Goal: Transaction & Acquisition: Purchase product/service

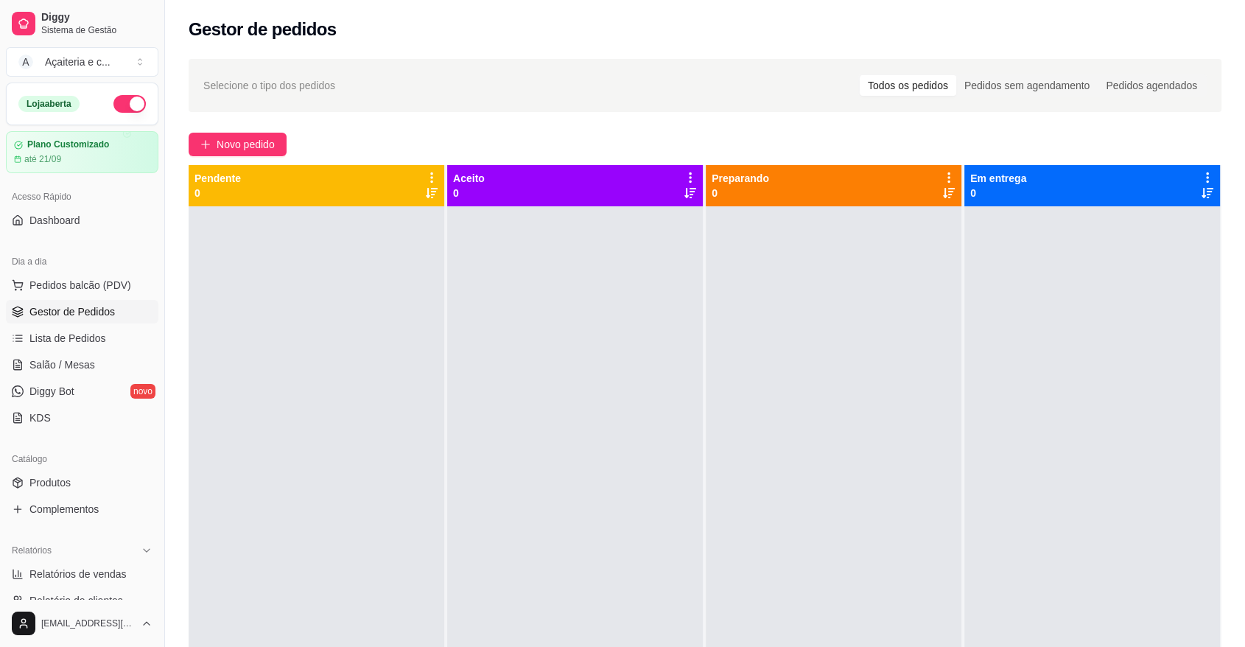
scroll to position [186, 0]
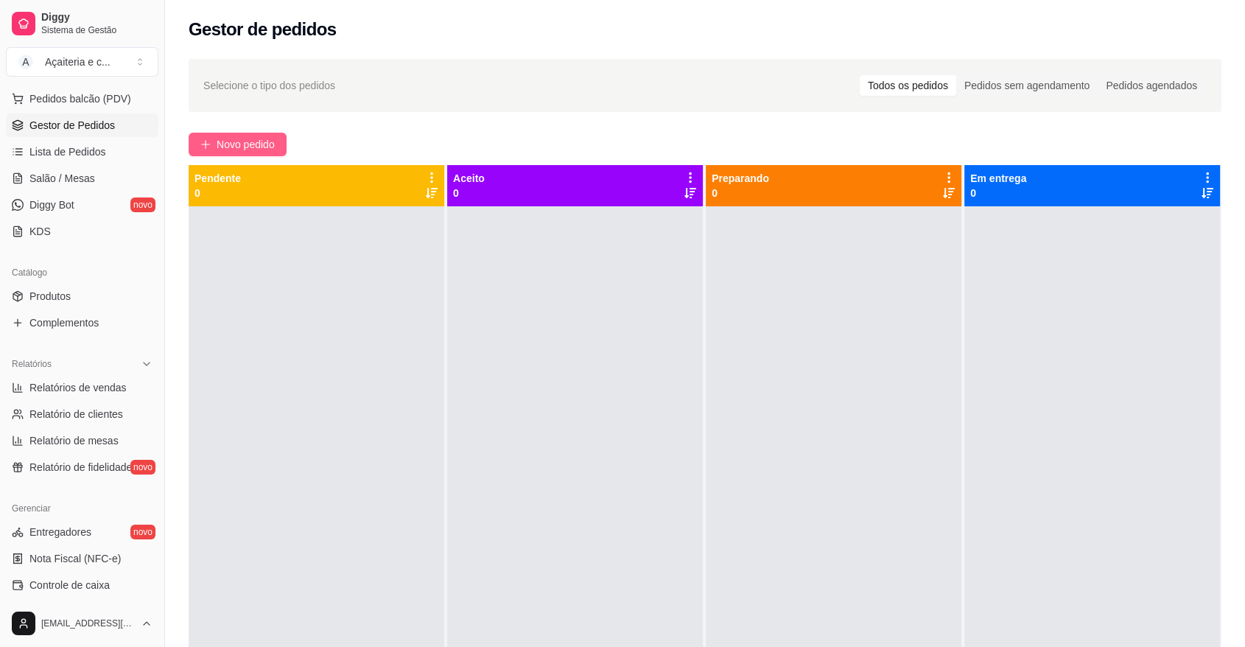
click at [267, 150] on span "Novo pedido" at bounding box center [246, 144] width 58 height 16
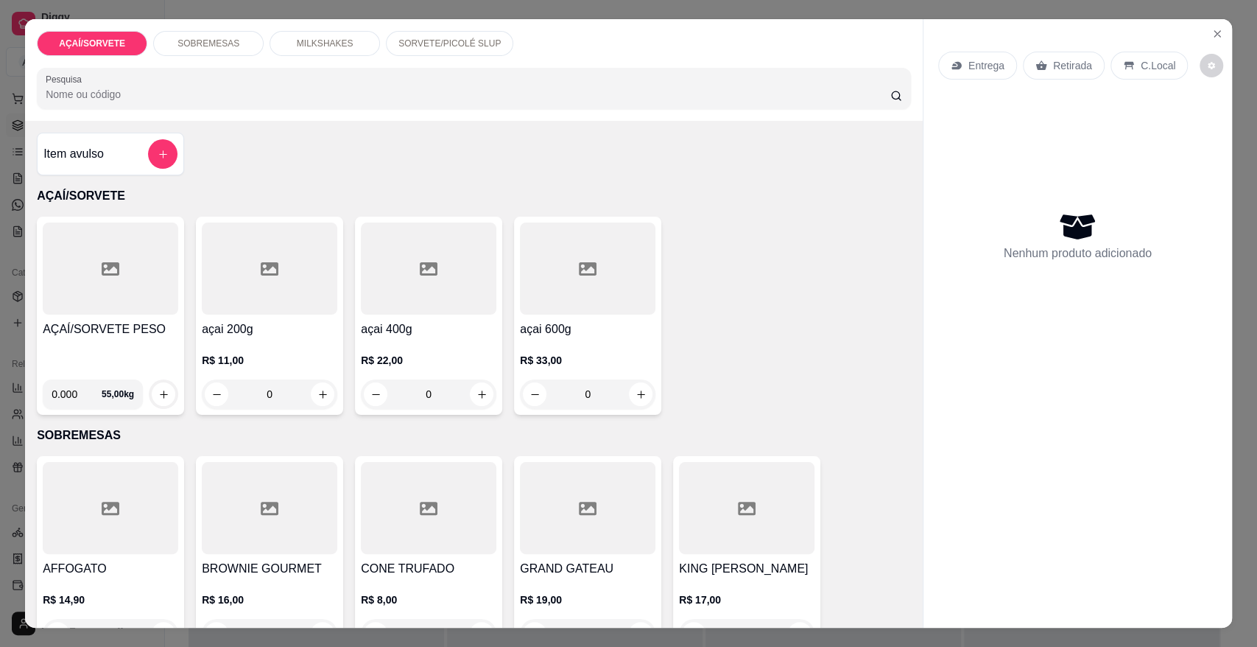
click at [102, 299] on div at bounding box center [111, 268] width 136 height 92
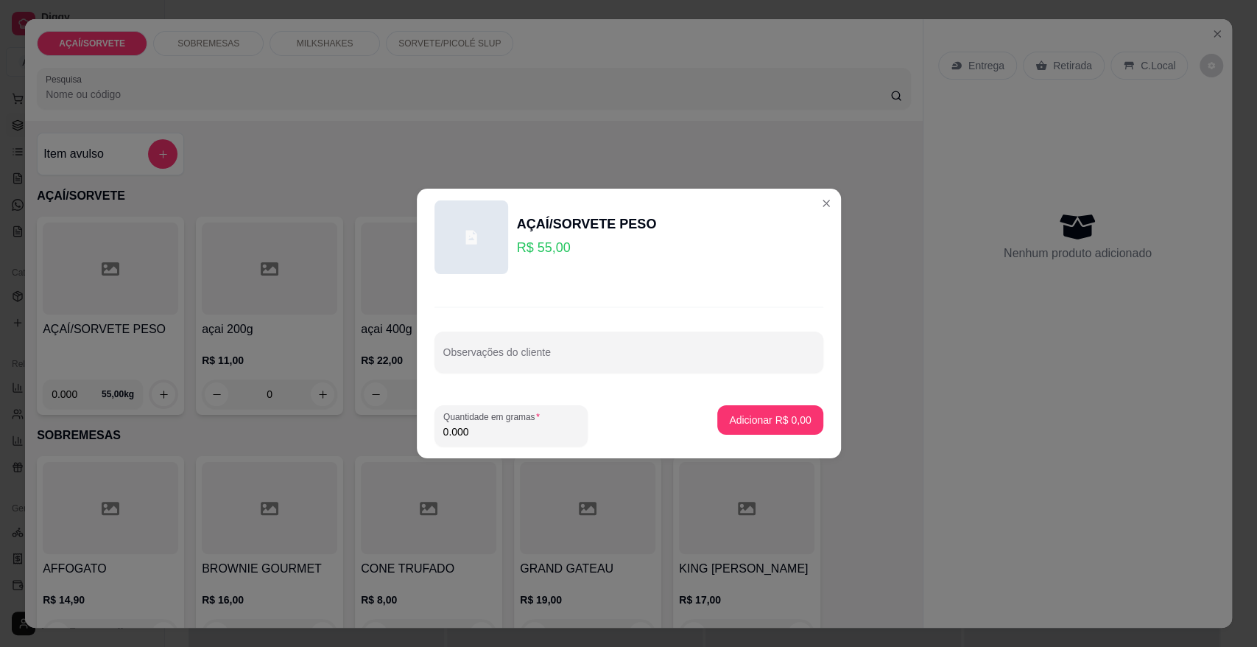
click at [484, 427] on input "0.000" at bounding box center [511, 431] width 136 height 15
type input "0.744"
click at [778, 418] on p "Adicionar R$ 40,92" at bounding box center [767, 419] width 85 height 14
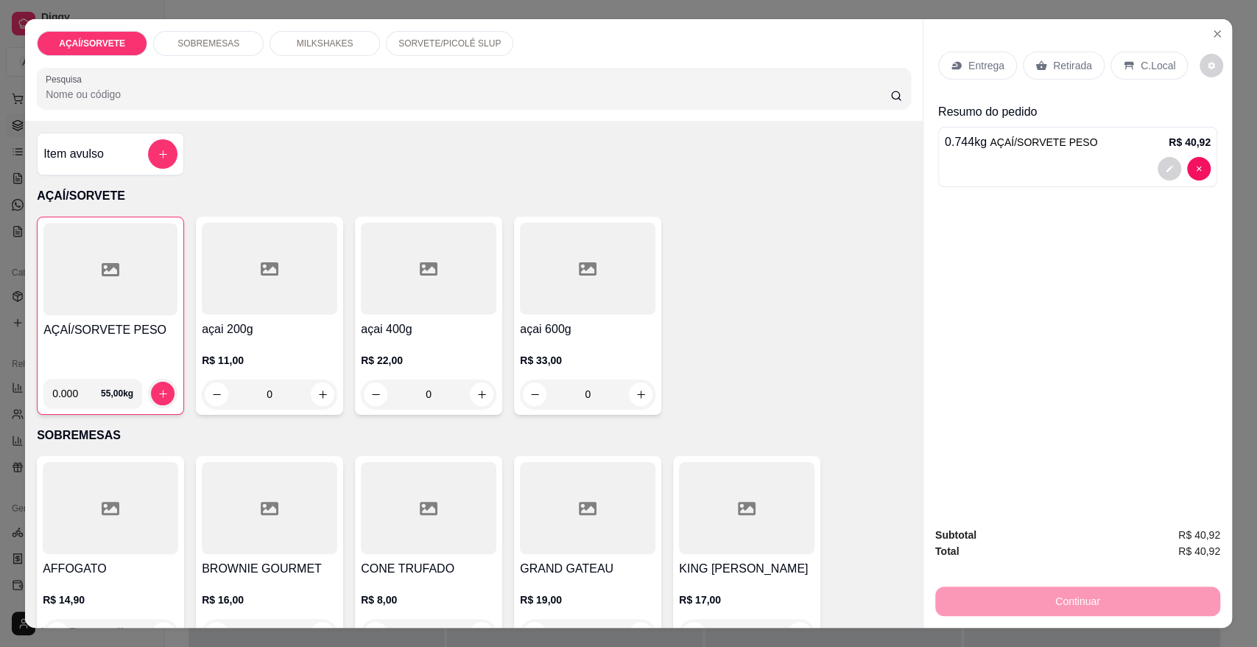
click at [1127, 71] on div "C.Local" at bounding box center [1149, 66] width 77 height 28
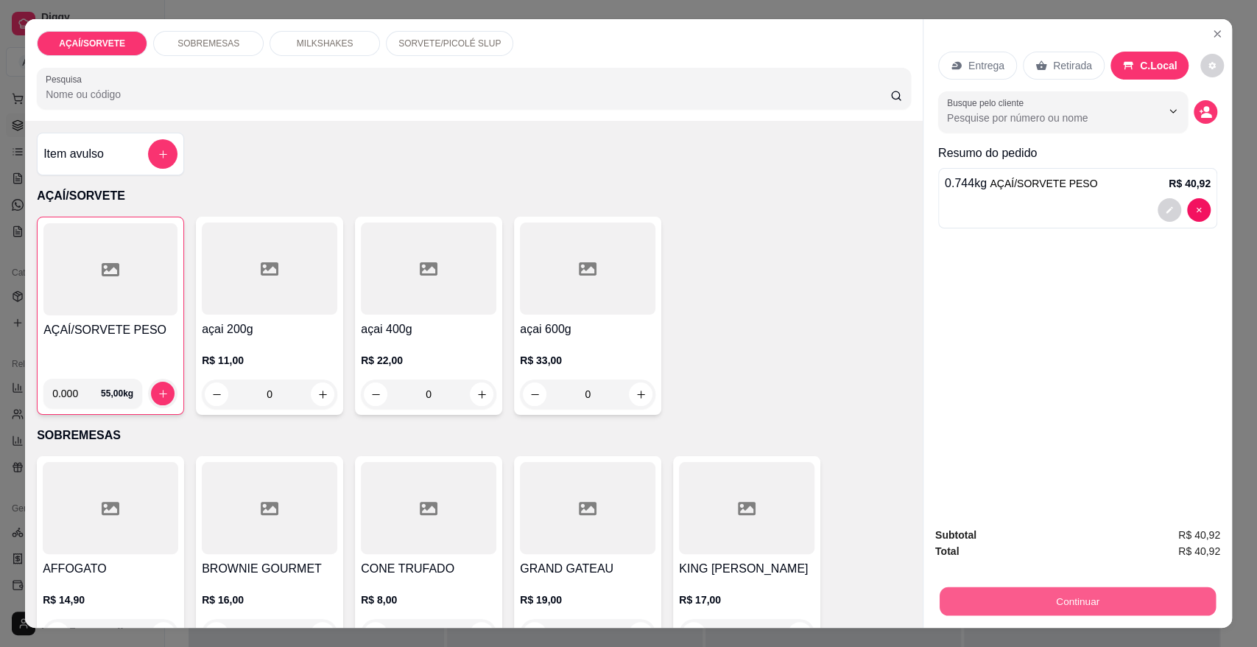
click at [1099, 593] on button "Continuar" at bounding box center [1078, 600] width 276 height 29
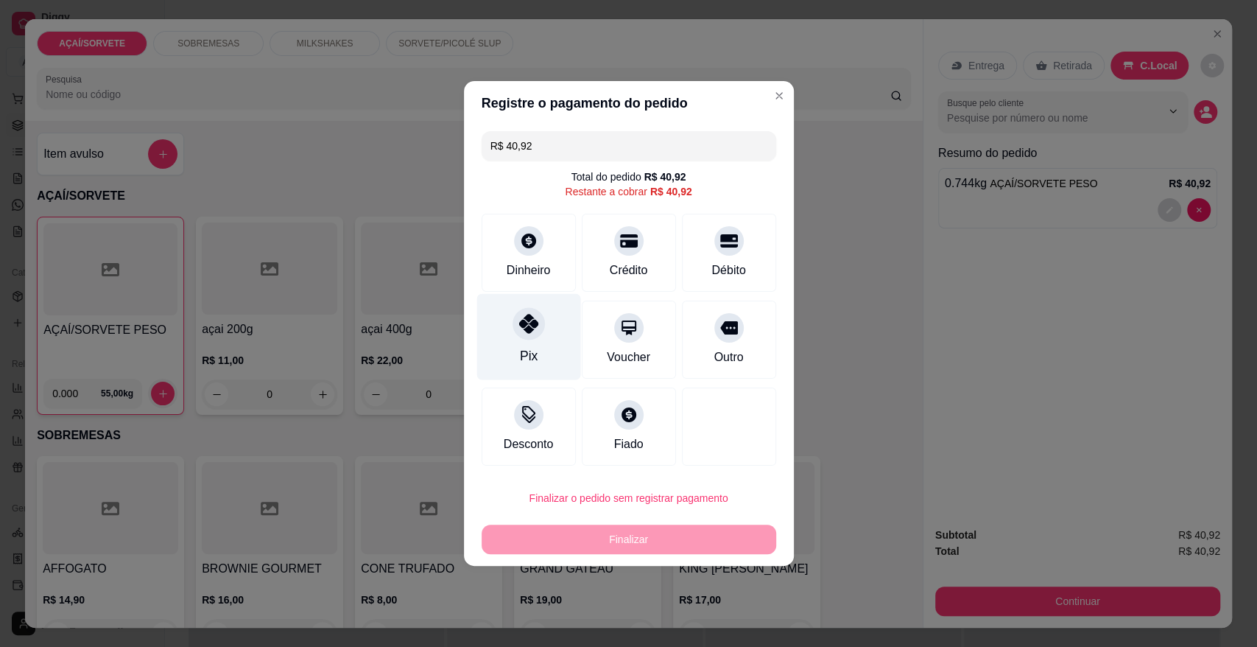
click at [527, 348] on div "Pix" at bounding box center [528, 355] width 18 height 19
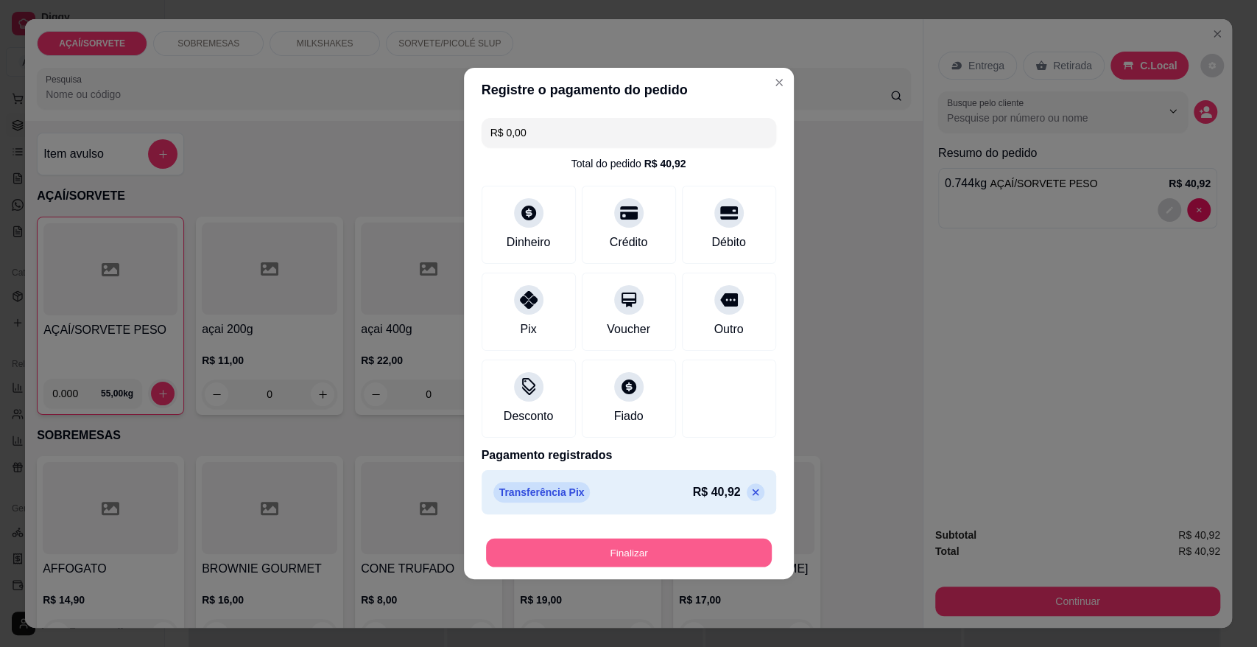
click at [607, 557] on button "Finalizar" at bounding box center [629, 552] width 286 height 29
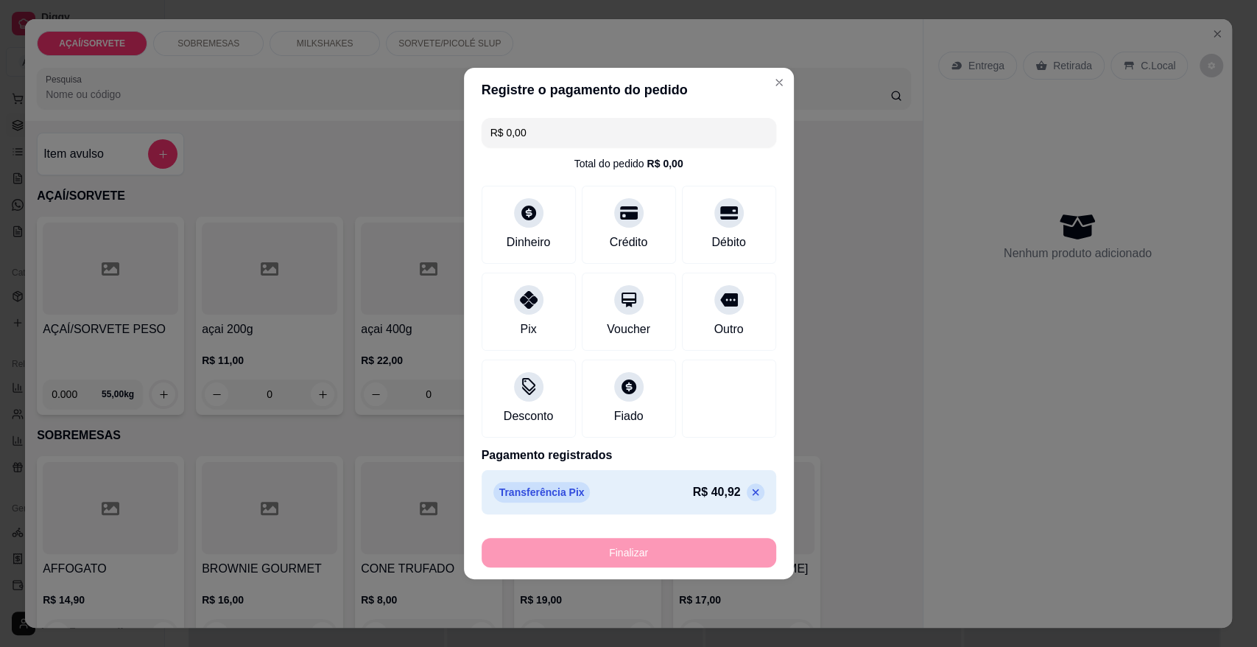
type input "-R$ 40,92"
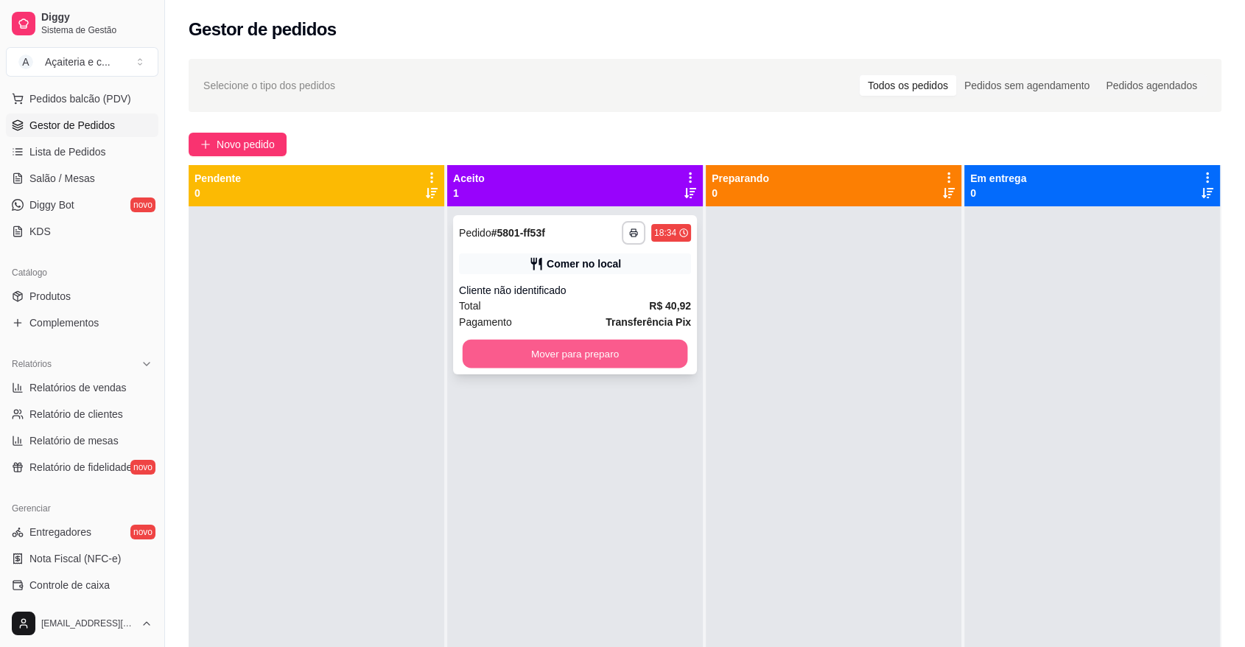
click at [594, 345] on button "Mover para preparo" at bounding box center [574, 353] width 225 height 29
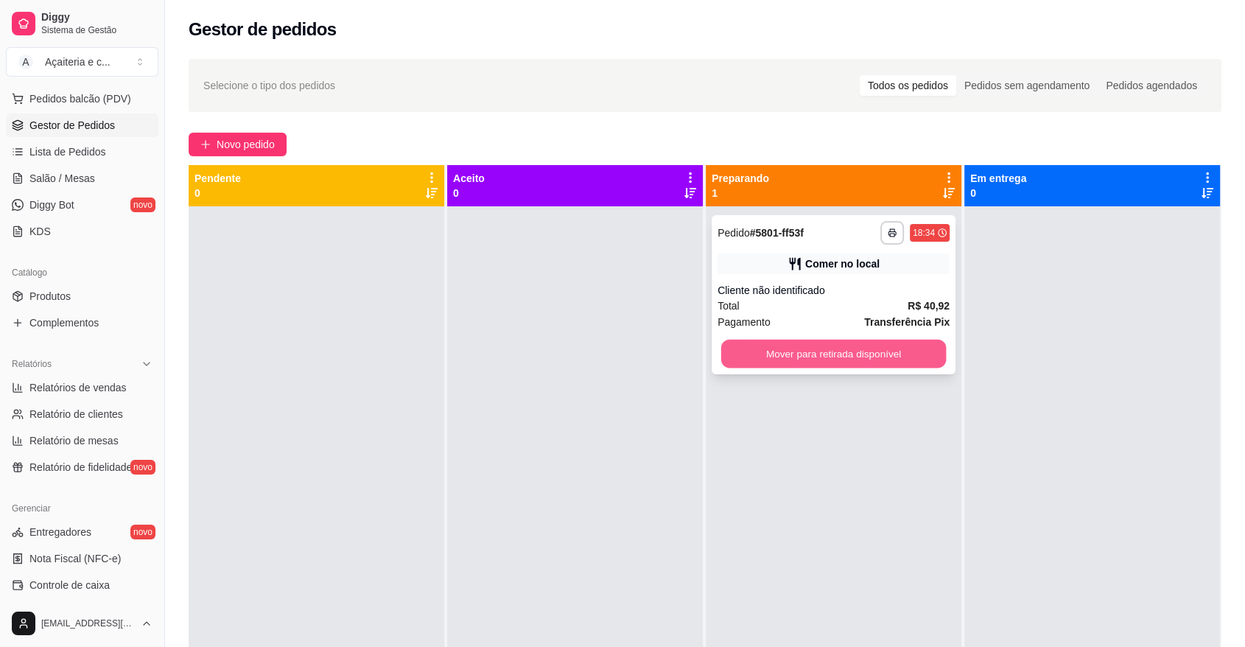
click at [826, 354] on button "Mover para retirada disponível" at bounding box center [833, 353] width 225 height 29
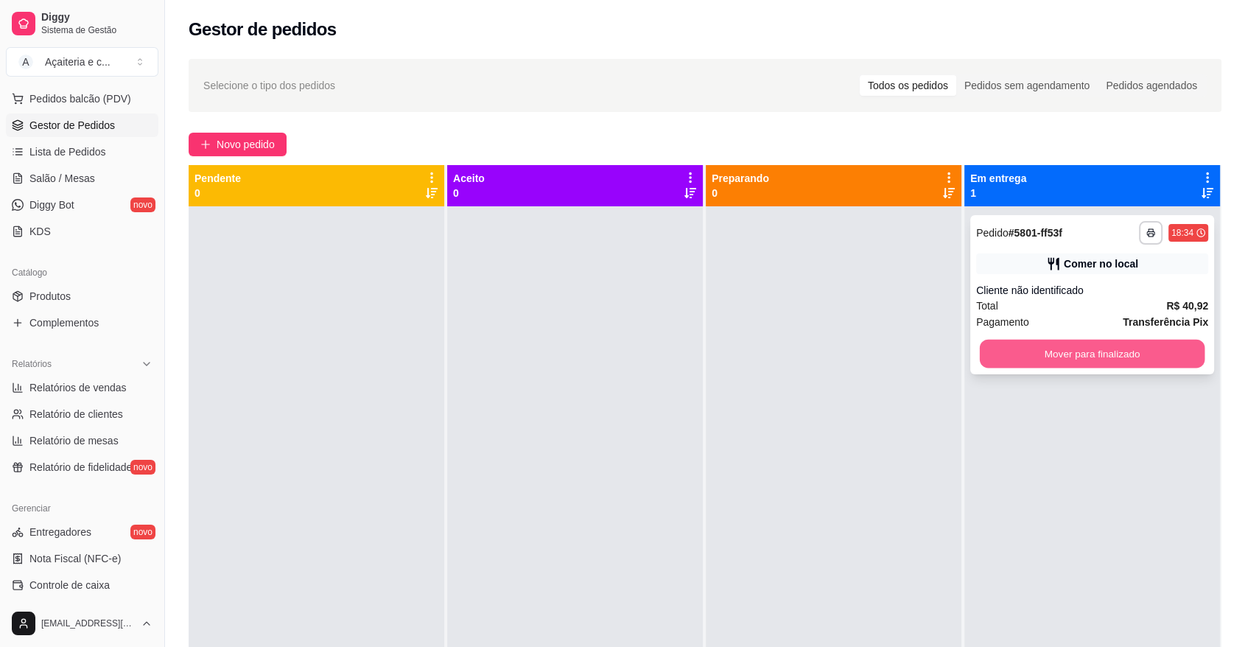
click at [1015, 342] on button "Mover para finalizado" at bounding box center [1091, 353] width 225 height 29
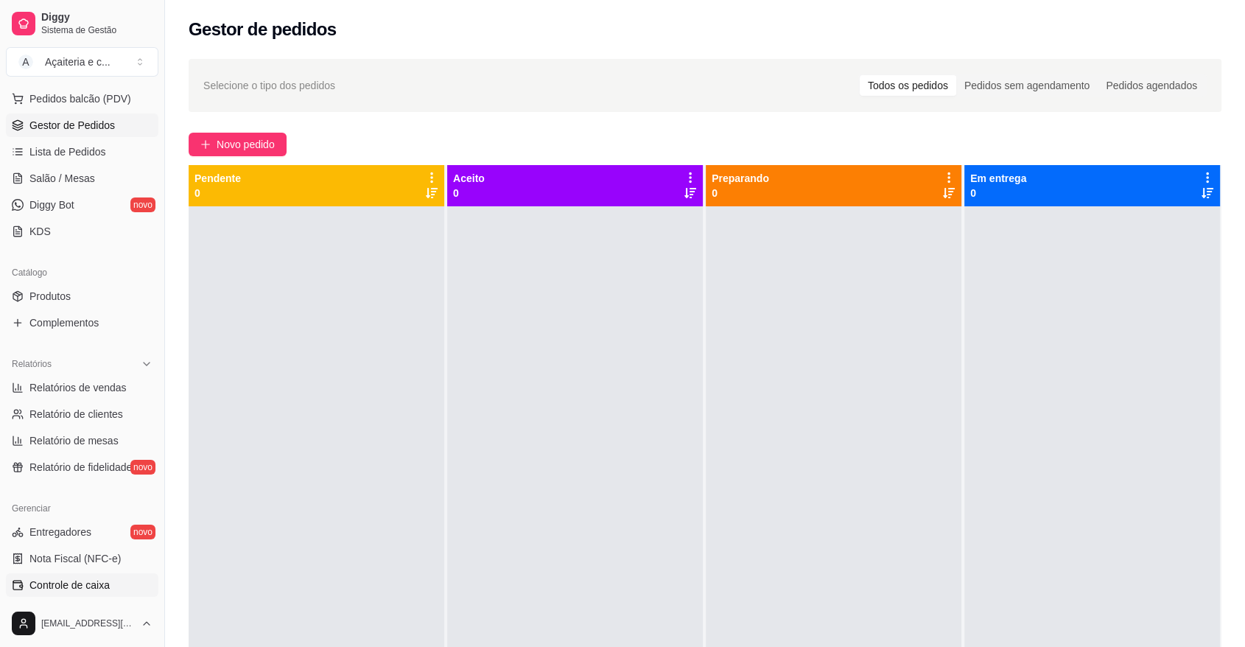
click at [99, 575] on link "Controle de caixa" at bounding box center [82, 585] width 152 height 24
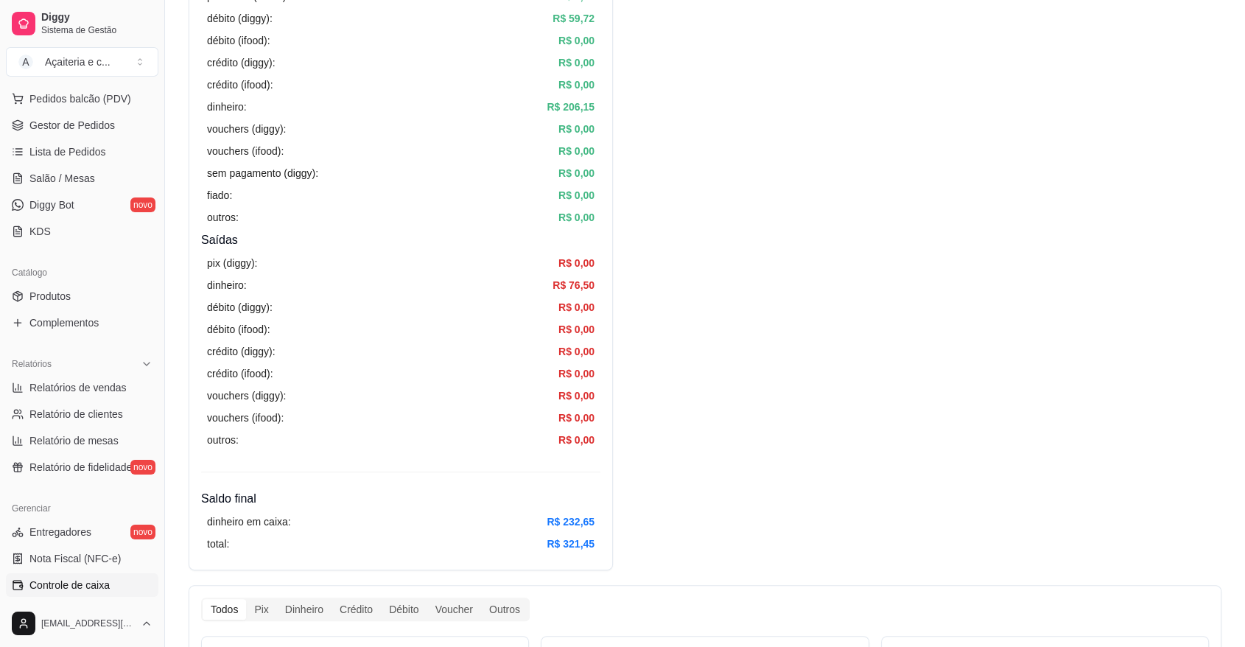
scroll to position [295, 0]
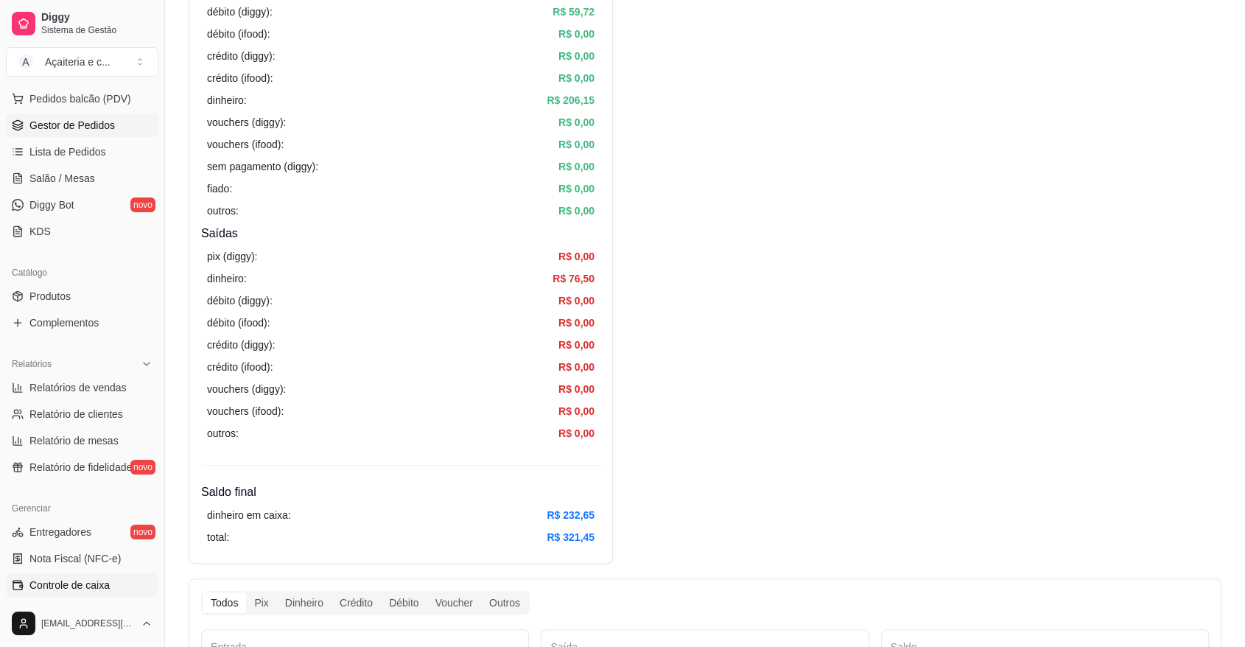
click at [116, 129] on link "Gestor de Pedidos" at bounding box center [82, 125] width 152 height 24
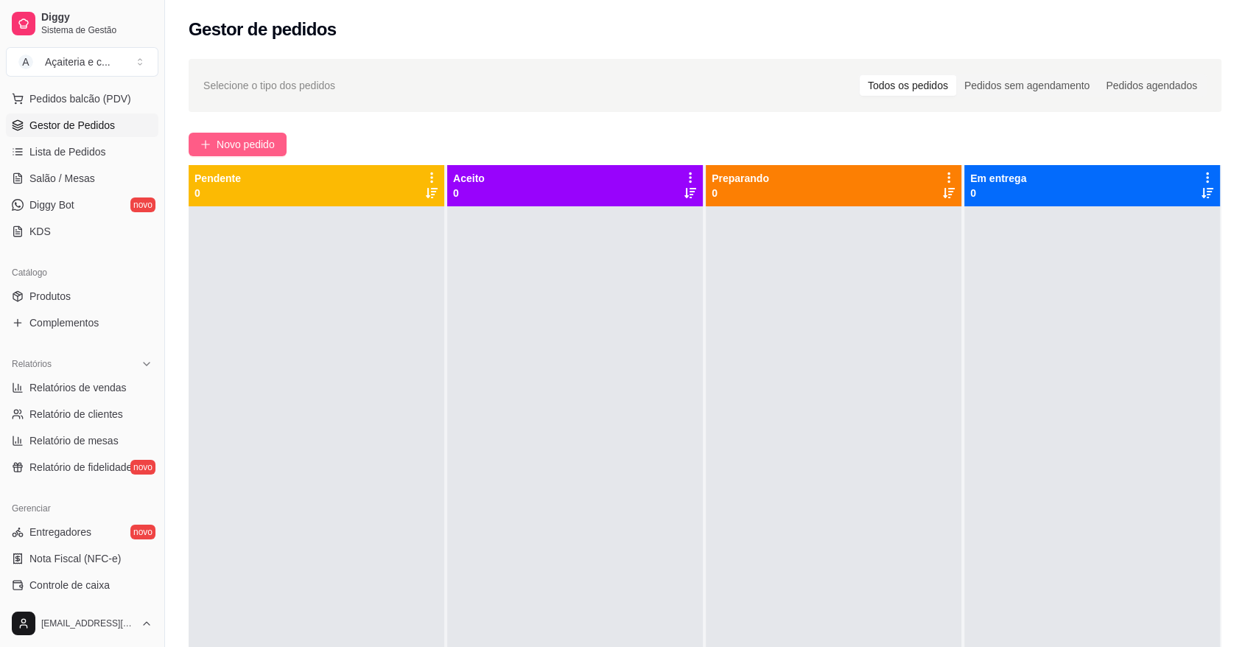
click at [224, 147] on span "Novo pedido" at bounding box center [246, 144] width 58 height 16
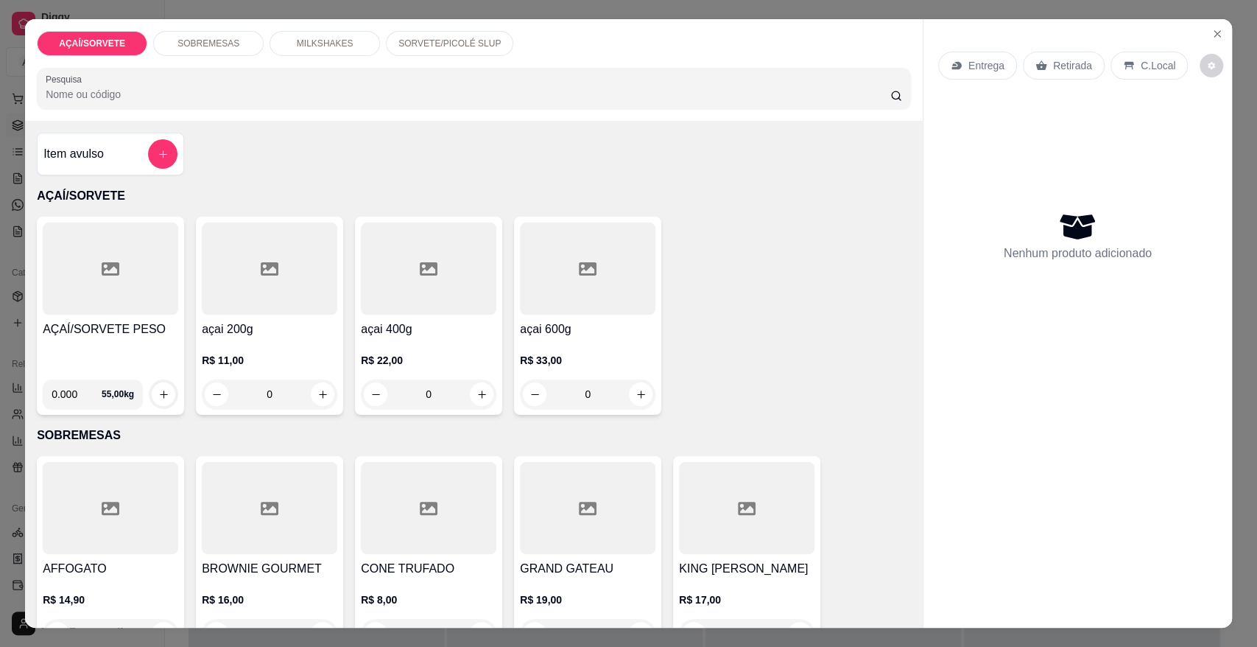
click at [48, 269] on div at bounding box center [111, 268] width 136 height 92
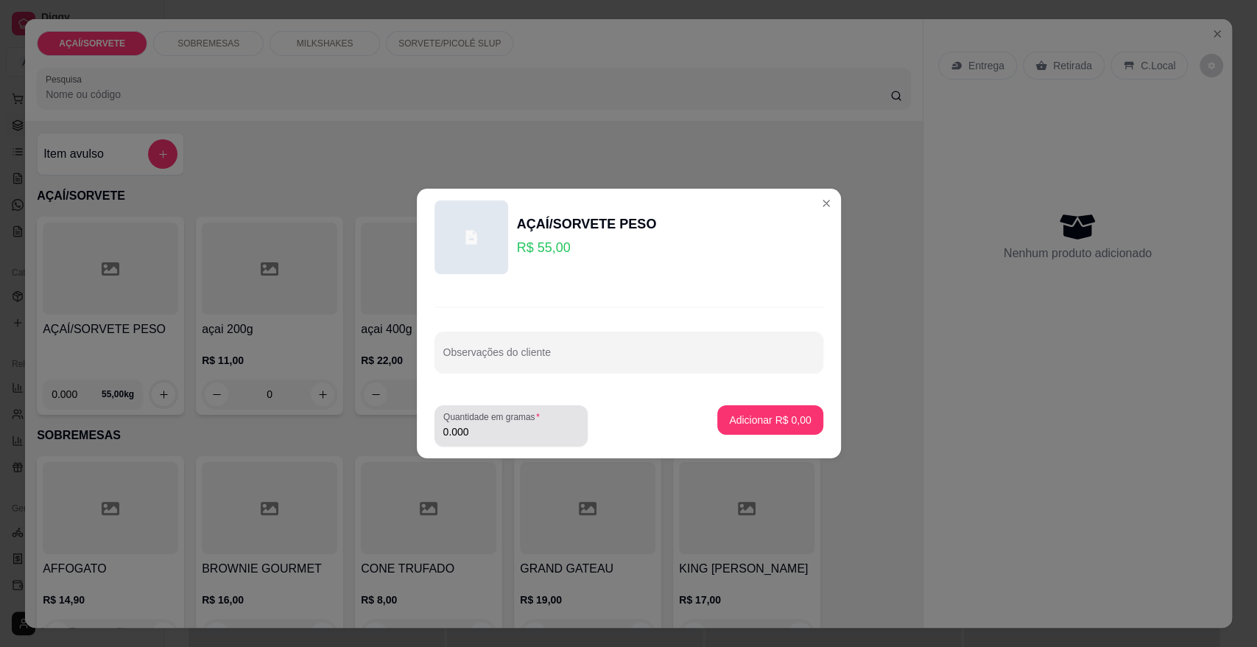
click at [497, 439] on div "0.000" at bounding box center [511, 425] width 136 height 29
type input "0.214"
click at [759, 409] on button "Adicionar R$ 11,77" at bounding box center [768, 420] width 108 height 29
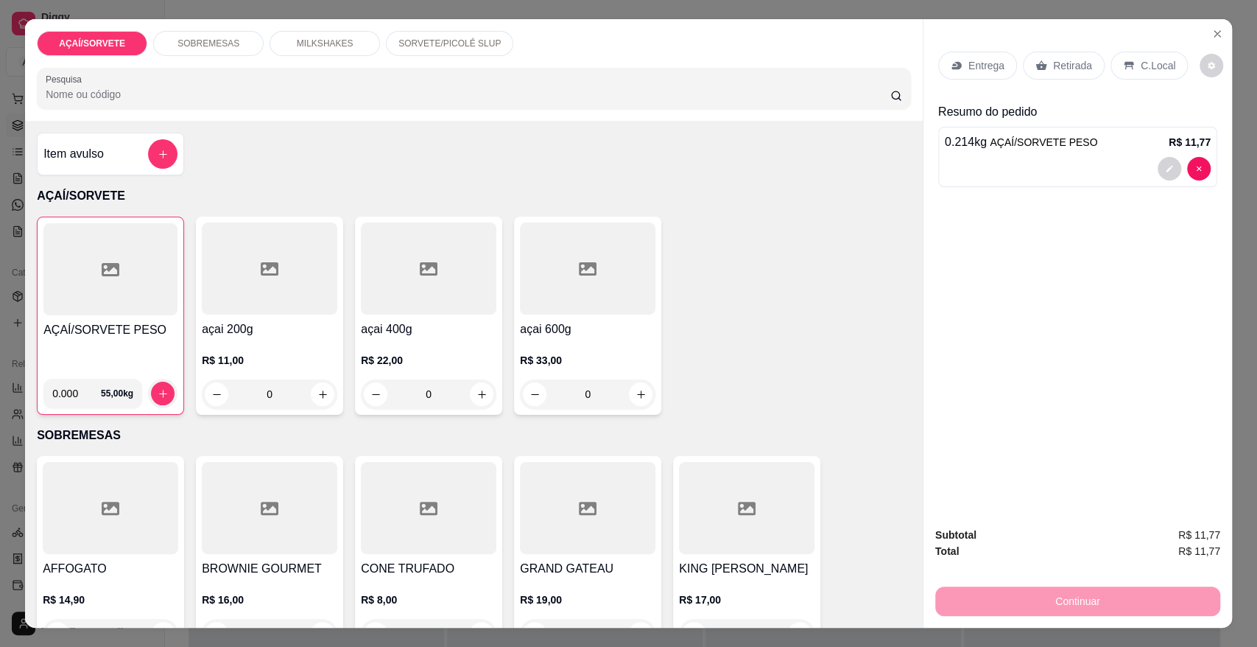
click at [1055, 64] on p "Retirada" at bounding box center [1072, 65] width 39 height 15
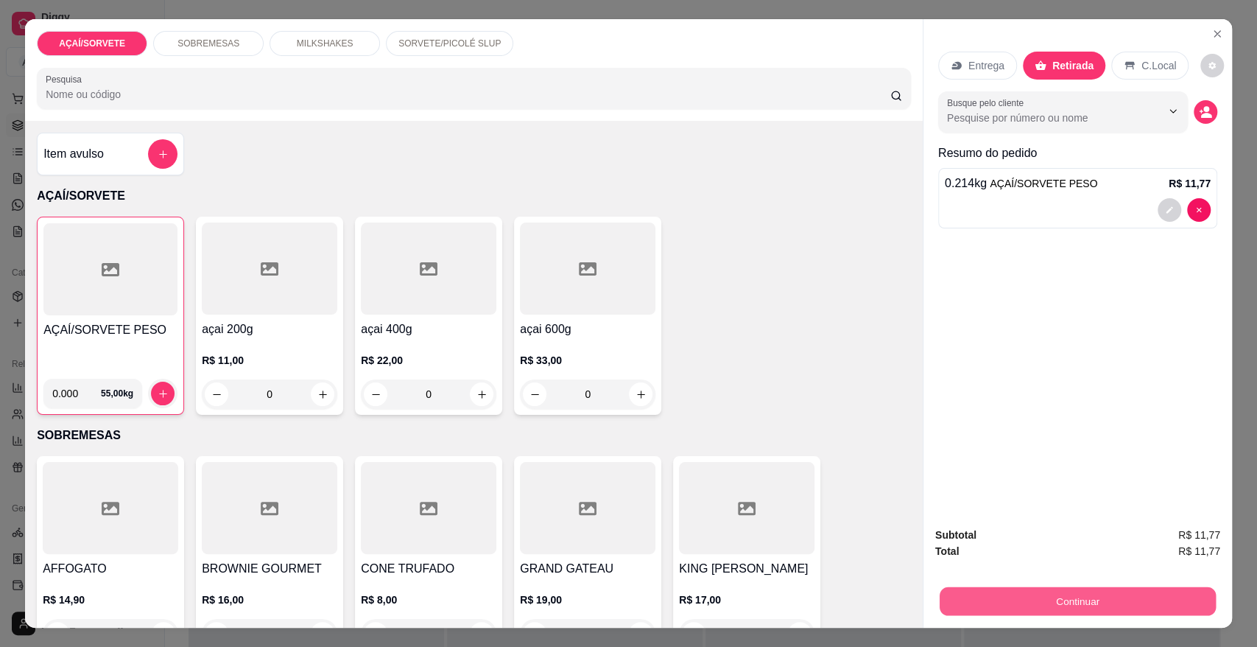
click at [1090, 602] on button "Continuar" at bounding box center [1078, 600] width 276 height 29
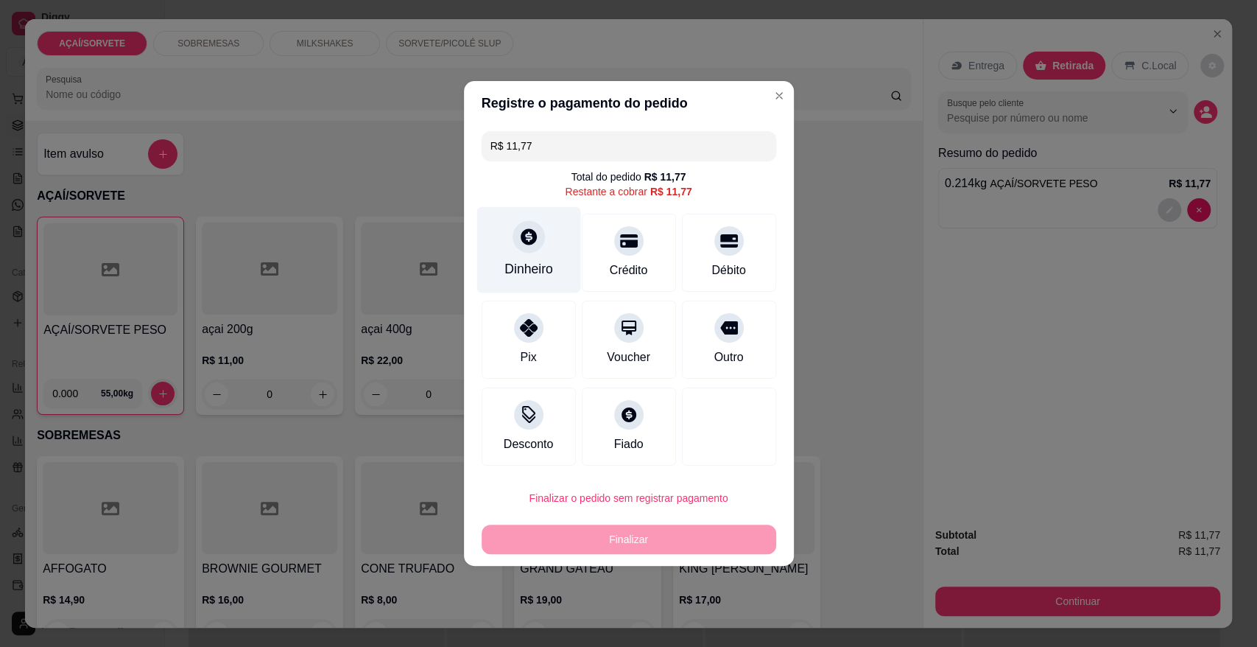
click at [496, 245] on div "Dinheiro" at bounding box center [528, 250] width 104 height 86
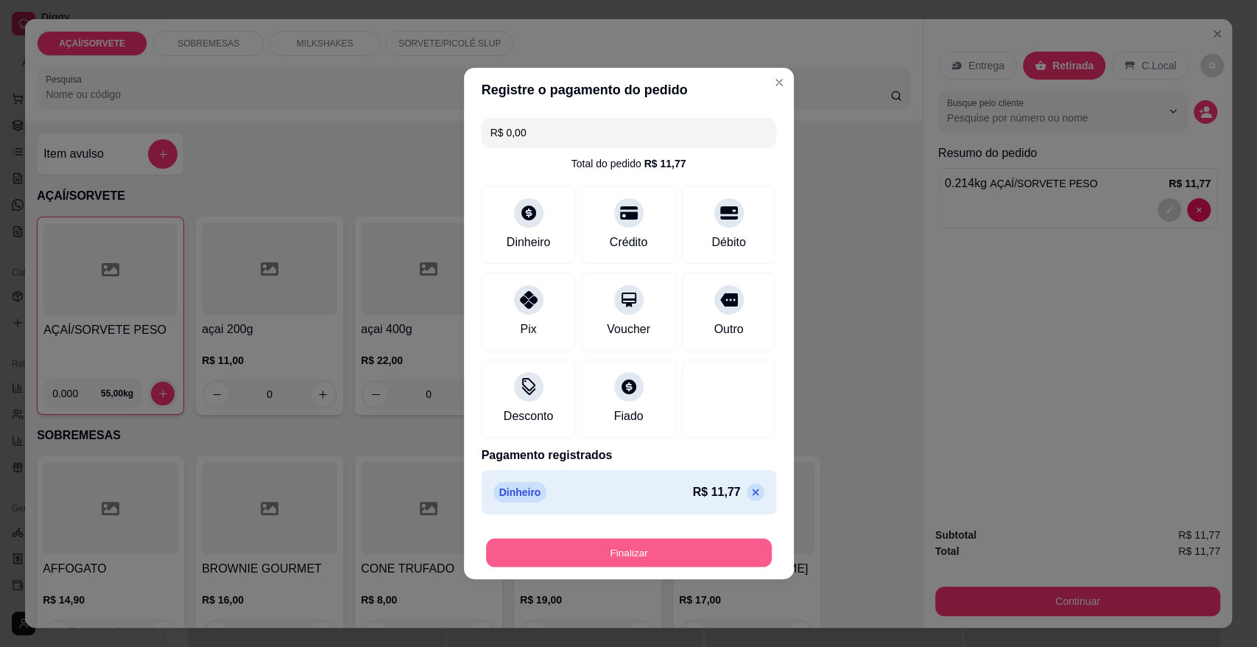
click at [683, 549] on button "Finalizar" at bounding box center [629, 552] width 286 height 29
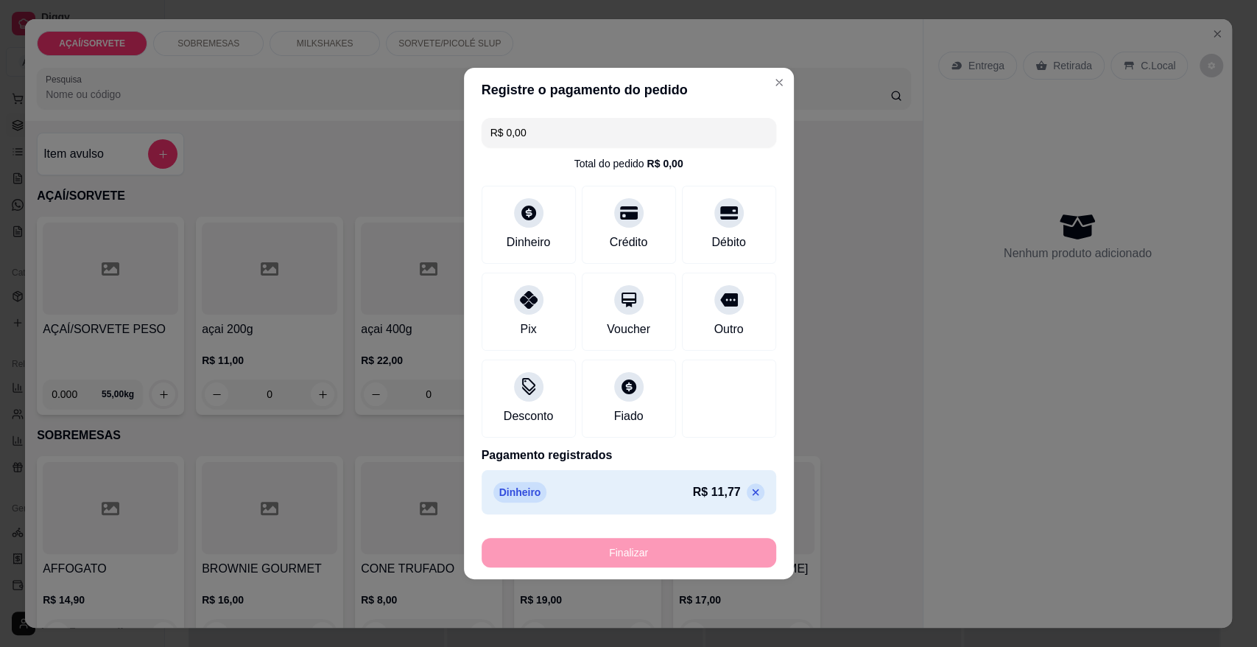
type input "-R$ 11,77"
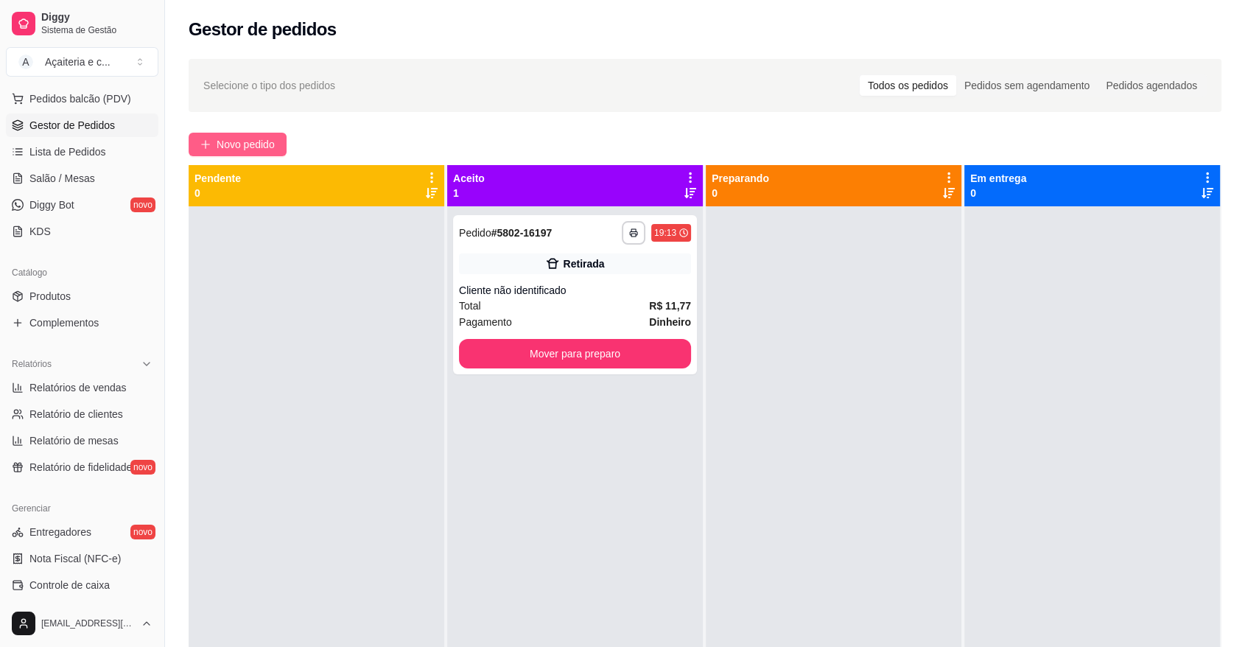
click at [225, 138] on span "Novo pedido" at bounding box center [246, 144] width 58 height 16
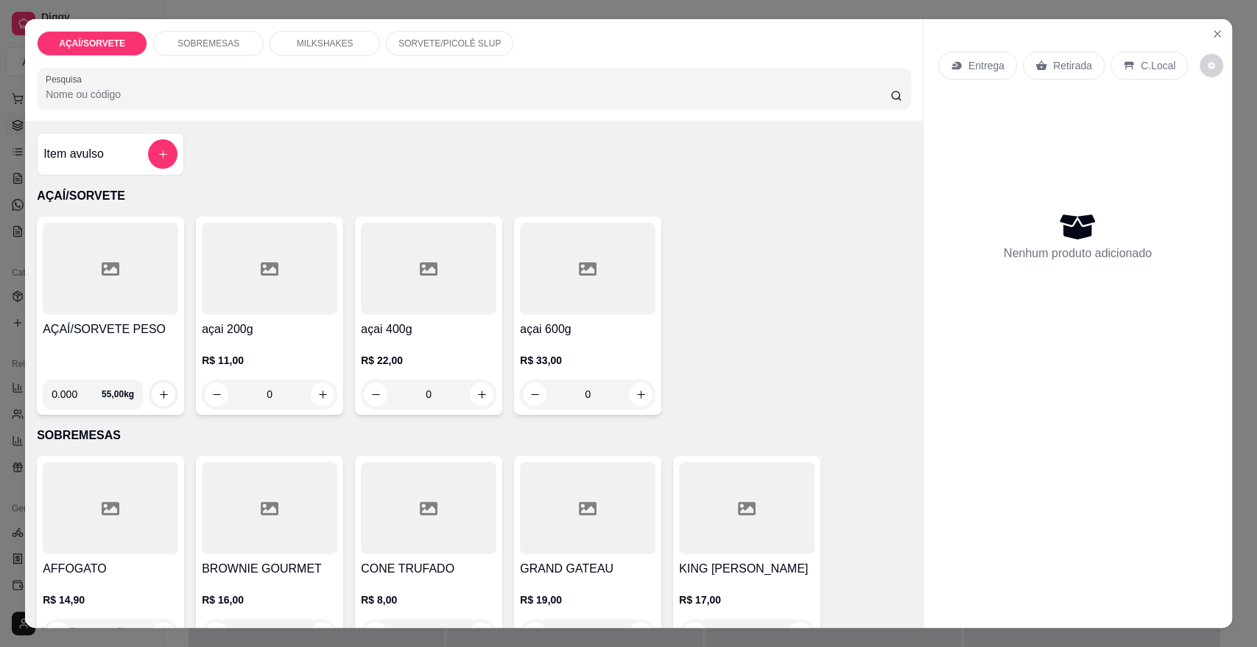
click at [88, 317] on div "AÇAÍ/SORVETE PESO 0.000 55,00 kg" at bounding box center [110, 316] width 147 height 198
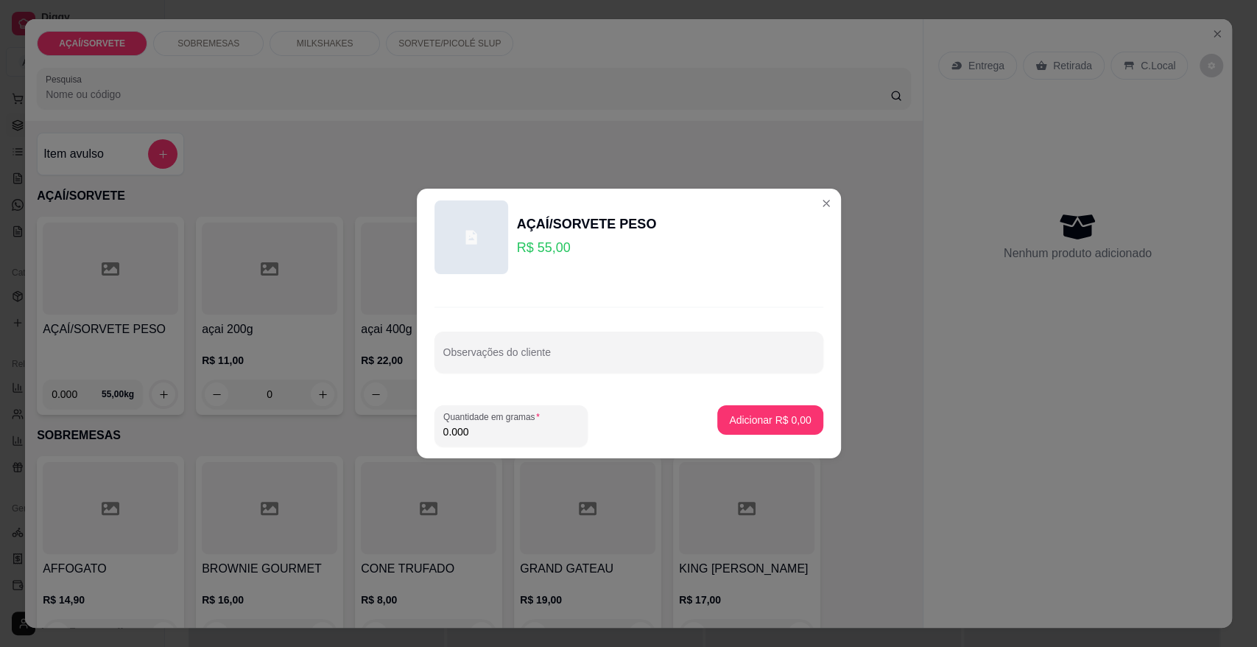
click at [477, 431] on input "0.000" at bounding box center [511, 431] width 136 height 15
type input "0.090"
click at [731, 420] on p "Adicionar R$ 4,95" at bounding box center [771, 419] width 80 height 14
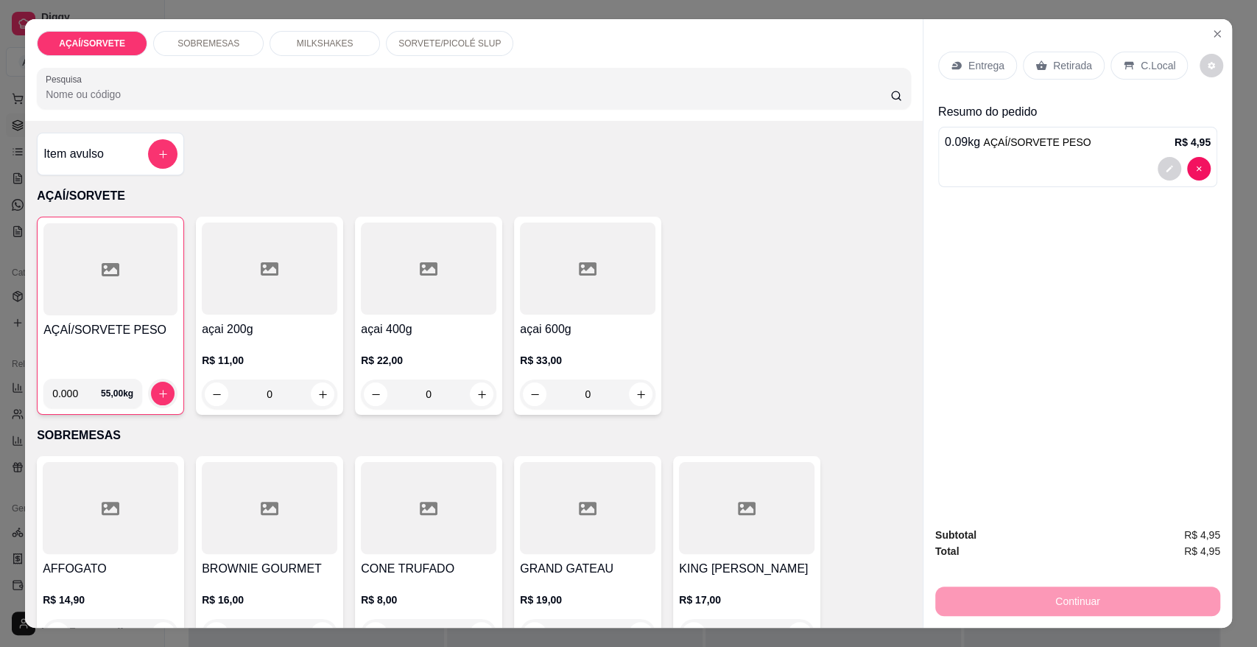
click at [1081, 64] on p "Retirada" at bounding box center [1072, 65] width 39 height 15
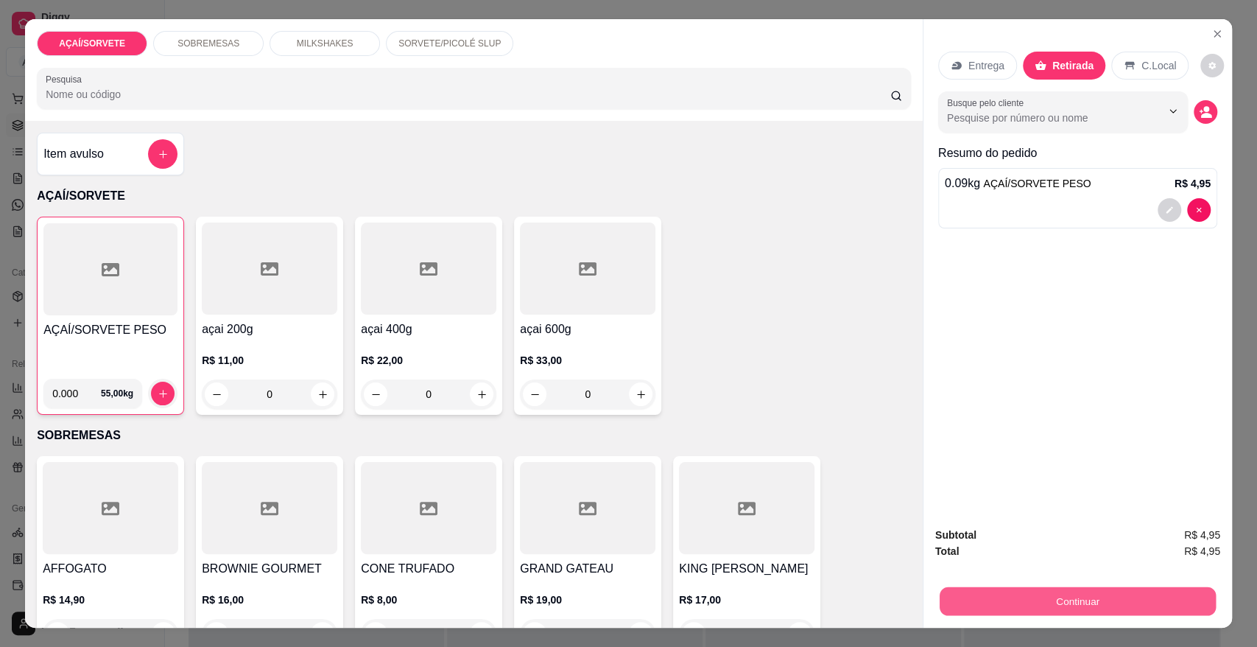
click at [1113, 608] on button "Continuar" at bounding box center [1078, 600] width 276 height 29
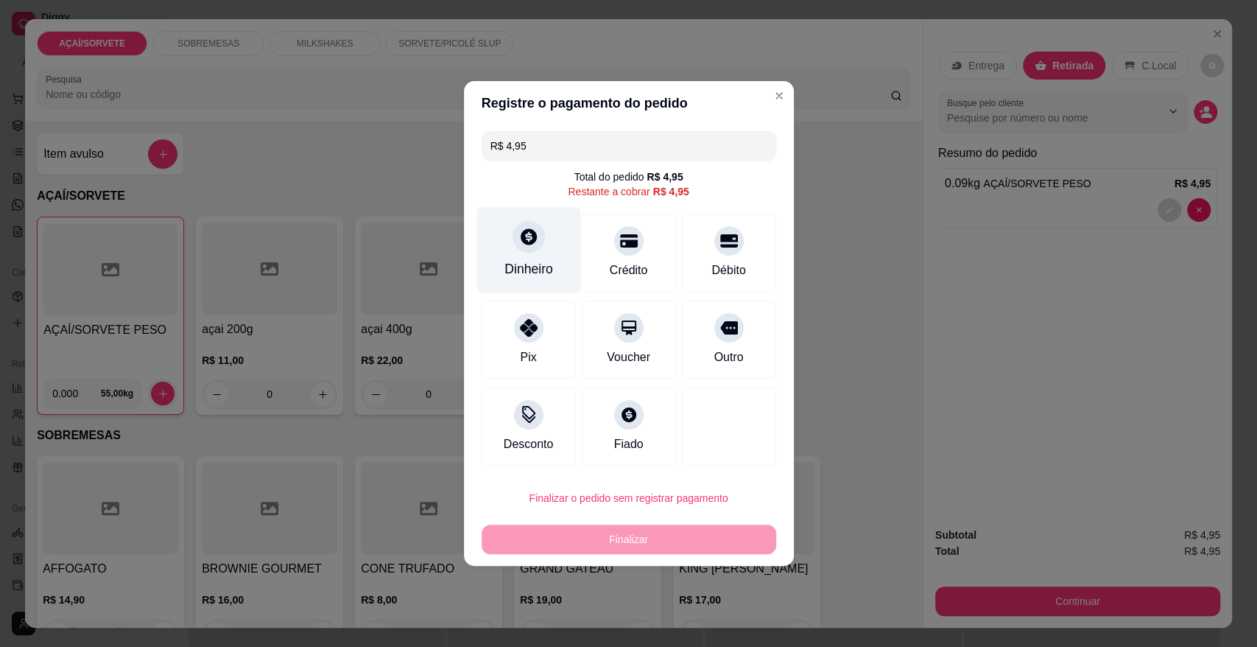
click at [525, 261] on div "Dinheiro" at bounding box center [528, 268] width 49 height 19
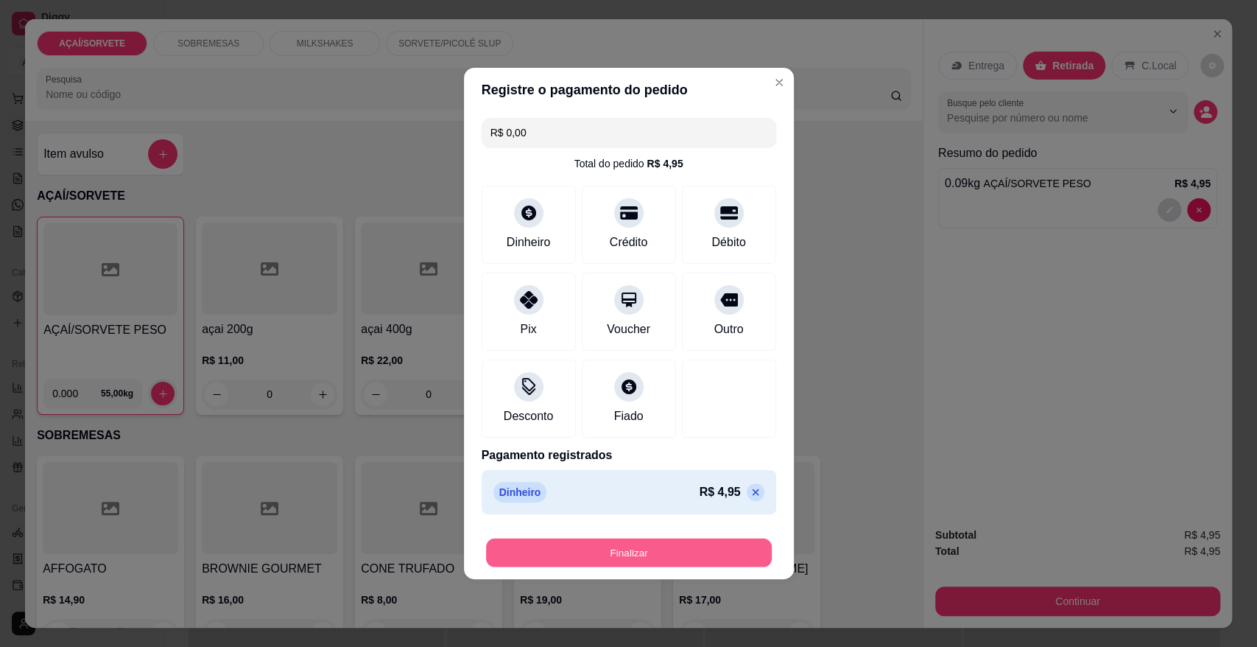
click at [694, 551] on button "Finalizar" at bounding box center [629, 552] width 286 height 29
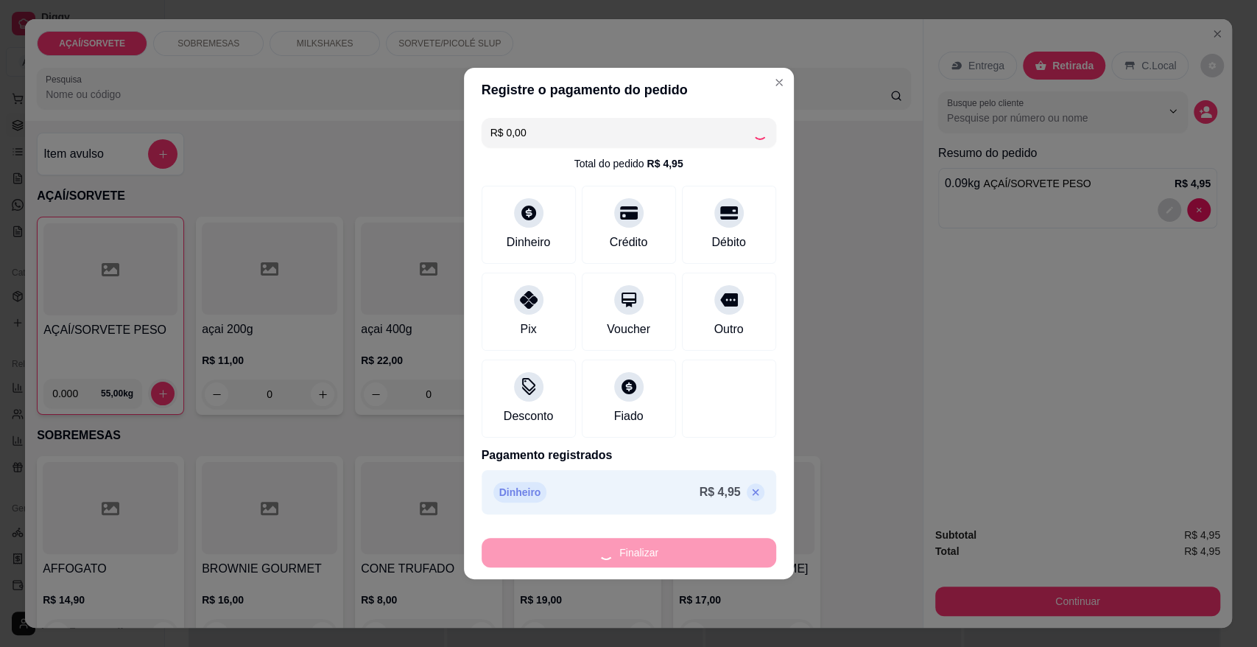
type input "-R$ 4,95"
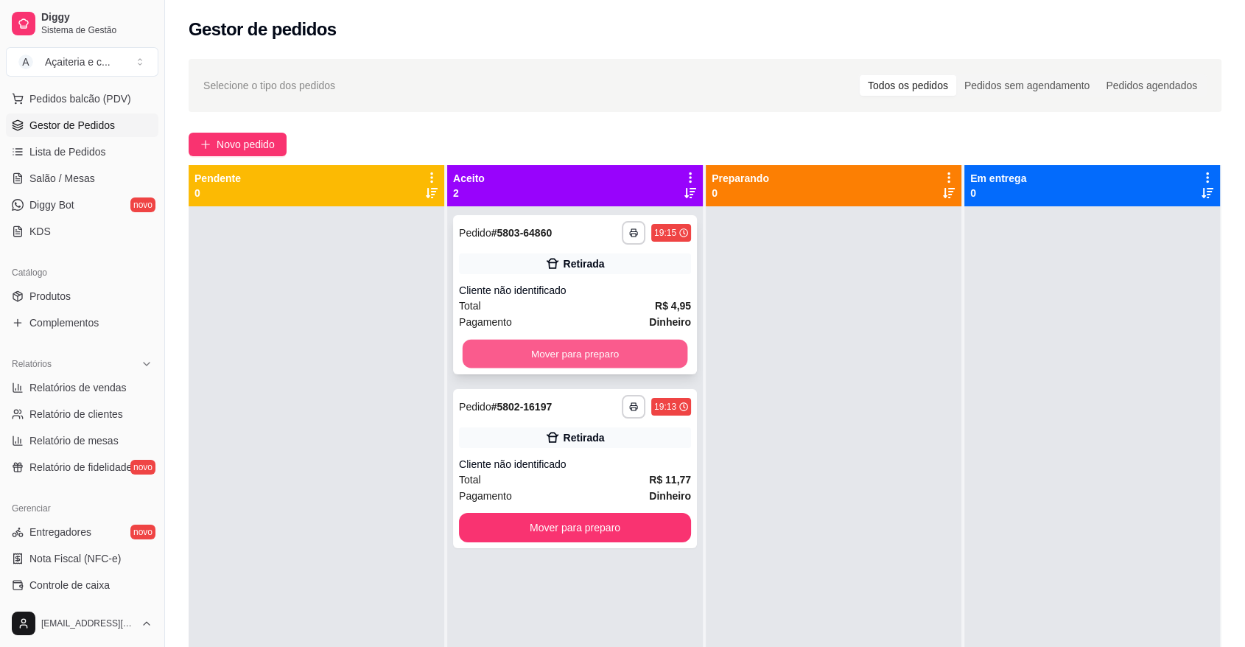
click at [538, 356] on button "Mover para preparo" at bounding box center [574, 353] width 225 height 29
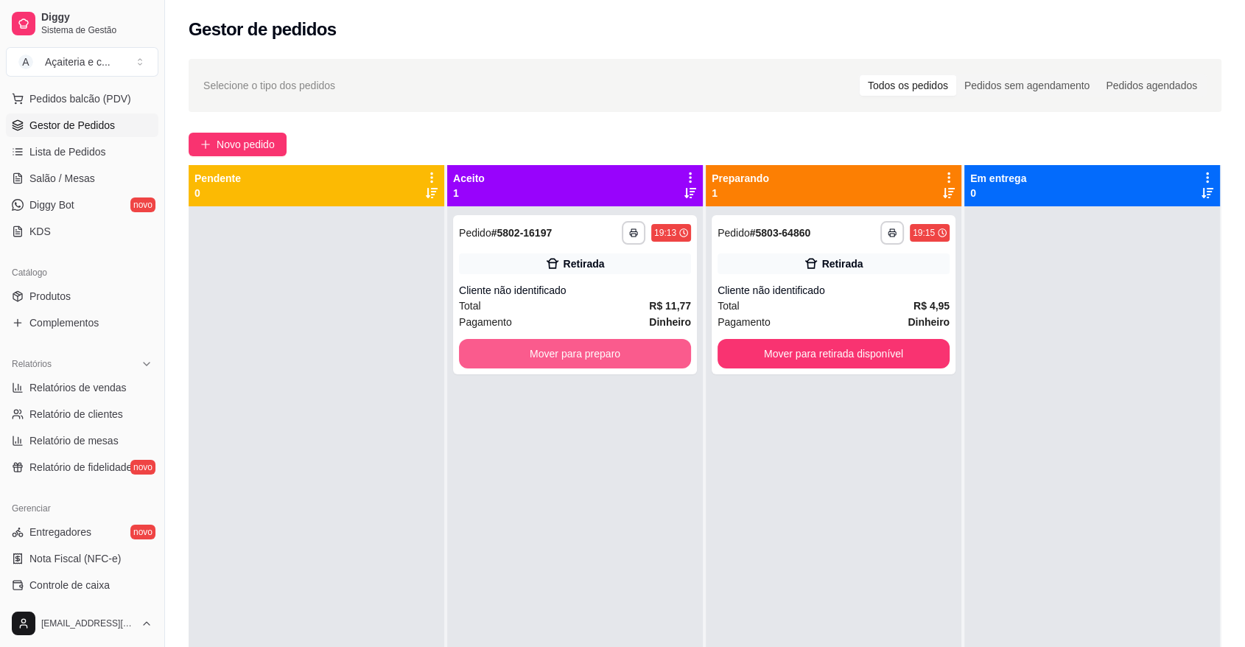
click at [538, 356] on button "Mover para preparo" at bounding box center [575, 353] width 232 height 29
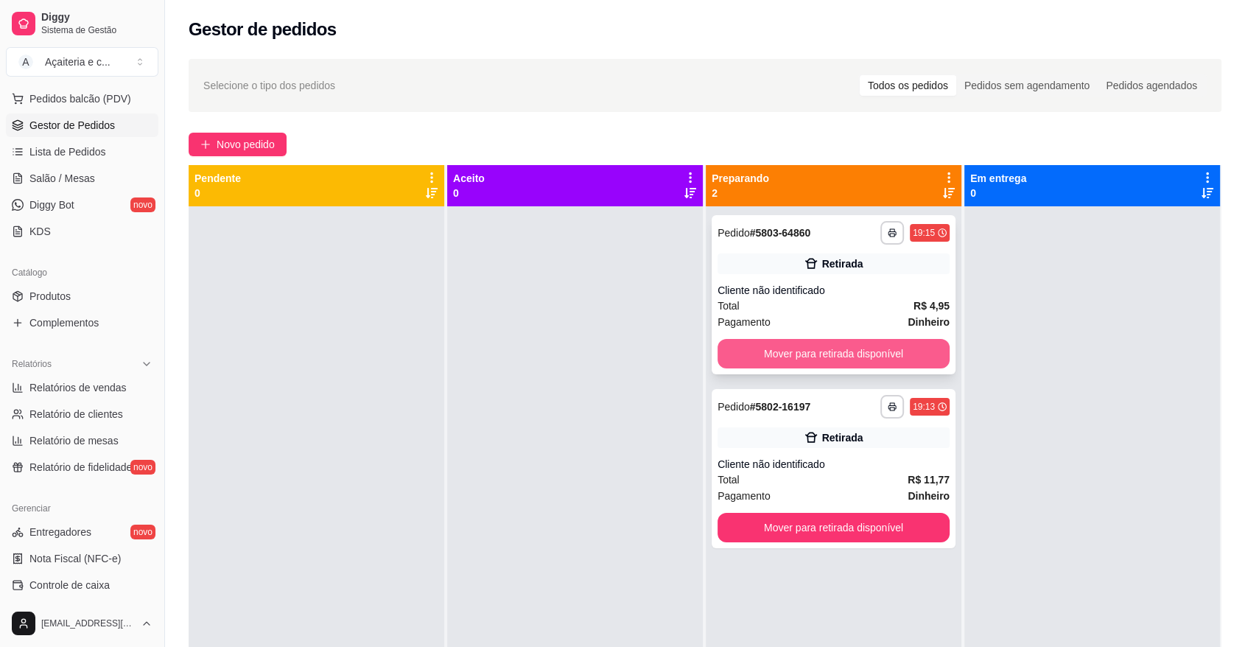
click at [787, 353] on button "Mover para retirada disponível" at bounding box center [833, 353] width 232 height 29
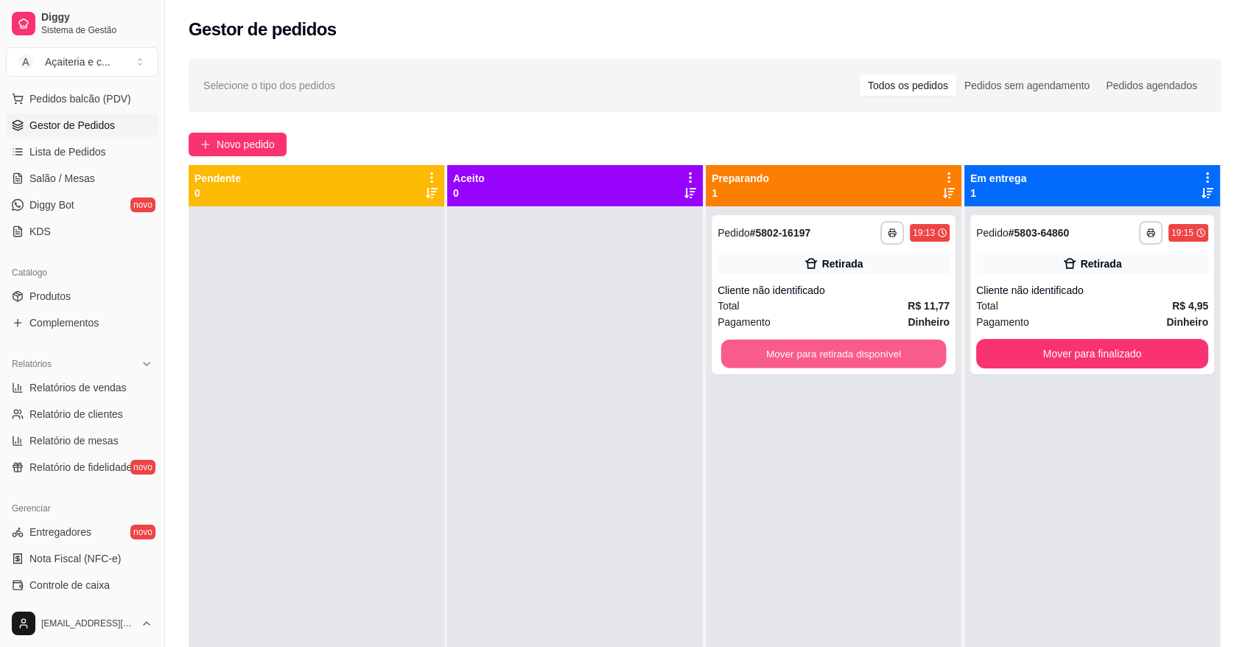
click at [787, 353] on button "Mover para retirada disponível" at bounding box center [833, 353] width 225 height 29
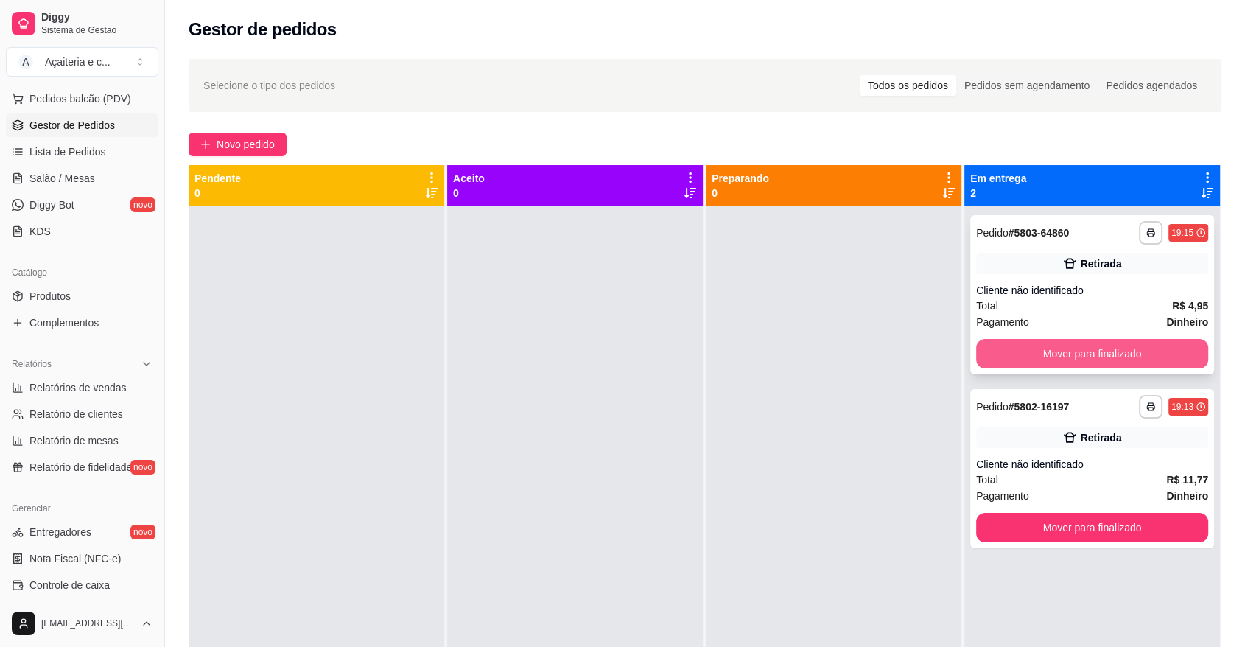
click at [1005, 345] on button "Mover para finalizado" at bounding box center [1092, 353] width 232 height 29
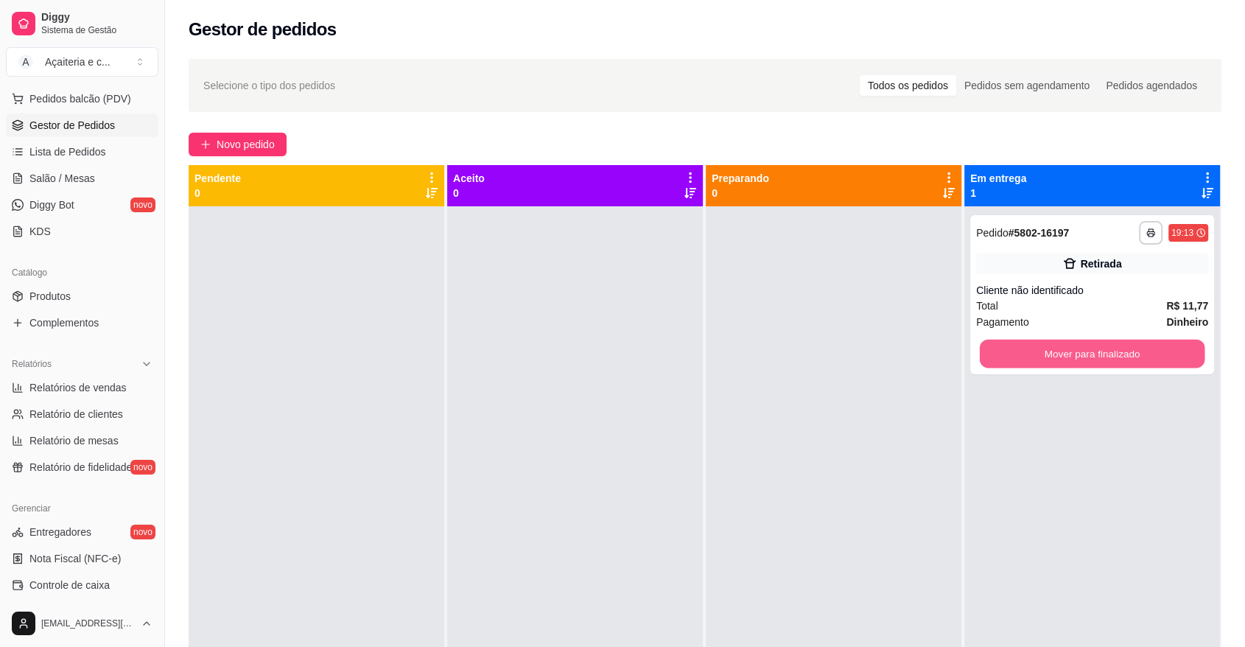
click at [1005, 345] on button "Mover para finalizado" at bounding box center [1091, 353] width 225 height 29
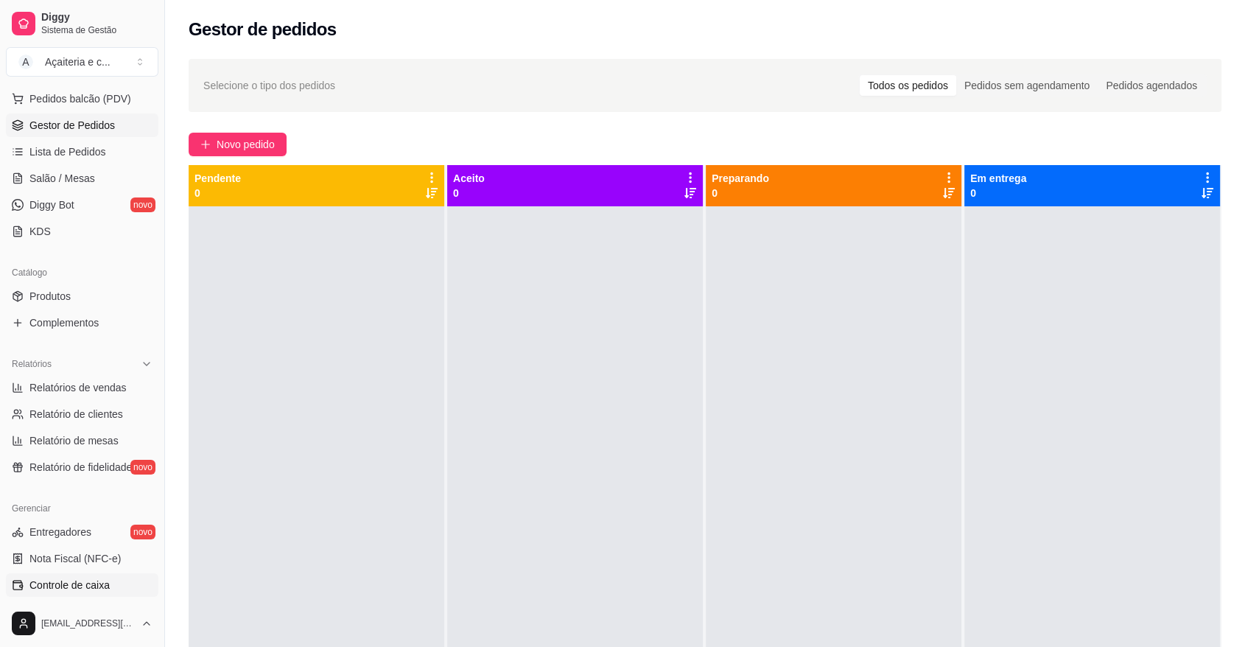
click at [96, 589] on span "Controle de caixa" at bounding box center [69, 584] width 80 height 15
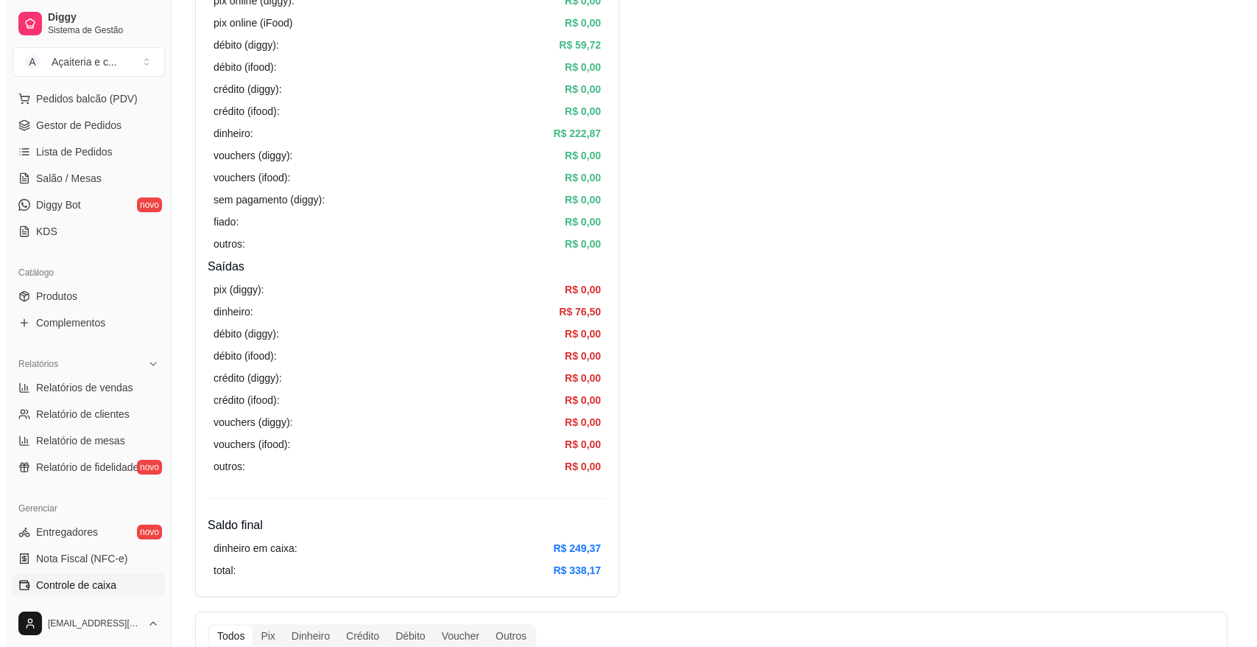
scroll to position [295, 0]
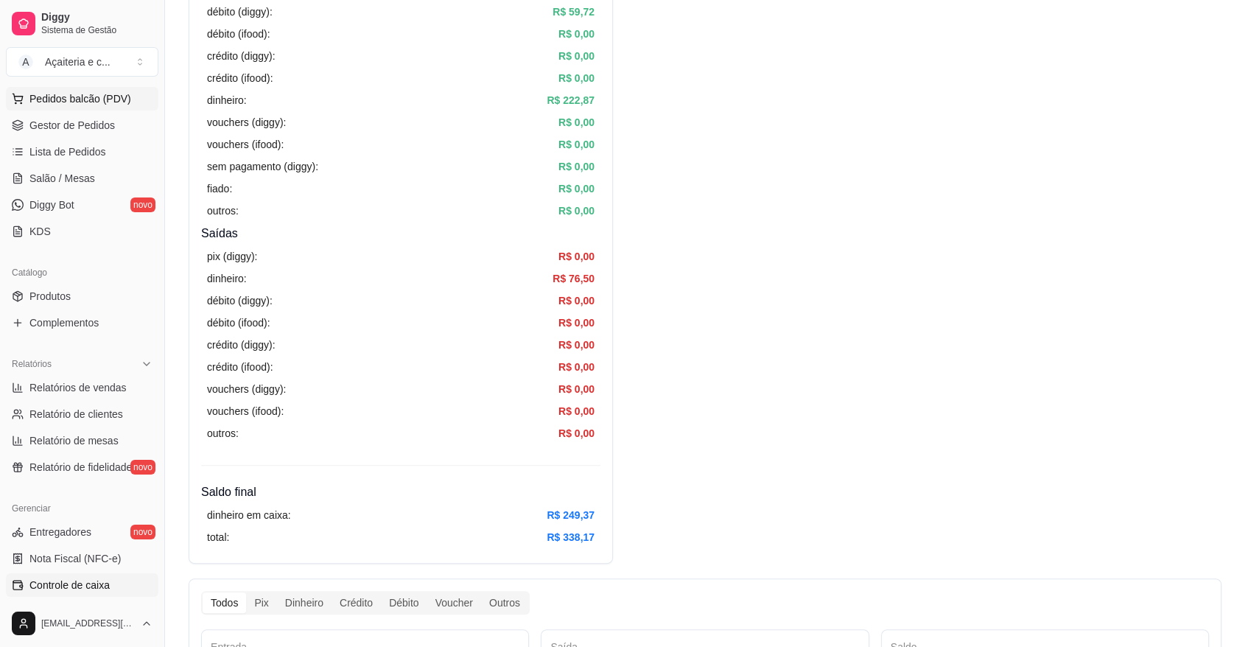
click at [110, 96] on span "Pedidos balcão (PDV)" at bounding box center [80, 98] width 102 height 15
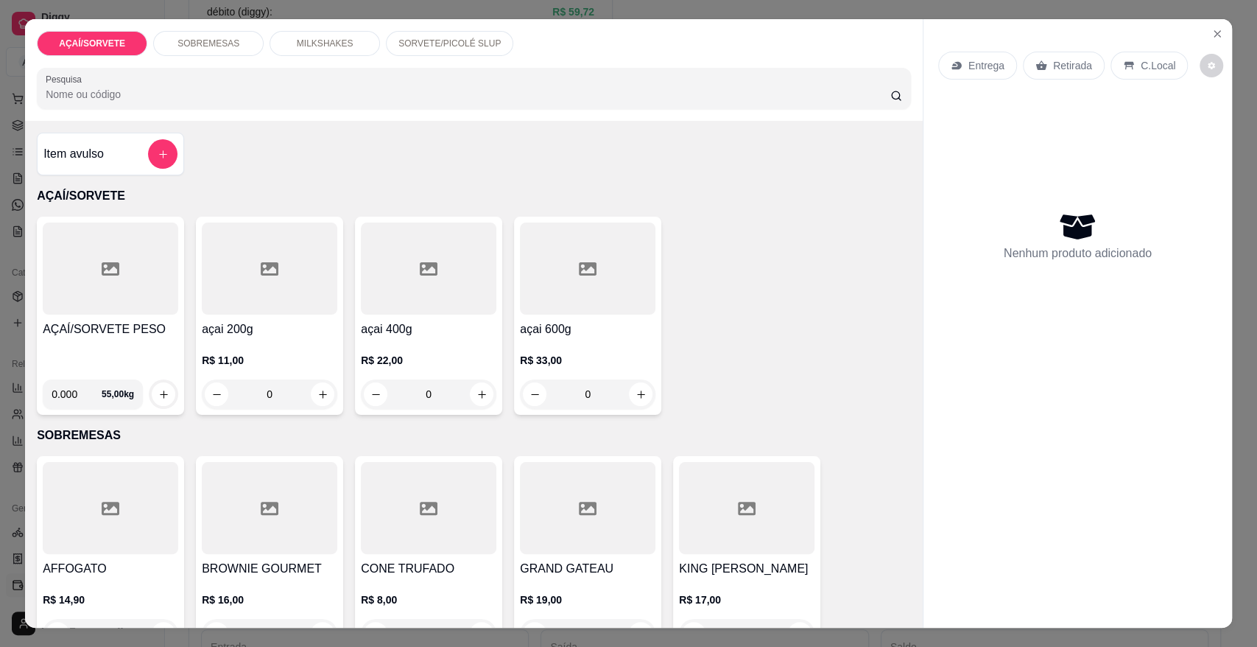
click at [229, 43] on p "SOBREMESAS" at bounding box center [208, 44] width 62 height 12
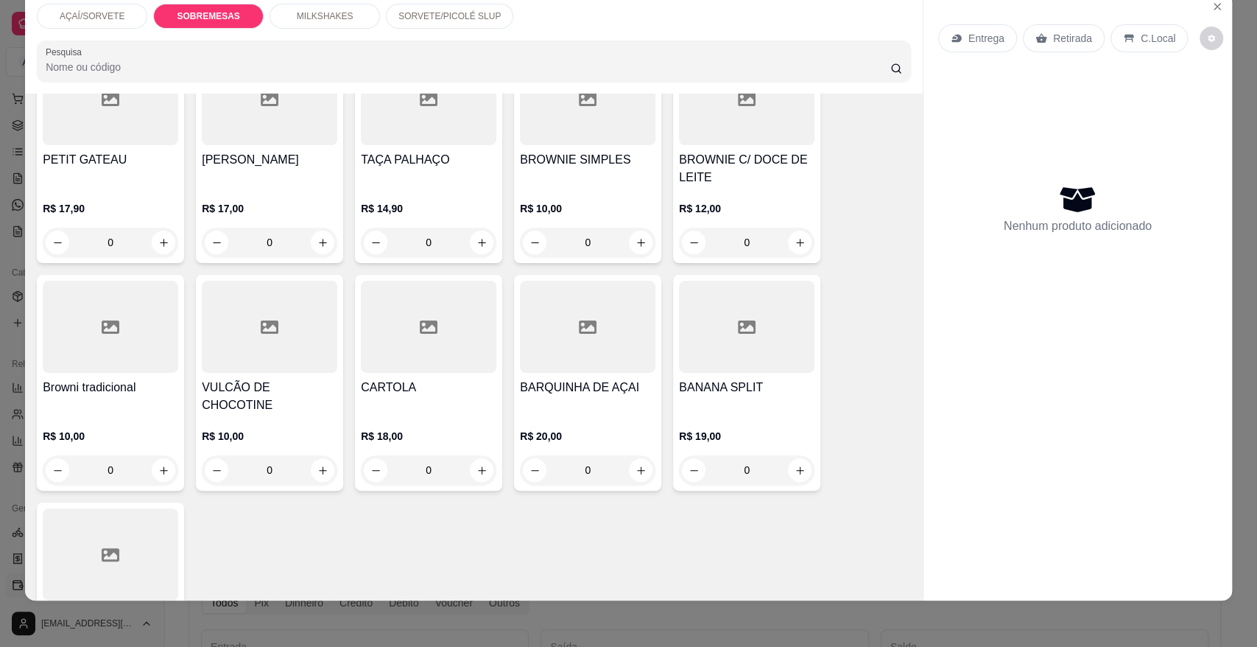
scroll to position [595, 0]
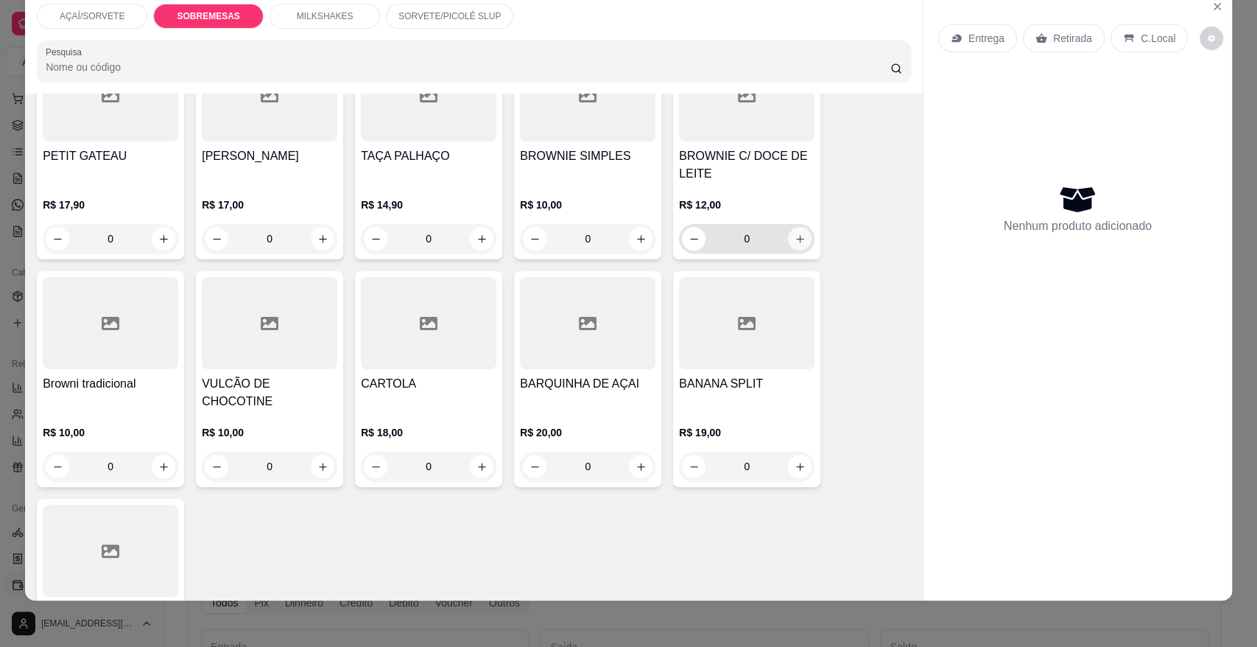
click at [801, 238] on button "increase-product-quantity" at bounding box center [800, 239] width 24 height 24
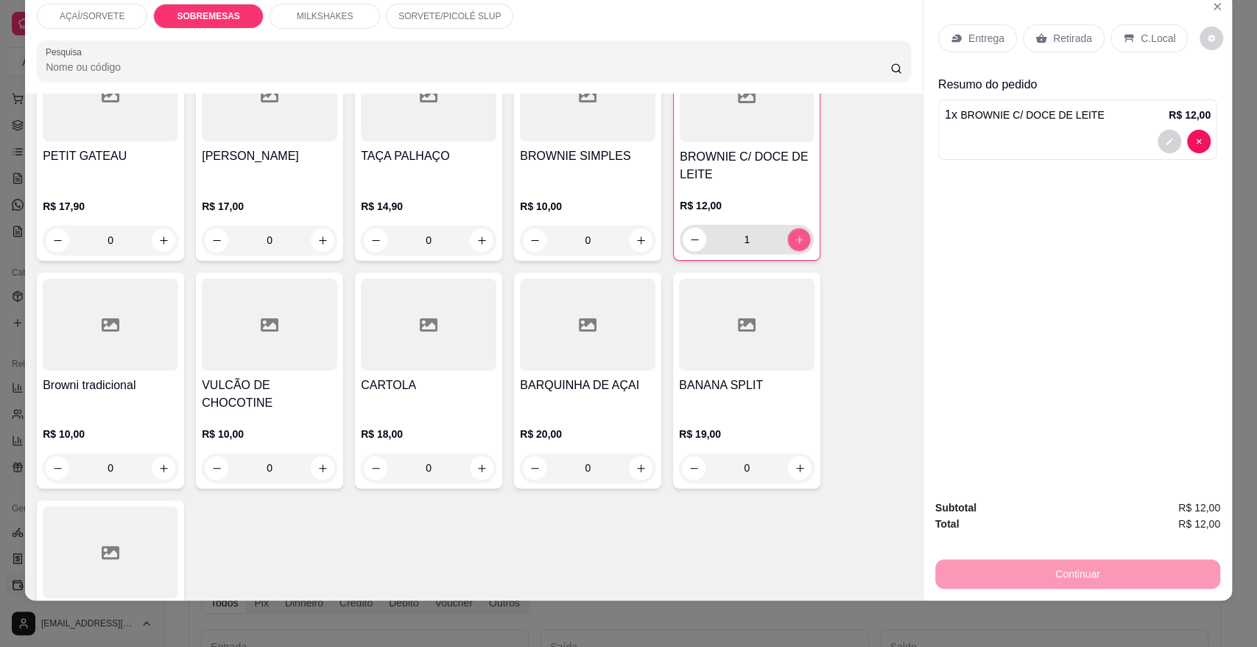
click at [801, 238] on button "increase-product-quantity" at bounding box center [799, 239] width 23 height 23
type input "3"
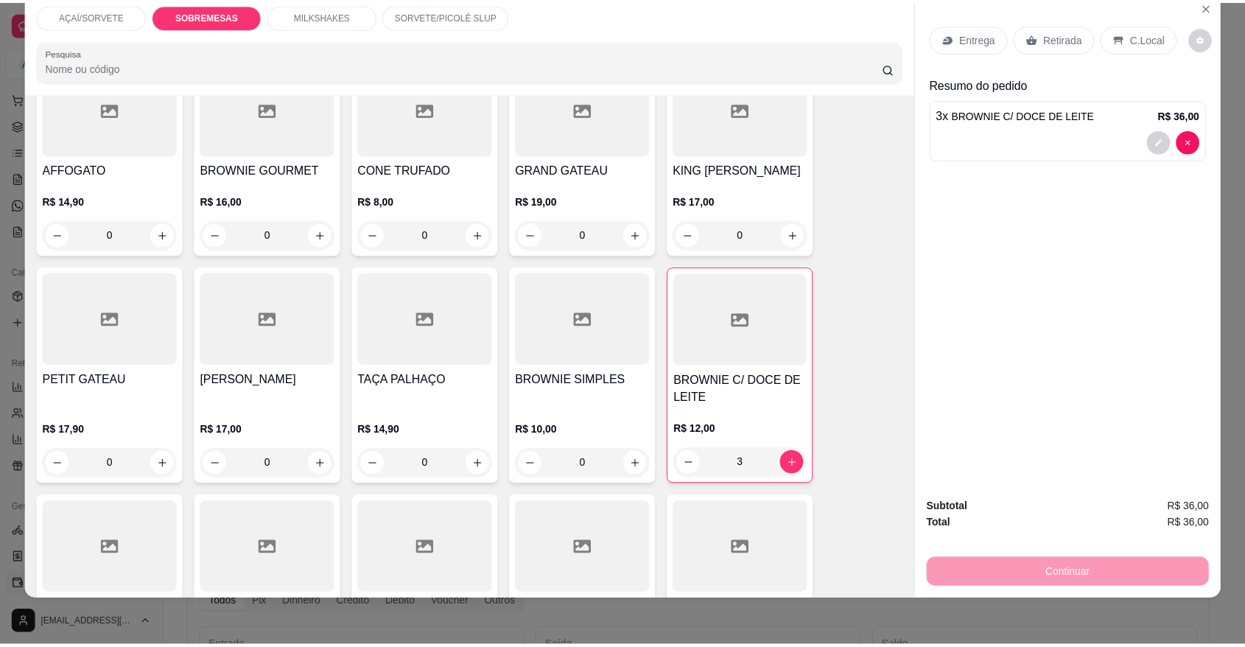
scroll to position [346, 0]
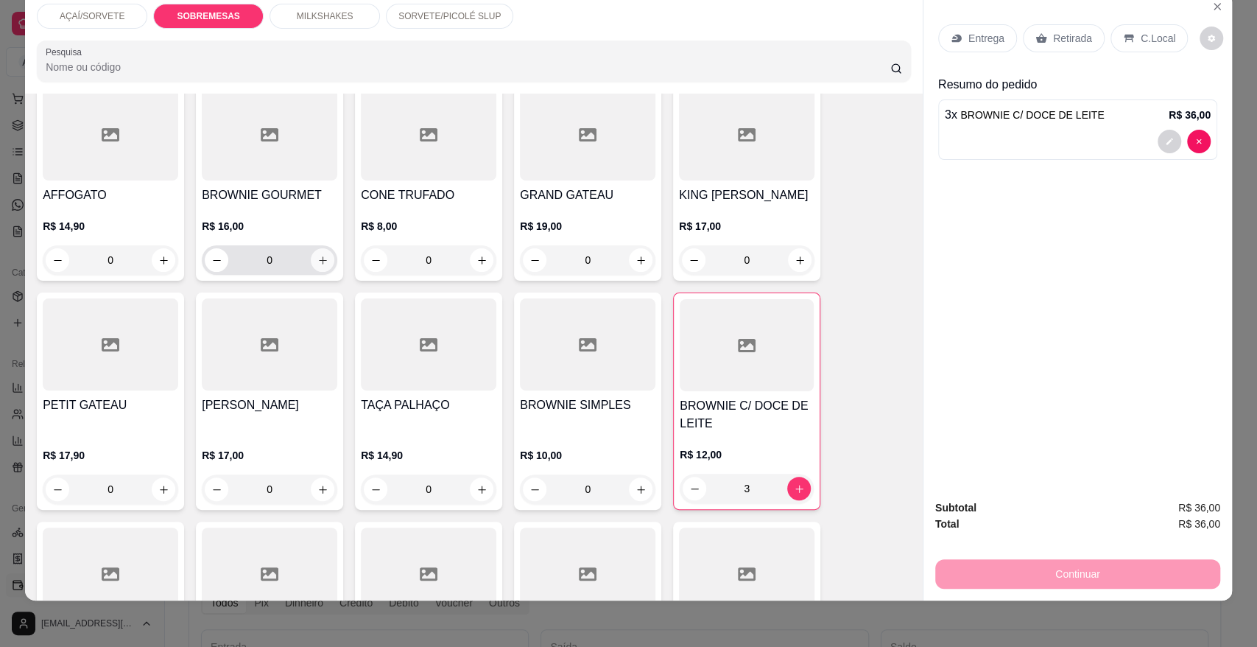
click at [317, 255] on icon "increase-product-quantity" at bounding box center [322, 260] width 11 height 11
type input "1"
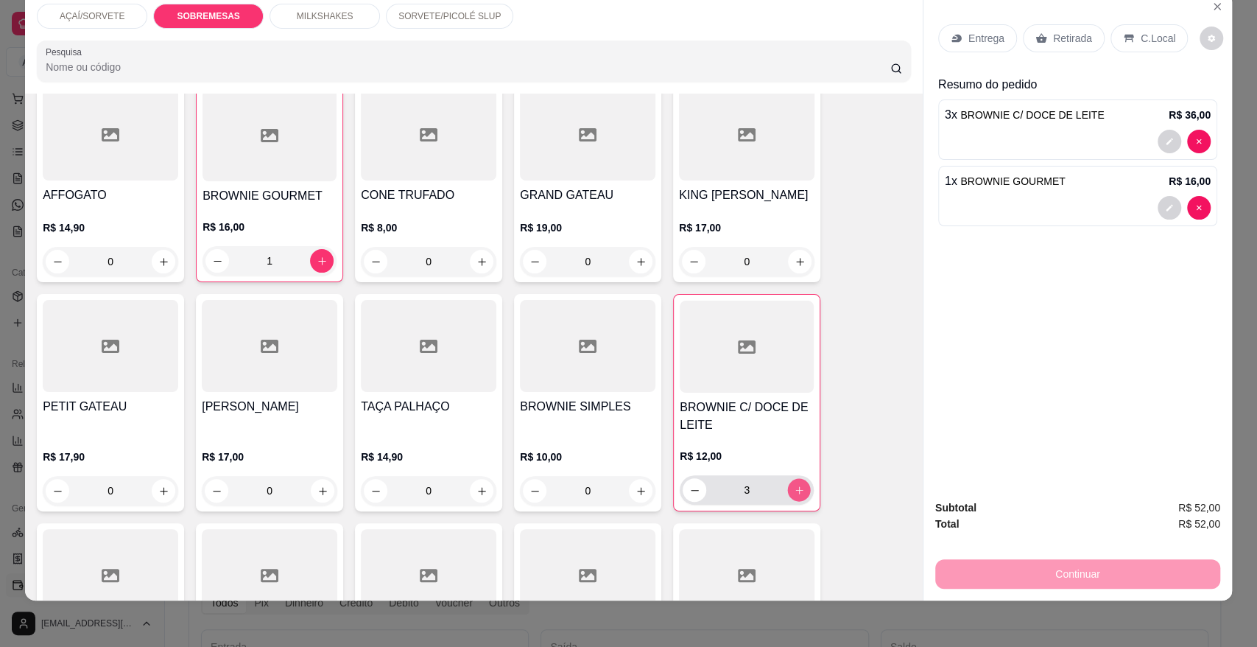
click at [798, 493] on icon "increase-product-quantity" at bounding box center [799, 490] width 11 height 11
type input "4"
click at [323, 254] on button "increase-product-quantity" at bounding box center [322, 261] width 23 height 23
type input "3"
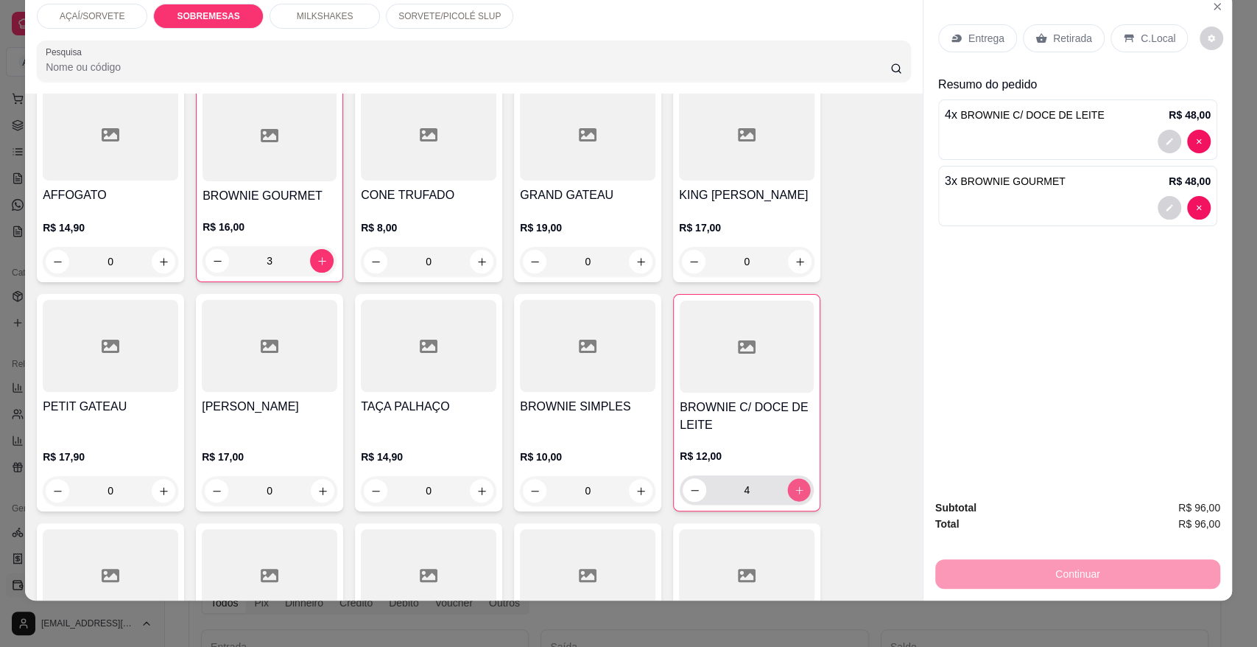
click at [794, 487] on icon "increase-product-quantity" at bounding box center [799, 490] width 11 height 11
type input "5"
click at [1053, 38] on p "Retirada" at bounding box center [1072, 38] width 39 height 15
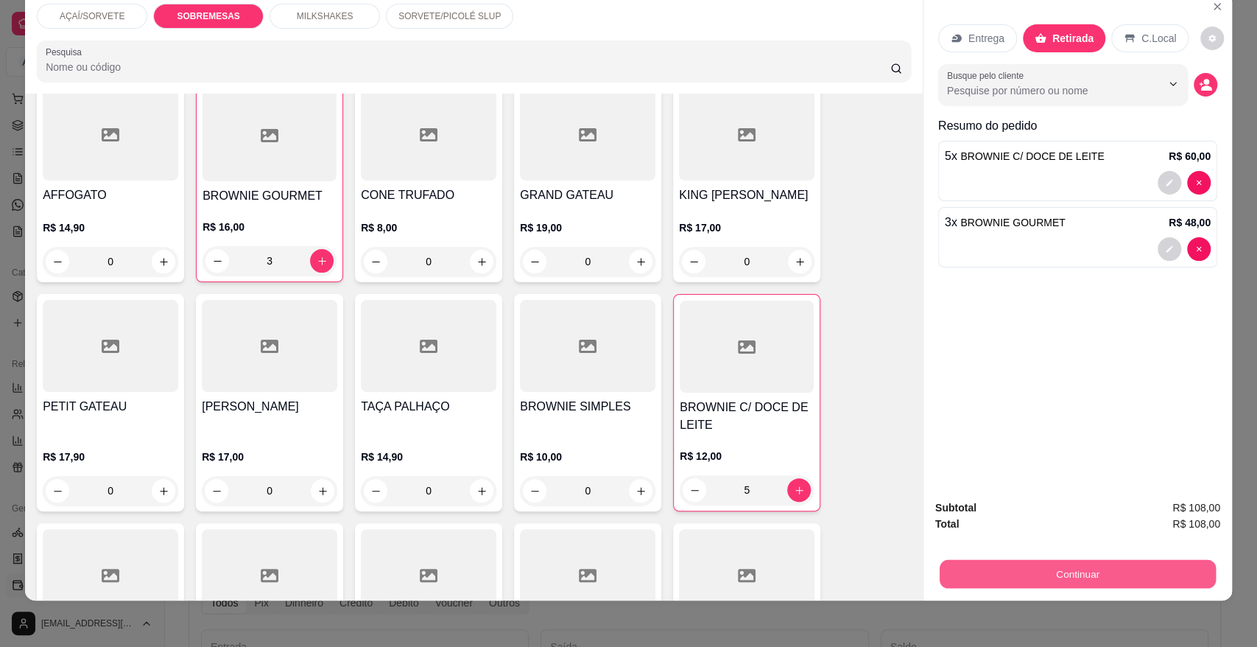
click at [949, 579] on button "Continuar" at bounding box center [1078, 573] width 276 height 29
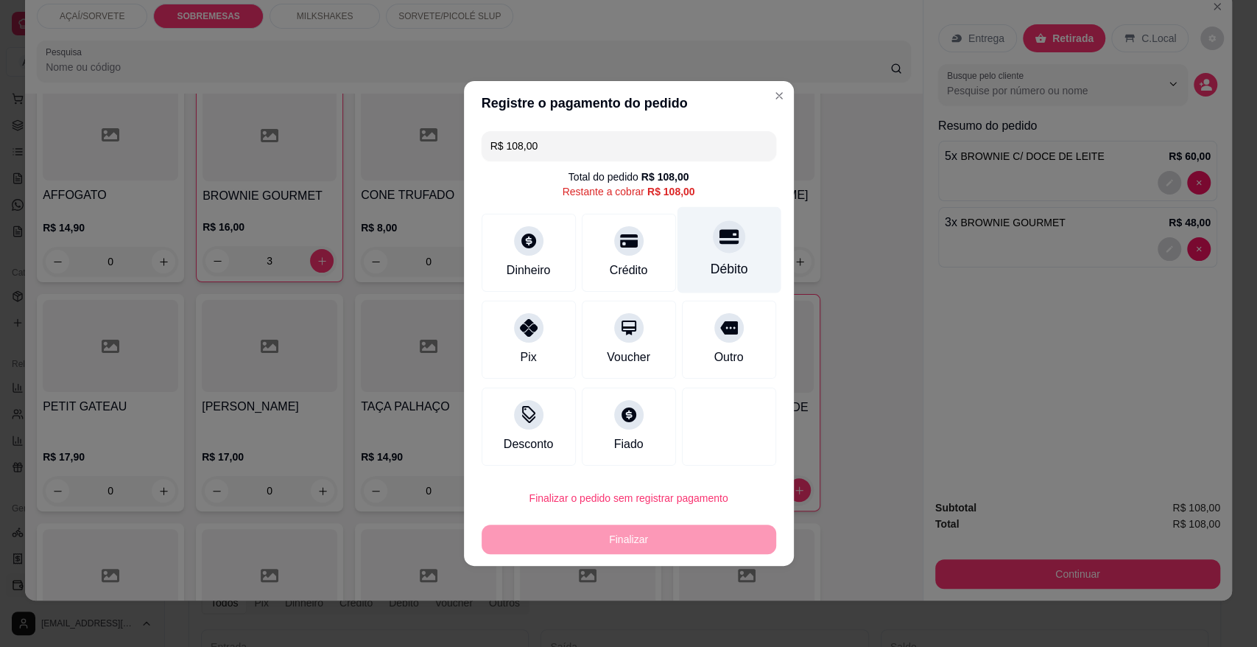
click at [730, 244] on div at bounding box center [729, 236] width 32 height 32
type input "R$ 0,00"
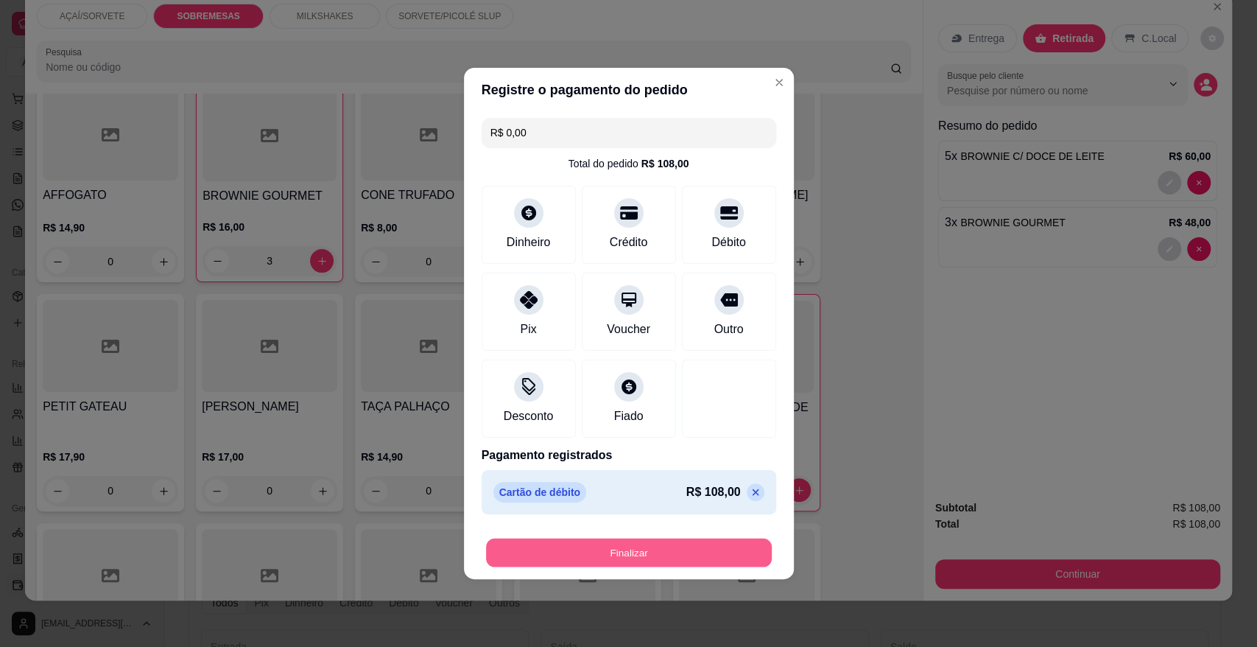
click at [633, 546] on button "Finalizar" at bounding box center [629, 552] width 286 height 29
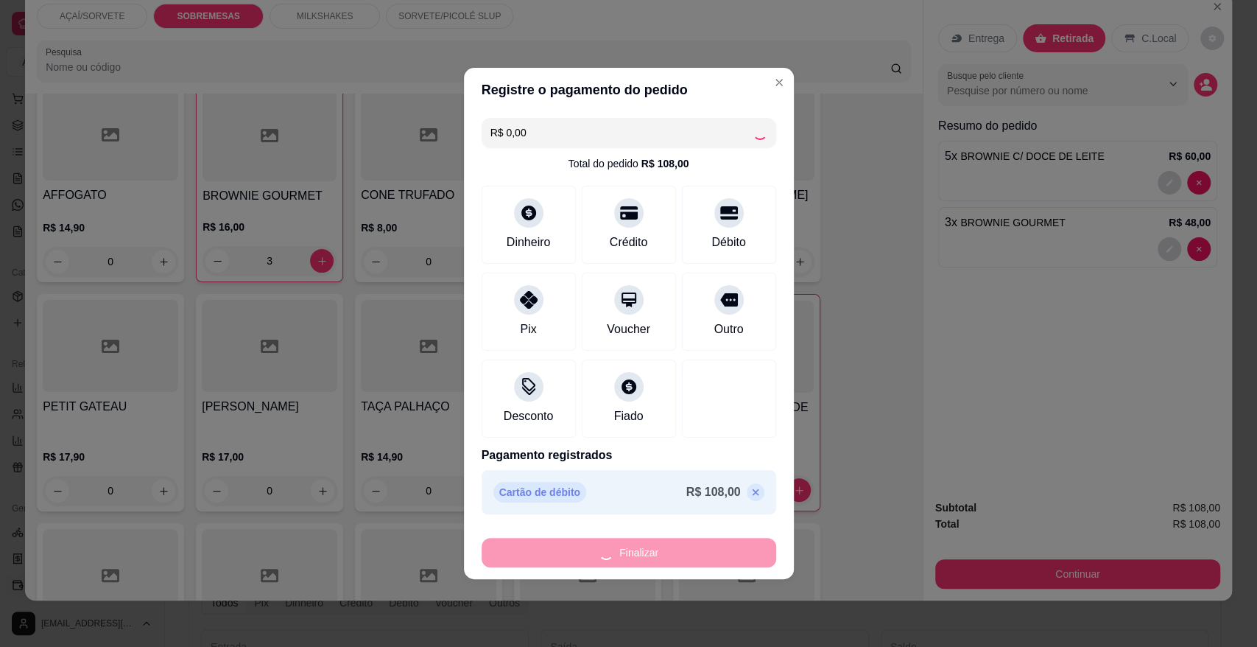
type input "0"
type input "-R$ 108,00"
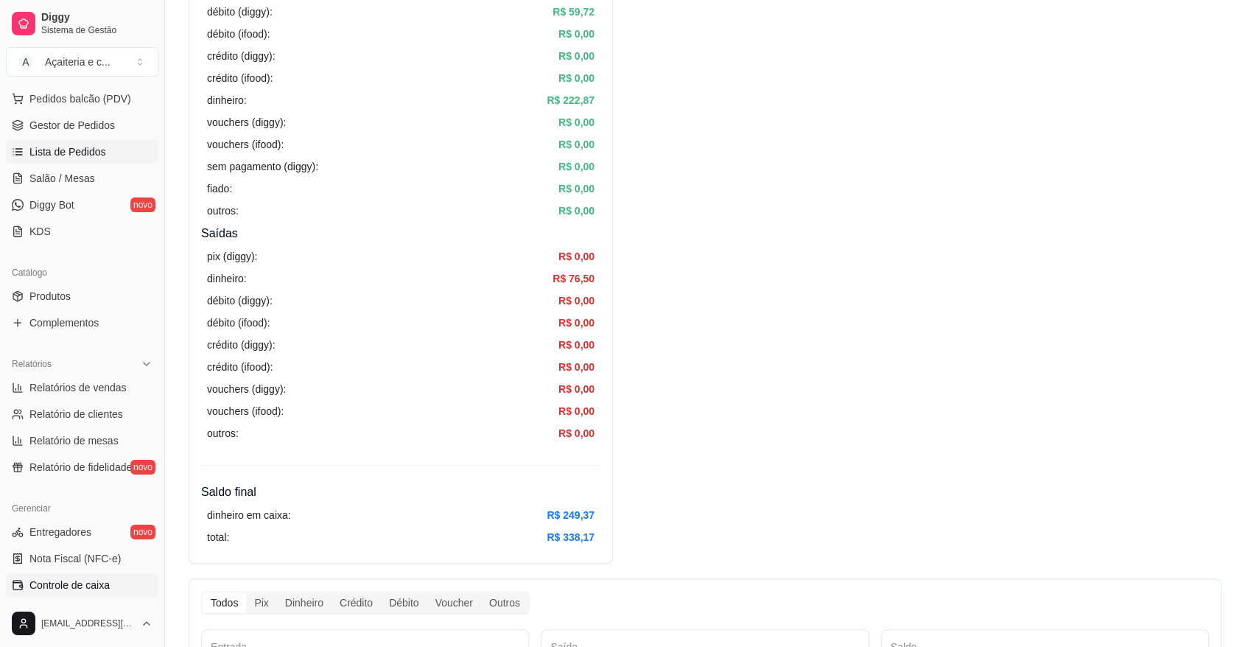
click at [77, 155] on span "Lista de Pedidos" at bounding box center [67, 151] width 77 height 15
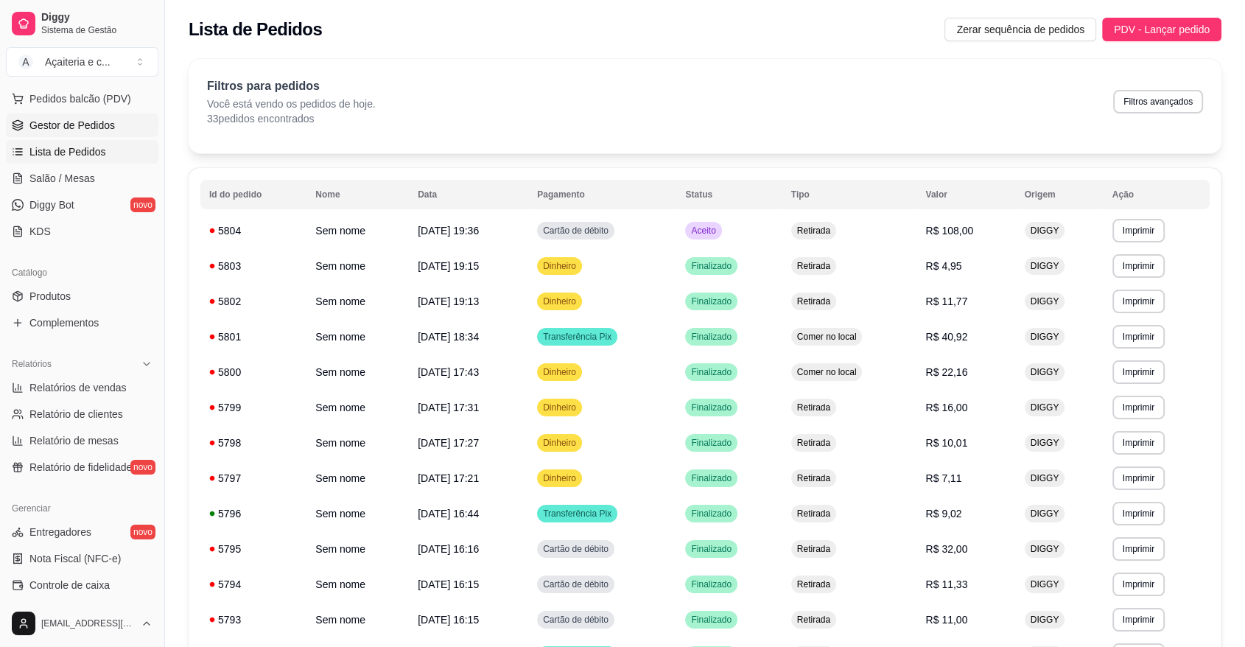
click at [94, 120] on span "Gestor de Pedidos" at bounding box center [71, 125] width 85 height 15
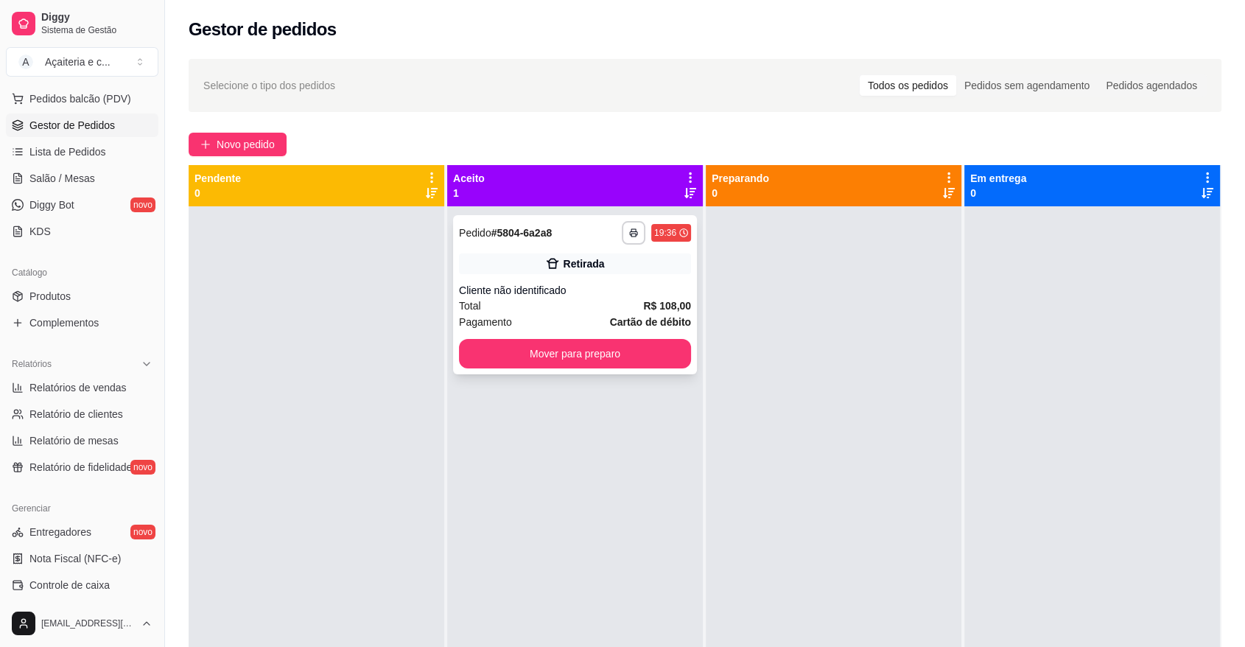
click at [518, 299] on div "Total R$ 108,00" at bounding box center [575, 306] width 232 height 16
click at [669, 362] on button "Mover para preparo" at bounding box center [574, 353] width 225 height 29
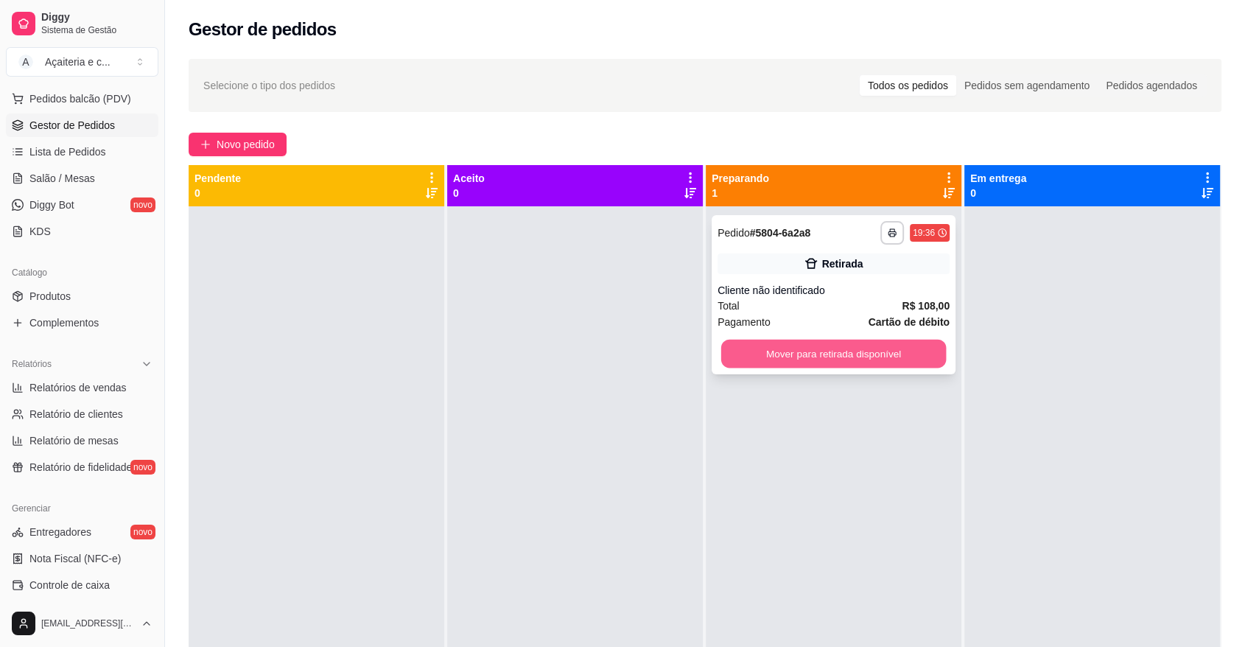
click at [806, 352] on button "Mover para retirada disponível" at bounding box center [833, 353] width 225 height 29
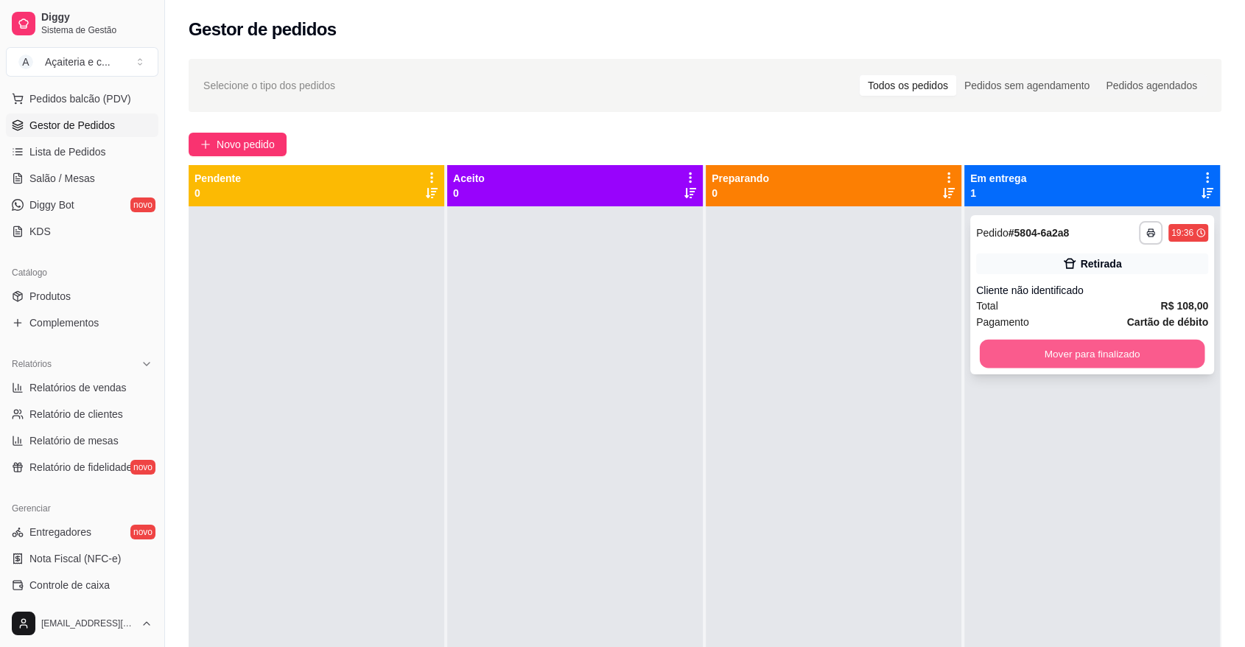
click at [1002, 356] on button "Mover para finalizado" at bounding box center [1091, 353] width 225 height 29
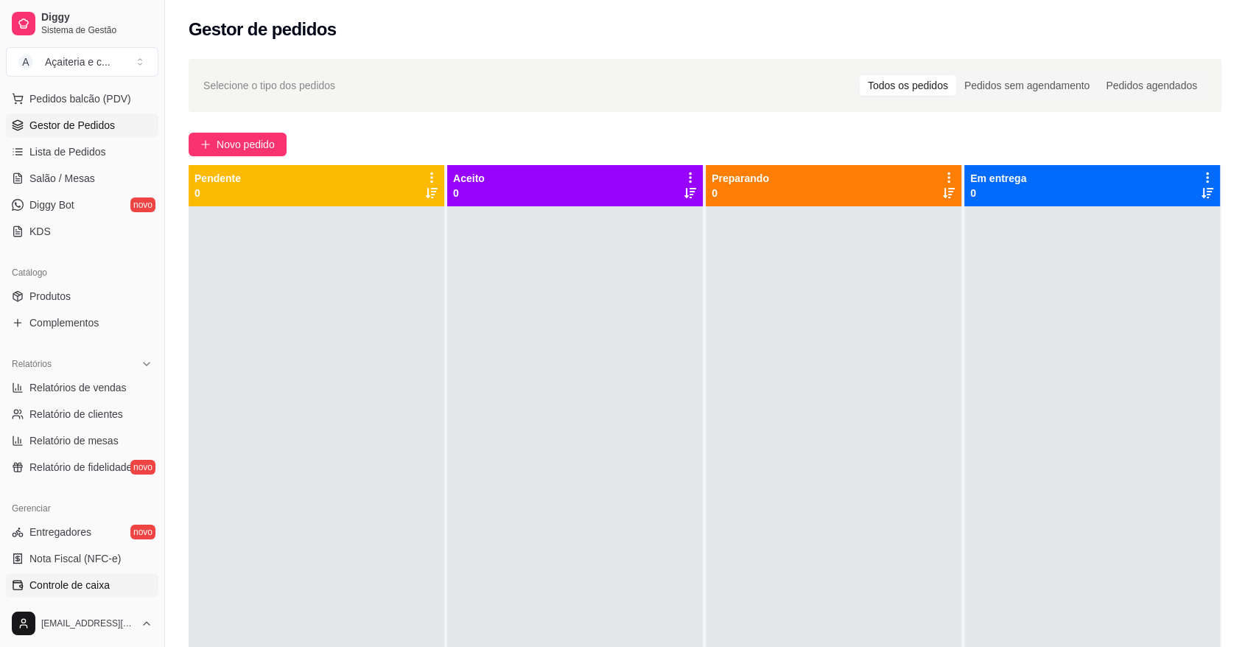
click at [91, 591] on span "Controle de caixa" at bounding box center [69, 584] width 80 height 15
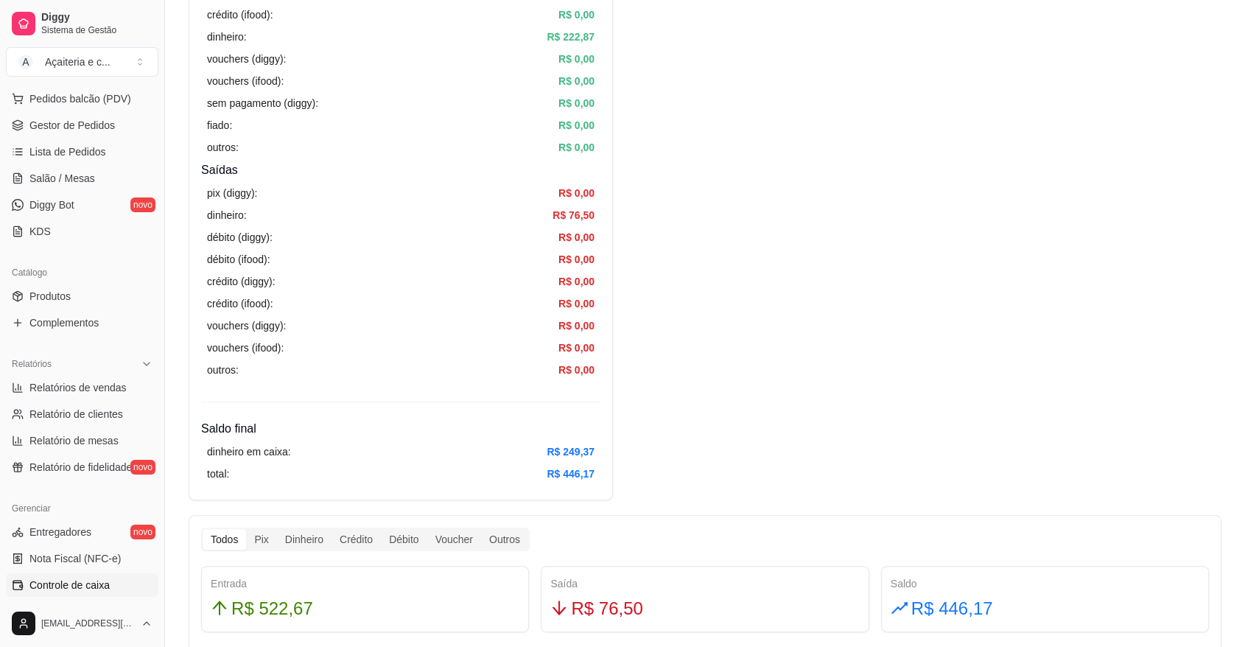
scroll to position [363, 0]
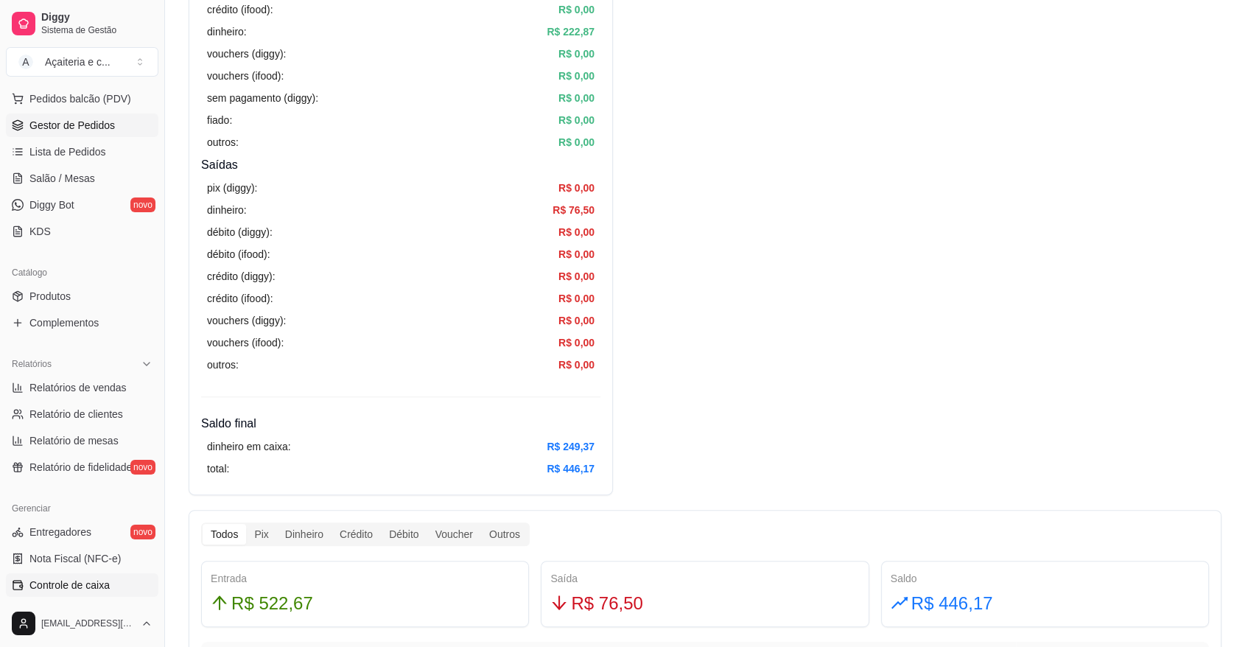
click at [114, 122] on link "Gestor de Pedidos" at bounding box center [82, 125] width 152 height 24
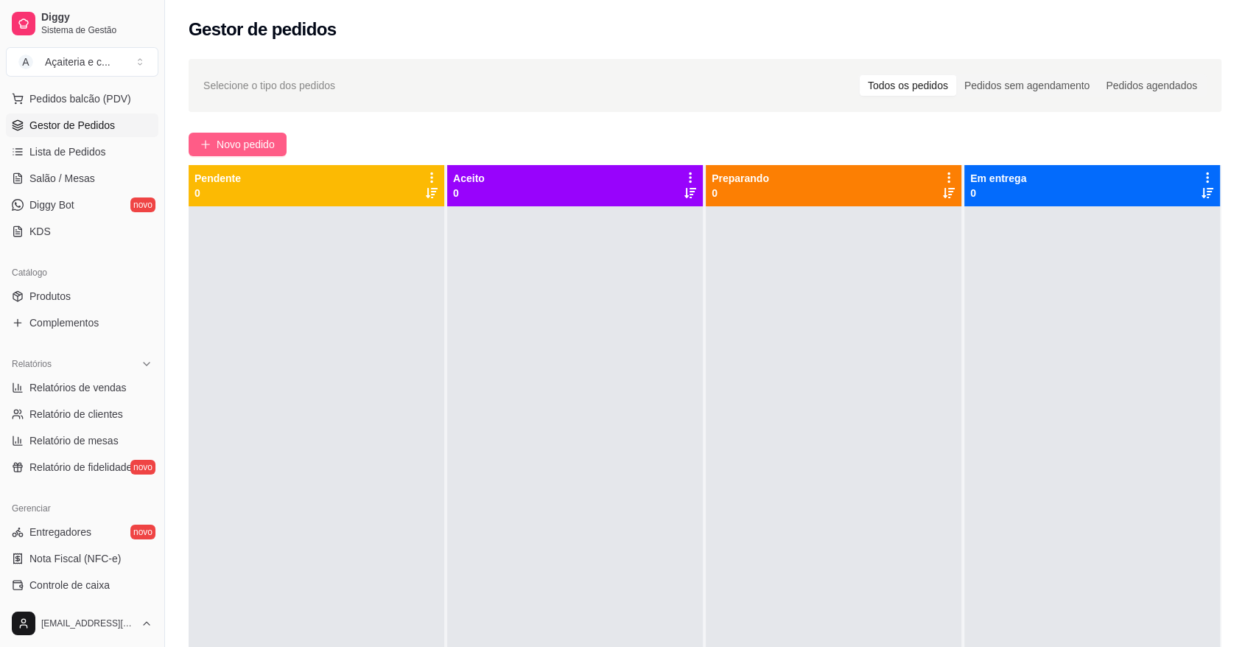
click at [270, 153] on button "Novo pedido" at bounding box center [238, 145] width 98 height 24
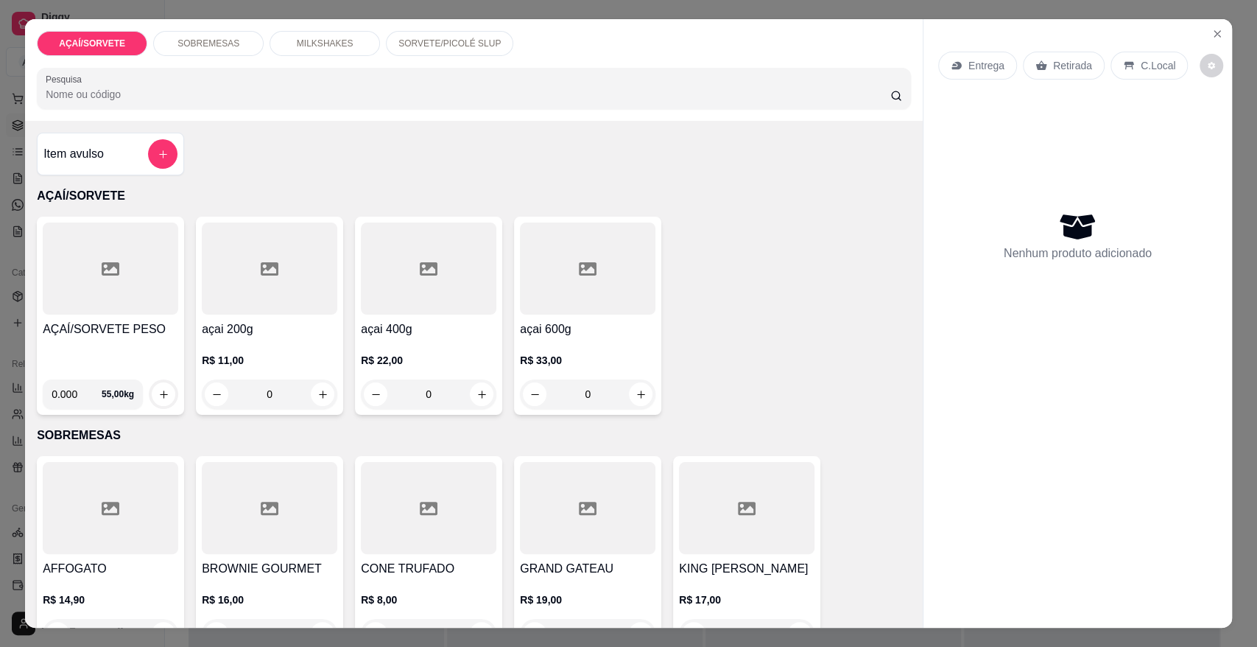
click at [230, 40] on div "SOBREMESAS" at bounding box center [208, 43] width 110 height 25
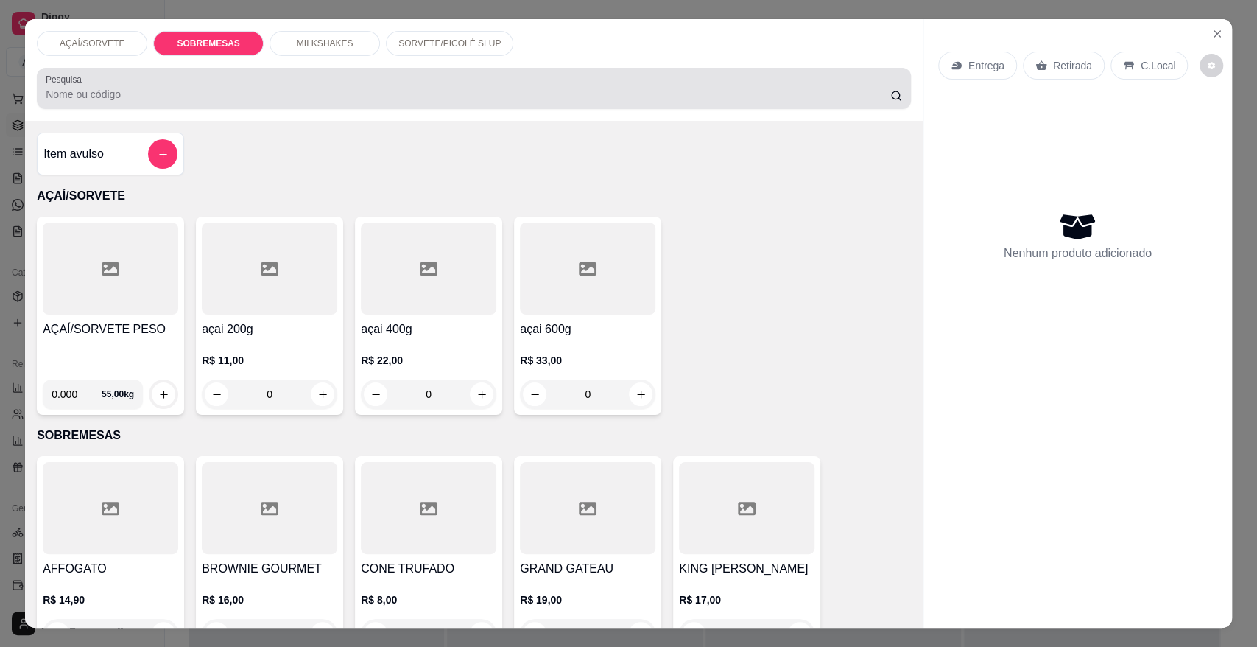
scroll to position [27, 0]
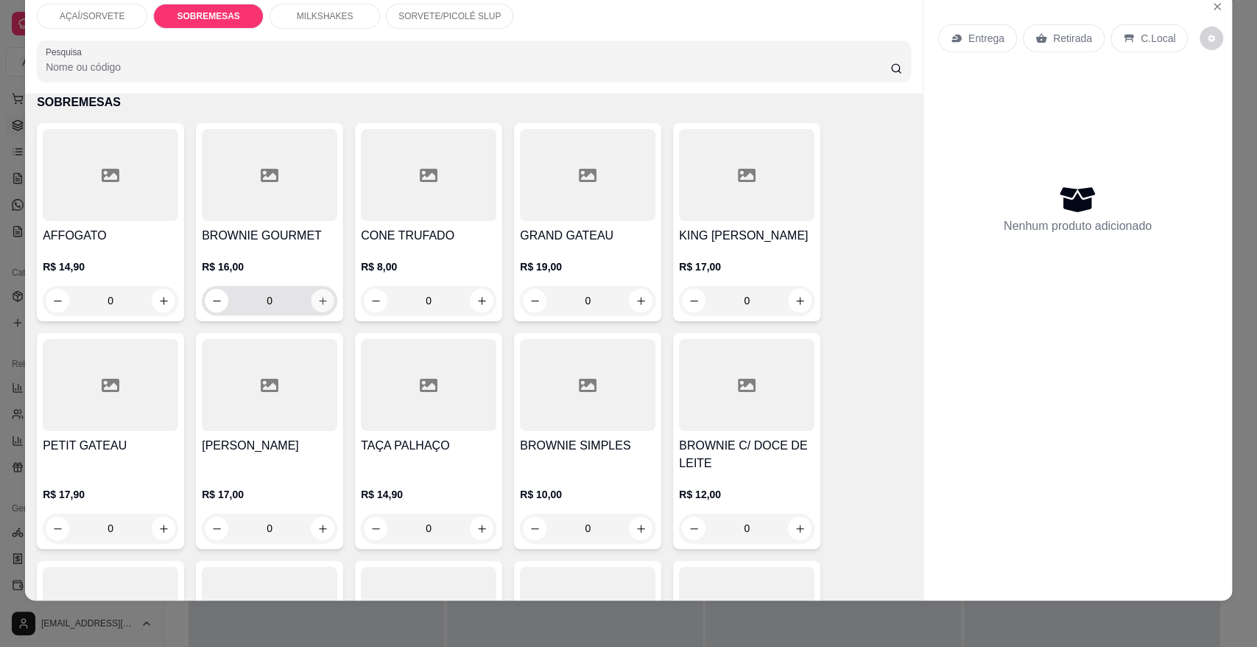
click at [317, 299] on icon "increase-product-quantity" at bounding box center [322, 300] width 11 height 11
type input "1"
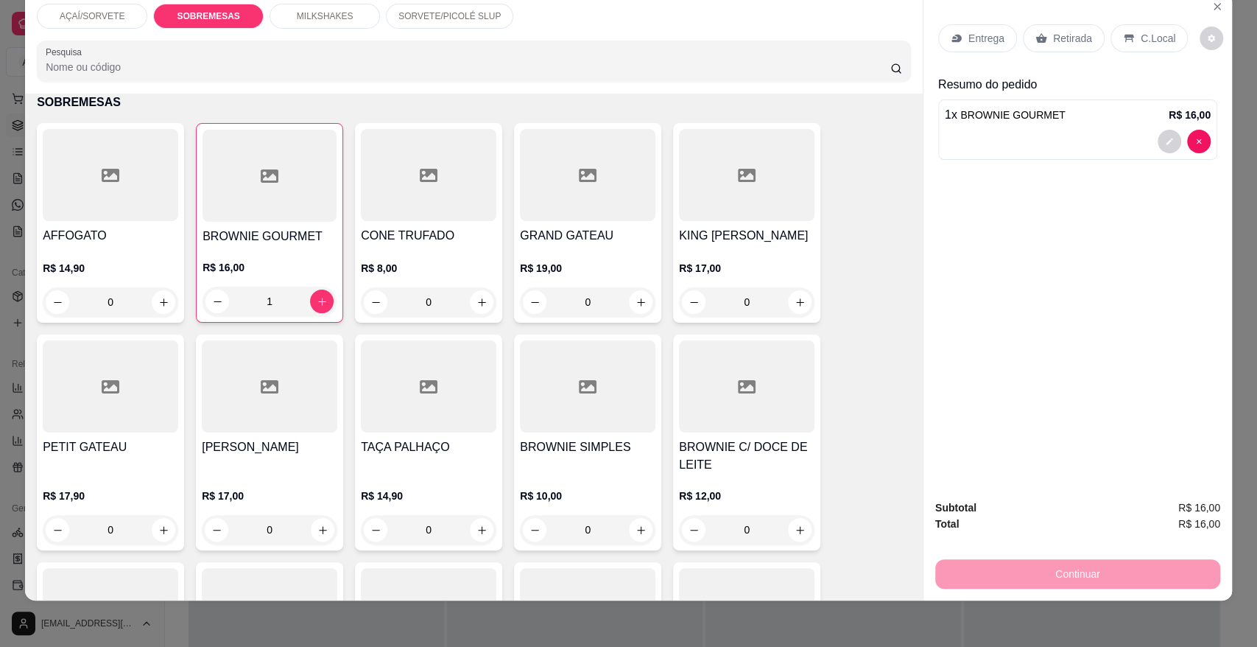
click at [113, 5] on div "AÇAÍ/SORVETE" at bounding box center [92, 16] width 110 height 25
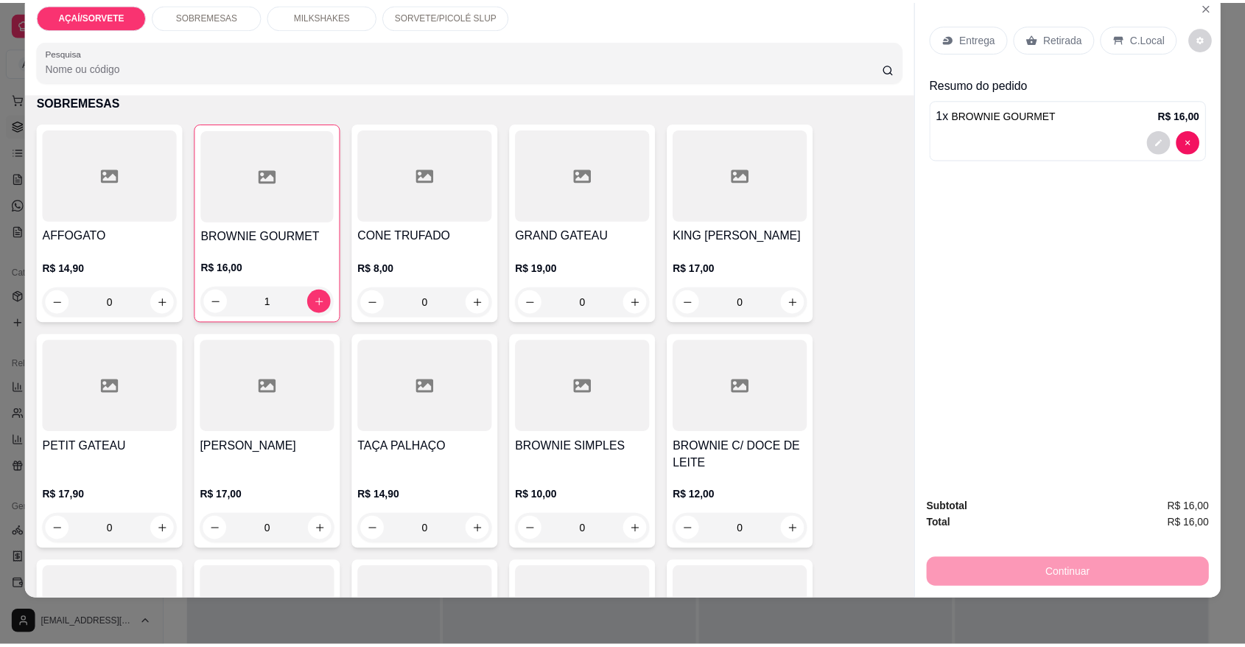
scroll to position [66, 0]
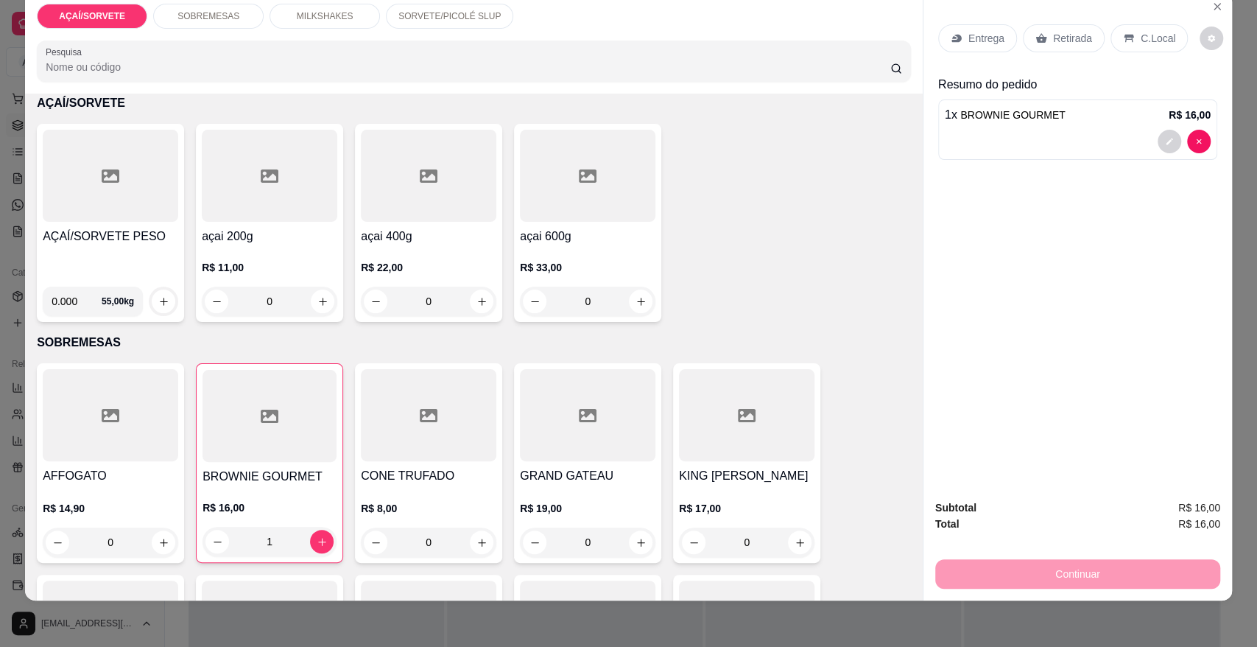
click at [124, 252] on div "AÇAÍ/SORVETE PESO" at bounding box center [111, 251] width 136 height 47
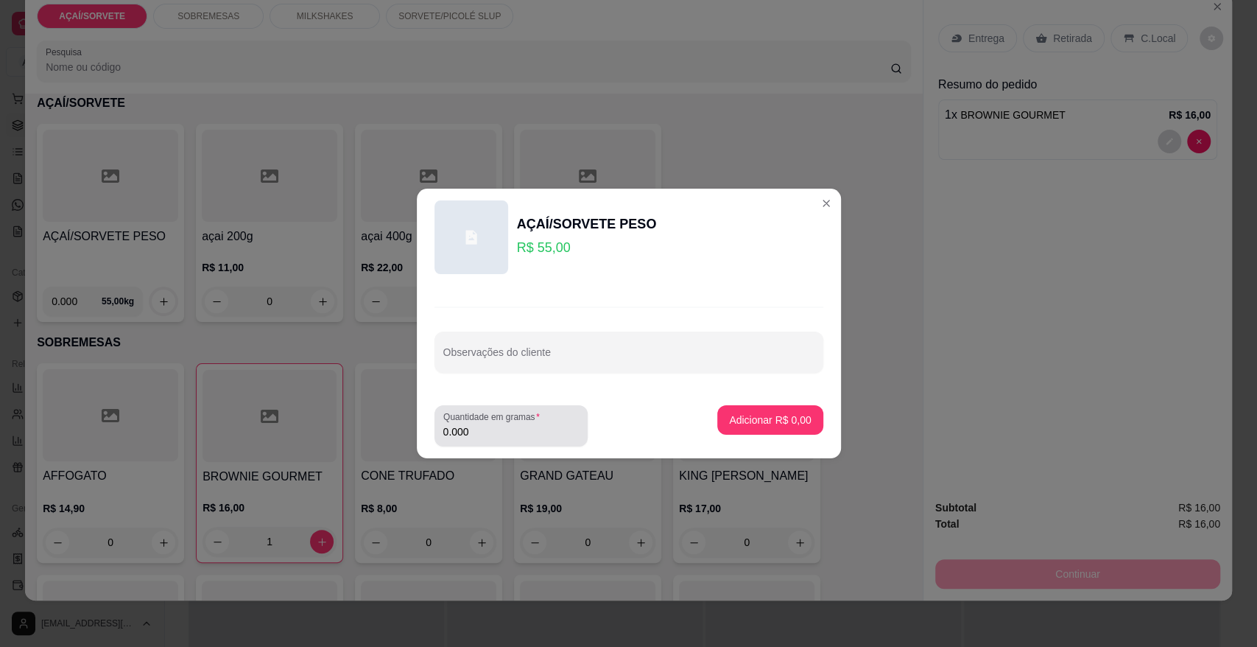
click at [488, 435] on input "0.000" at bounding box center [511, 431] width 136 height 15
type input "0.491"
click at [766, 420] on p "Adicionar R$ 27,01" at bounding box center [767, 419] width 85 height 14
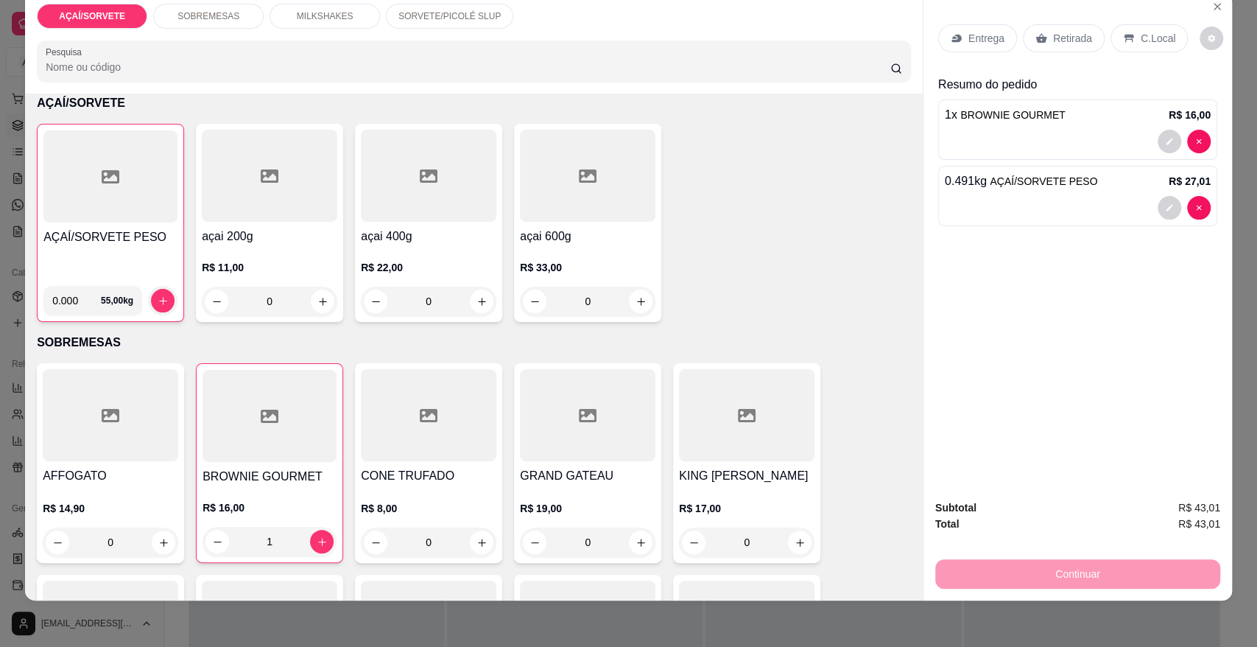
click at [1073, 32] on p "Retirada" at bounding box center [1072, 38] width 39 height 15
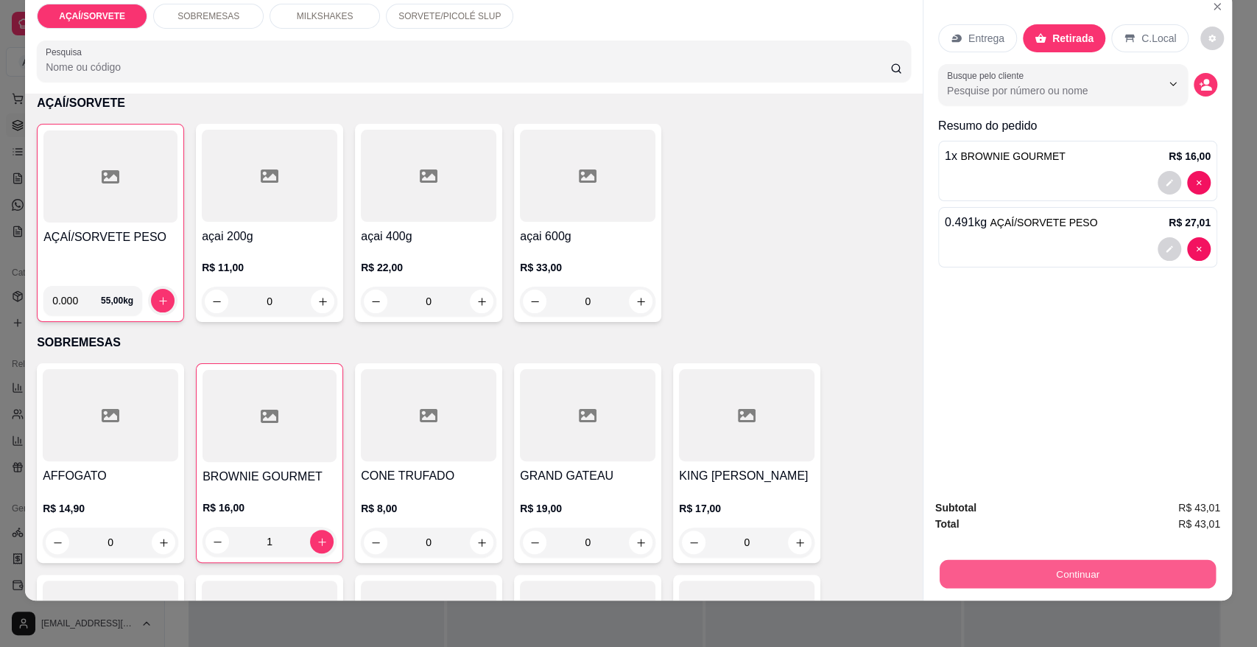
click at [1068, 582] on button "Continuar" at bounding box center [1078, 573] width 276 height 29
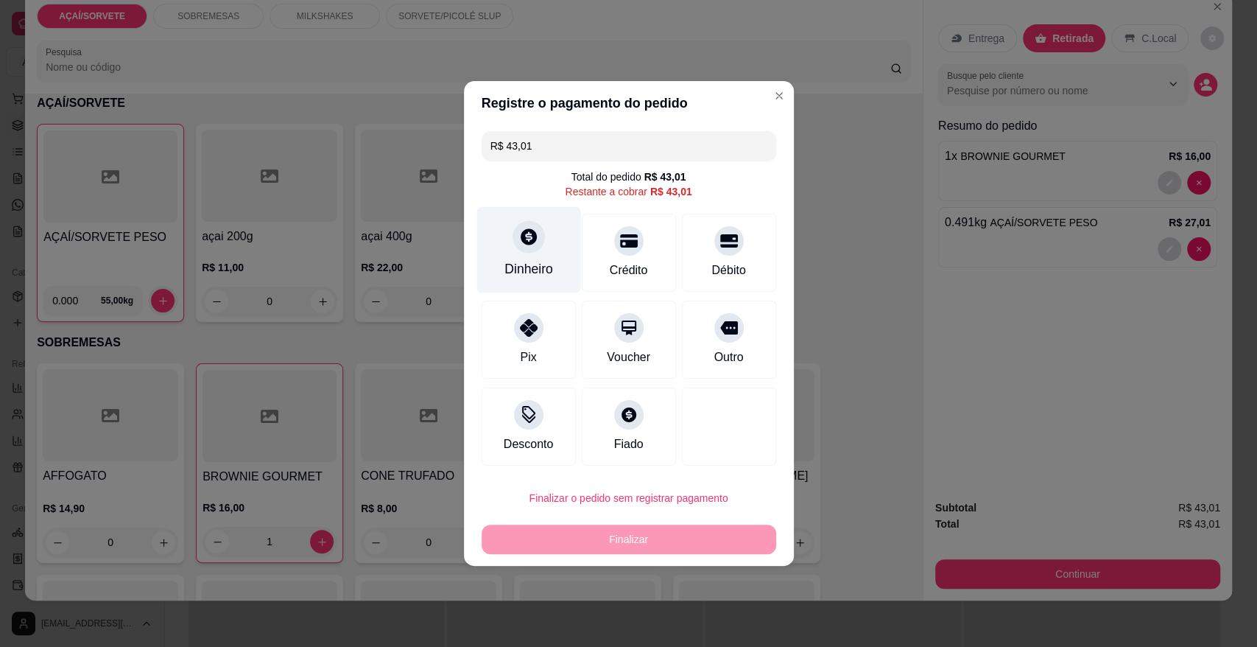
click at [513, 239] on div at bounding box center [529, 236] width 32 height 32
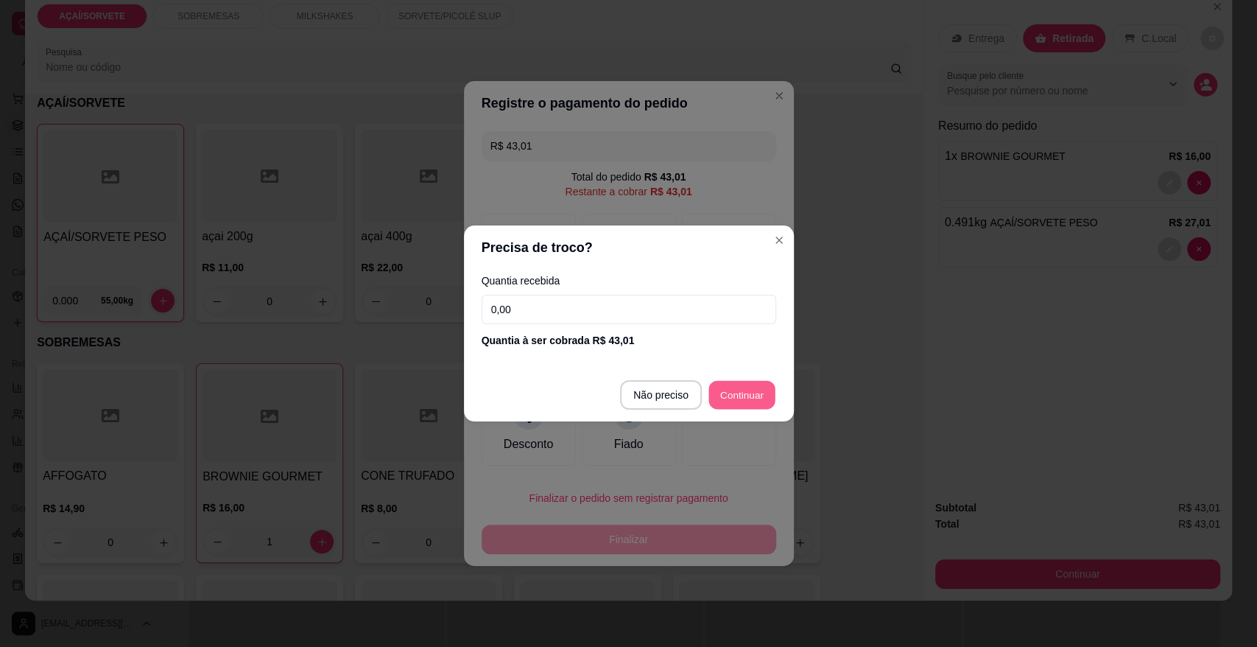
type input "R$ 0,00"
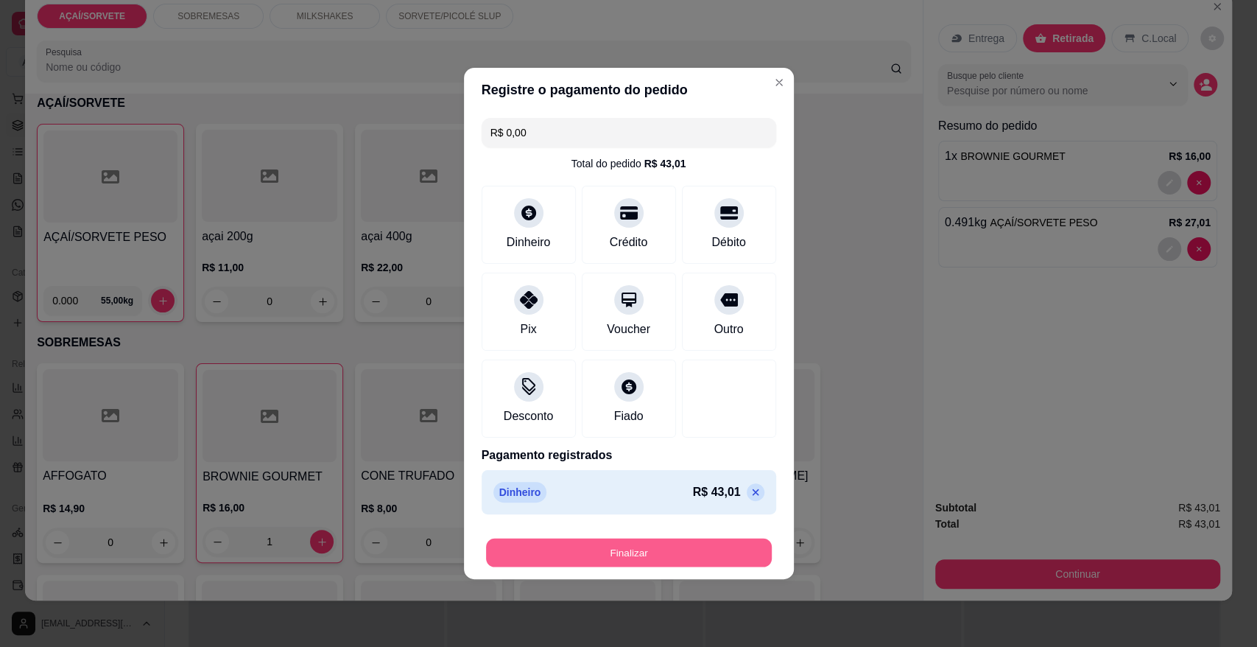
click at [675, 552] on button "Finalizar" at bounding box center [629, 552] width 286 height 29
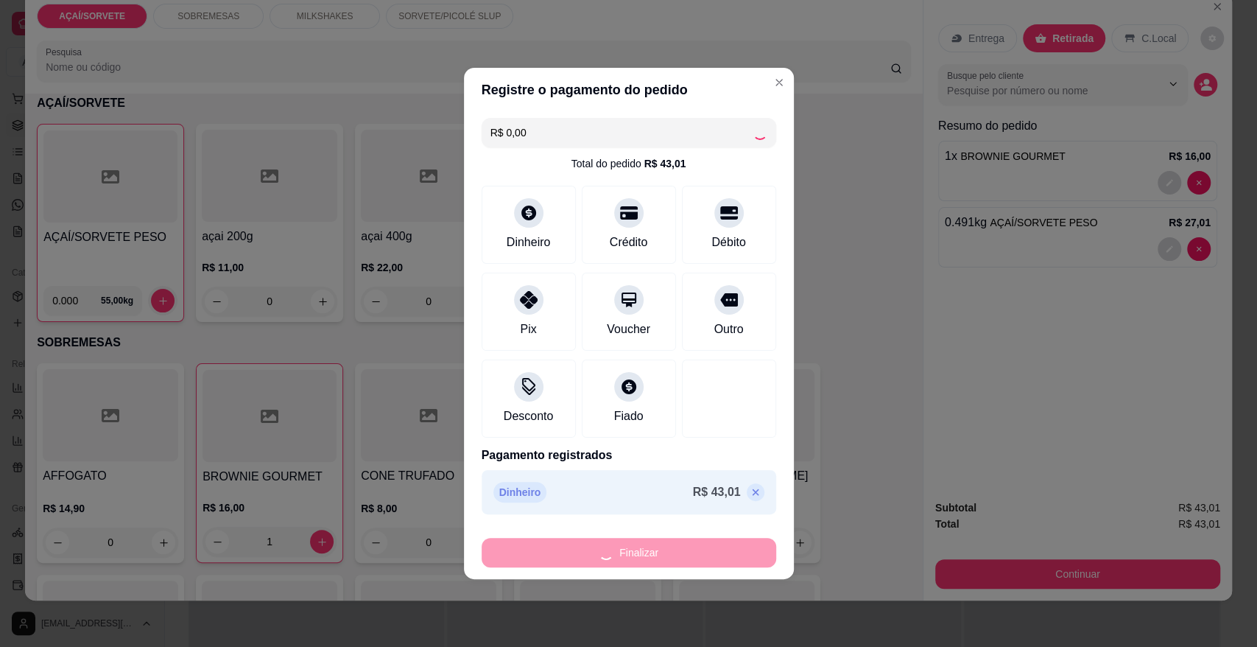
type input "0"
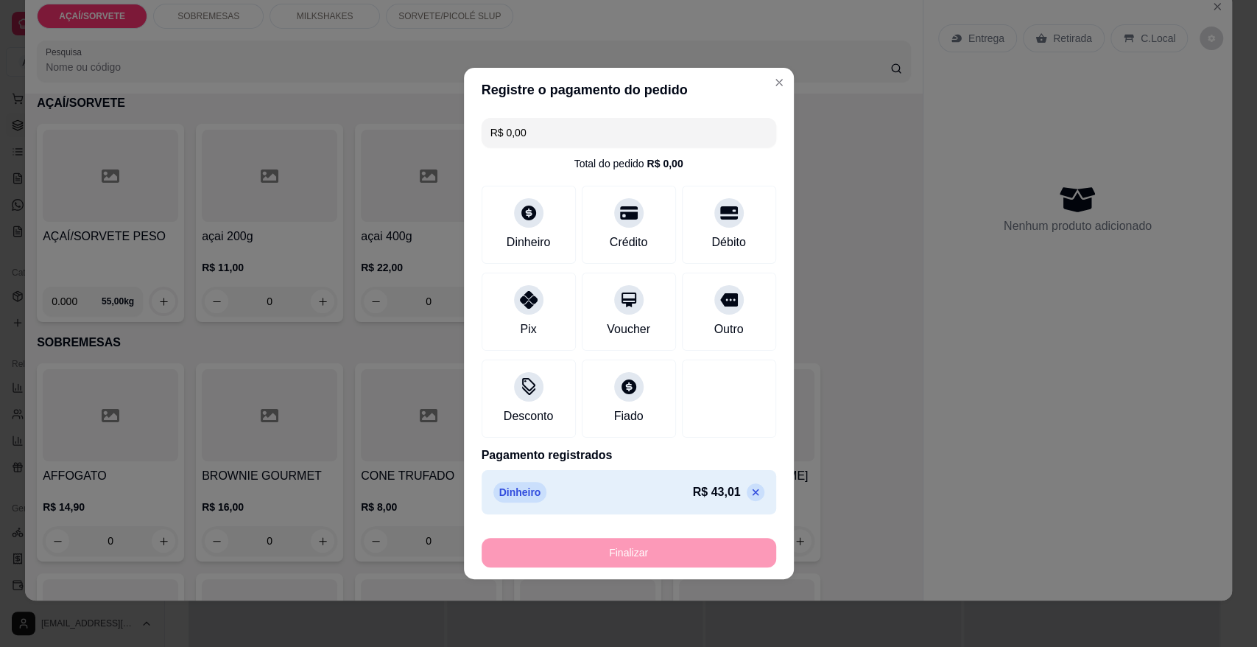
type input "-R$ 43,01"
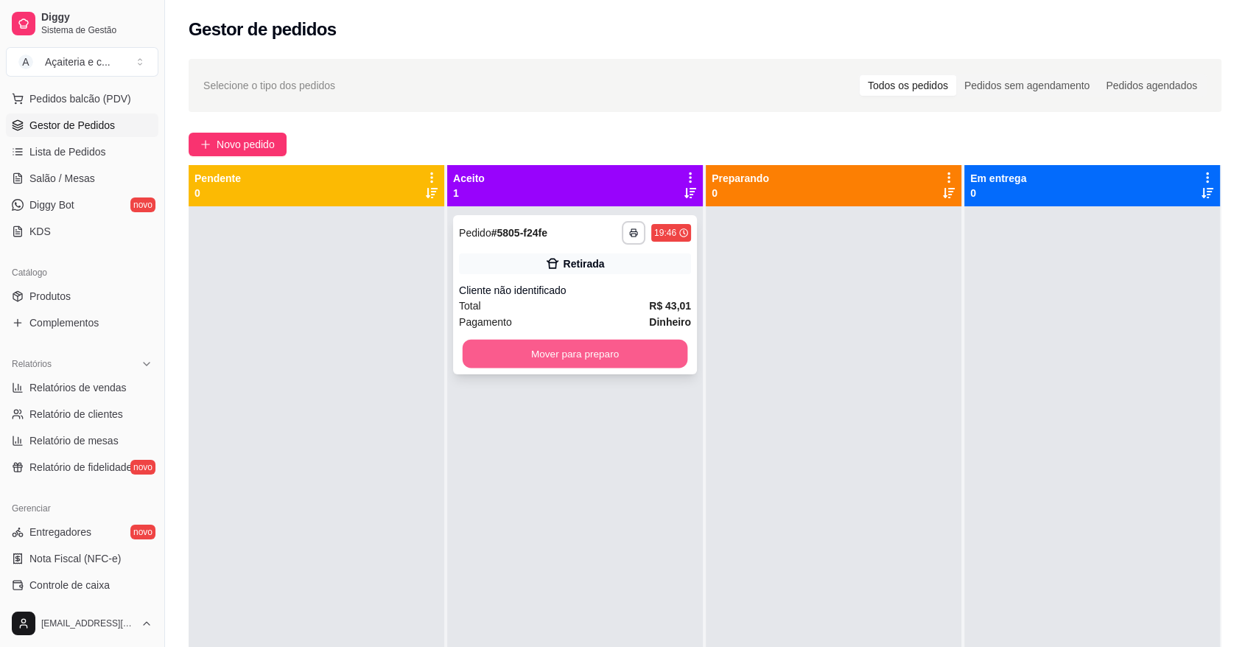
click at [645, 359] on button "Mover para preparo" at bounding box center [574, 353] width 225 height 29
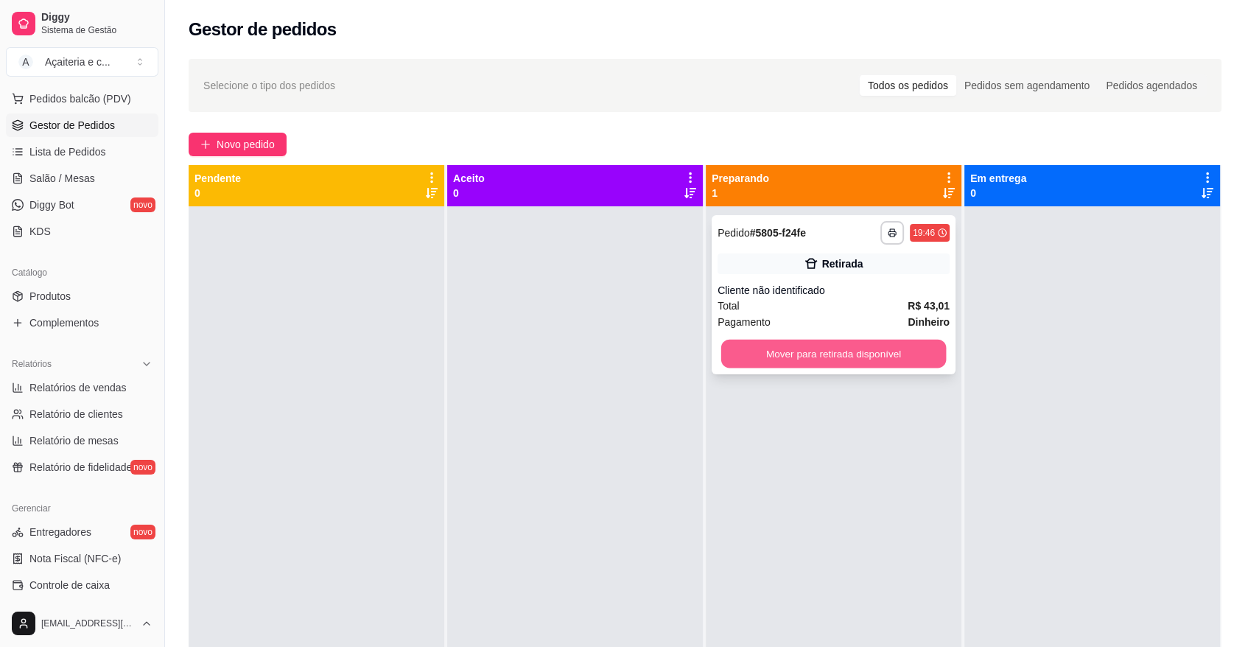
click at [759, 346] on button "Mover para retirada disponível" at bounding box center [833, 353] width 225 height 29
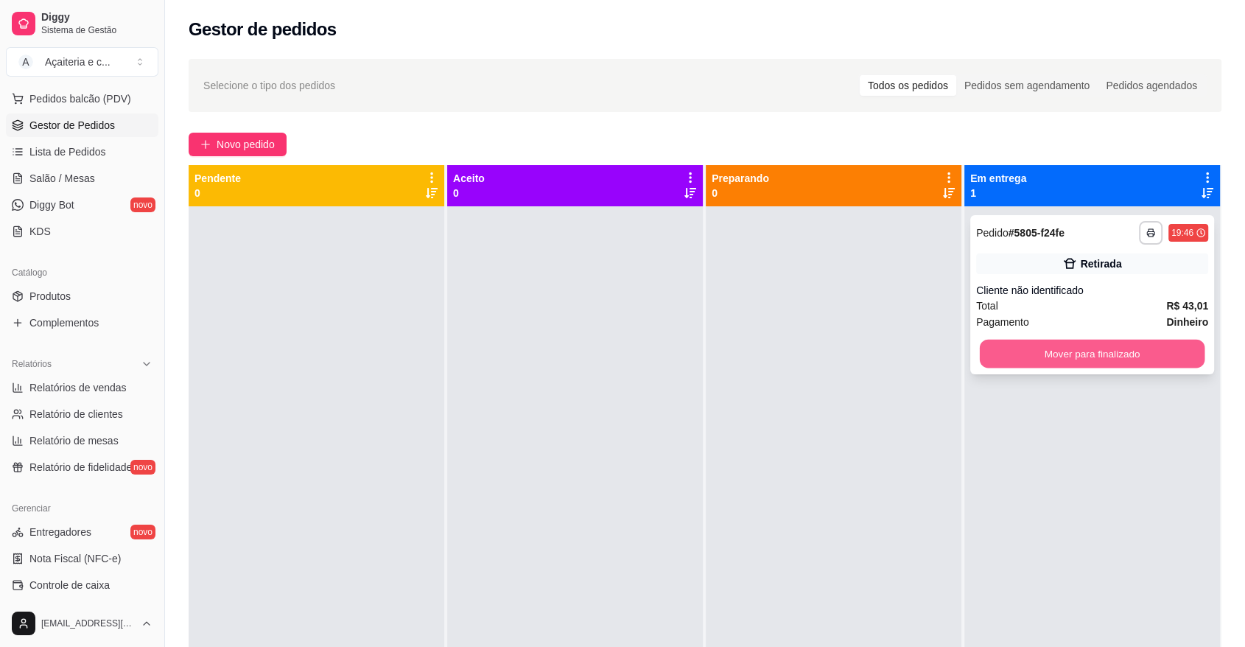
click at [981, 357] on button "Mover para finalizado" at bounding box center [1091, 353] width 225 height 29
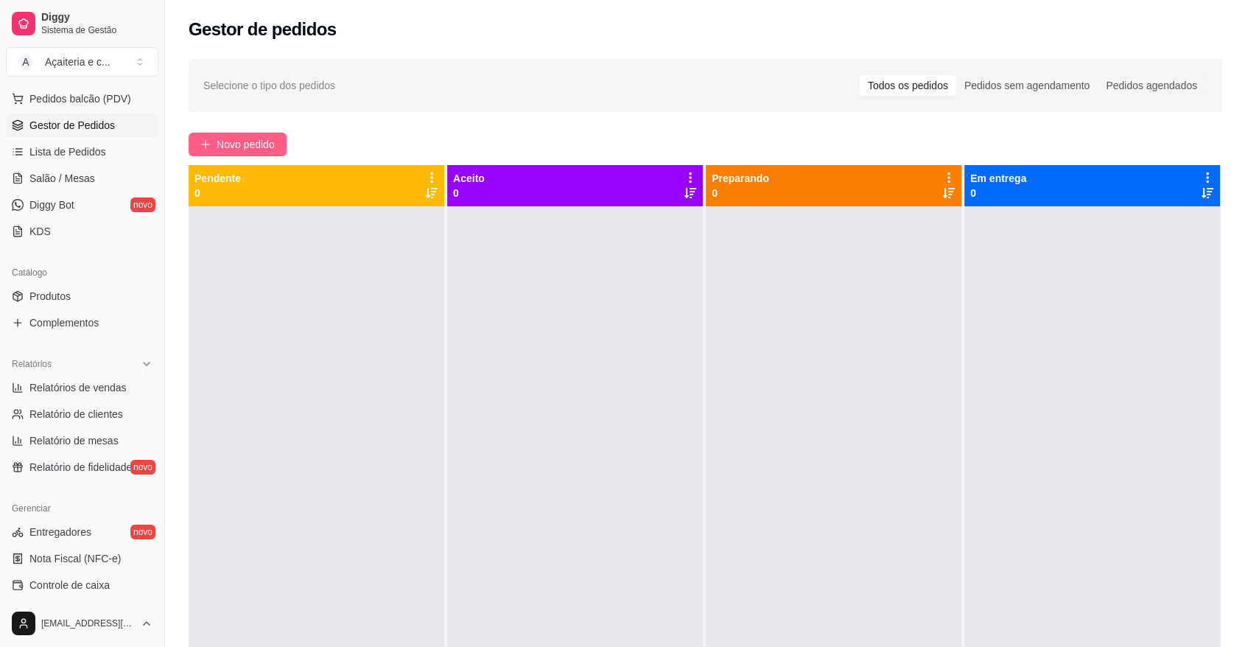
click at [241, 144] on span "Novo pedido" at bounding box center [246, 144] width 58 height 16
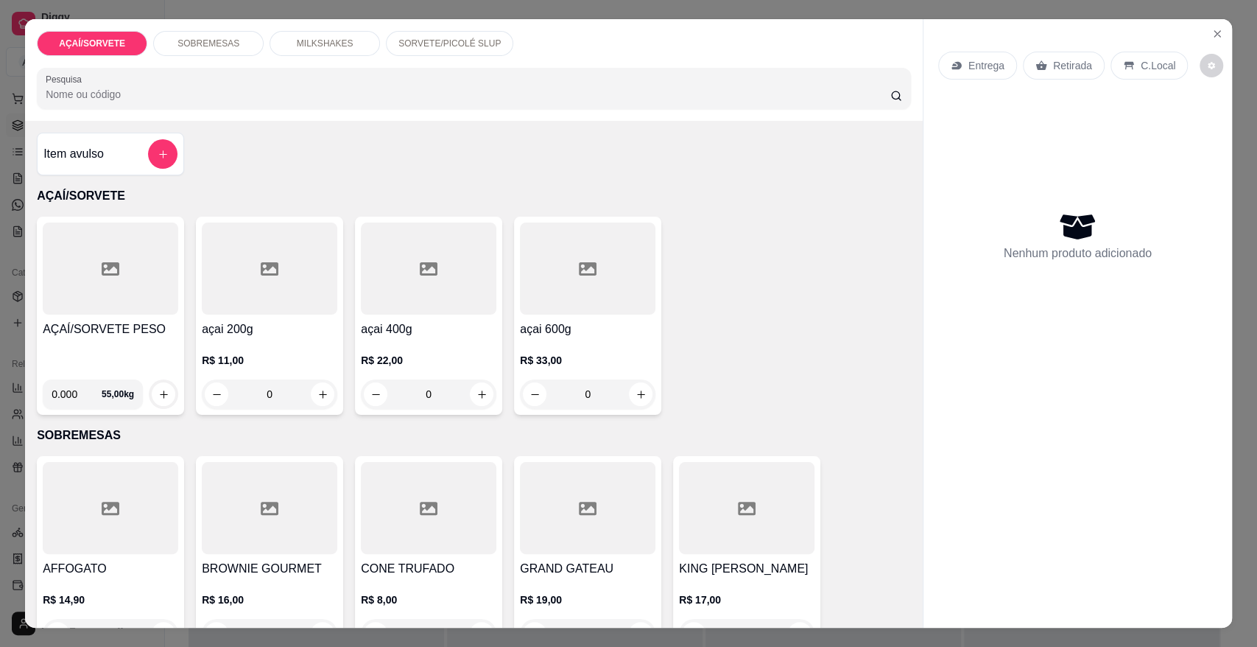
click at [46, 337] on h4 "AÇAÍ/SORVETE PESO" at bounding box center [111, 329] width 136 height 18
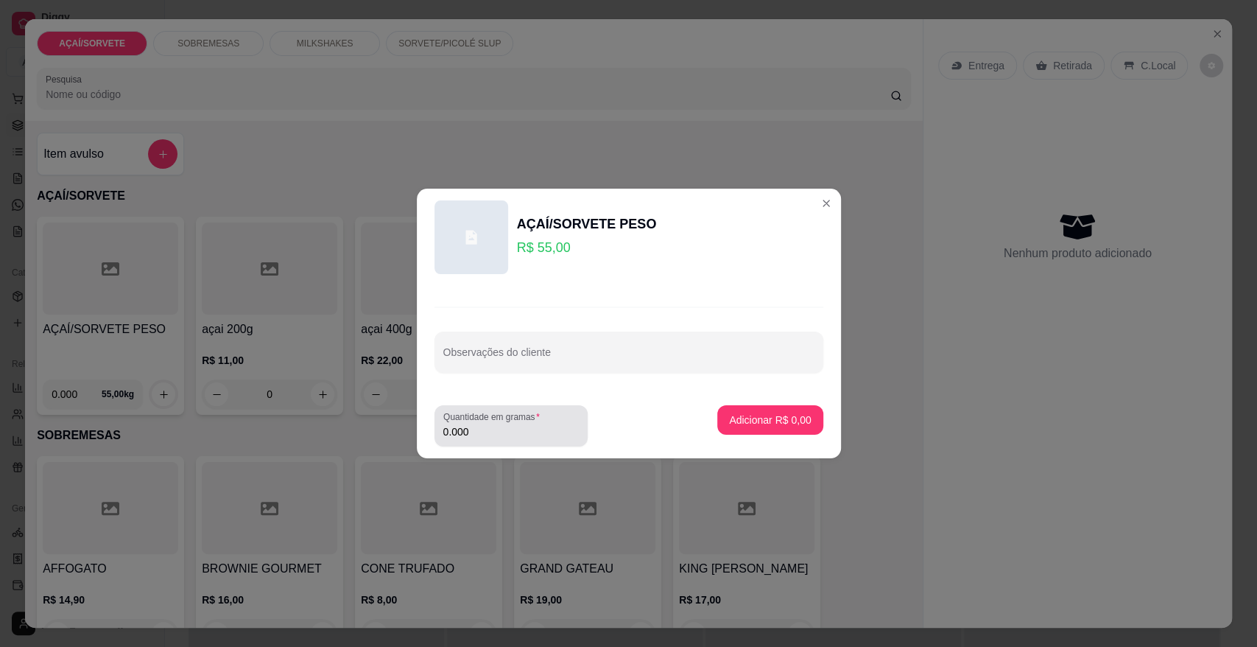
click at [543, 440] on div "0.000" at bounding box center [511, 425] width 136 height 29
type input "0.310"
click at [789, 410] on button "Adicionar R$ 17,05" at bounding box center [768, 420] width 108 height 29
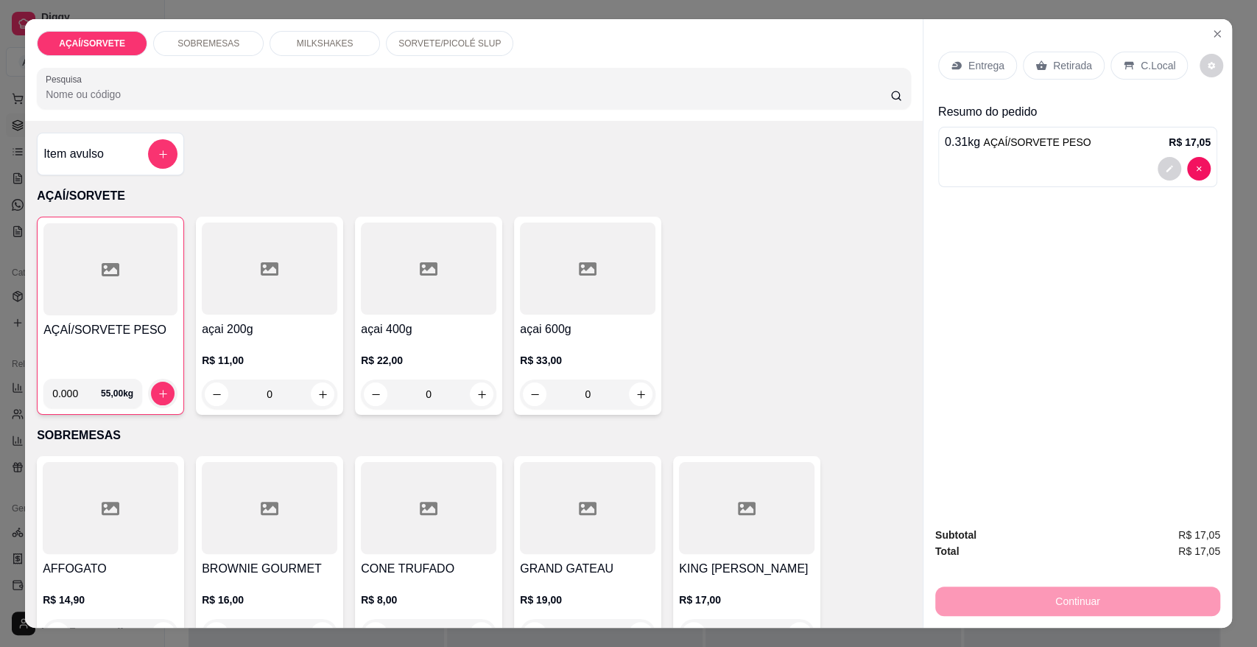
click at [1067, 63] on p "Retirada" at bounding box center [1072, 65] width 39 height 15
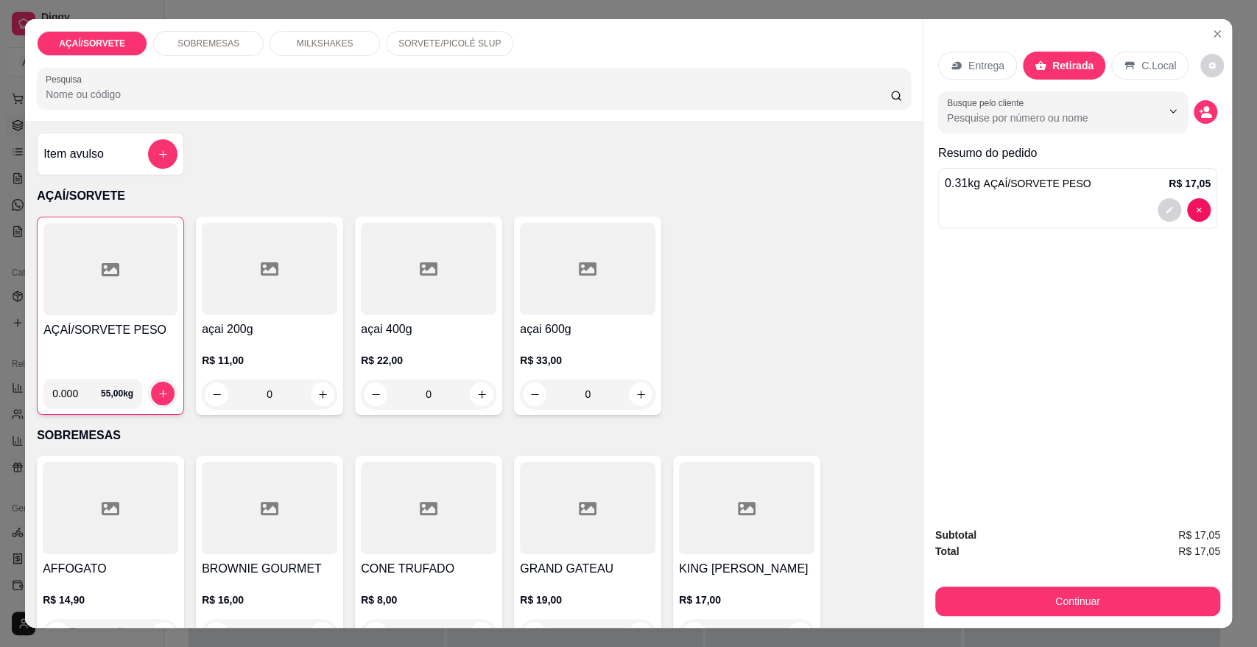
click at [1056, 585] on div "Continuar" at bounding box center [1077, 599] width 285 height 33
click at [1057, 594] on button "Continuar" at bounding box center [1078, 600] width 276 height 29
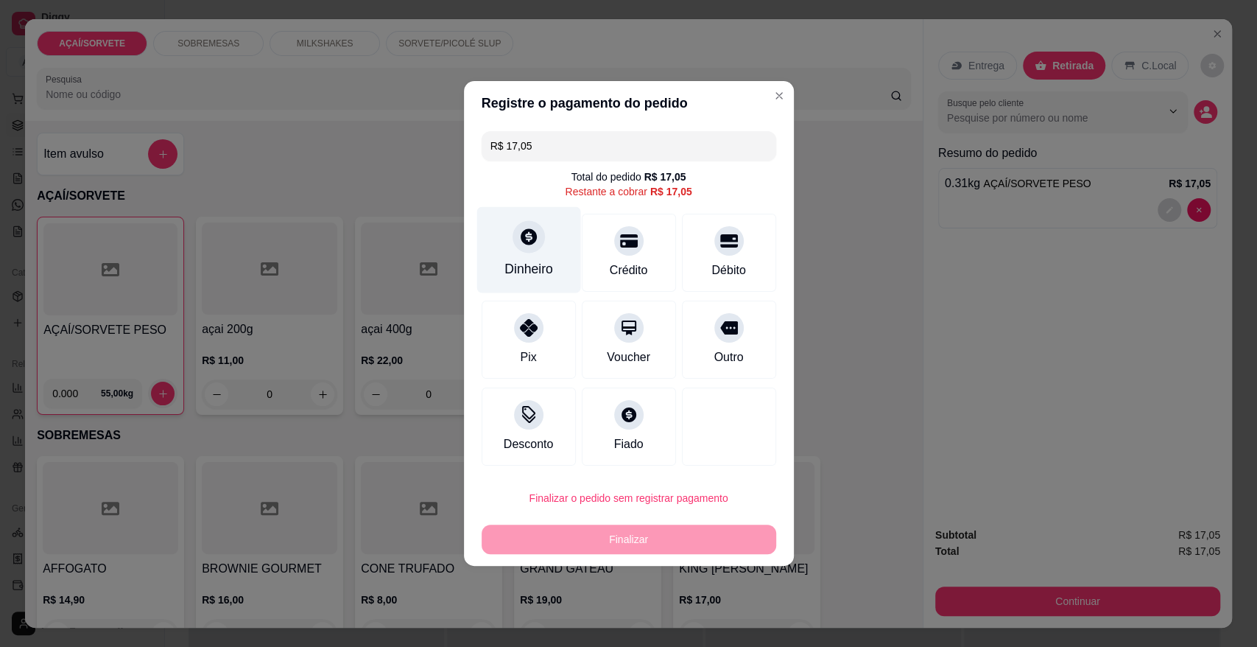
click at [525, 250] on div at bounding box center [529, 236] width 32 height 32
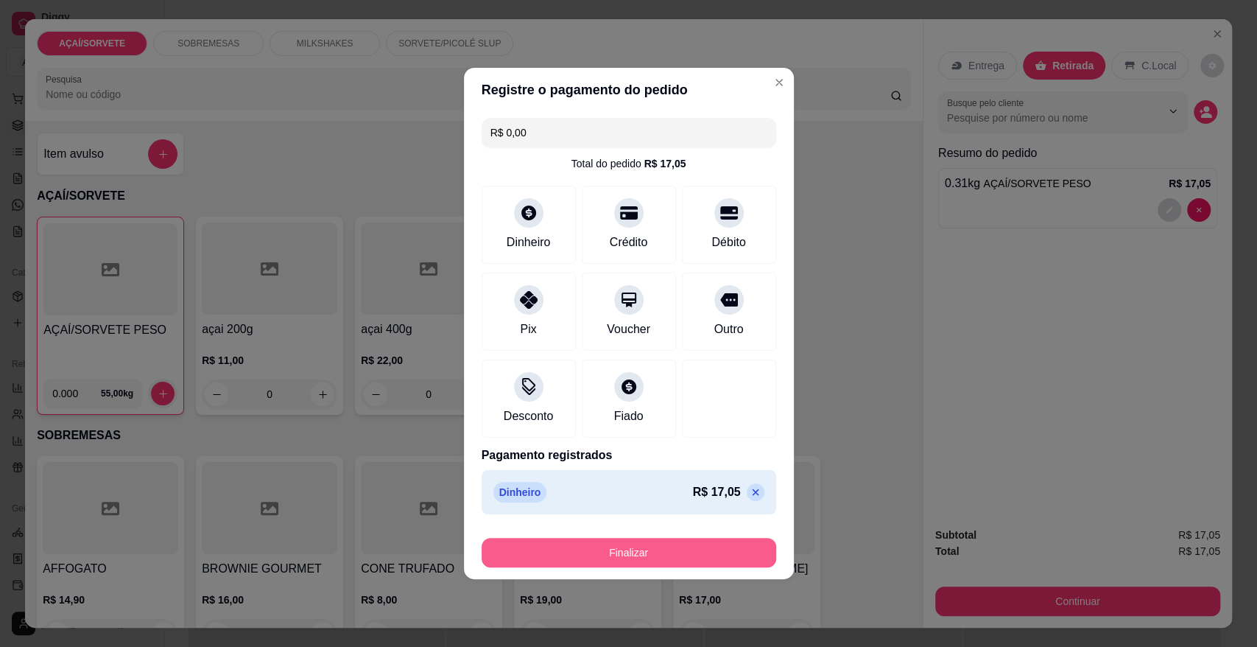
click at [658, 559] on button "Finalizar" at bounding box center [629, 552] width 295 height 29
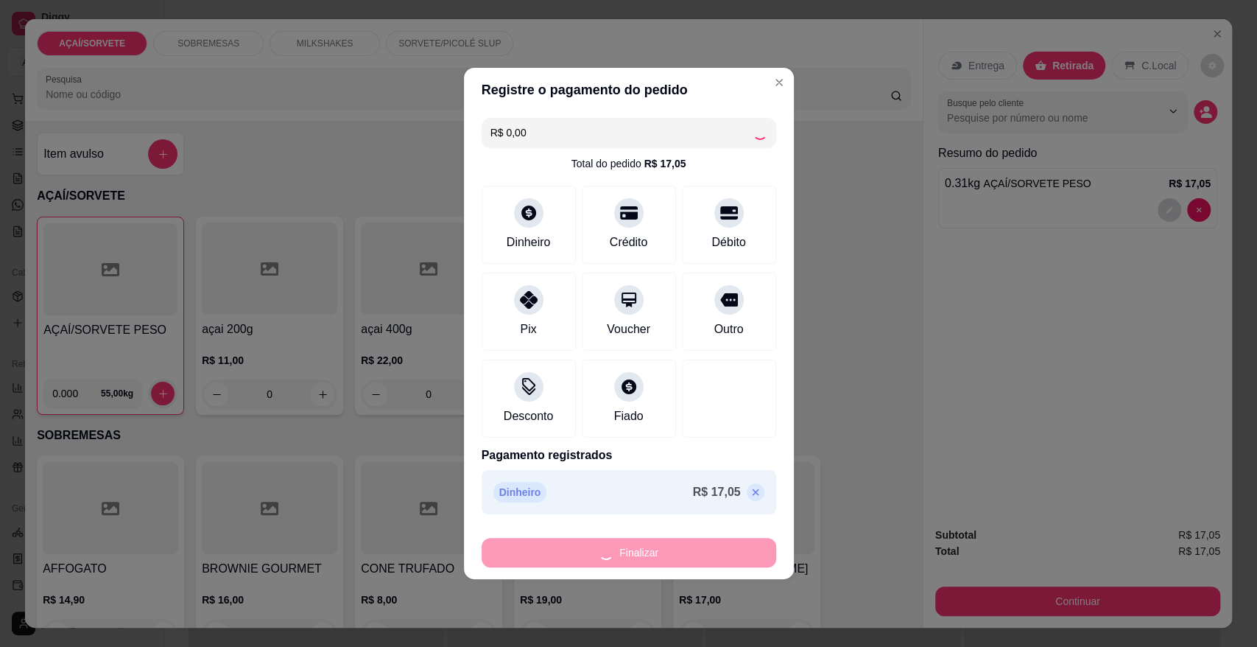
type input "-R$ 17,05"
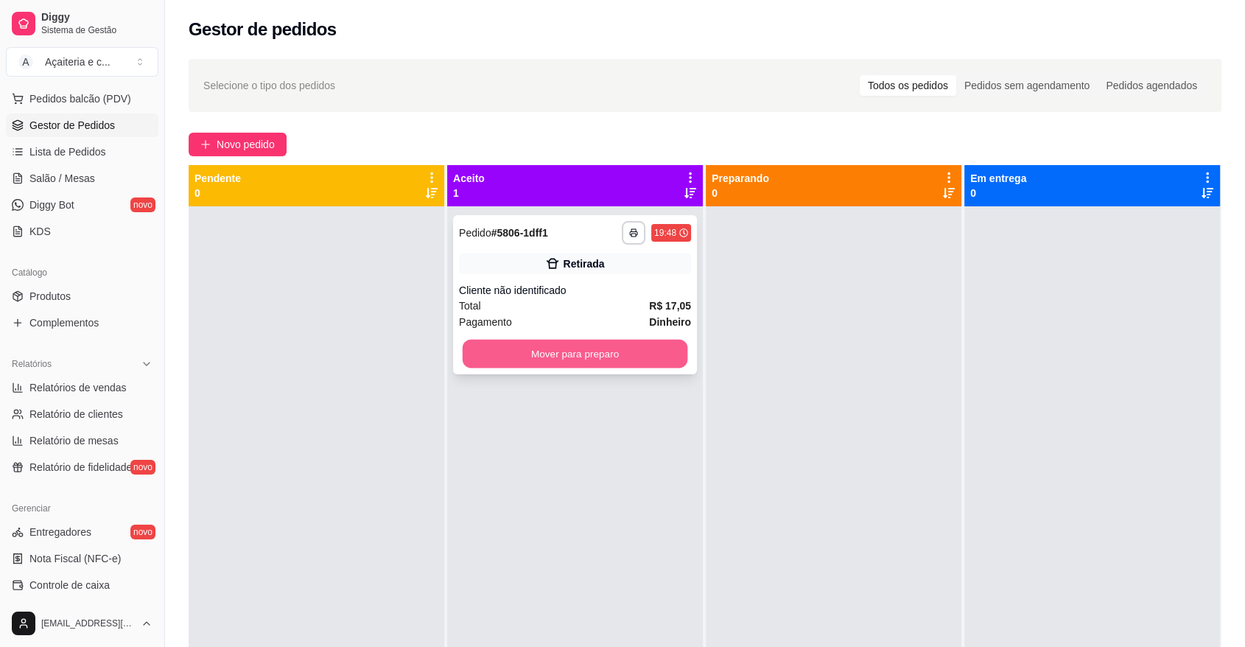
click at [549, 351] on button "Mover para preparo" at bounding box center [574, 353] width 225 height 29
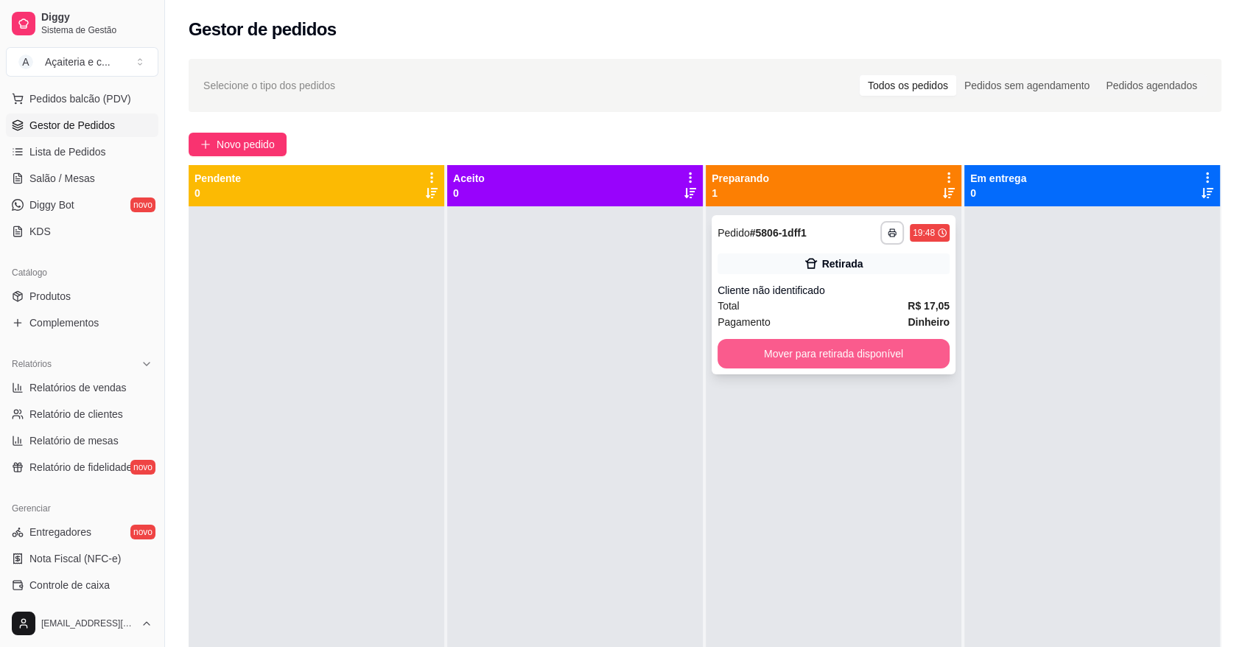
click at [817, 356] on button "Mover para retirada disponível" at bounding box center [833, 353] width 232 height 29
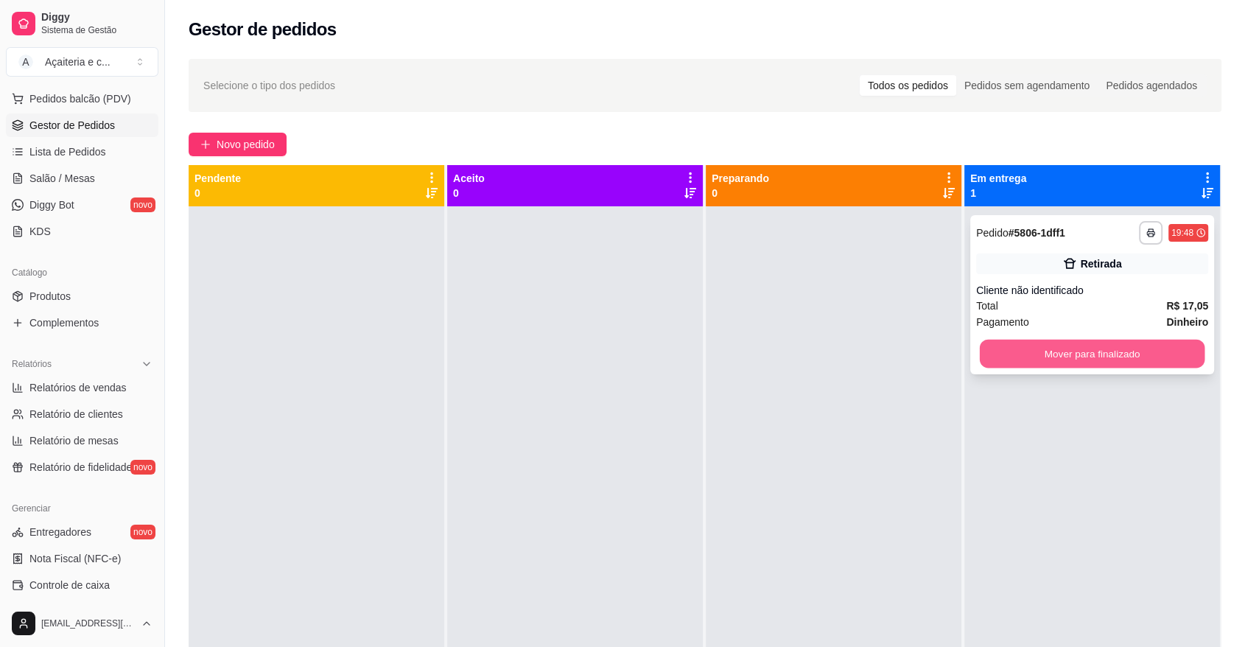
click at [1093, 352] on button "Mover para finalizado" at bounding box center [1091, 353] width 225 height 29
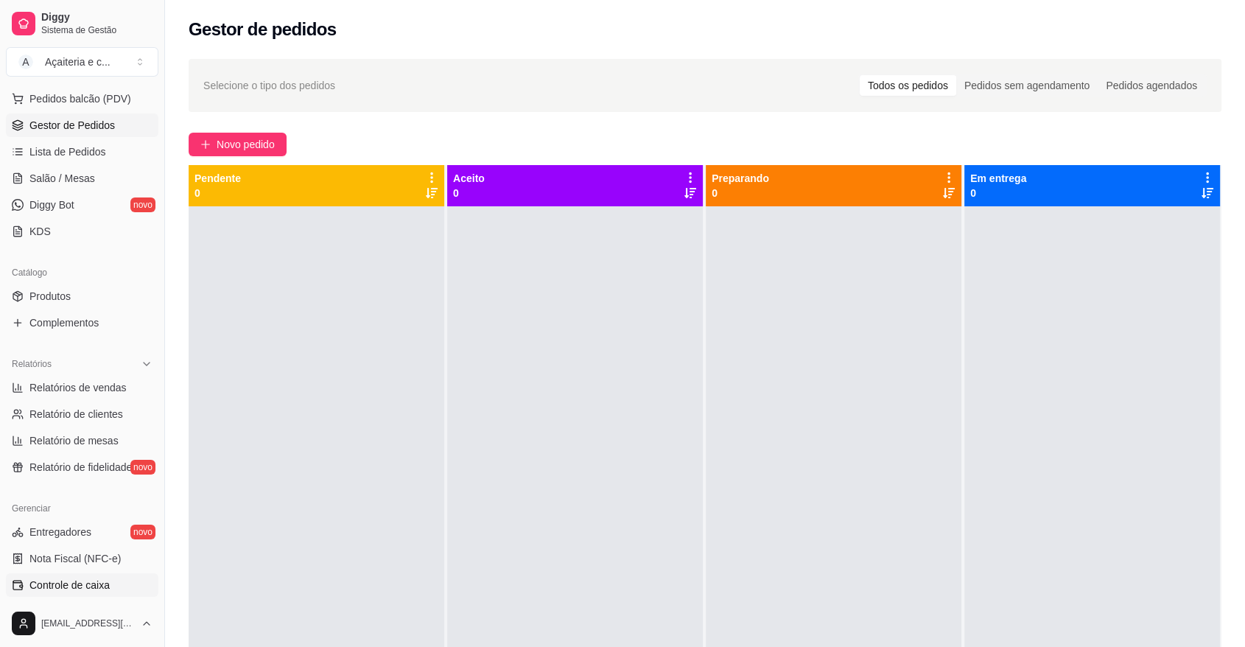
click at [129, 580] on link "Controle de caixa" at bounding box center [82, 585] width 152 height 24
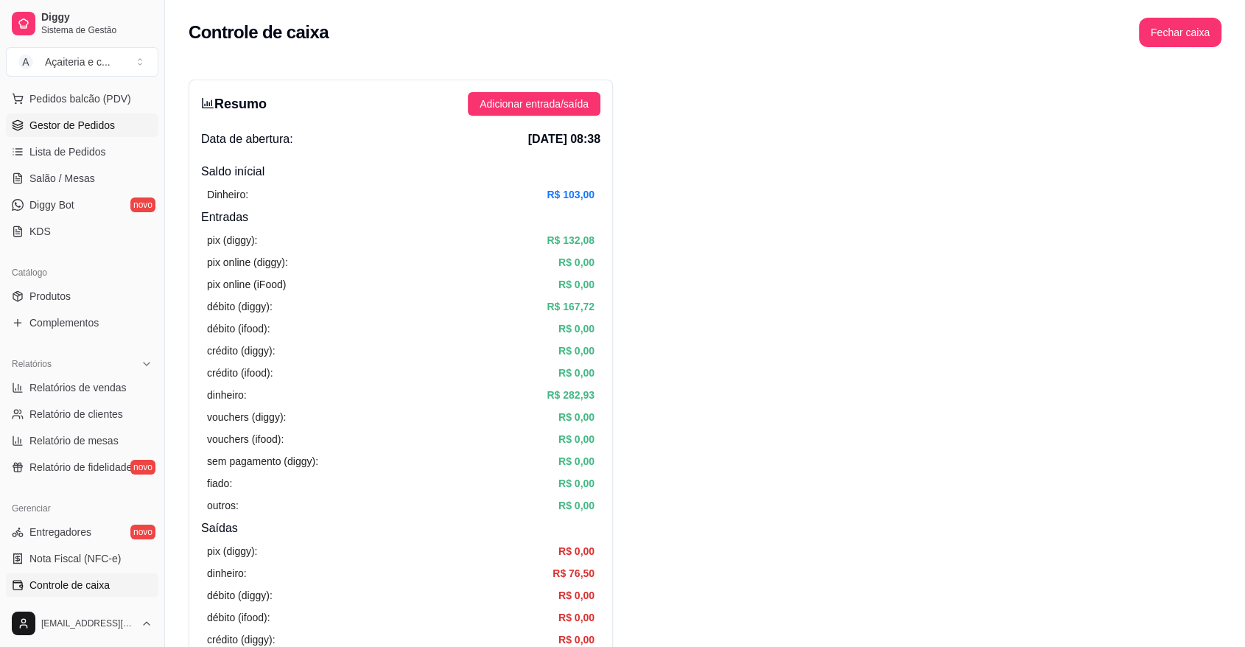
click at [112, 127] on span "Gestor de Pedidos" at bounding box center [71, 125] width 85 height 15
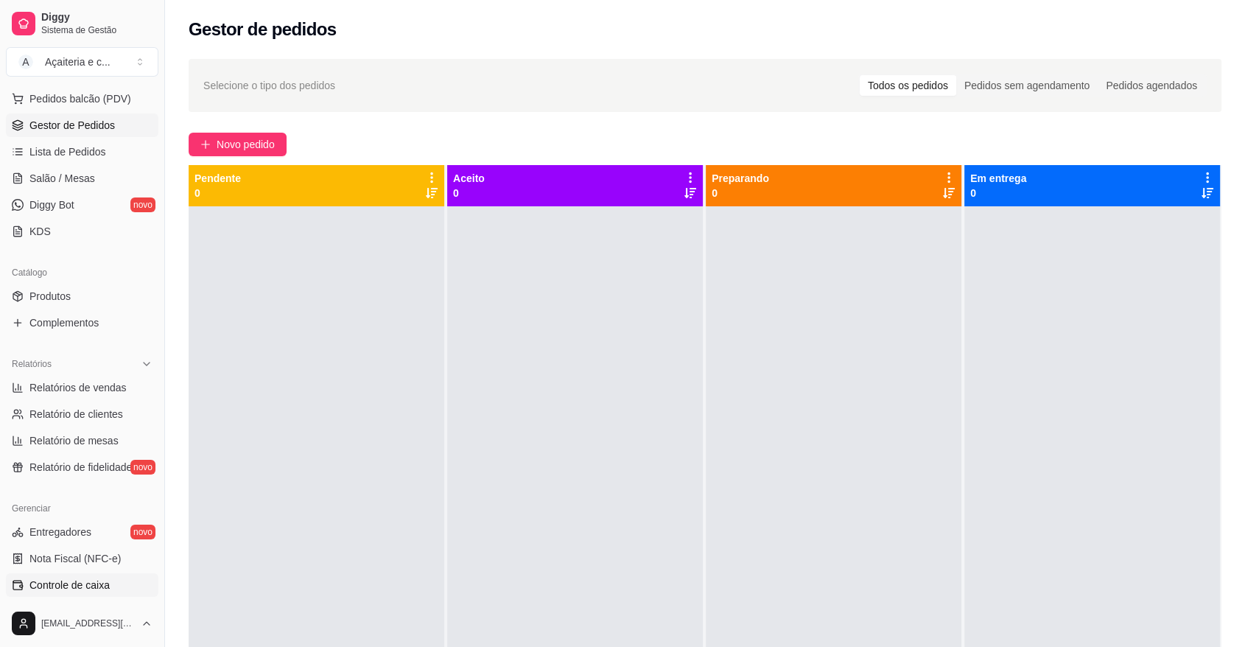
click at [119, 576] on link "Controle de caixa" at bounding box center [82, 585] width 152 height 24
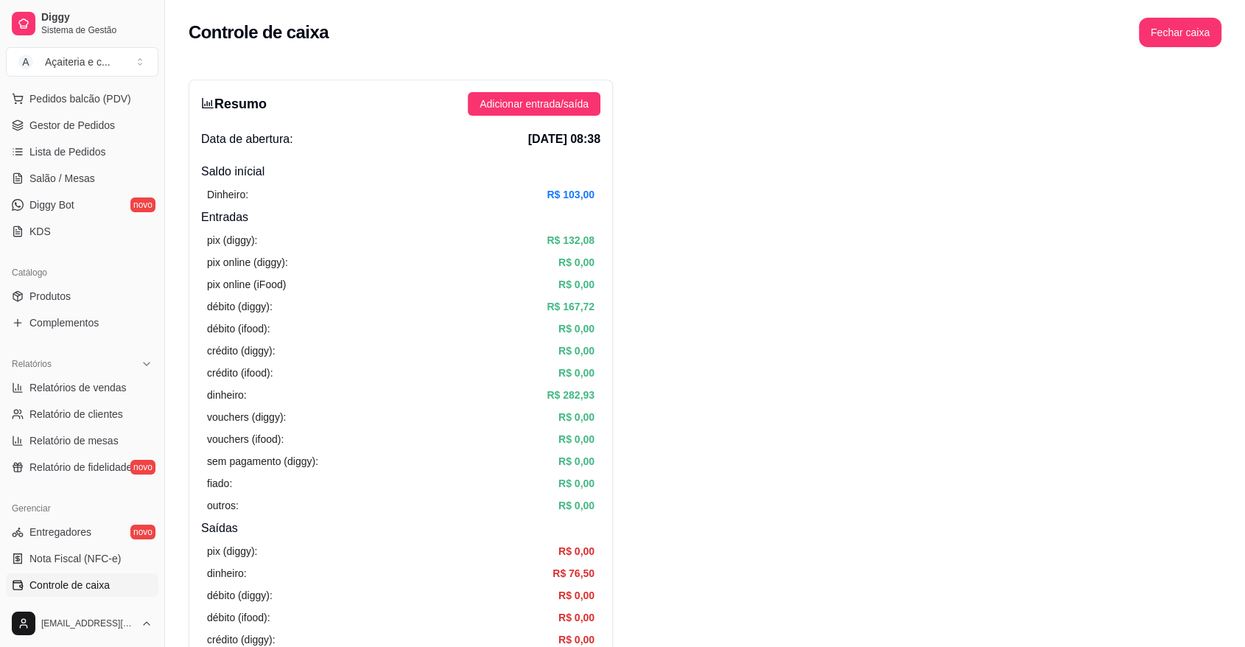
click at [119, 576] on link "Controle de caixa" at bounding box center [82, 585] width 152 height 24
click at [91, 133] on link "Gestor de Pedidos" at bounding box center [82, 125] width 152 height 24
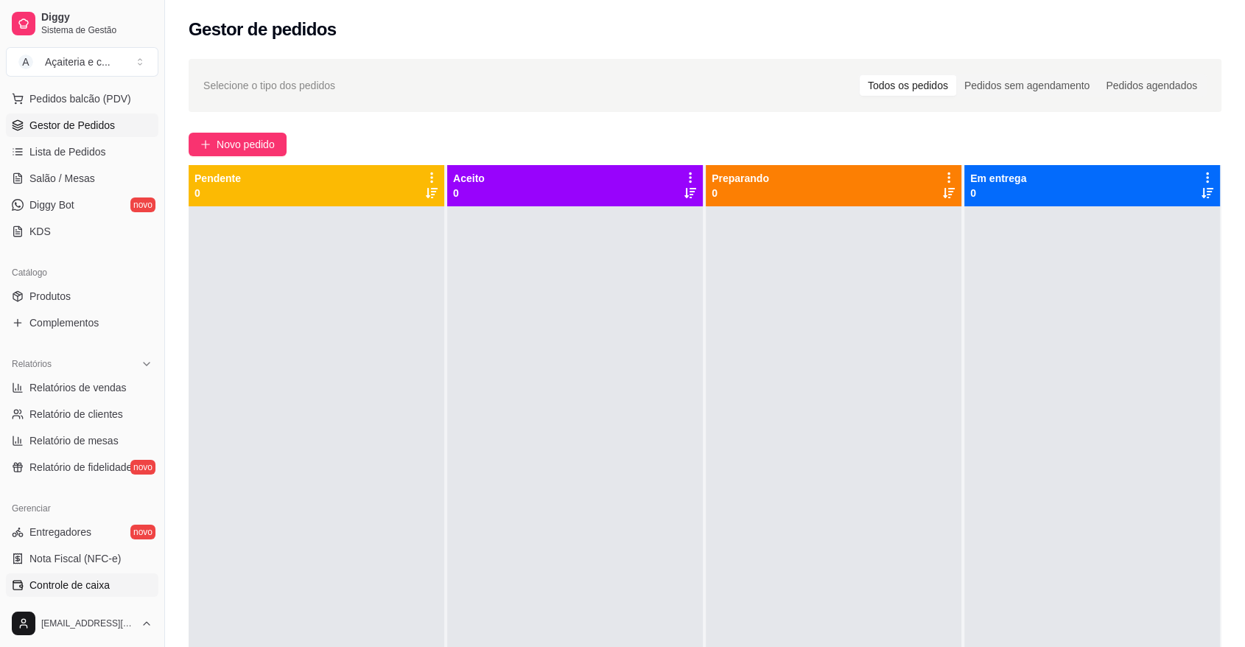
click at [77, 580] on span "Controle de caixa" at bounding box center [69, 584] width 80 height 15
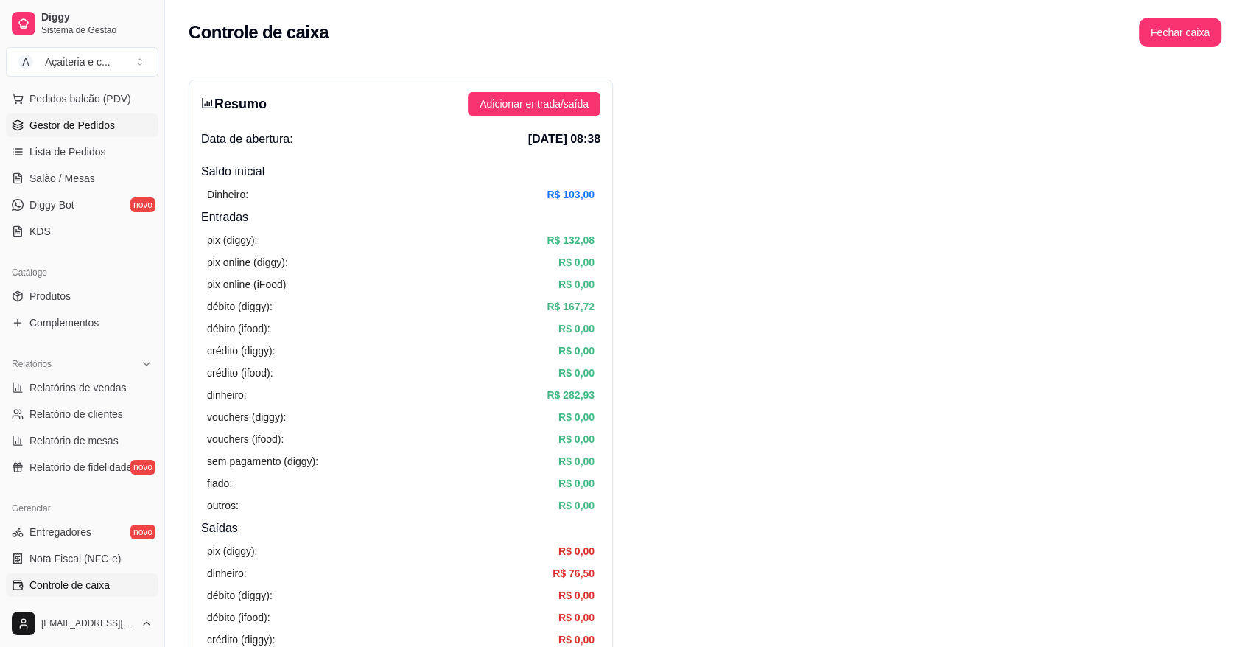
click at [120, 130] on link "Gestor de Pedidos" at bounding box center [82, 125] width 152 height 24
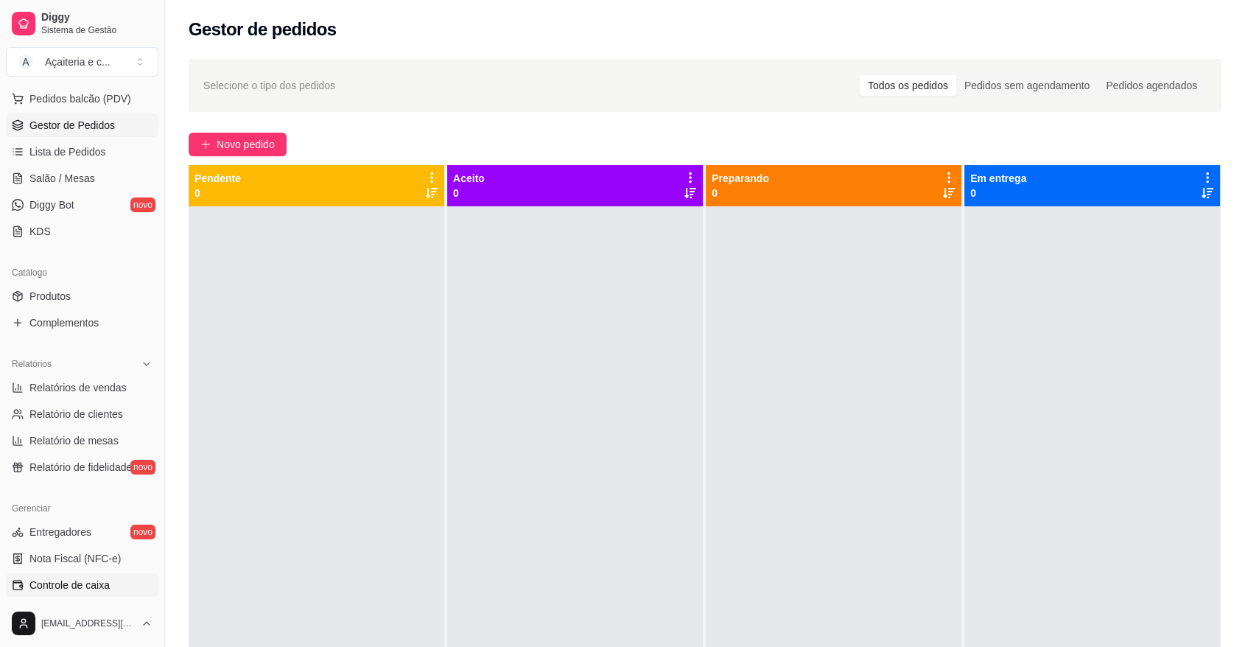
click at [71, 588] on span "Controle de caixa" at bounding box center [69, 584] width 80 height 15
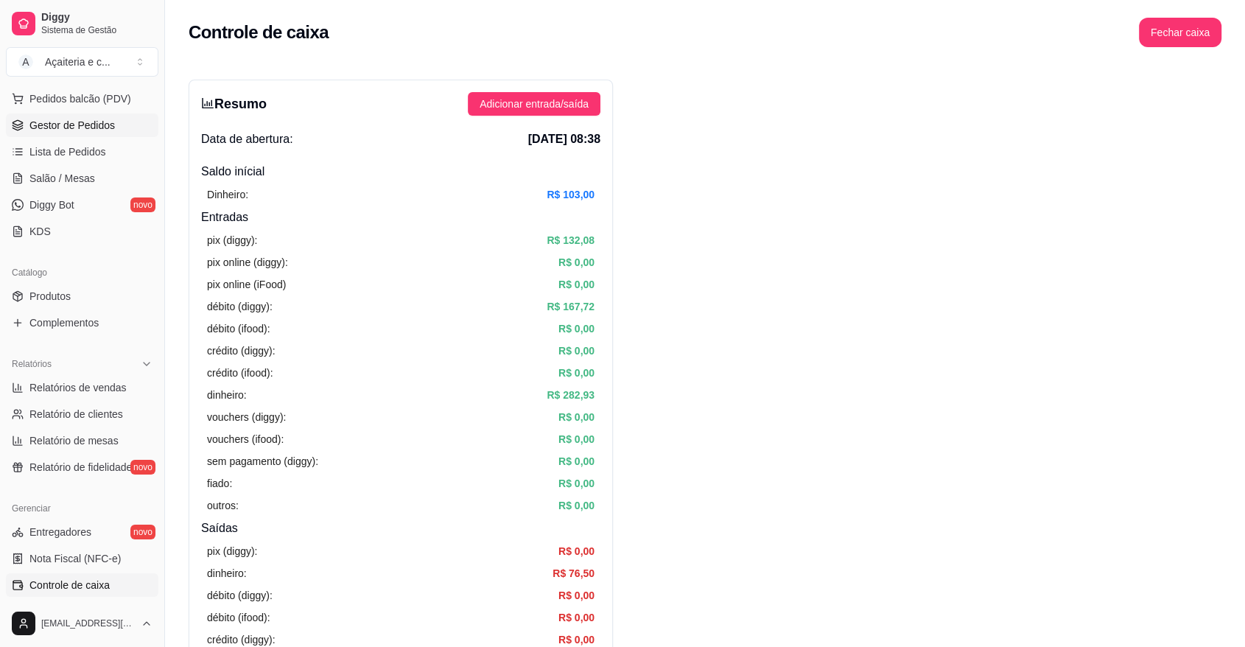
click at [35, 119] on span "Gestor de Pedidos" at bounding box center [71, 125] width 85 height 15
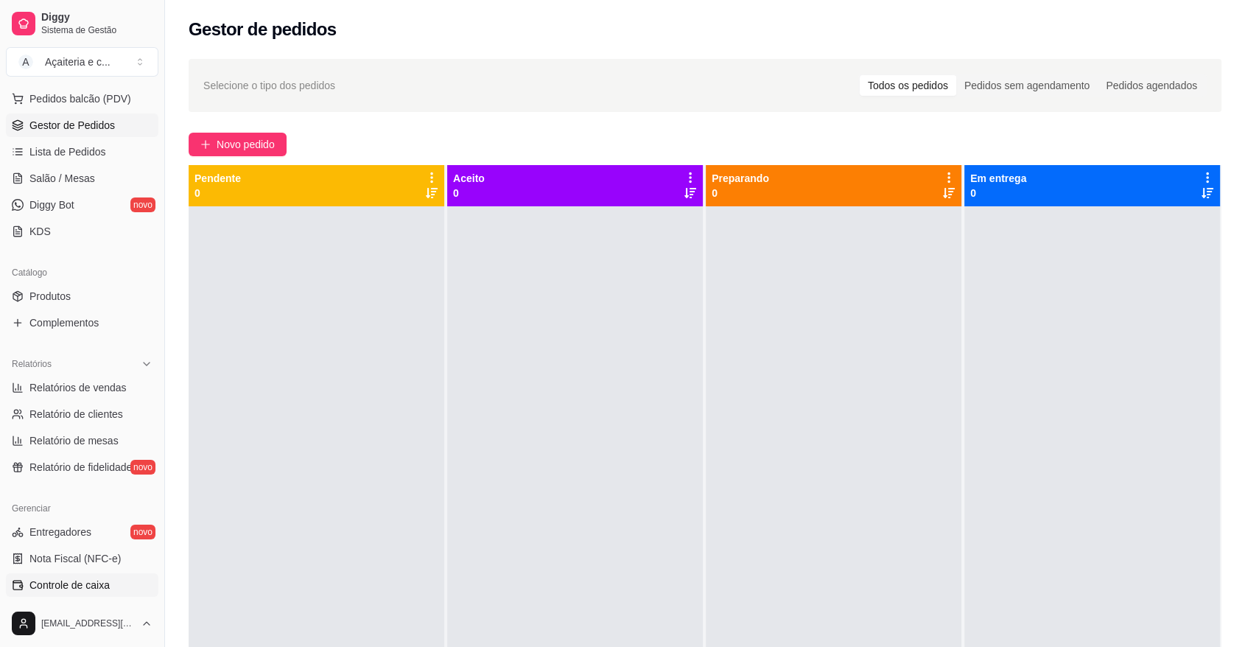
click at [91, 580] on span "Controle de caixa" at bounding box center [69, 584] width 80 height 15
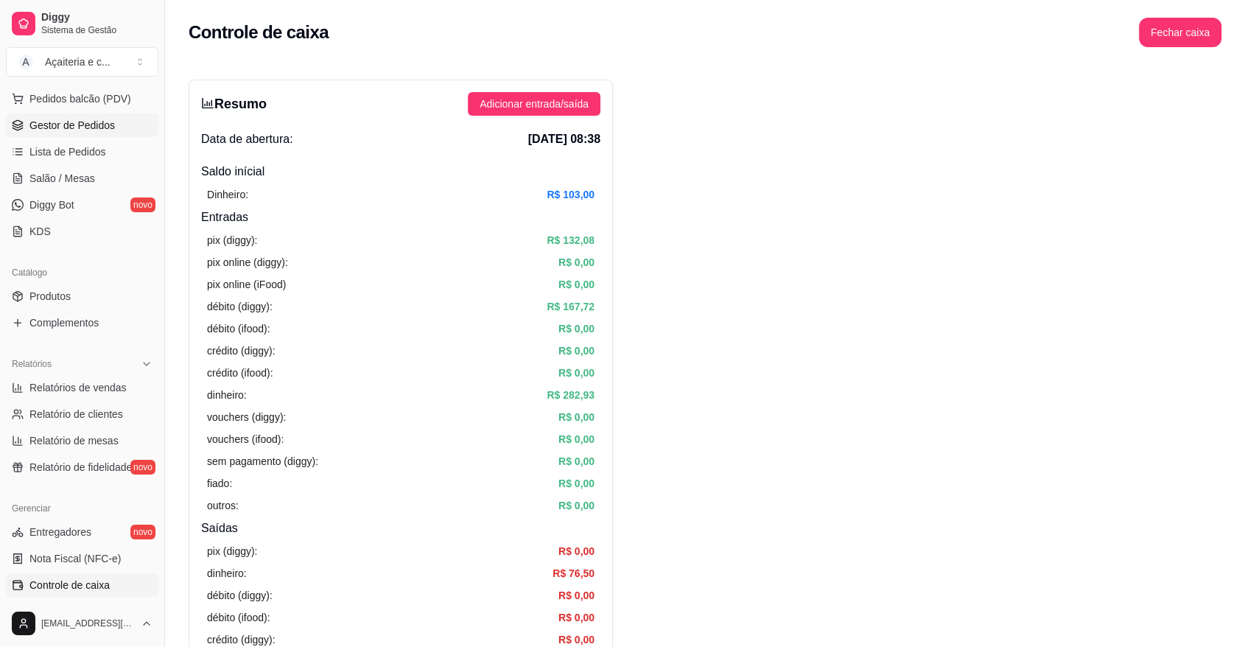
click at [121, 122] on link "Gestor de Pedidos" at bounding box center [82, 125] width 152 height 24
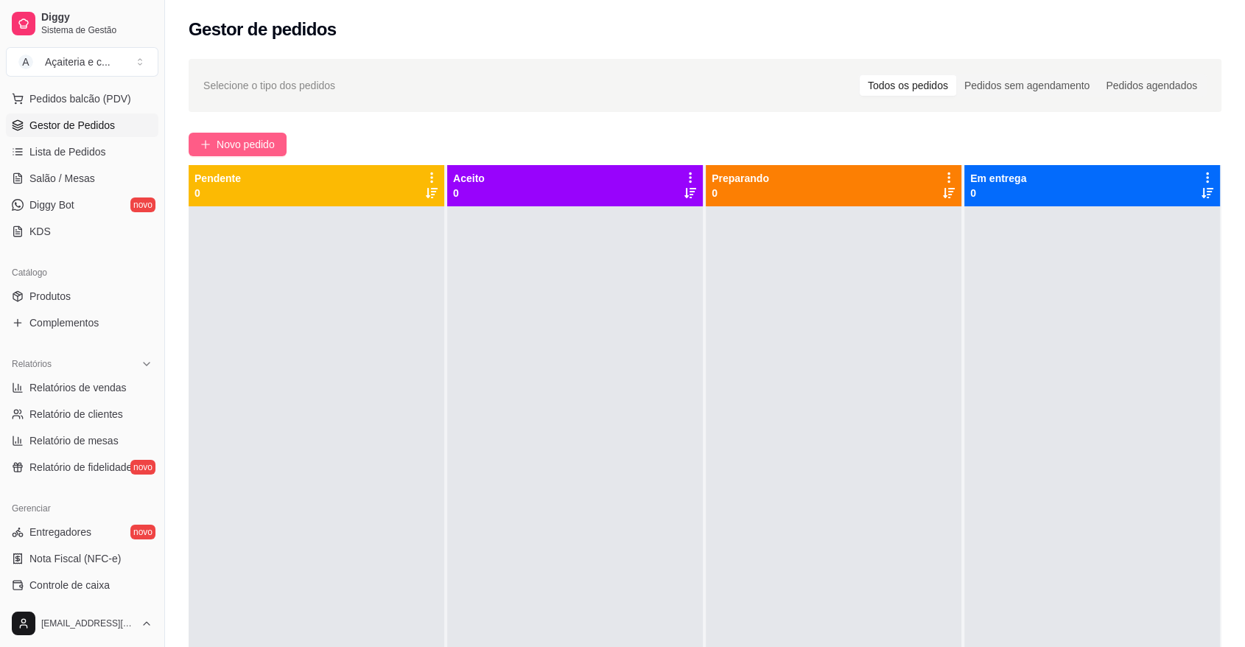
click at [200, 139] on icon "plus" at bounding box center [205, 144] width 10 height 10
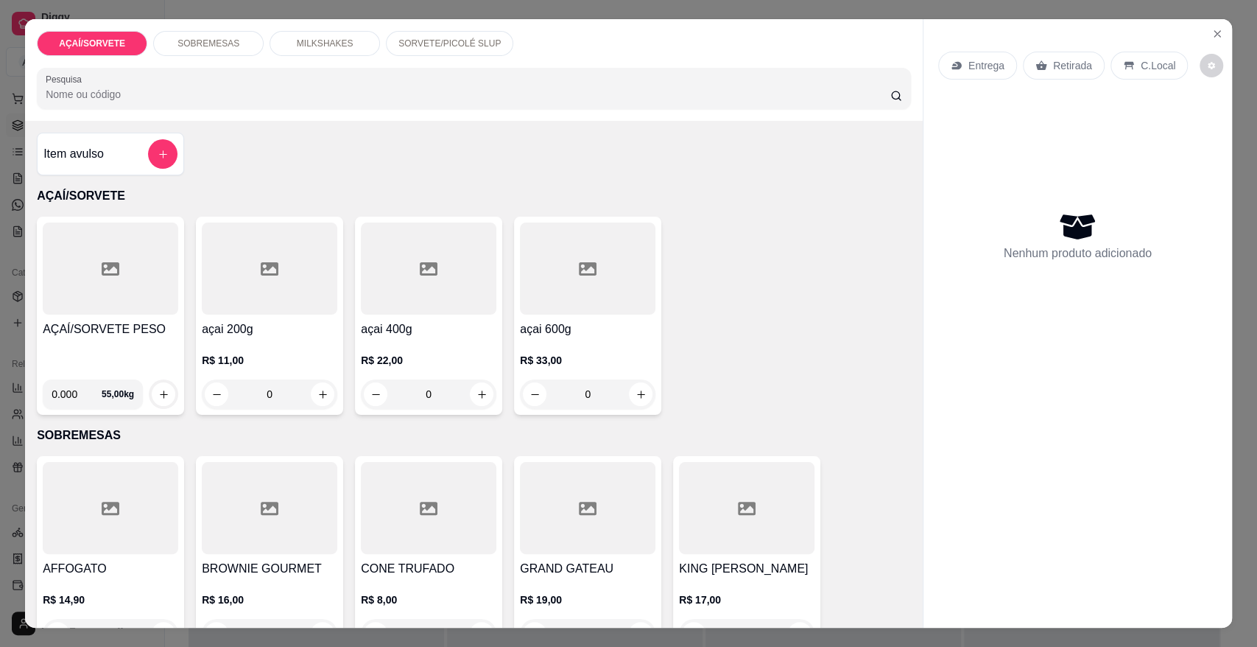
click at [118, 342] on div "AÇAÍ/SORVETE PESO" at bounding box center [111, 343] width 136 height 47
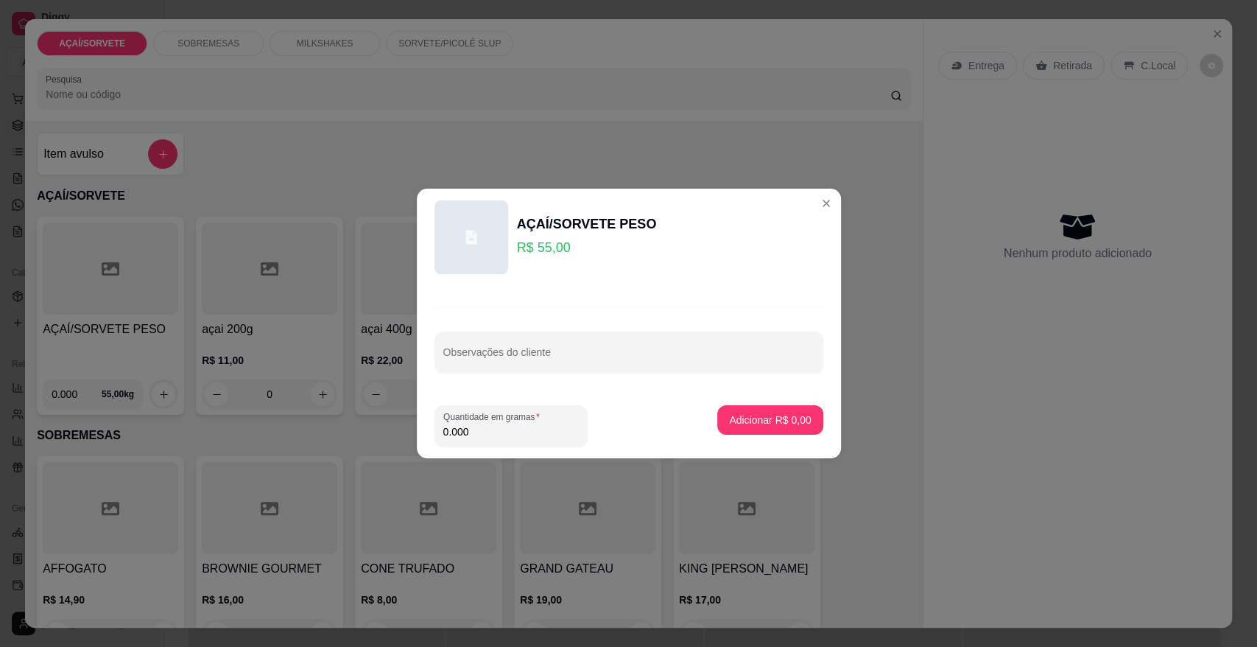
click at [485, 437] on input "0.000" at bounding box center [511, 431] width 136 height 15
type input "0.232"
click at [730, 406] on button "Adicionar R$ 12,76" at bounding box center [768, 420] width 108 height 29
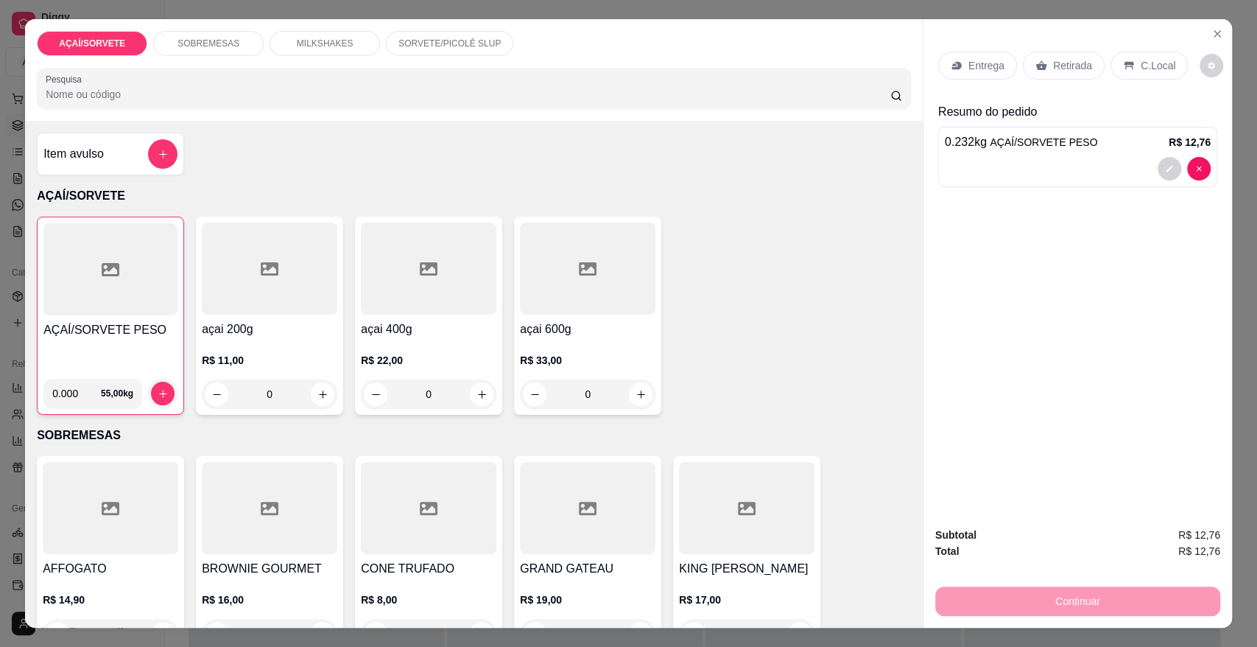
click at [1083, 64] on div "Retirada" at bounding box center [1064, 66] width 82 height 28
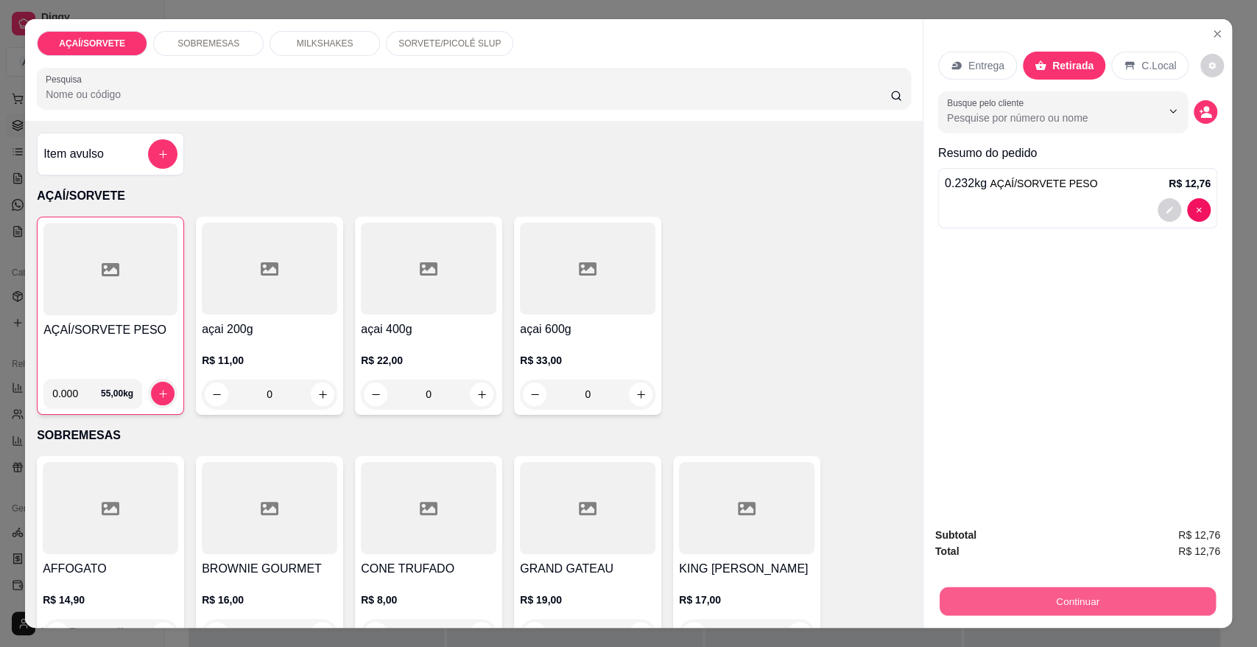
click at [1102, 602] on button "Continuar" at bounding box center [1078, 600] width 276 height 29
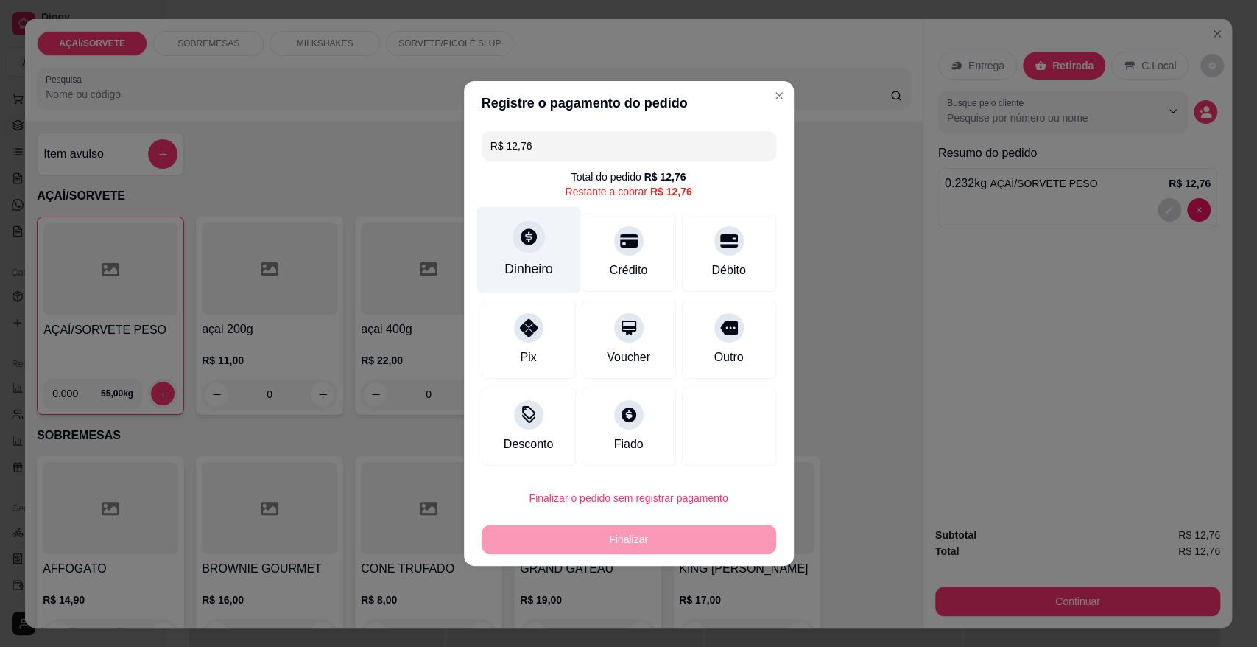
click at [503, 251] on div "Dinheiro" at bounding box center [528, 250] width 104 height 86
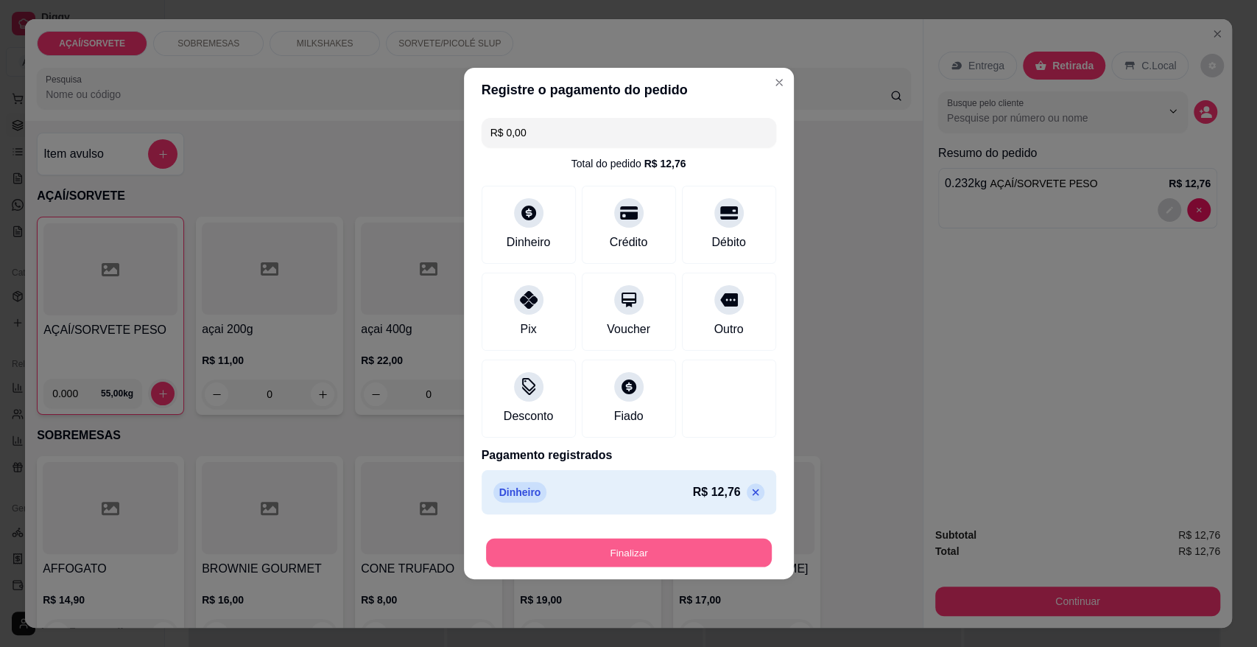
click at [686, 544] on button "Finalizar" at bounding box center [629, 552] width 286 height 29
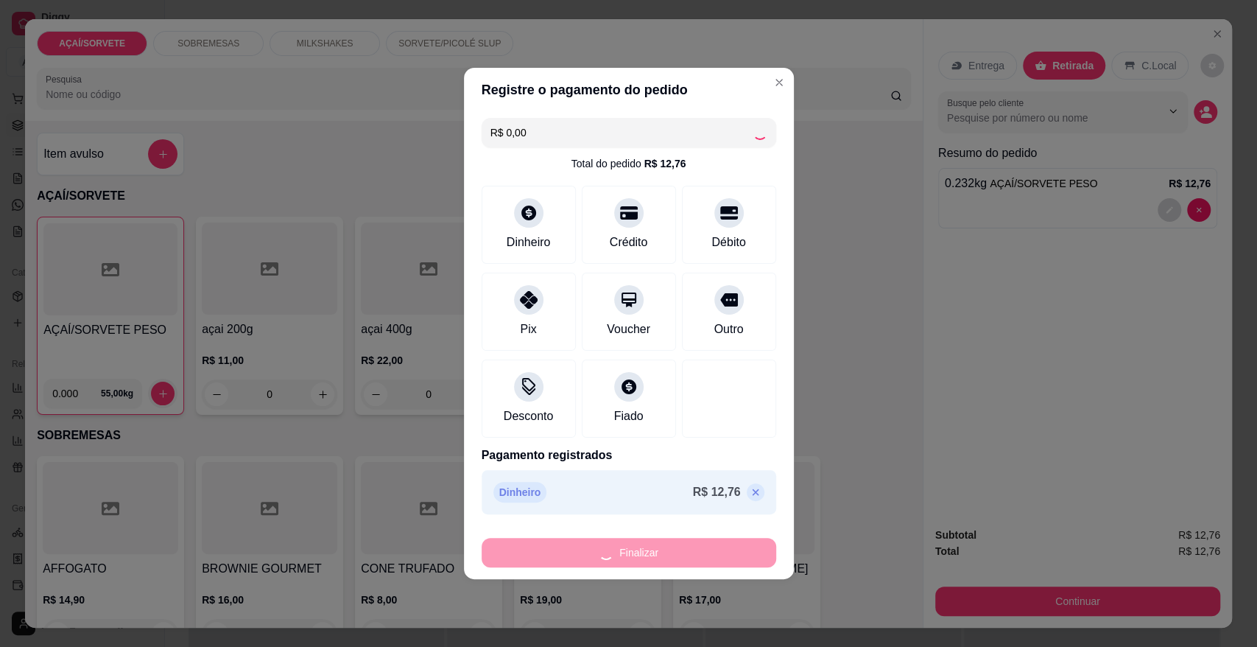
type input "-R$ 12,76"
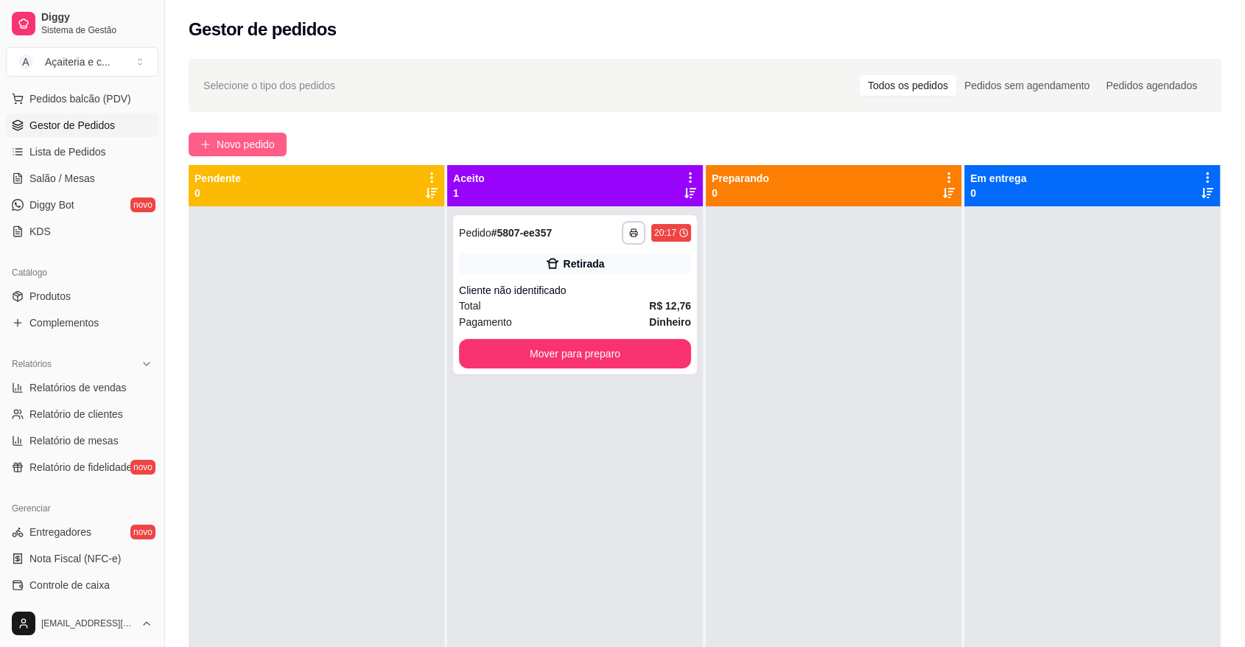
click at [230, 144] on span "Novo pedido" at bounding box center [246, 144] width 58 height 16
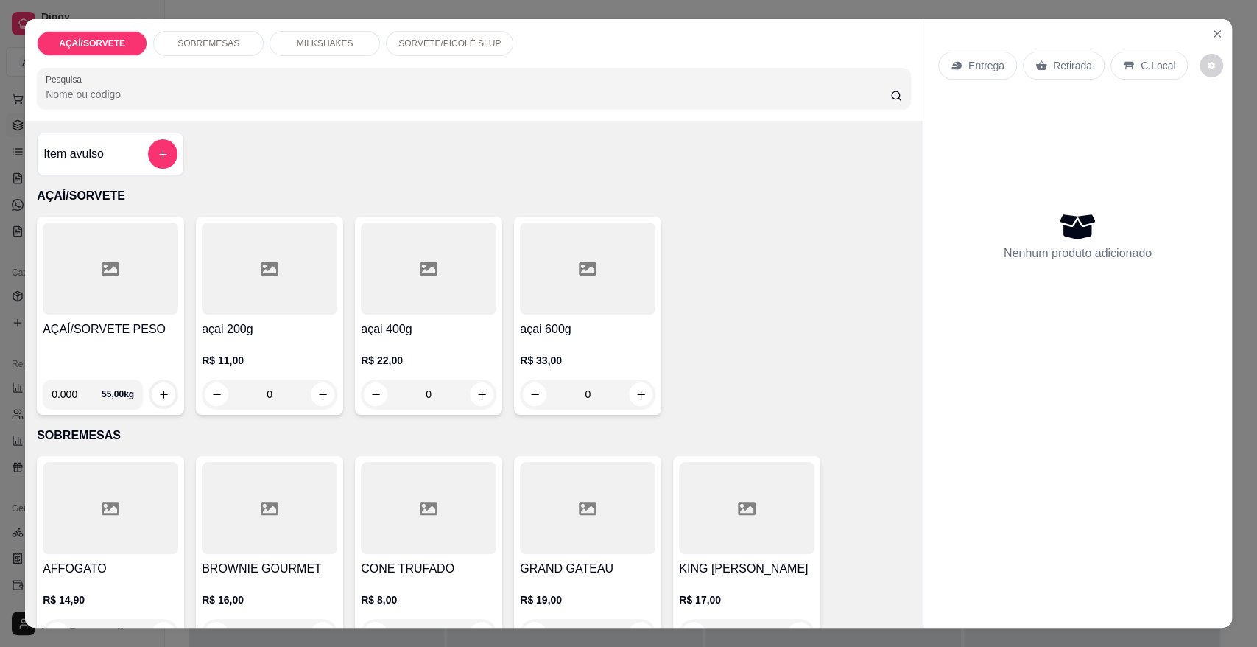
click at [88, 343] on div "AÇAÍ/SORVETE PESO" at bounding box center [111, 343] width 136 height 47
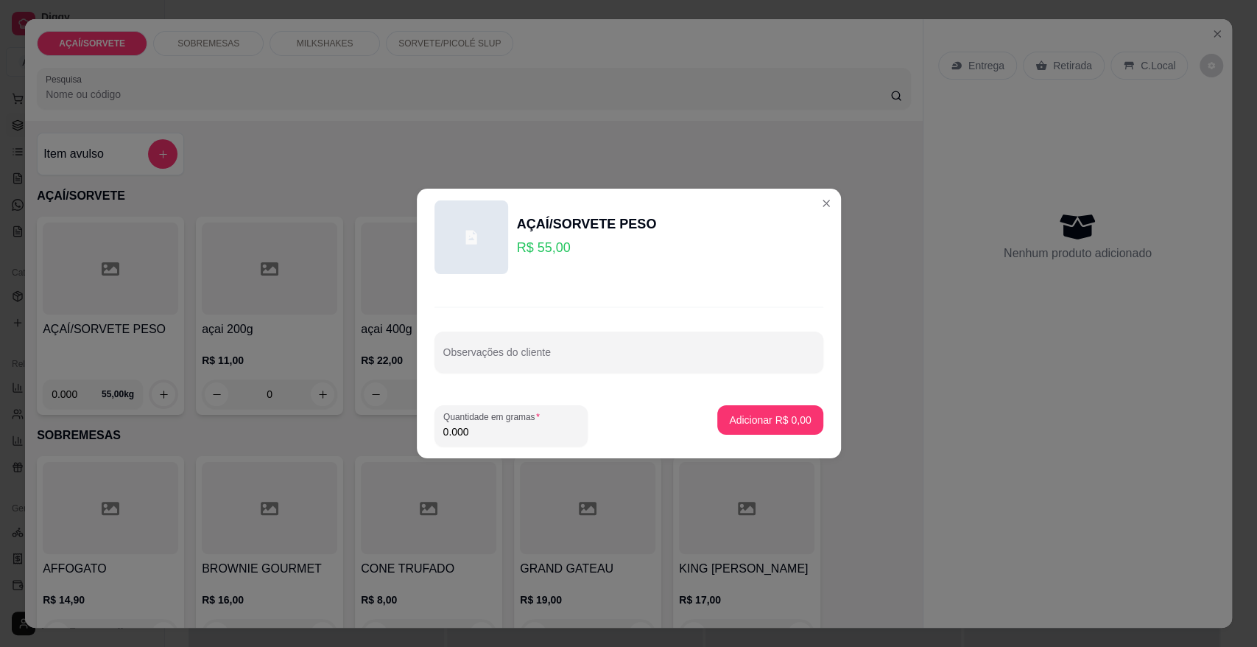
click at [476, 430] on input "0.000" at bounding box center [511, 431] width 136 height 15
type input "0.328"
click at [791, 423] on p "Adicionar R$ 18,04" at bounding box center [767, 419] width 85 height 14
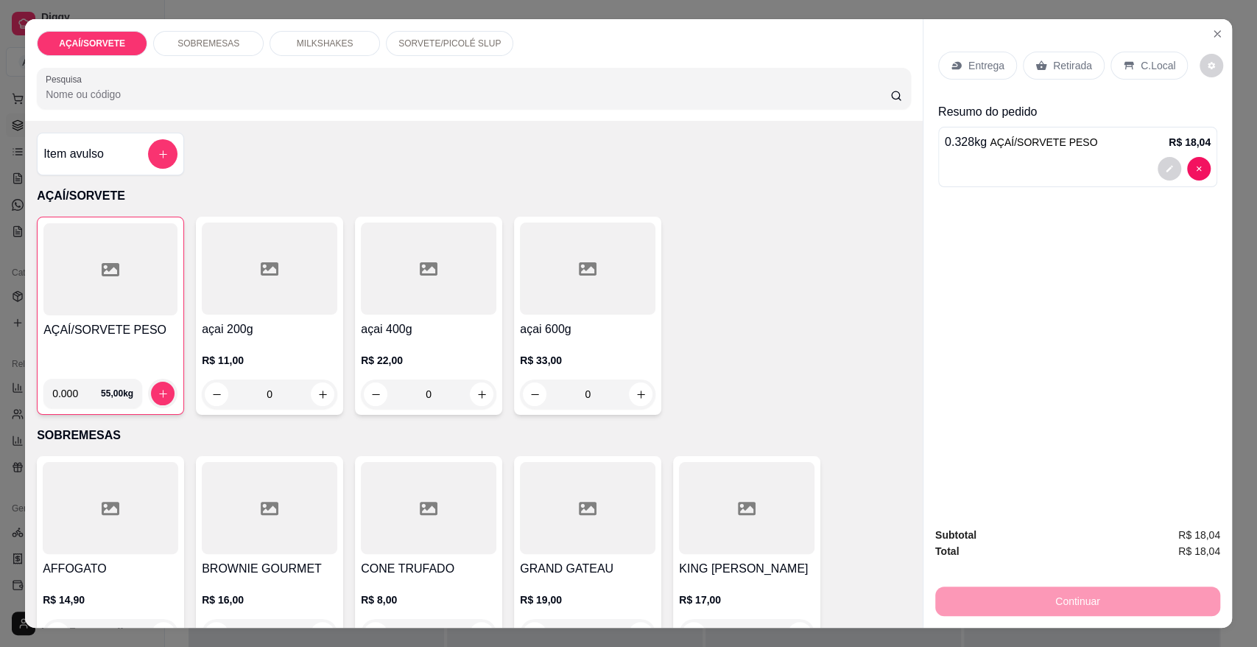
click at [1086, 66] on div "Retirada" at bounding box center [1064, 66] width 82 height 28
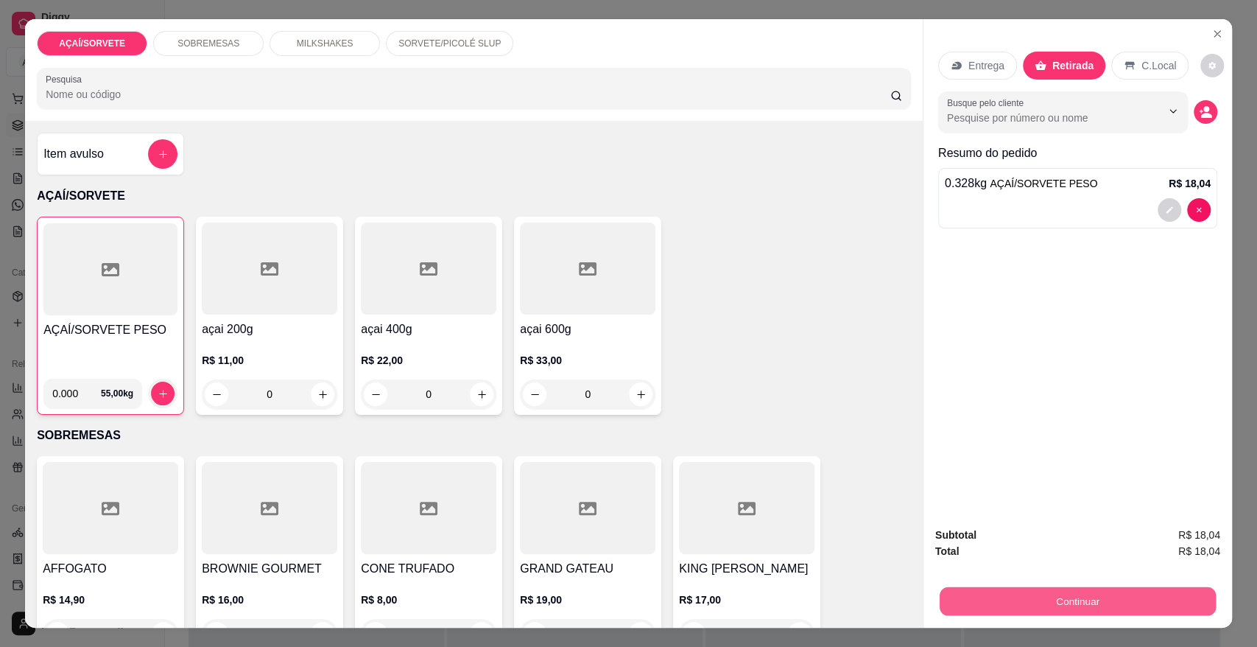
click at [1084, 599] on button "Continuar" at bounding box center [1078, 600] width 276 height 29
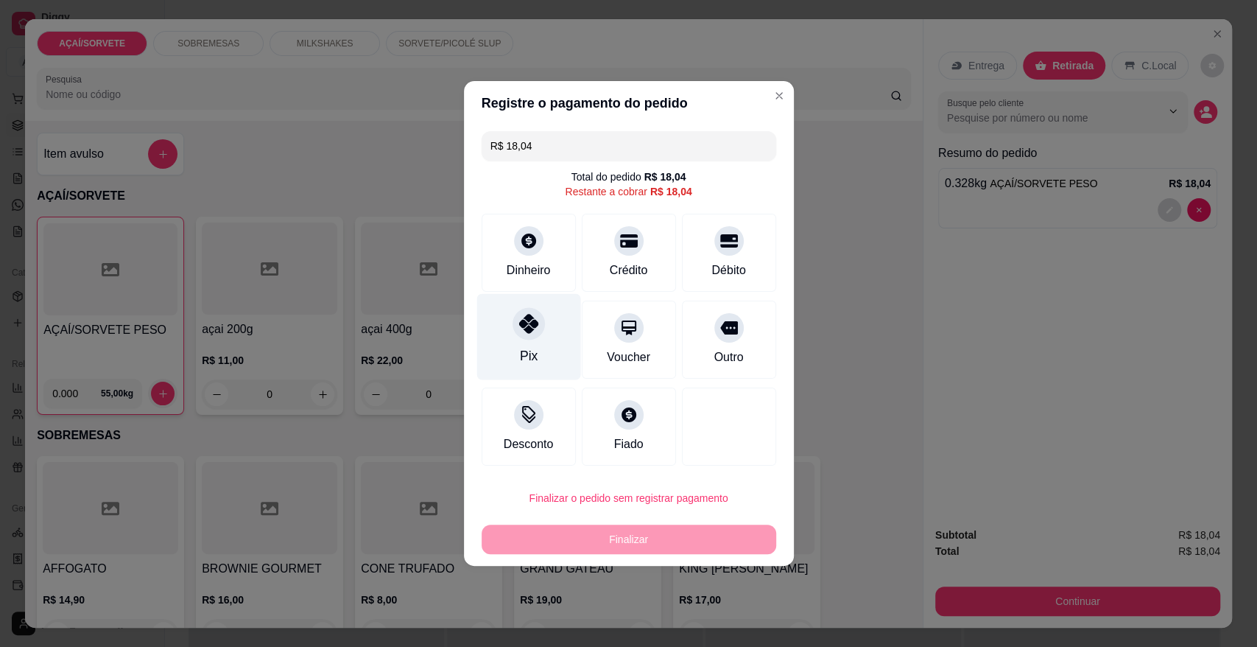
click at [513, 337] on div "Pix" at bounding box center [528, 337] width 104 height 86
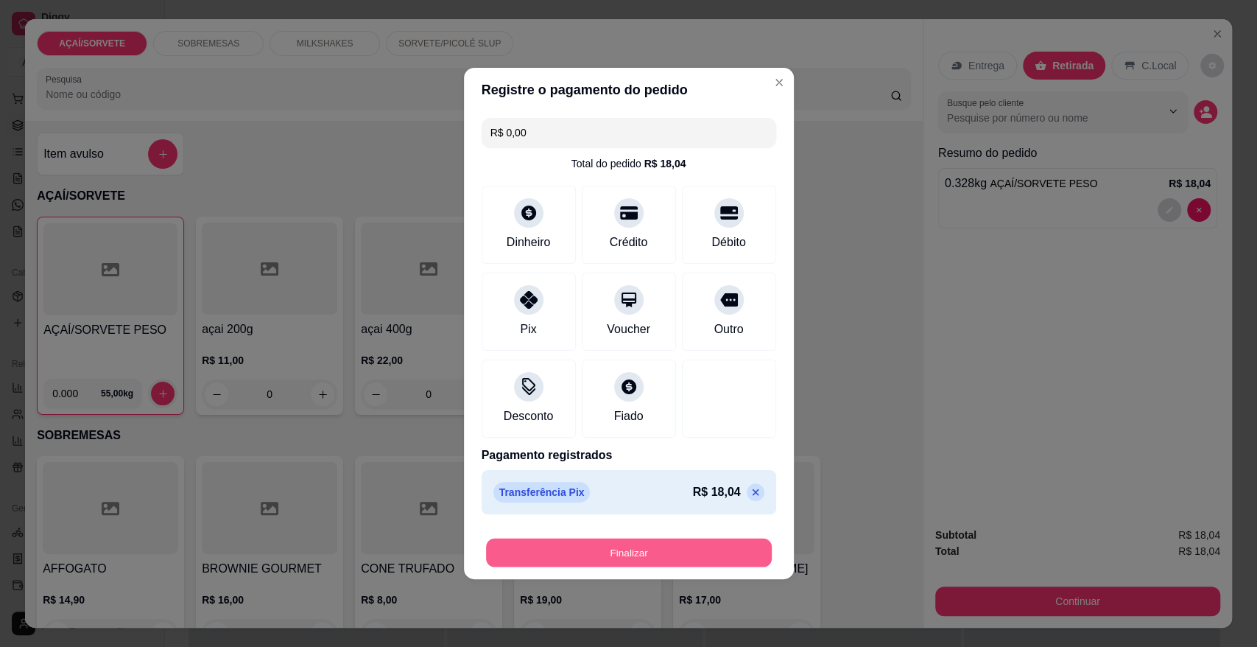
click at [595, 550] on button "Finalizar" at bounding box center [629, 552] width 286 height 29
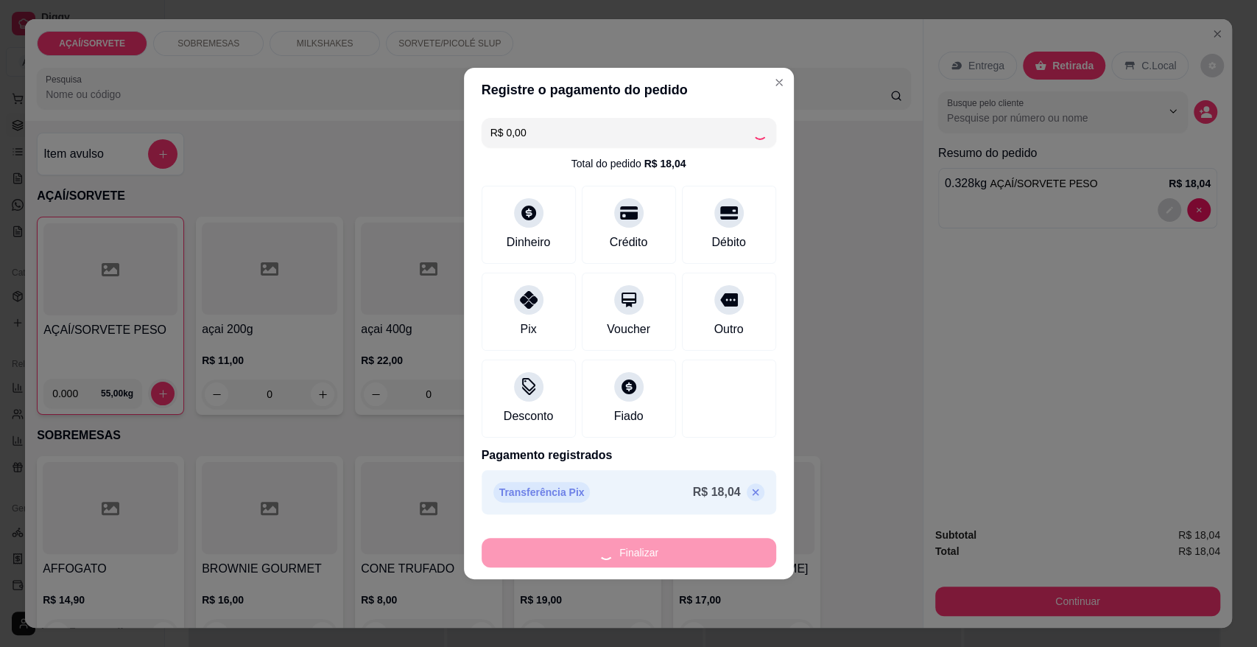
type input "-R$ 18,04"
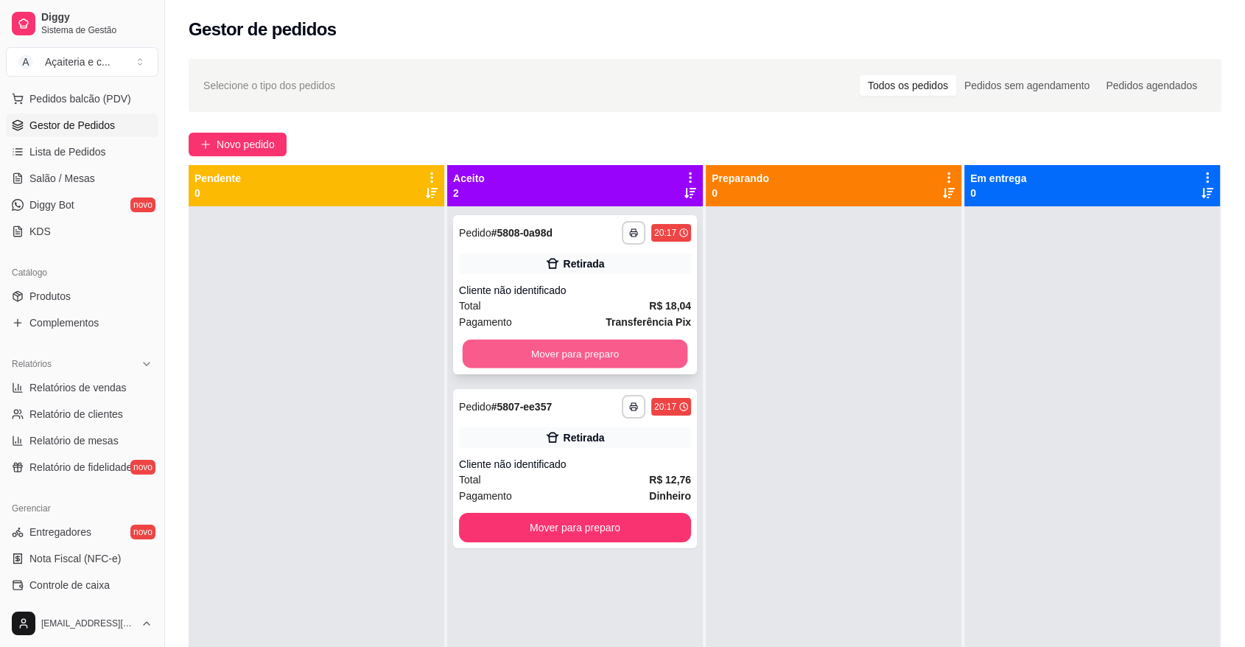
click at [566, 361] on button "Mover para preparo" at bounding box center [574, 353] width 225 height 29
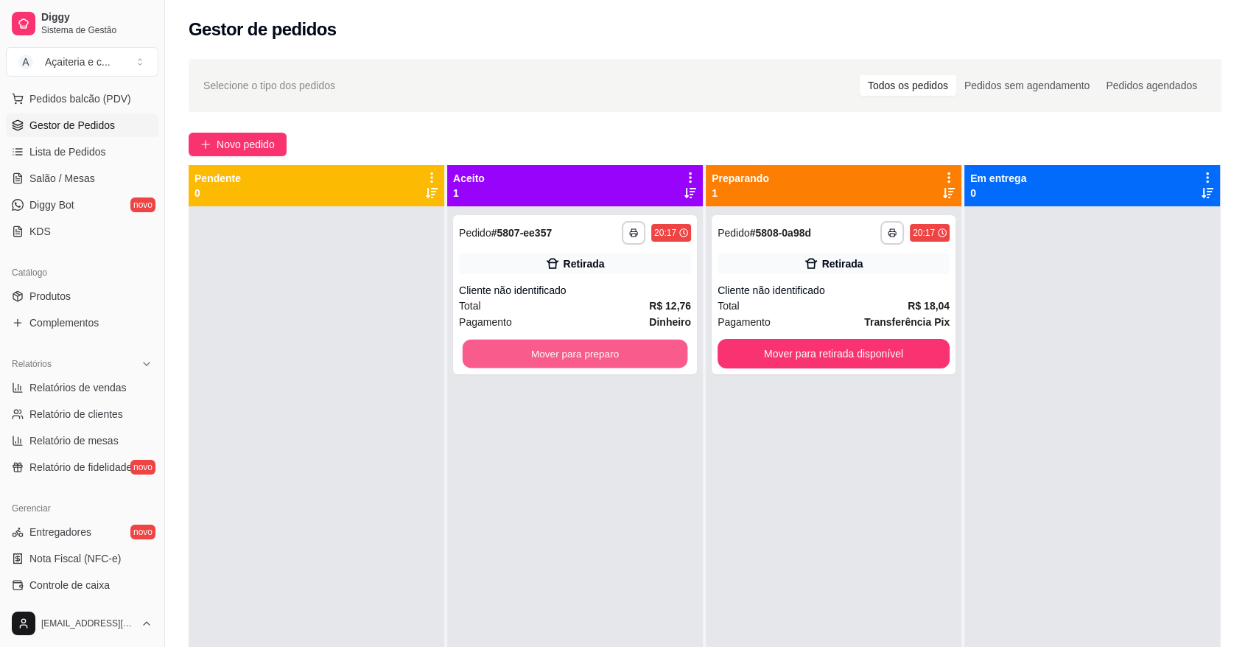
click at [566, 361] on button "Mover para preparo" at bounding box center [574, 353] width 225 height 29
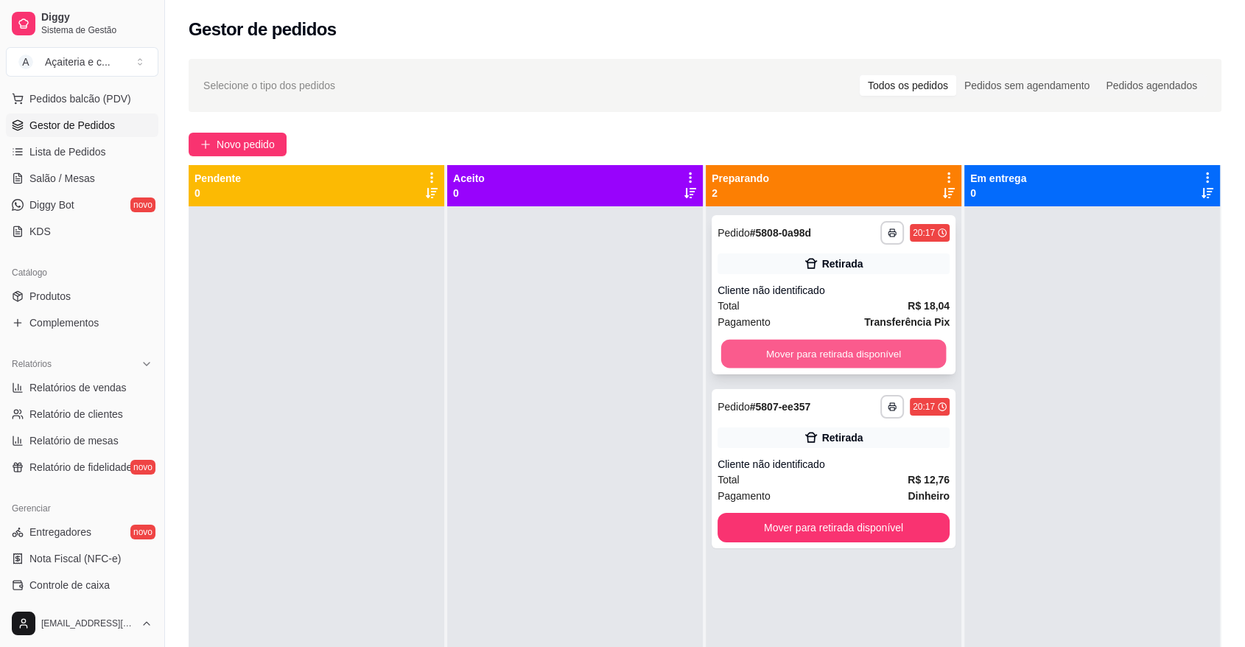
click at [739, 349] on button "Mover para retirada disponível" at bounding box center [833, 353] width 225 height 29
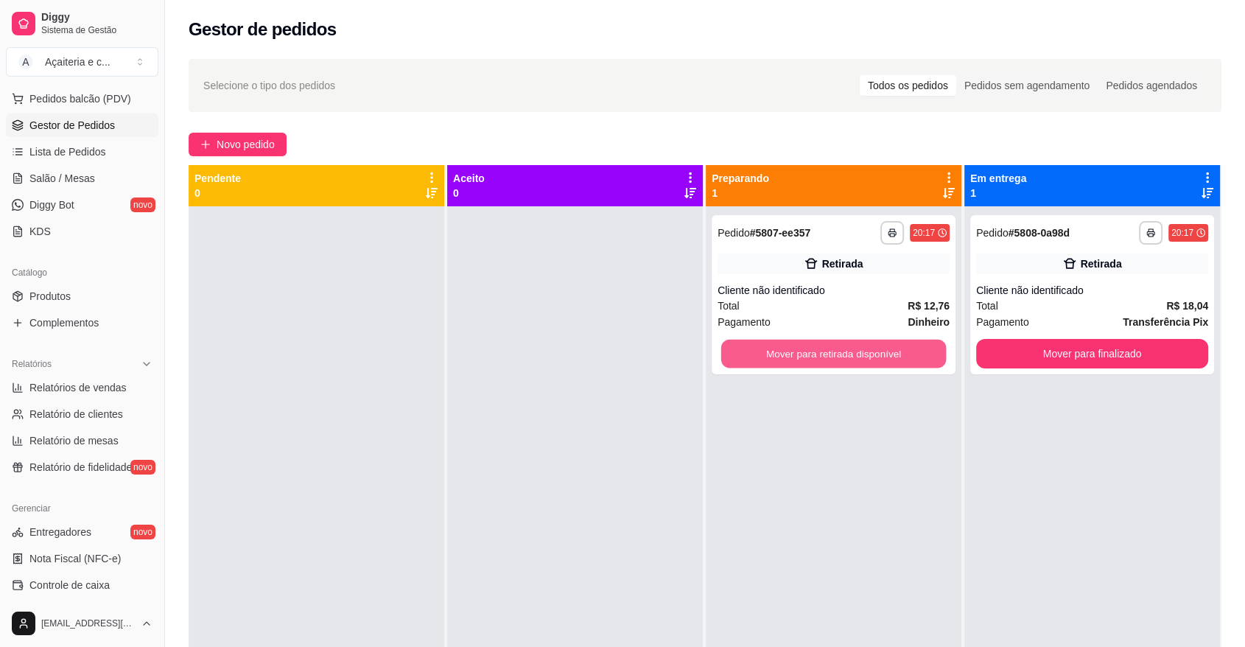
click at [739, 349] on button "Mover para retirada disponível" at bounding box center [833, 353] width 225 height 29
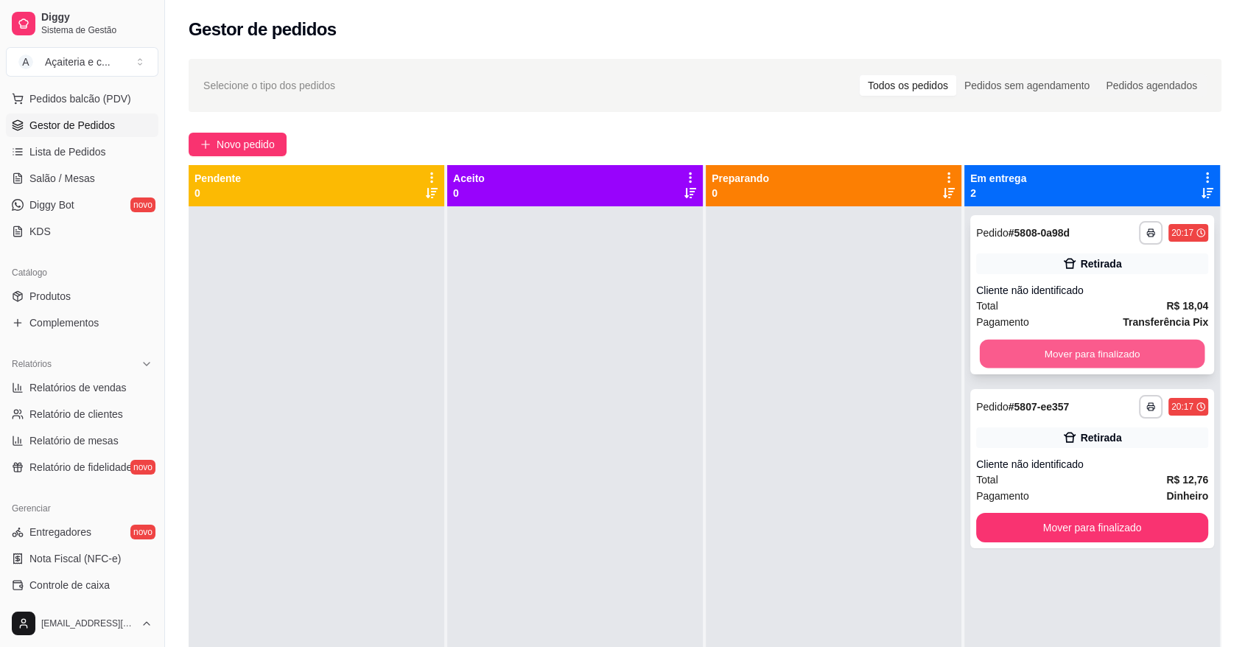
click at [1046, 353] on button "Mover para finalizado" at bounding box center [1091, 353] width 225 height 29
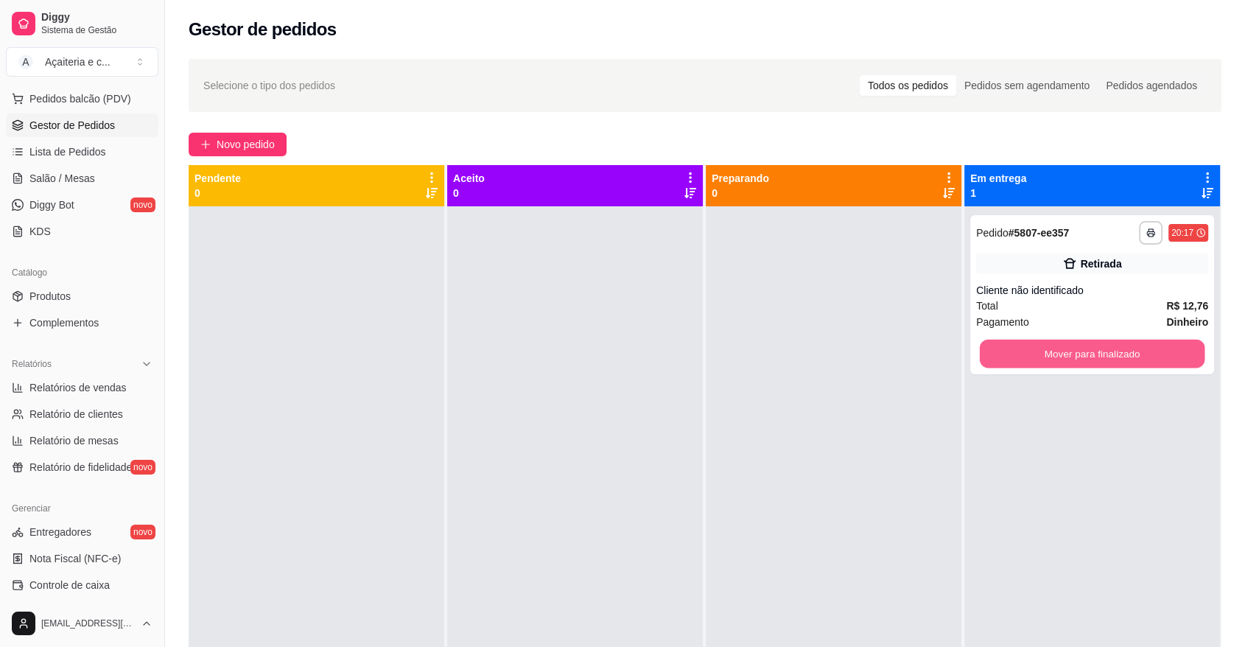
click at [1046, 353] on button "Mover para finalizado" at bounding box center [1091, 353] width 225 height 29
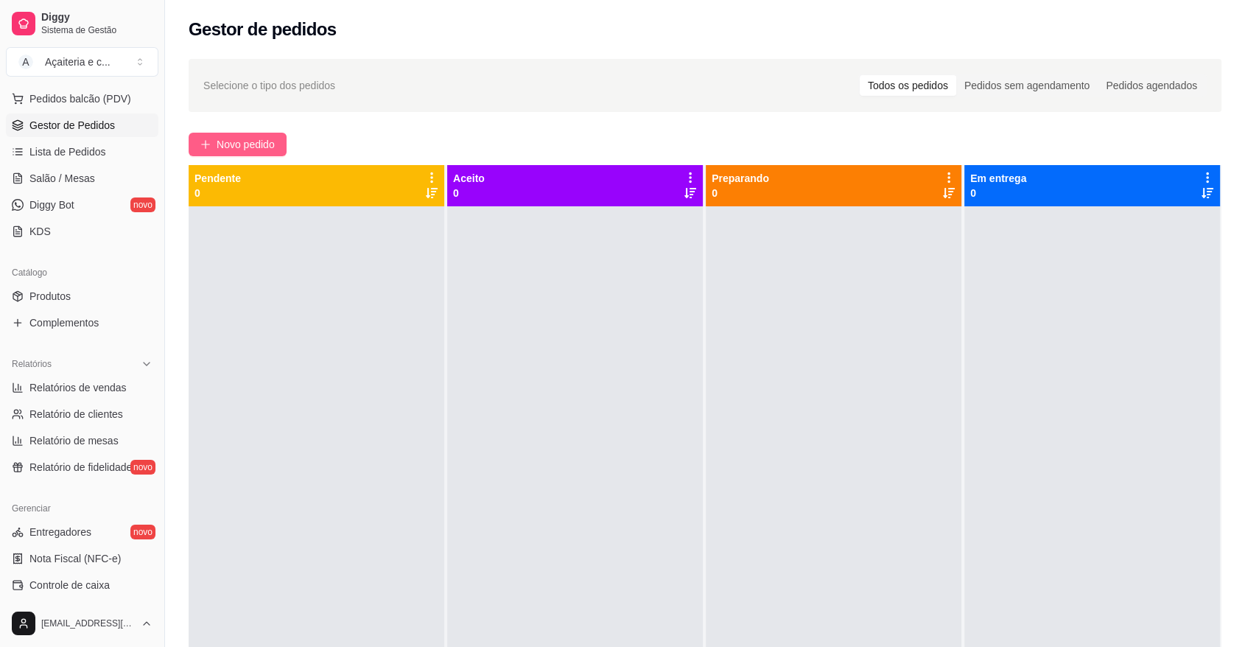
click at [274, 134] on button "Novo pedido" at bounding box center [238, 145] width 98 height 24
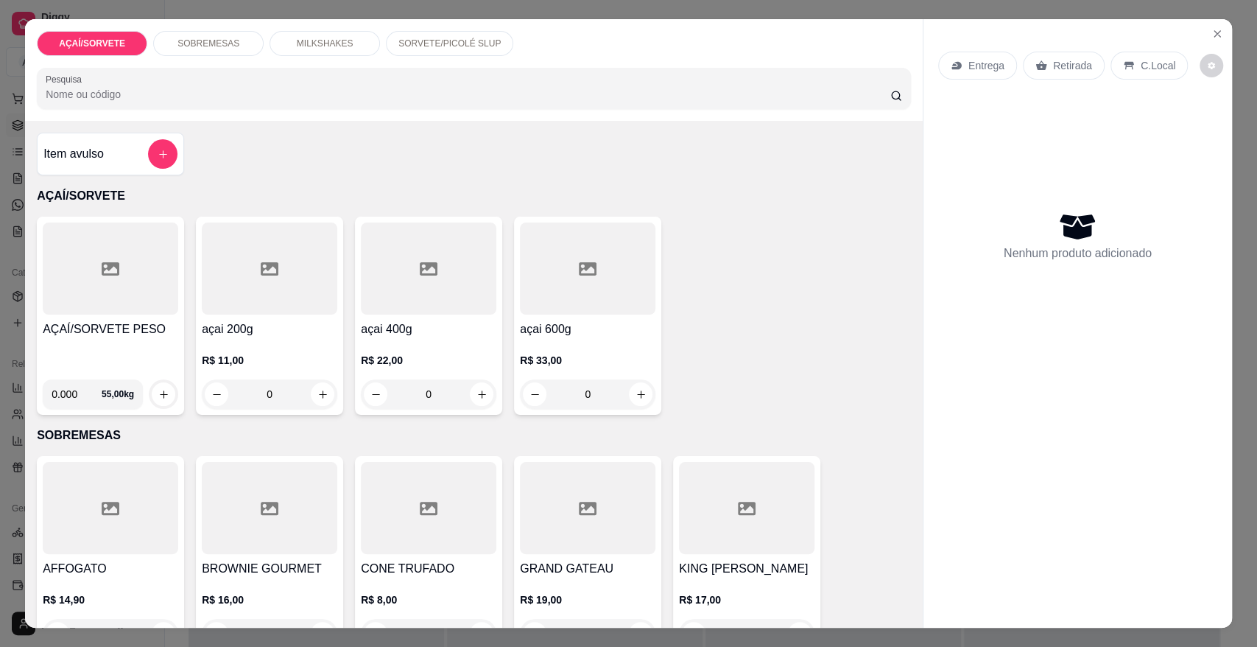
click at [134, 353] on div "AÇAÍ/SORVETE PESO" at bounding box center [111, 343] width 136 height 47
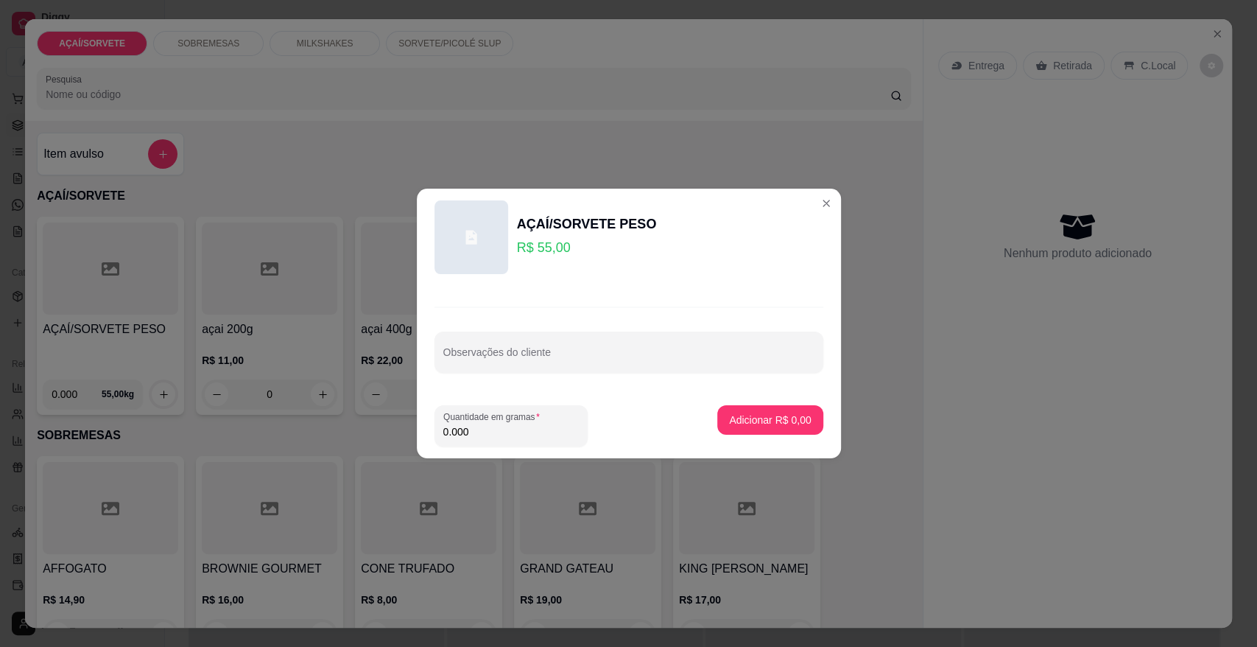
click at [468, 432] on input "0.000" at bounding box center [511, 431] width 136 height 15
type input "0.254"
click at [725, 421] on p "Adicionar R$ 13,97" at bounding box center [767, 419] width 85 height 14
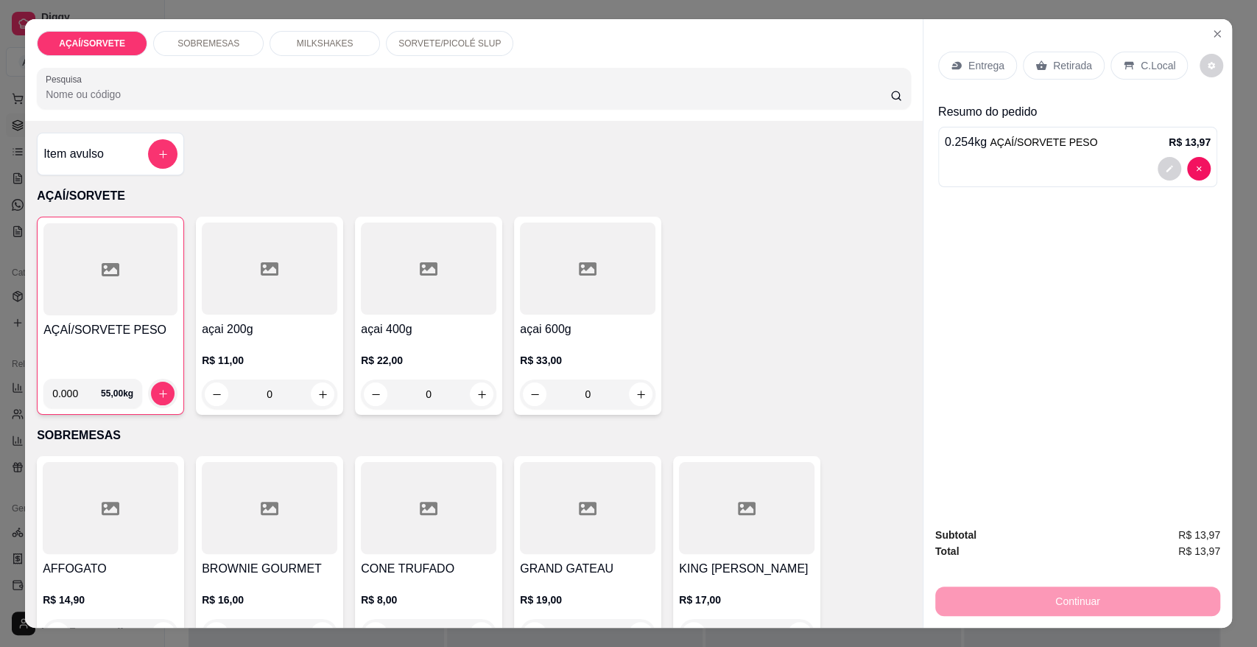
click at [51, 256] on div at bounding box center [110, 269] width 134 height 92
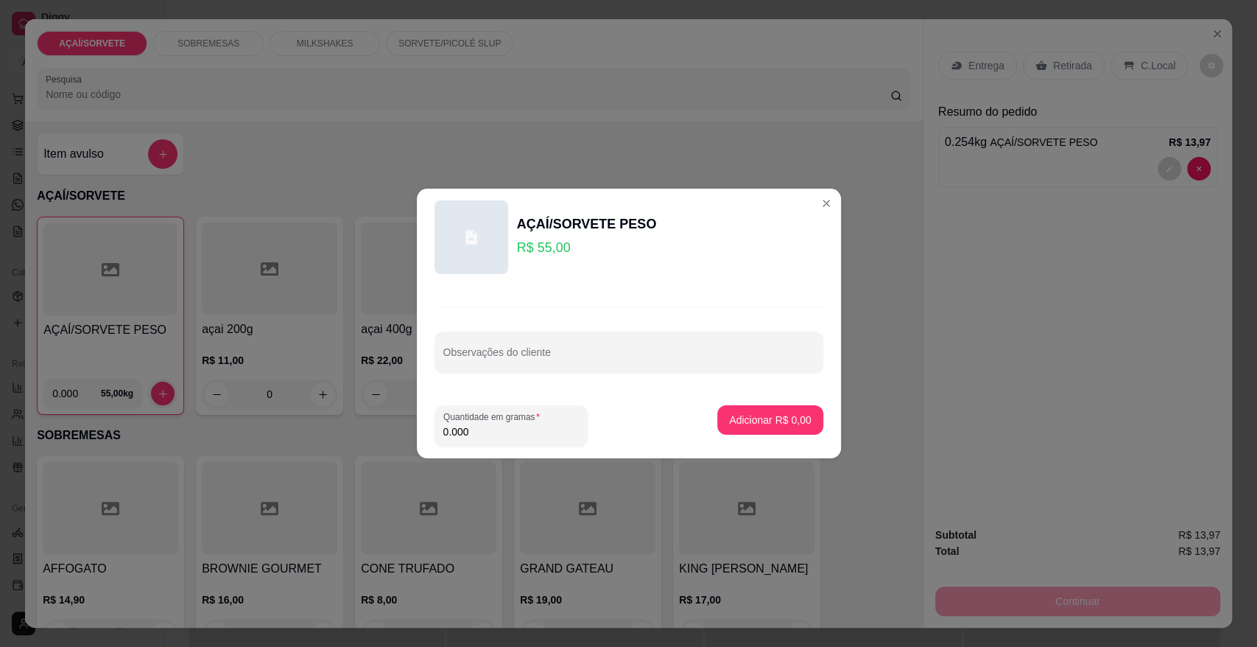
click at [481, 432] on input "0.000" at bounding box center [511, 431] width 136 height 15
type input "0.280"
click at [784, 427] on button "Adicionar R$ 15,40" at bounding box center [768, 420] width 108 height 29
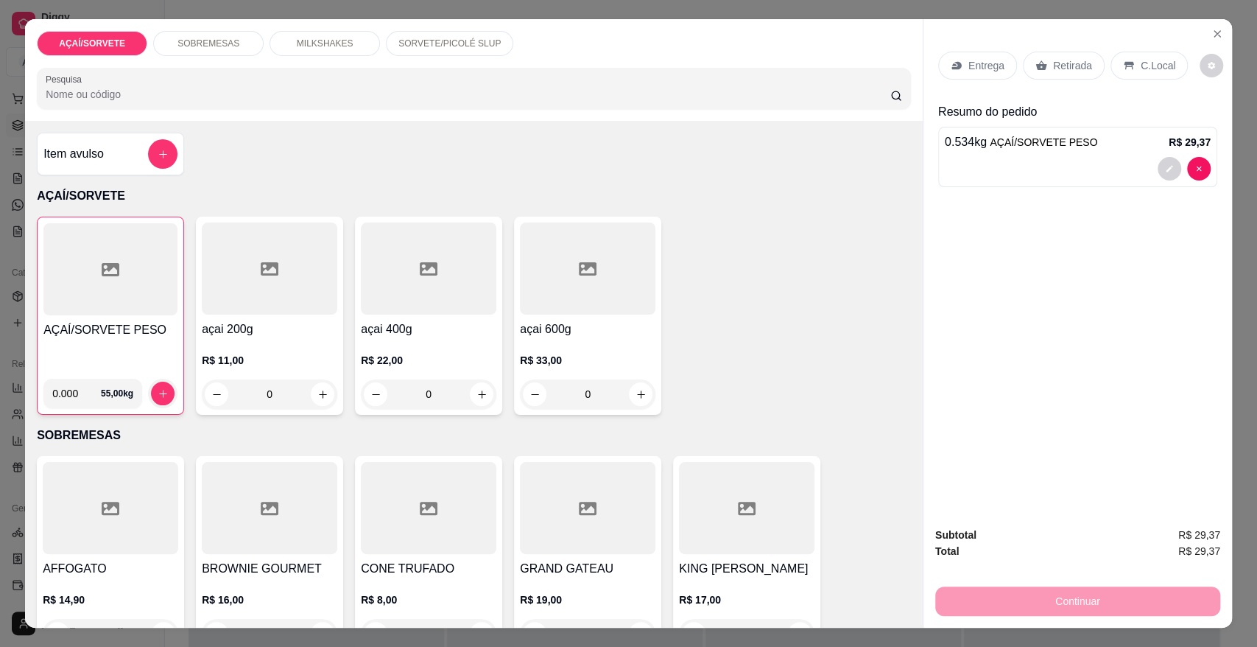
click at [107, 307] on div at bounding box center [110, 269] width 134 height 92
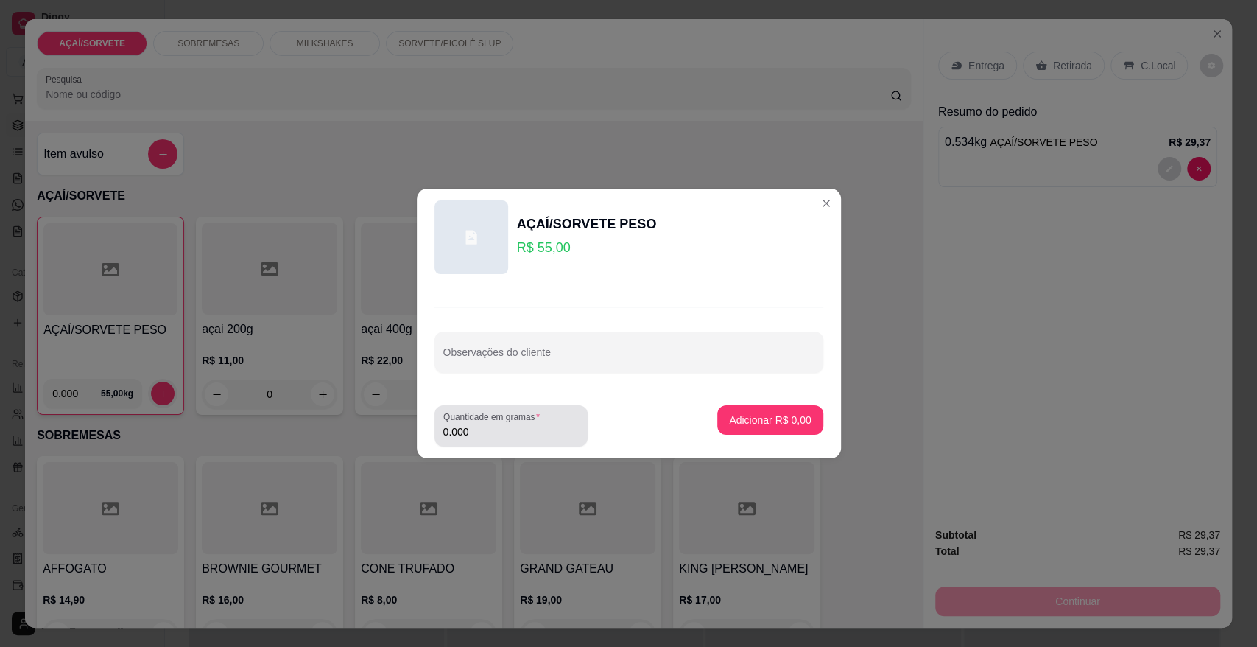
click at [473, 431] on input "0.000" at bounding box center [511, 431] width 136 height 15
type input "0.156"
click at [750, 418] on p "Adicionar R$ 8,58" at bounding box center [771, 419] width 80 height 14
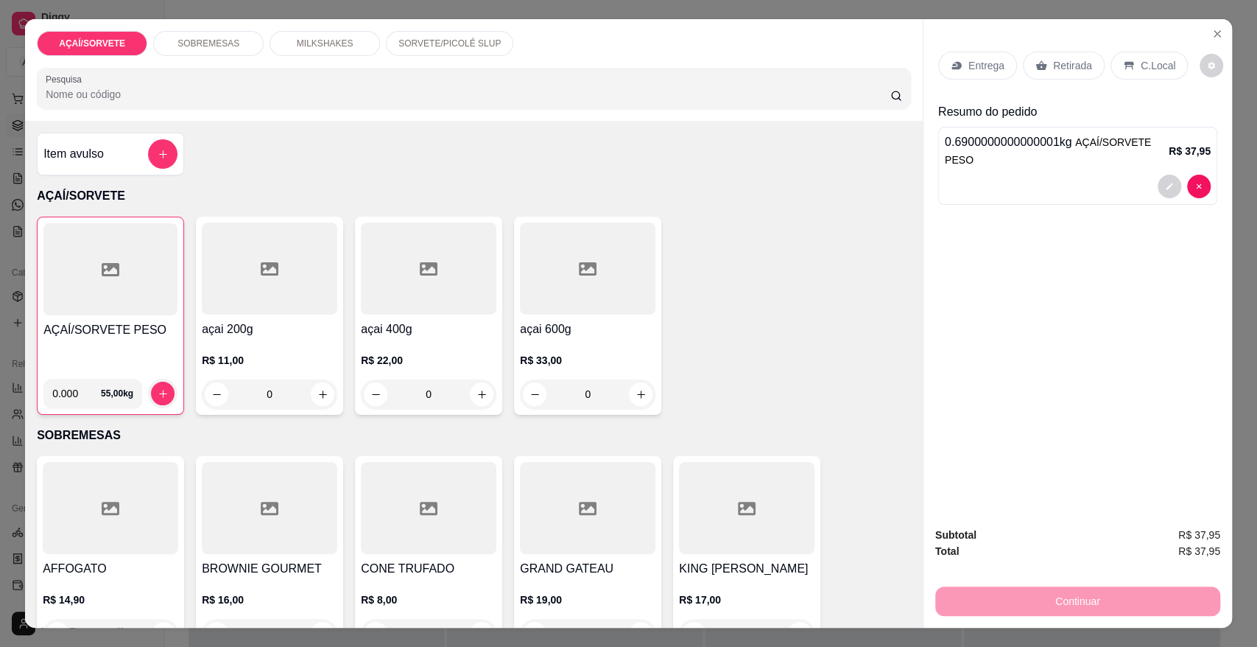
click at [1124, 64] on icon at bounding box center [1129, 66] width 10 height 8
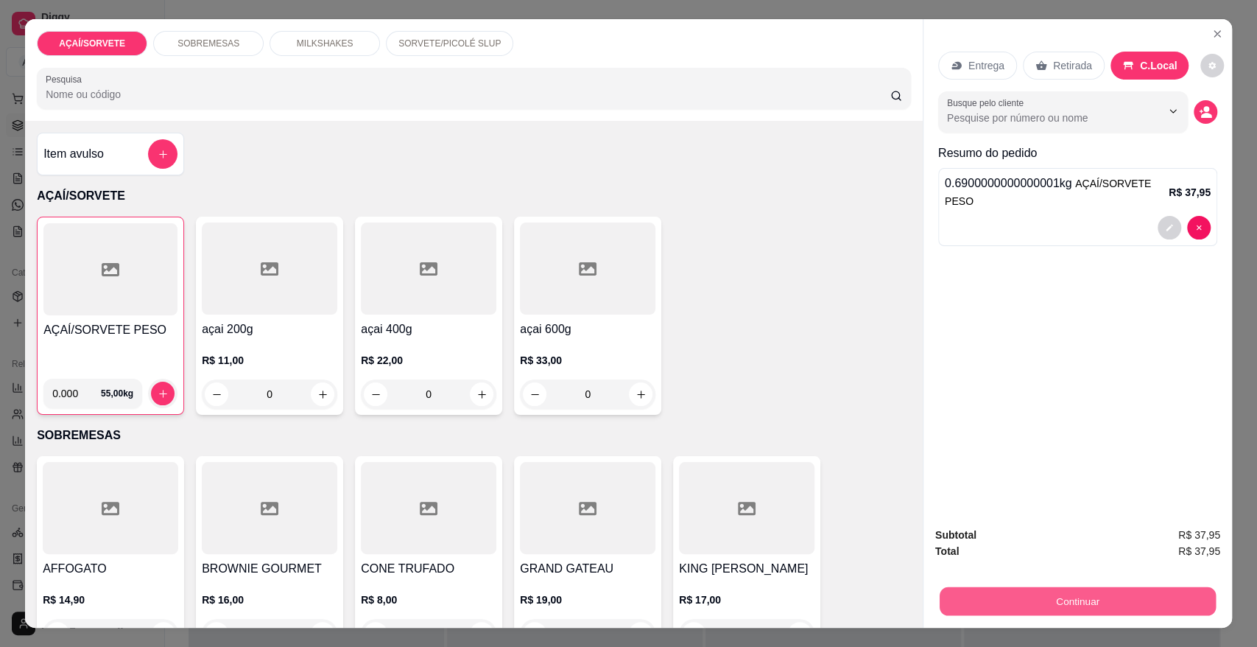
click at [1109, 594] on button "Continuar" at bounding box center [1078, 600] width 276 height 29
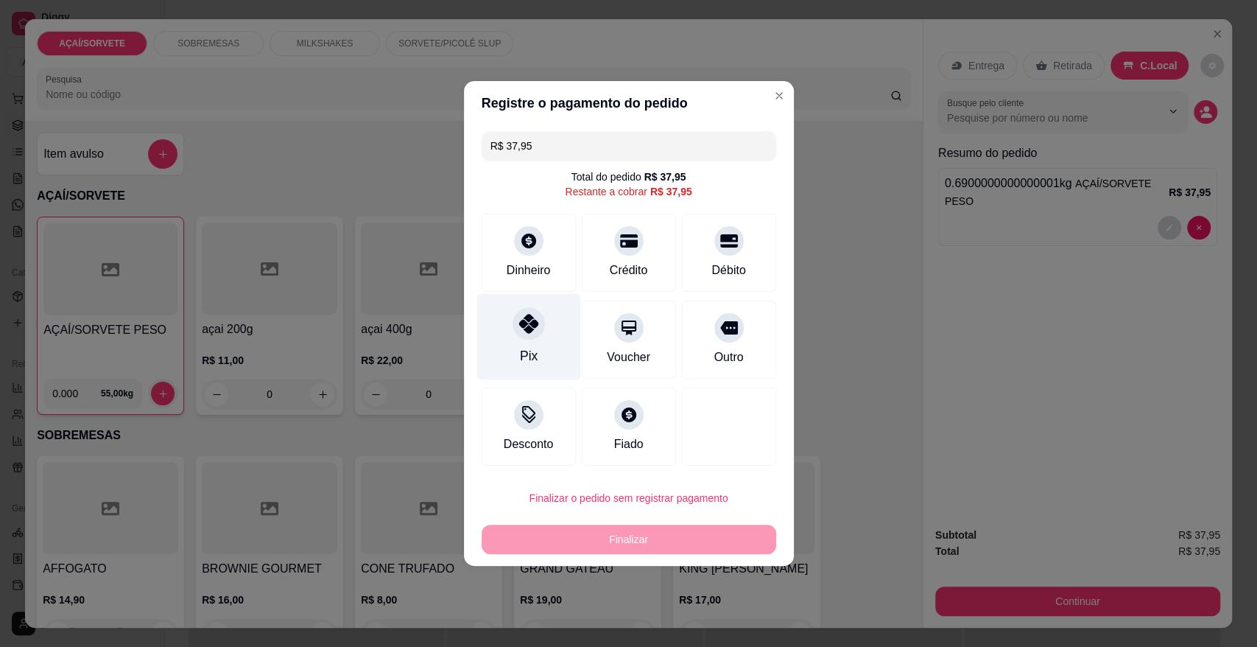
click at [544, 318] on div "Pix" at bounding box center [528, 337] width 104 height 86
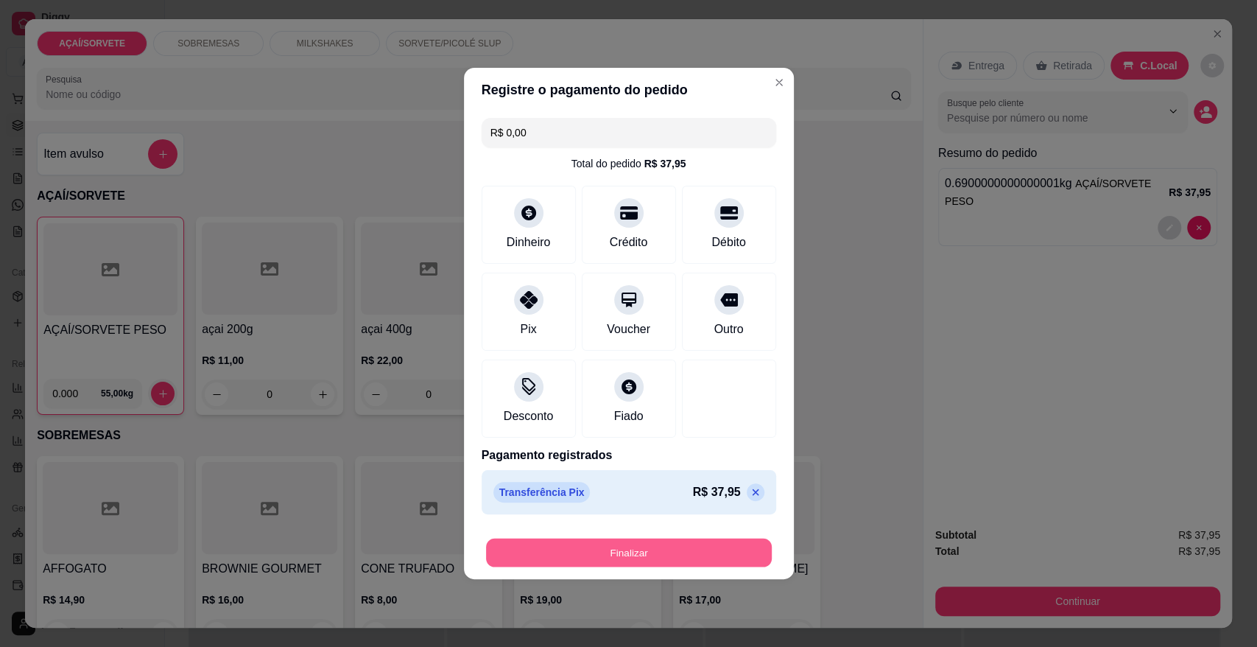
click at [649, 549] on button "Finalizar" at bounding box center [629, 552] width 286 height 29
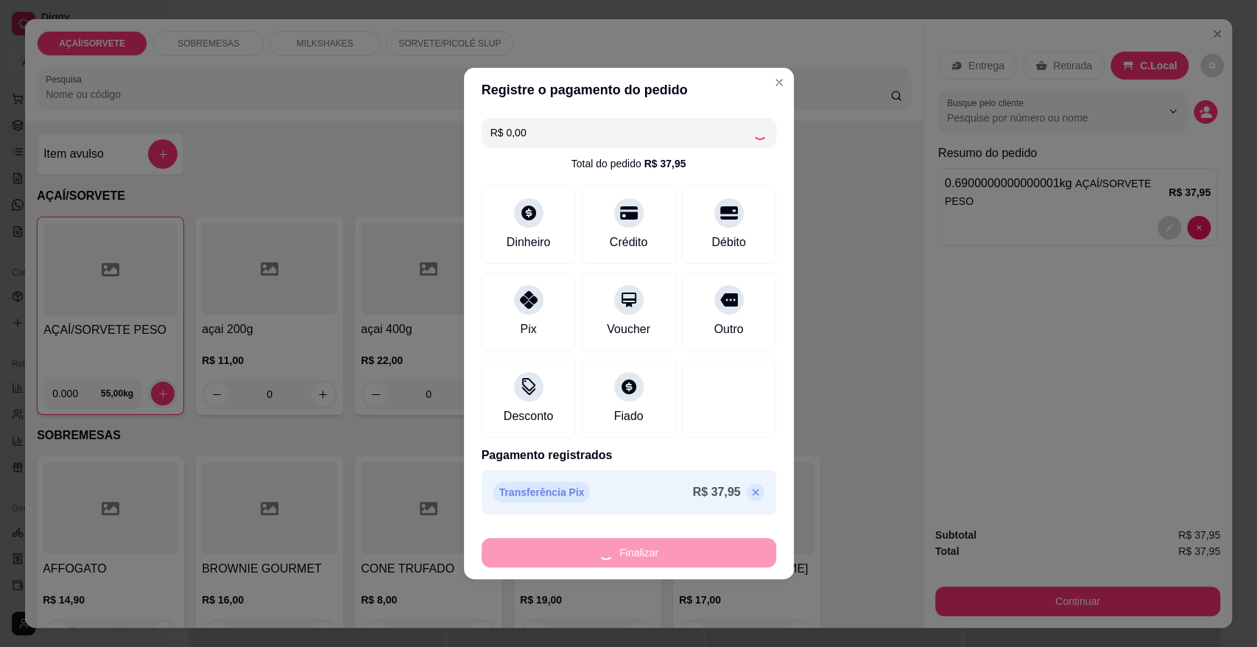
type input "-R$ 37,95"
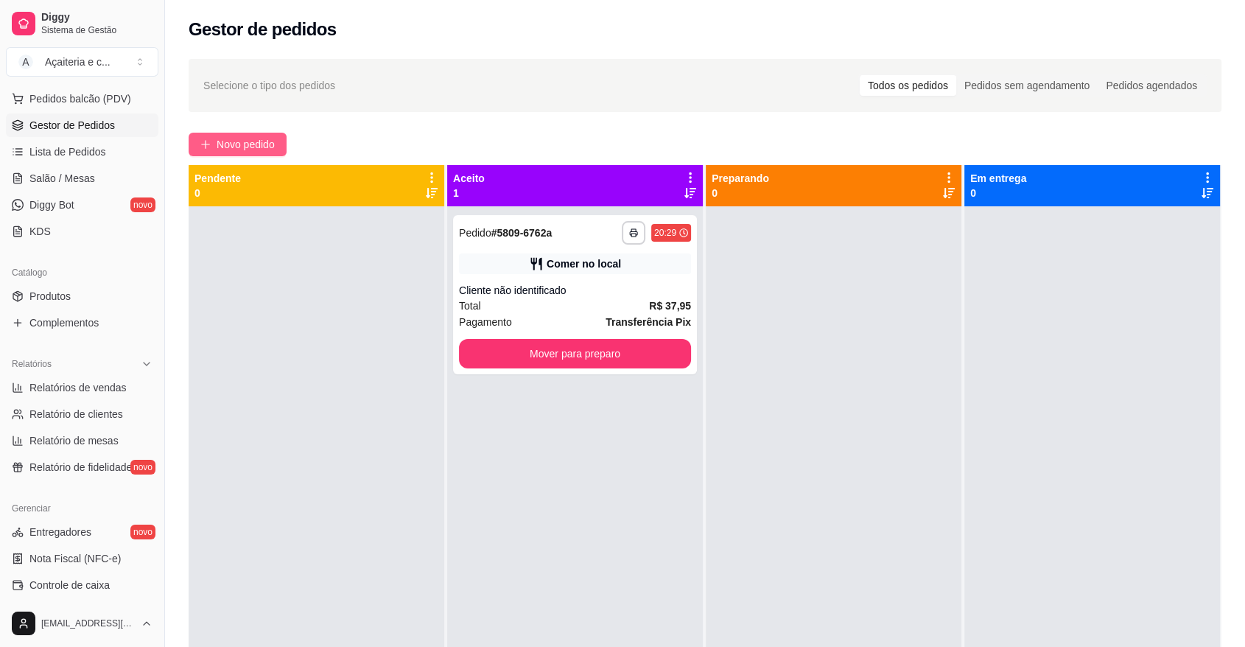
click at [207, 139] on icon "plus" at bounding box center [205, 144] width 10 height 10
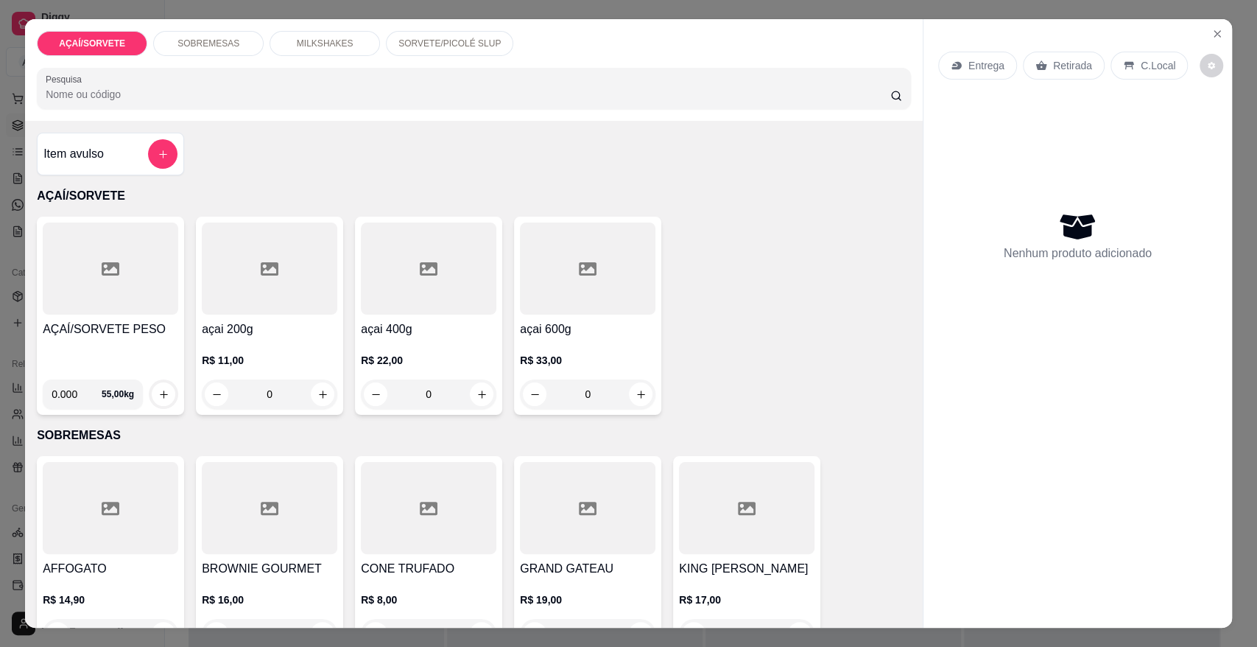
click at [119, 320] on h4 "AÇAÍ/SORVETE PESO" at bounding box center [111, 329] width 136 height 18
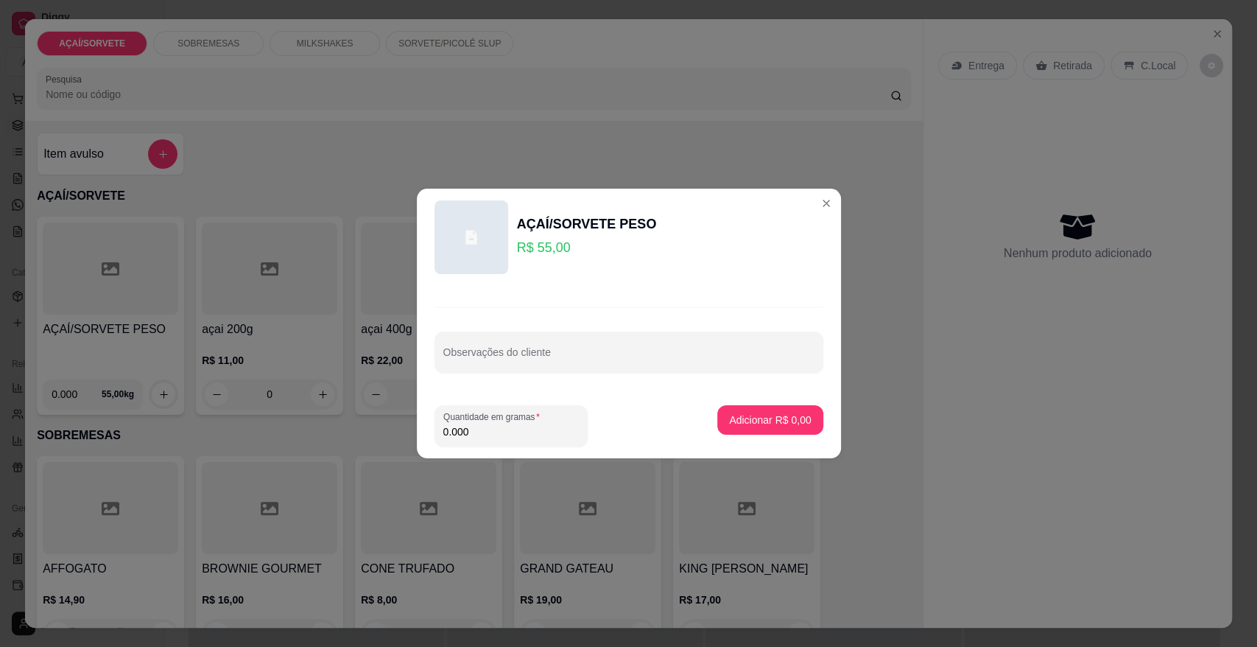
click at [498, 434] on input "0.000" at bounding box center [511, 431] width 136 height 15
type input "0.510"
click at [778, 418] on p "Adicionar R$ 28,05" at bounding box center [767, 419] width 85 height 14
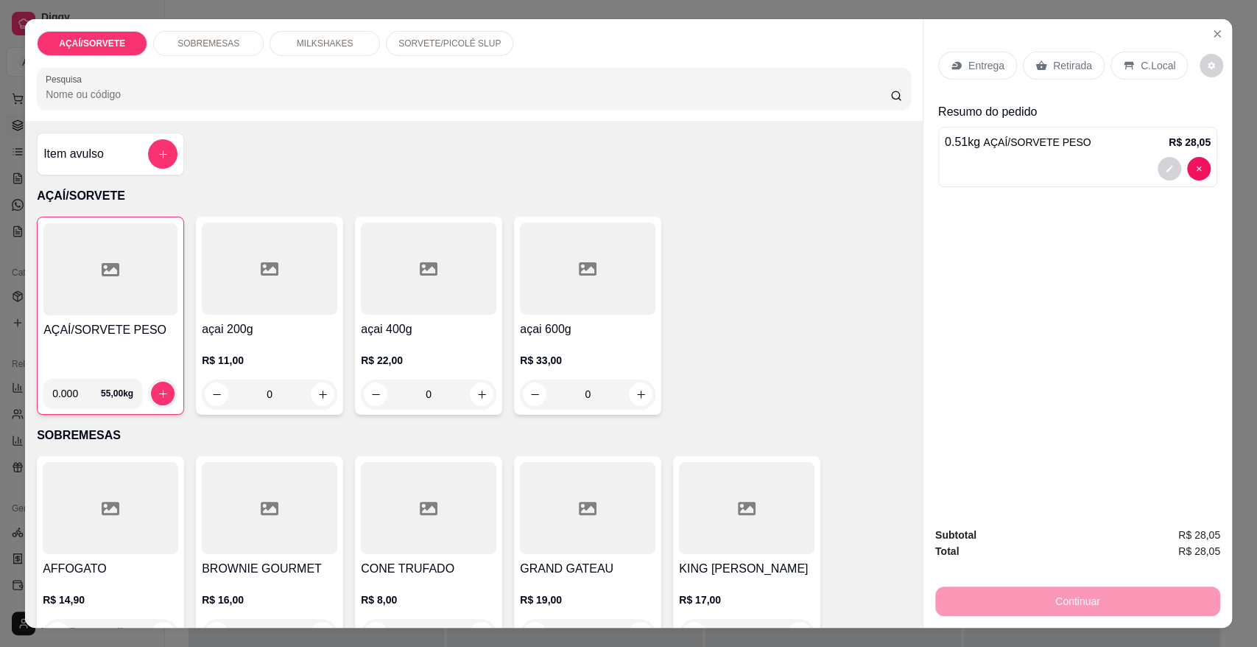
click at [1142, 63] on p "C.Local" at bounding box center [1158, 65] width 35 height 15
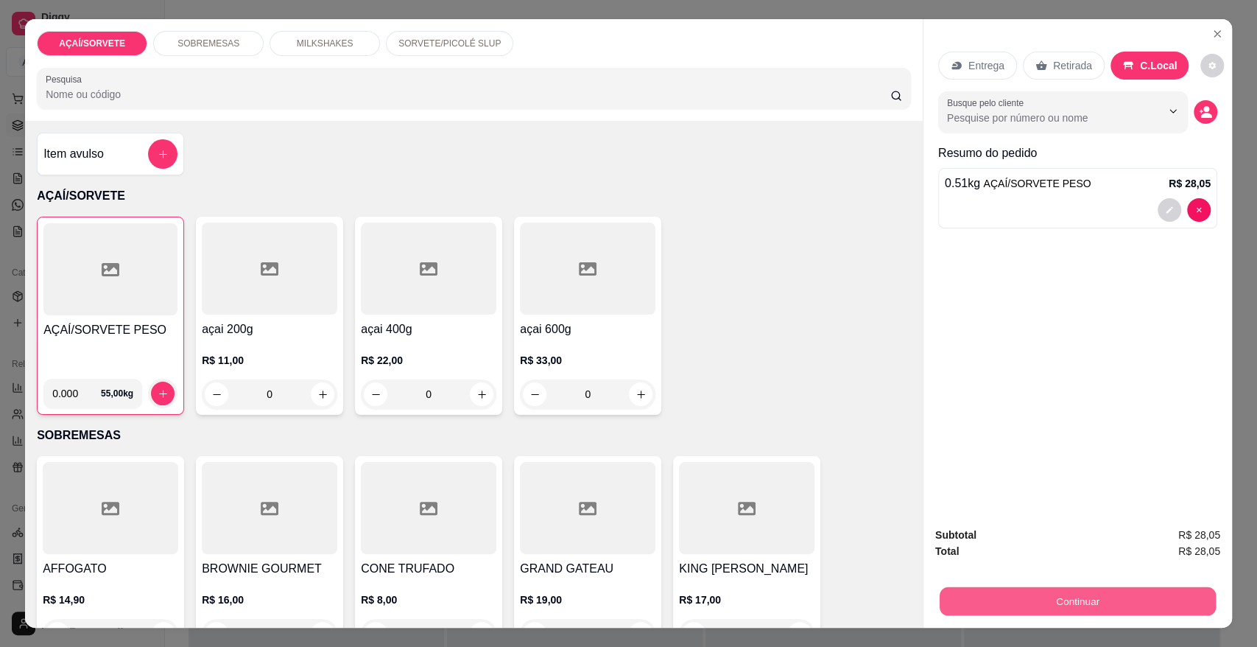
click at [1106, 594] on button "Continuar" at bounding box center [1078, 600] width 276 height 29
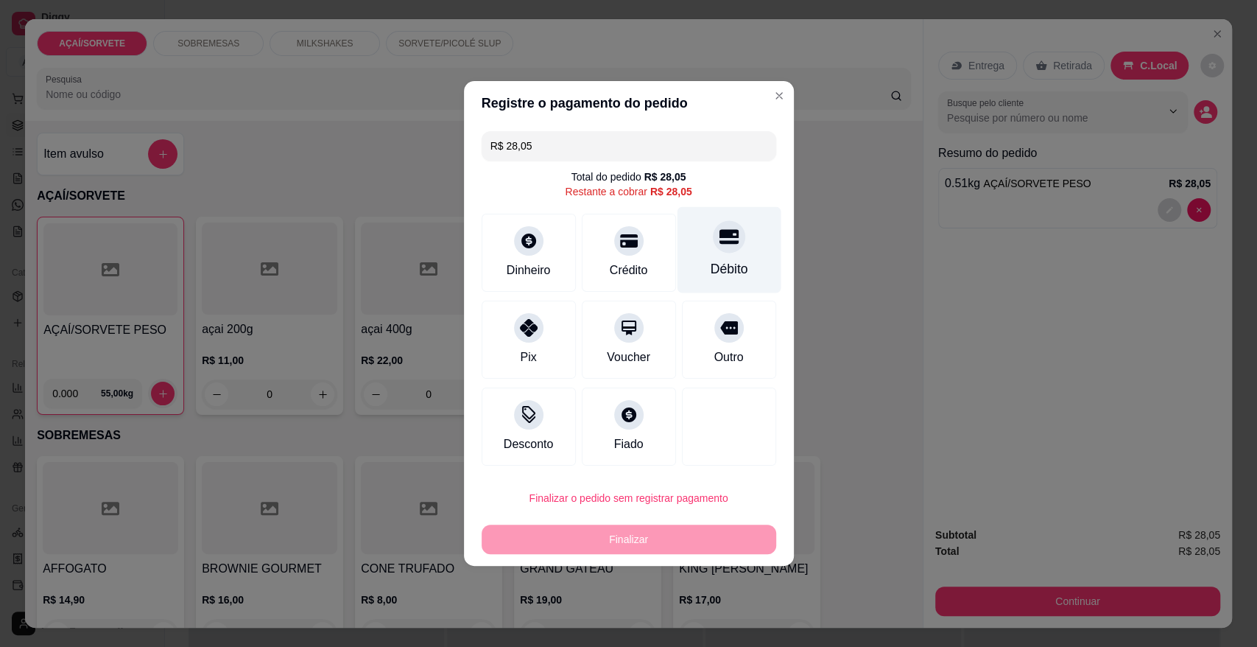
click at [719, 238] on icon at bounding box center [728, 237] width 19 height 15
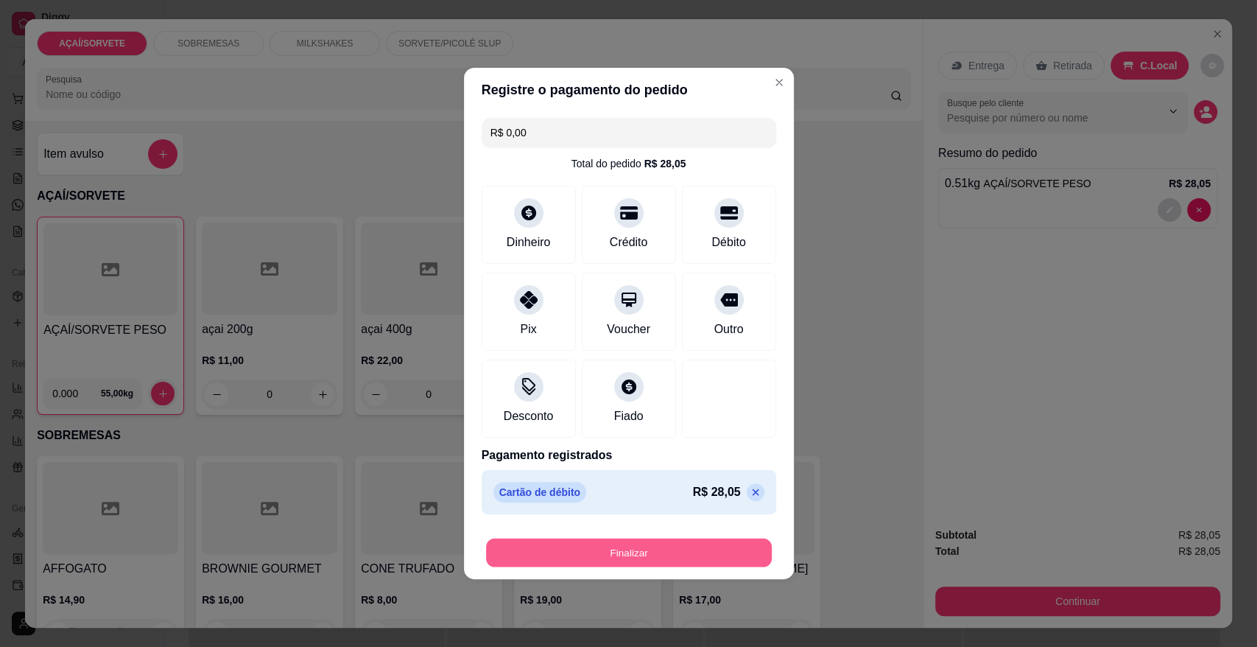
click at [666, 550] on button "Finalizar" at bounding box center [629, 552] width 286 height 29
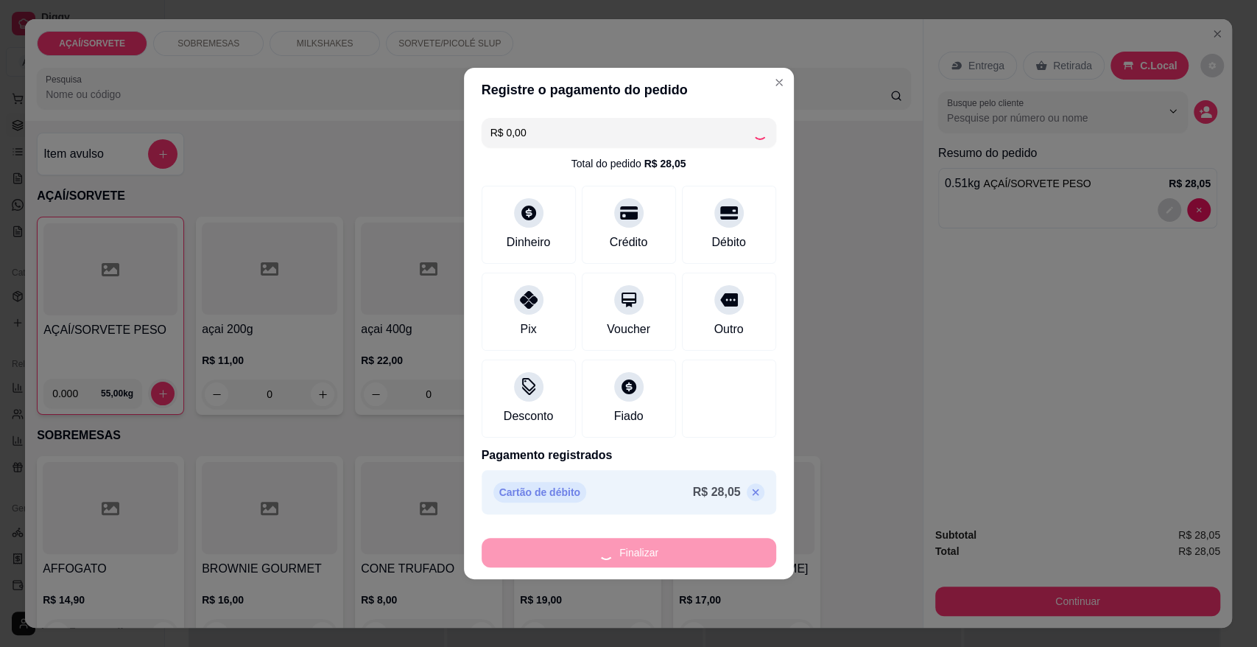
type input "-R$ 28,05"
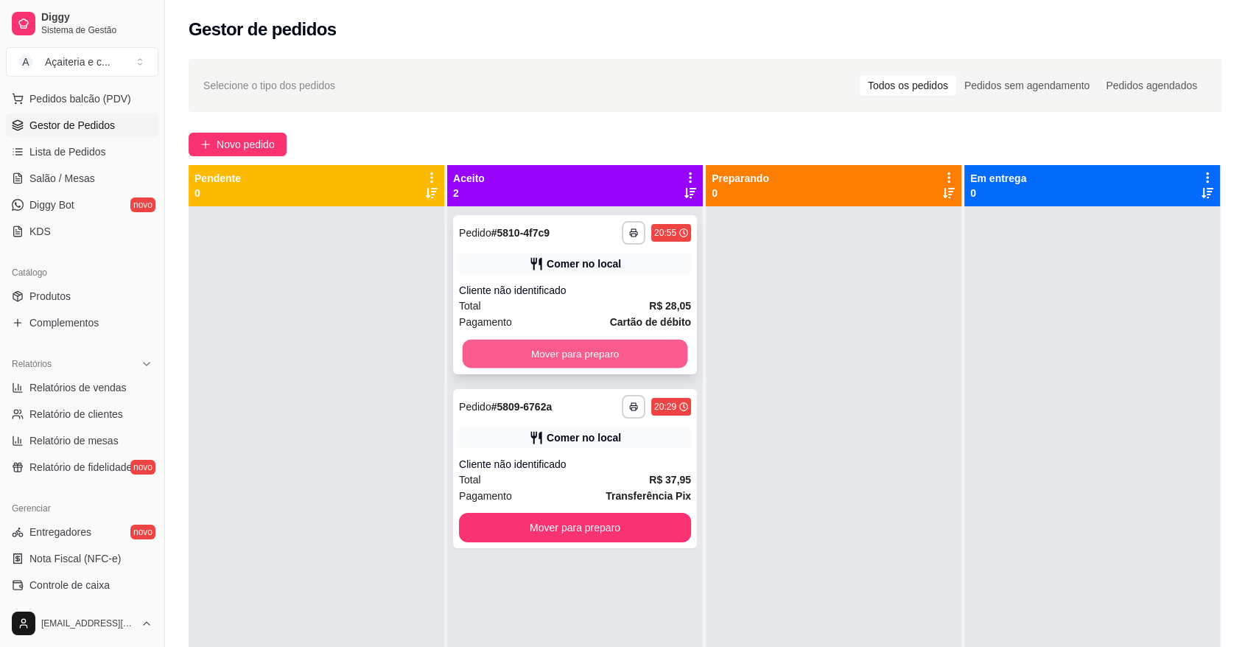
click at [577, 357] on button "Mover para preparo" at bounding box center [574, 353] width 225 height 29
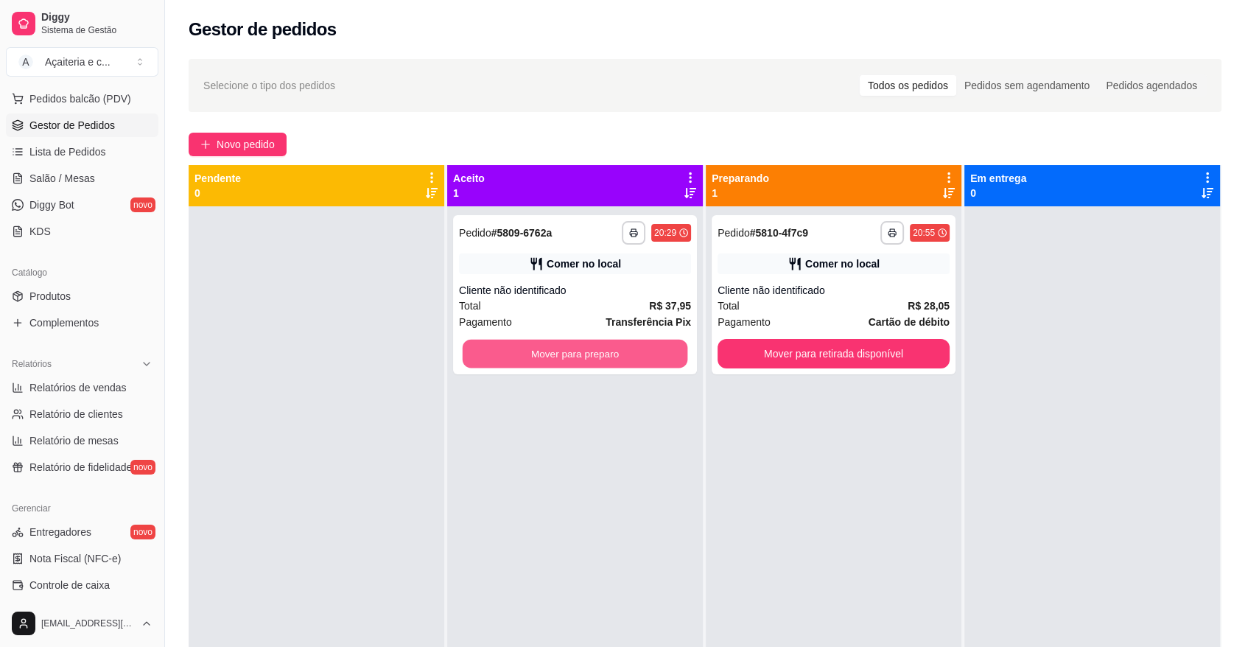
click at [577, 357] on button "Mover para preparo" at bounding box center [574, 353] width 225 height 29
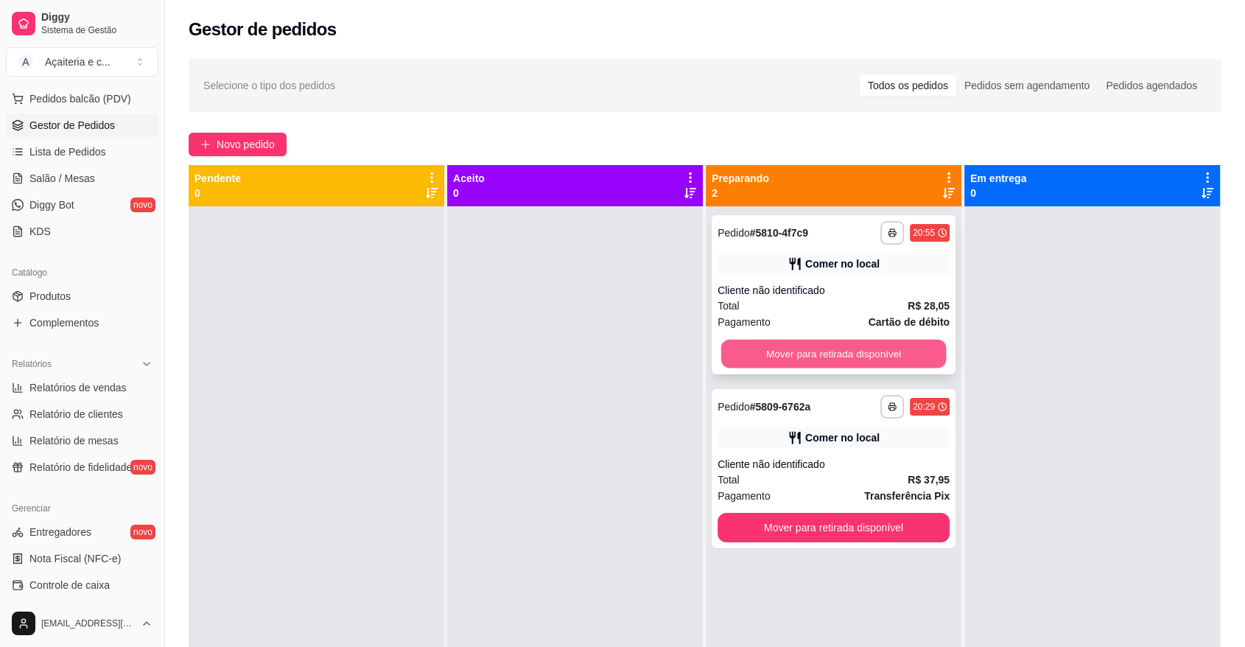
click at [819, 345] on button "Mover para retirada disponível" at bounding box center [833, 353] width 225 height 29
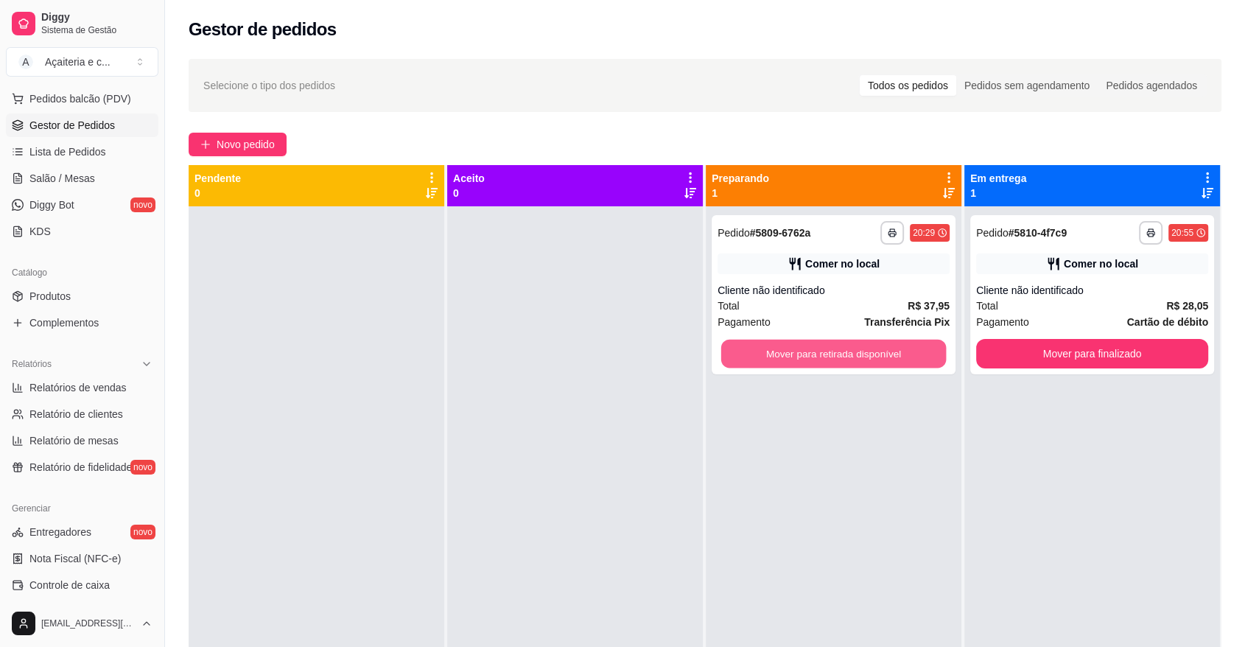
click at [819, 345] on button "Mover para retirada disponível" at bounding box center [833, 353] width 225 height 29
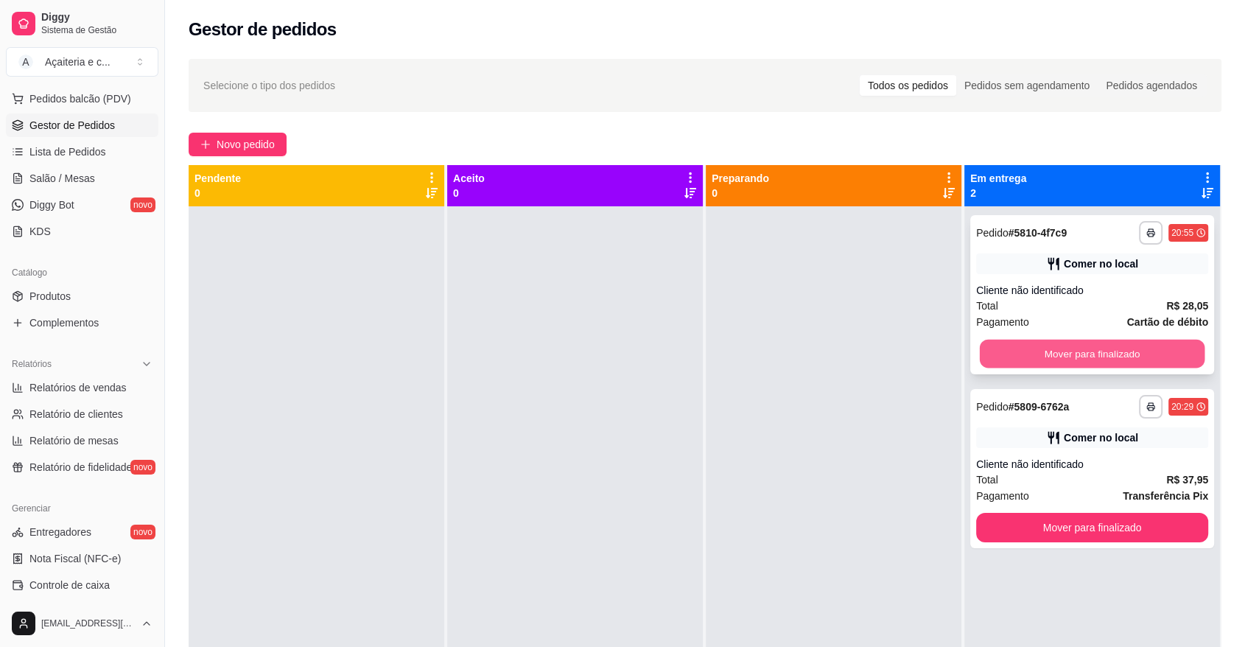
click at [997, 349] on button "Mover para finalizado" at bounding box center [1091, 353] width 225 height 29
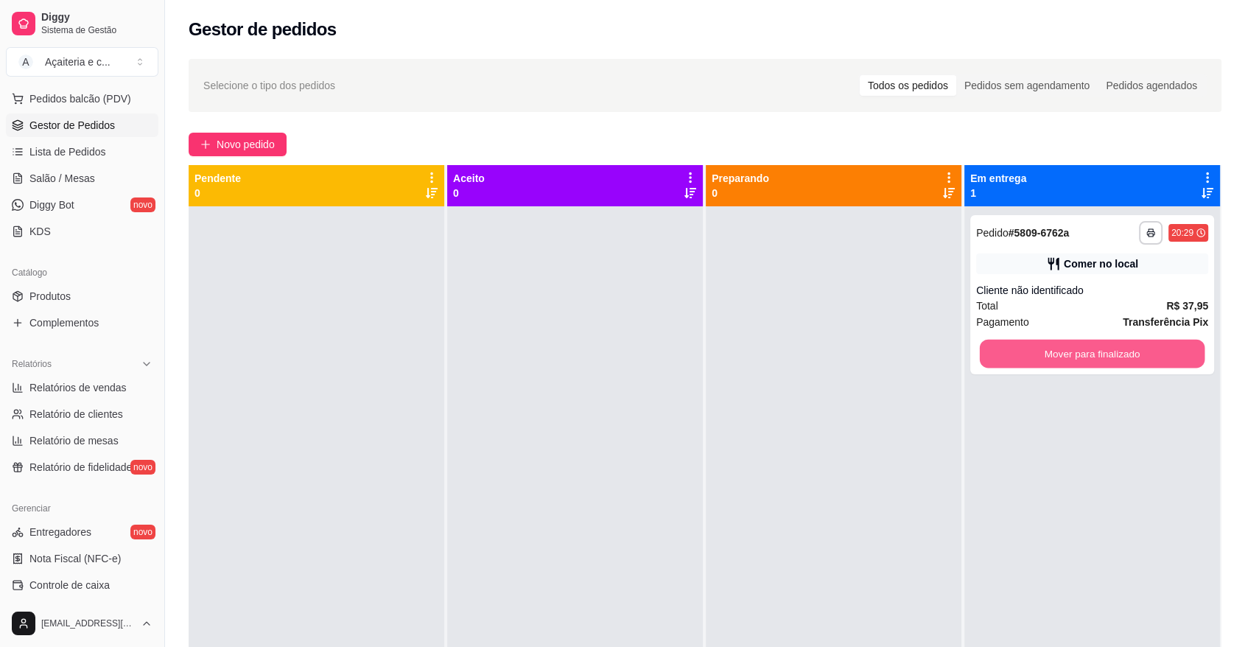
click at [997, 349] on button "Mover para finalizado" at bounding box center [1091, 353] width 225 height 29
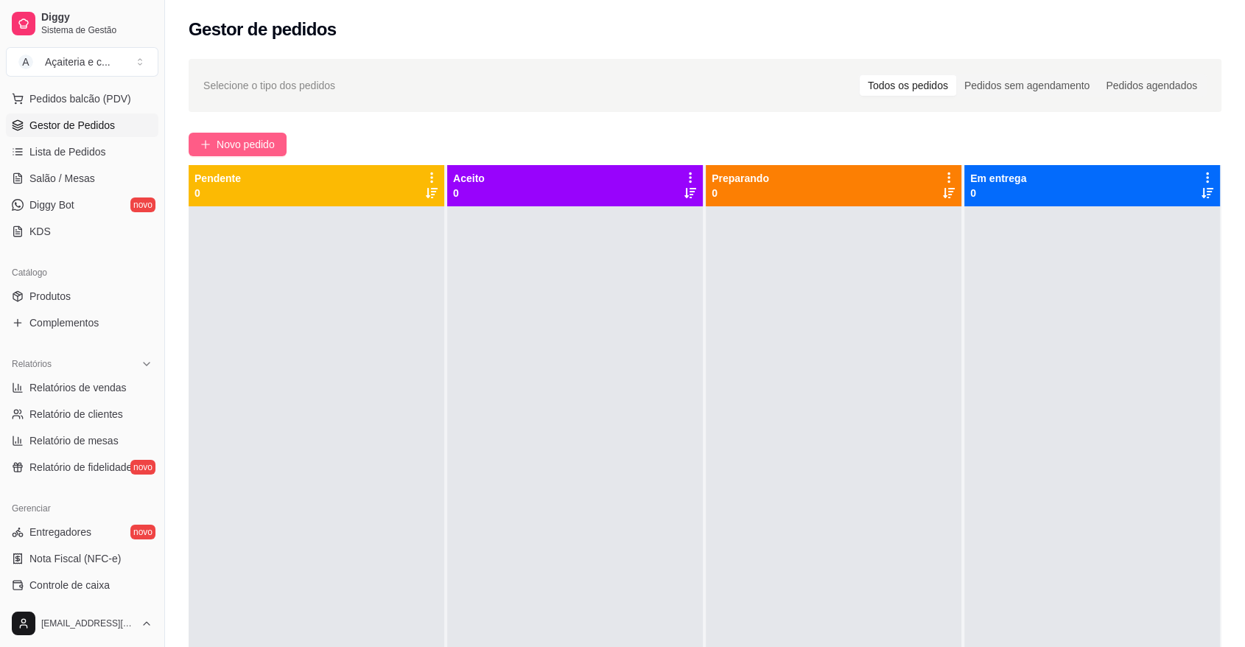
click at [245, 152] on span "Novo pedido" at bounding box center [246, 144] width 58 height 16
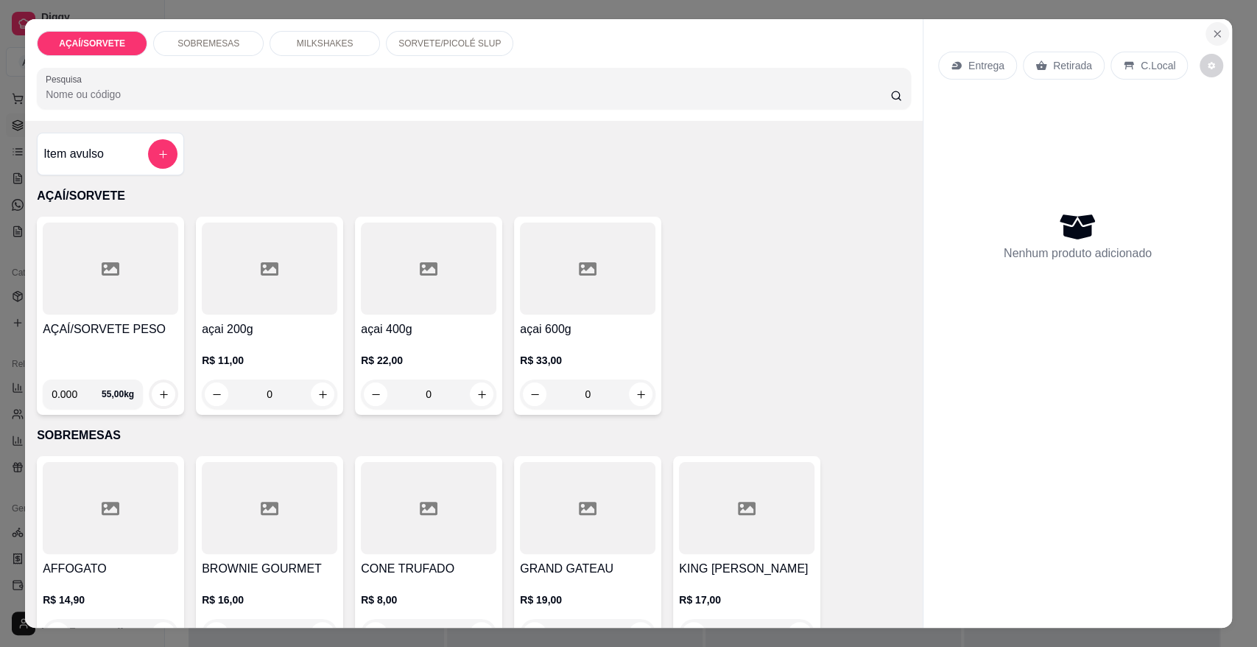
click at [1206, 32] on button "Close" at bounding box center [1218, 34] width 24 height 24
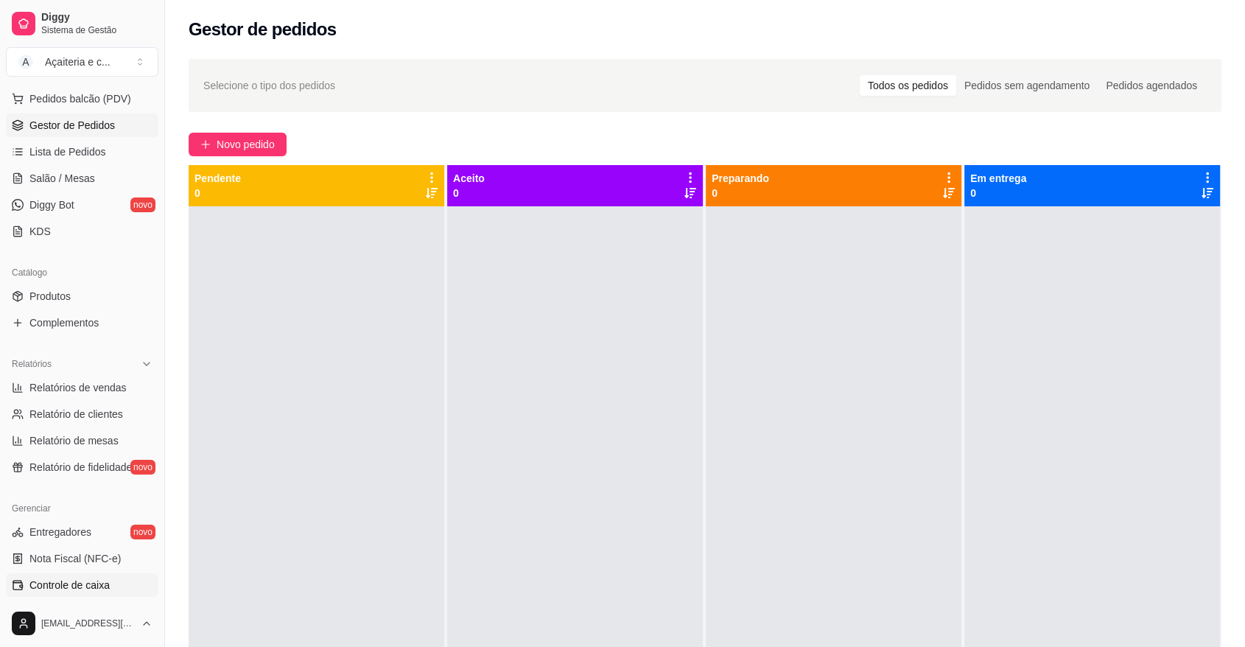
click at [70, 591] on span "Controle de caixa" at bounding box center [69, 584] width 80 height 15
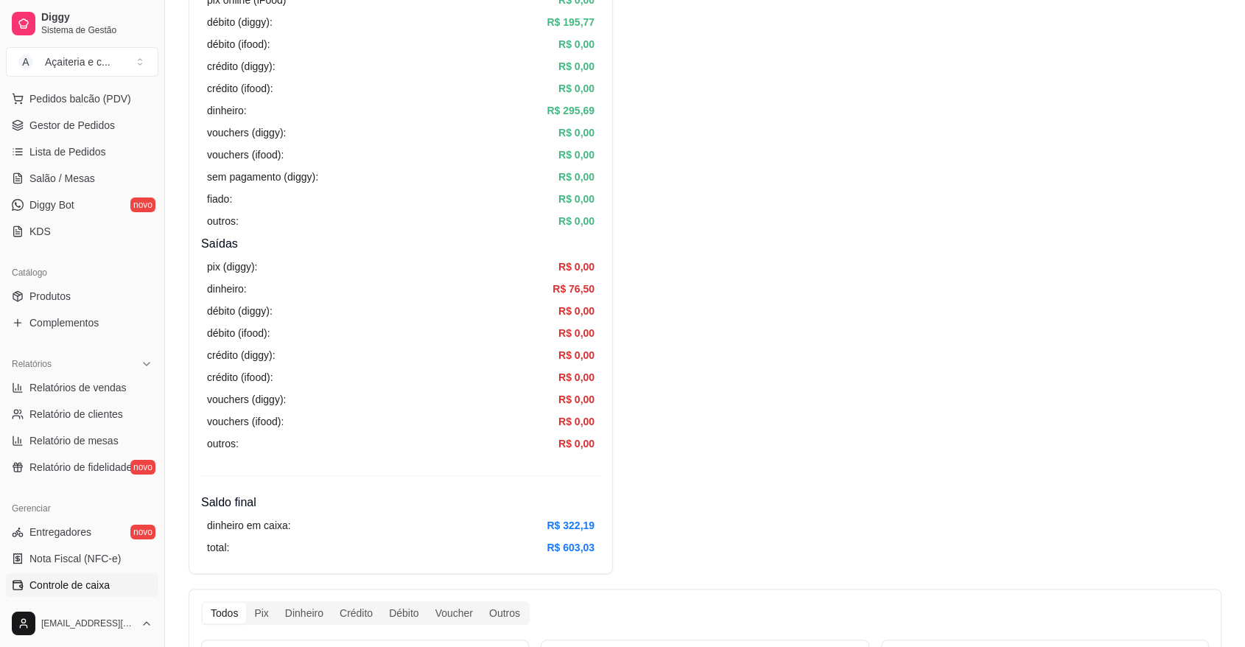
scroll to position [295, 0]
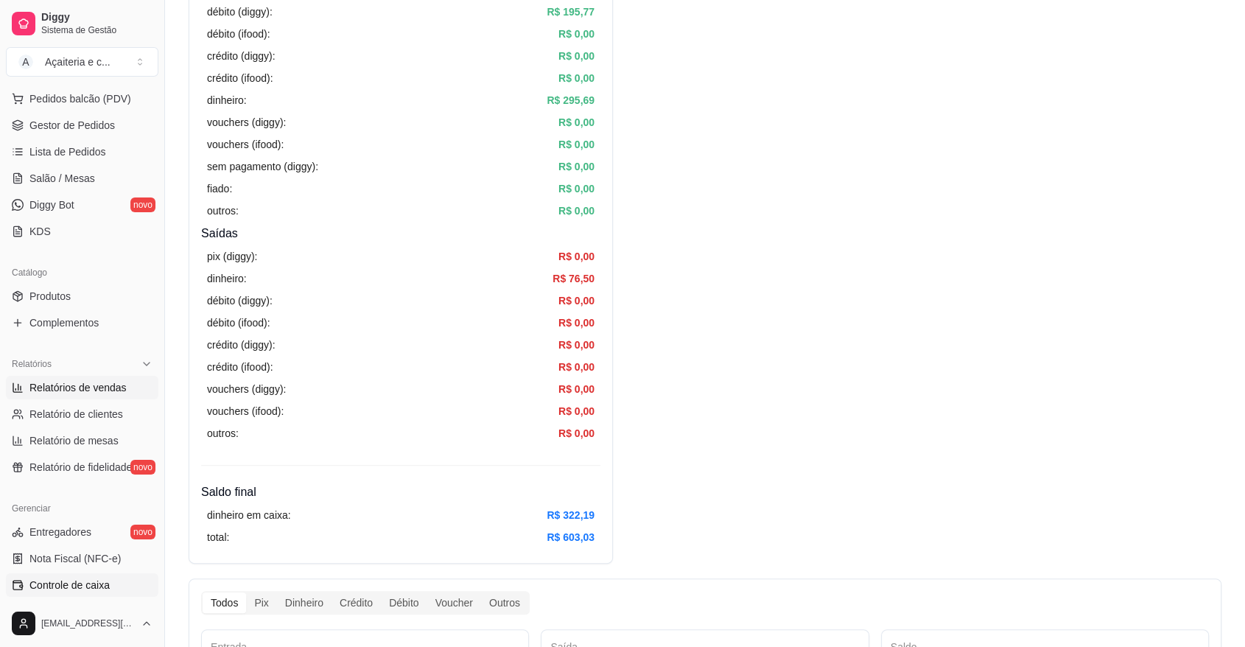
click at [100, 376] on link "Relatórios de vendas" at bounding box center [82, 388] width 152 height 24
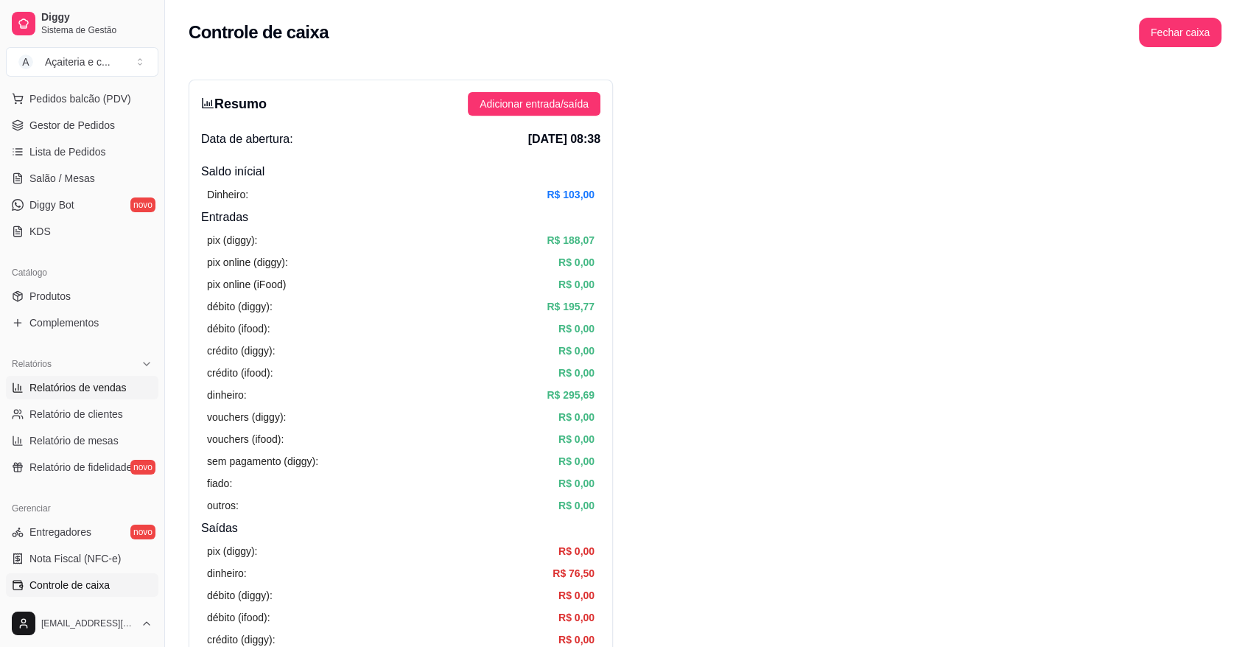
select select "ALL"
select select "0"
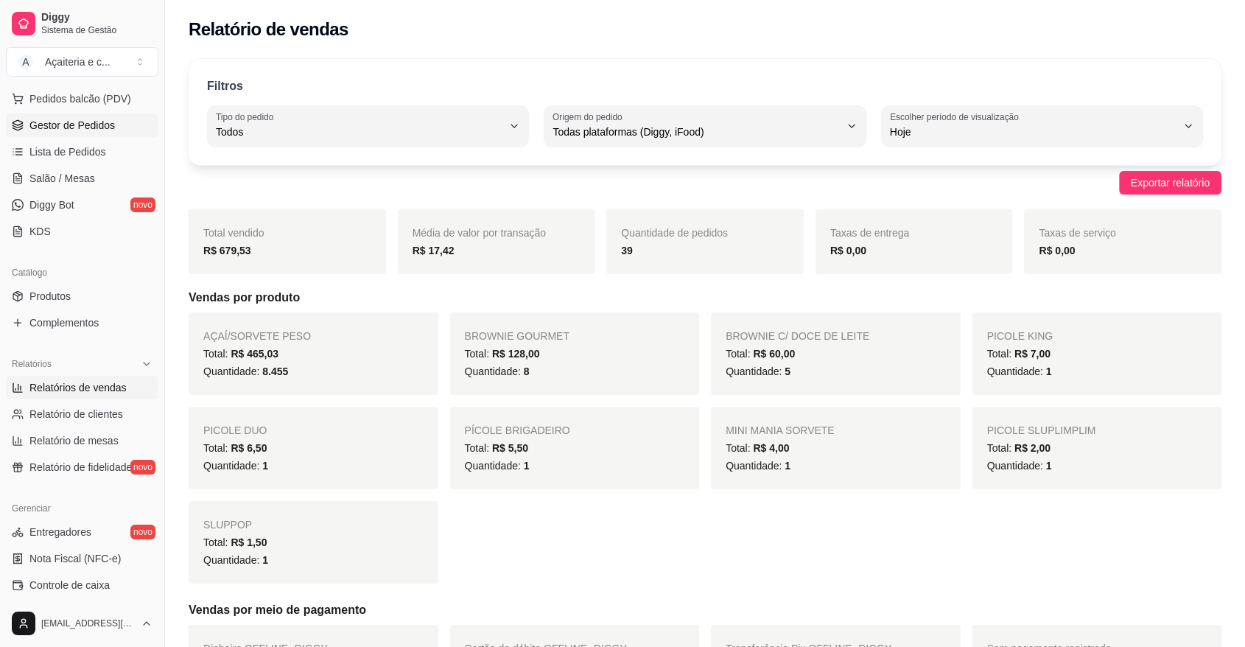
click at [69, 131] on span "Gestor de Pedidos" at bounding box center [71, 125] width 85 height 15
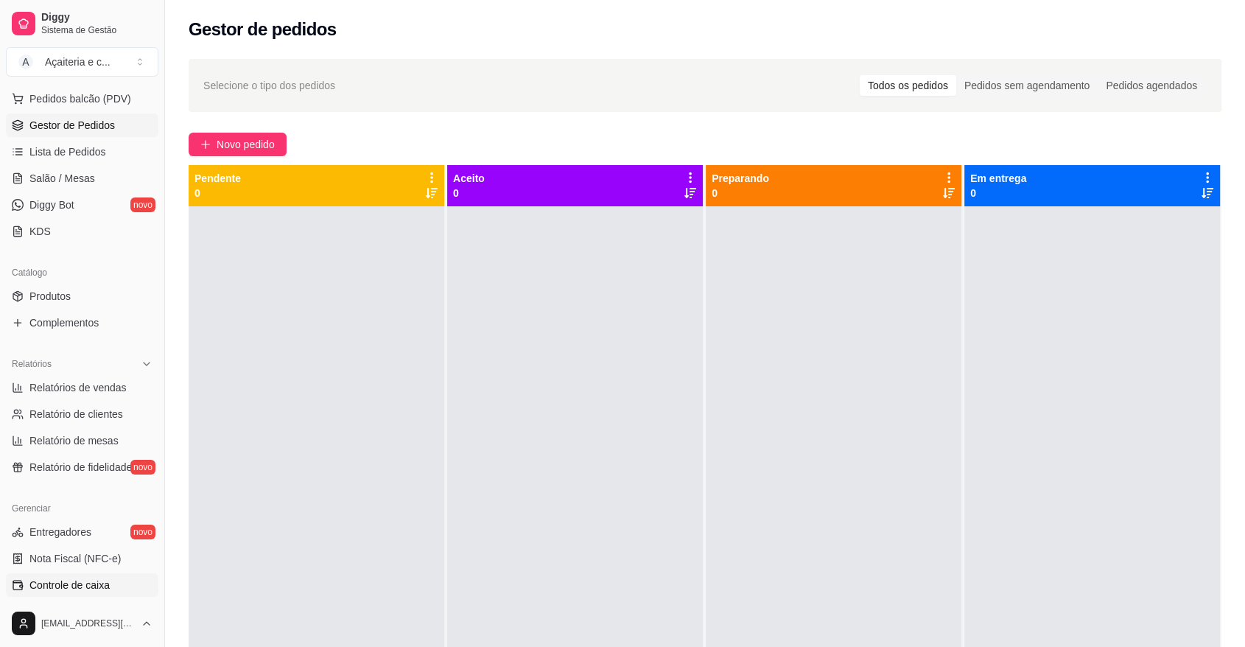
click at [72, 586] on span "Controle de caixa" at bounding box center [69, 584] width 80 height 15
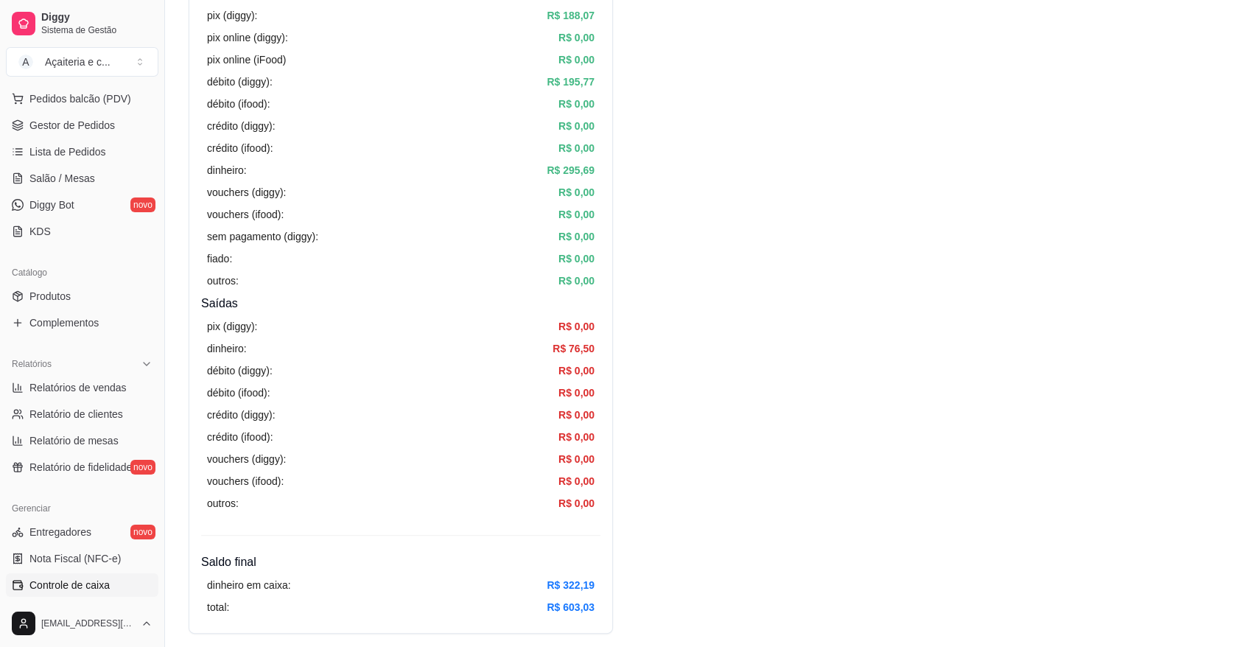
scroll to position [229, 0]
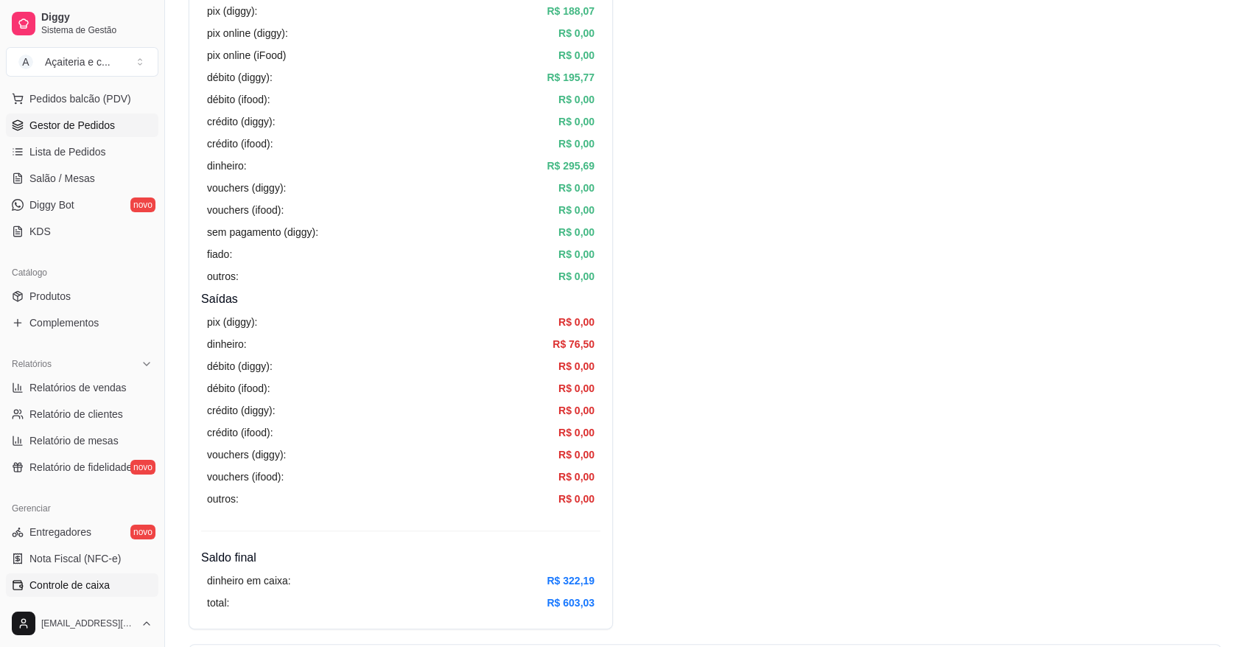
click at [107, 129] on span "Gestor de Pedidos" at bounding box center [71, 125] width 85 height 15
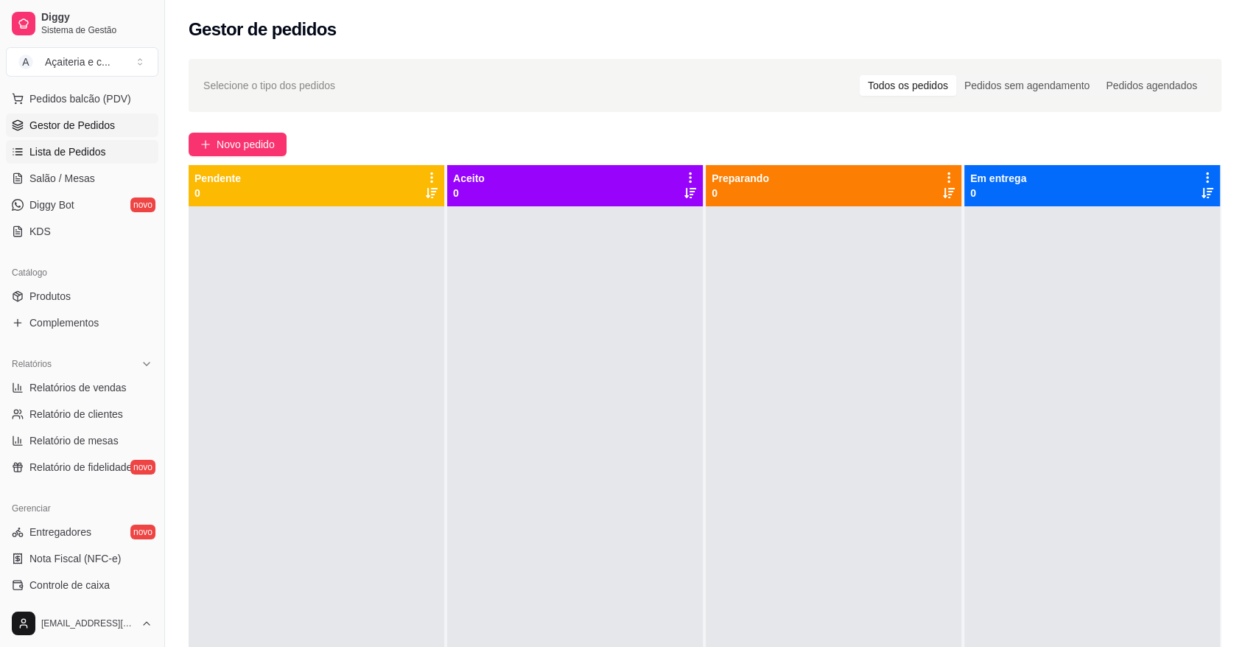
click at [100, 150] on span "Lista de Pedidos" at bounding box center [67, 151] width 77 height 15
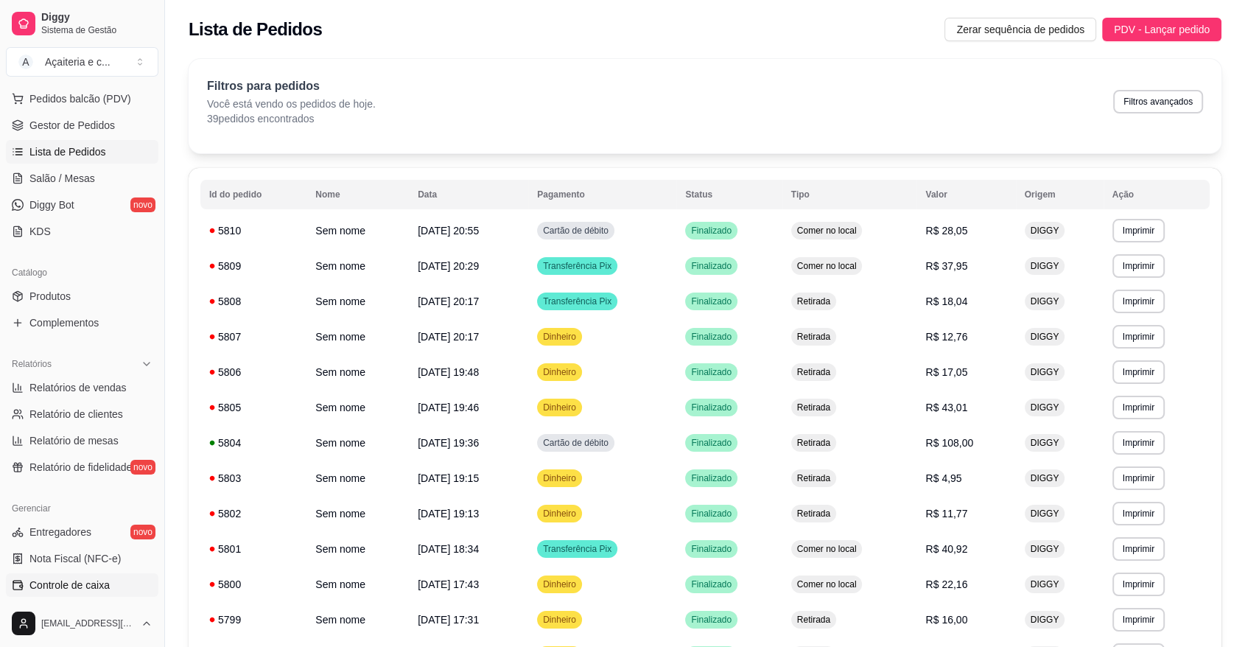
click at [135, 586] on link "Controle de caixa" at bounding box center [82, 585] width 152 height 24
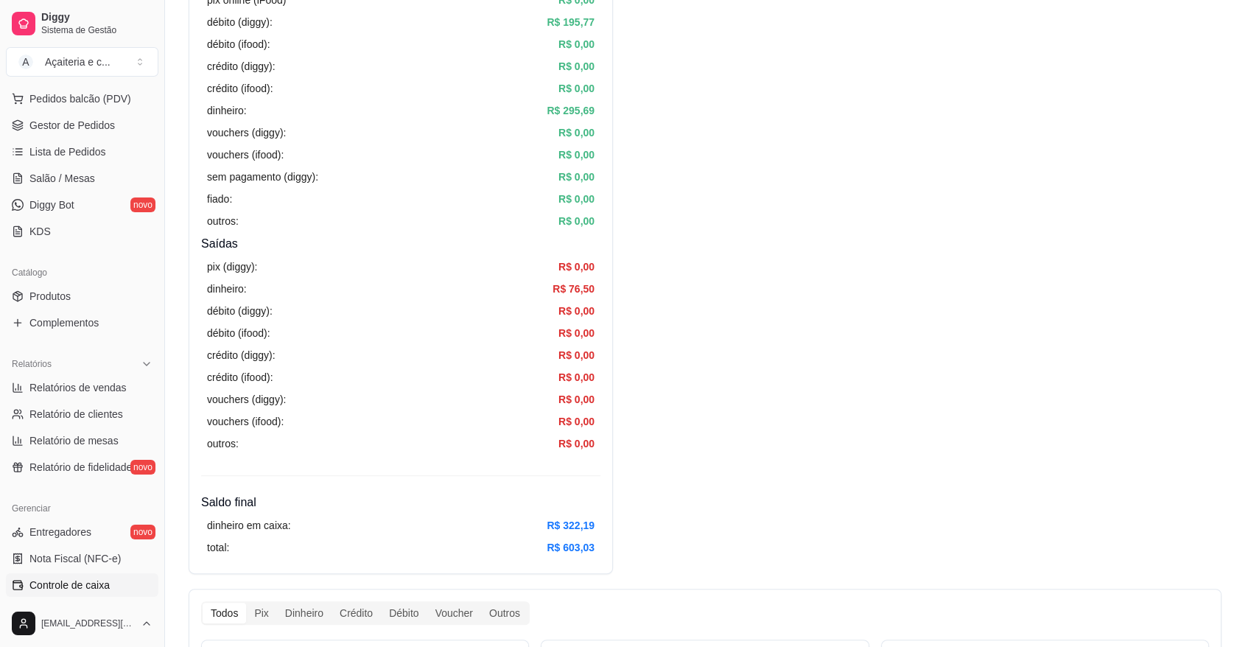
scroll to position [295, 0]
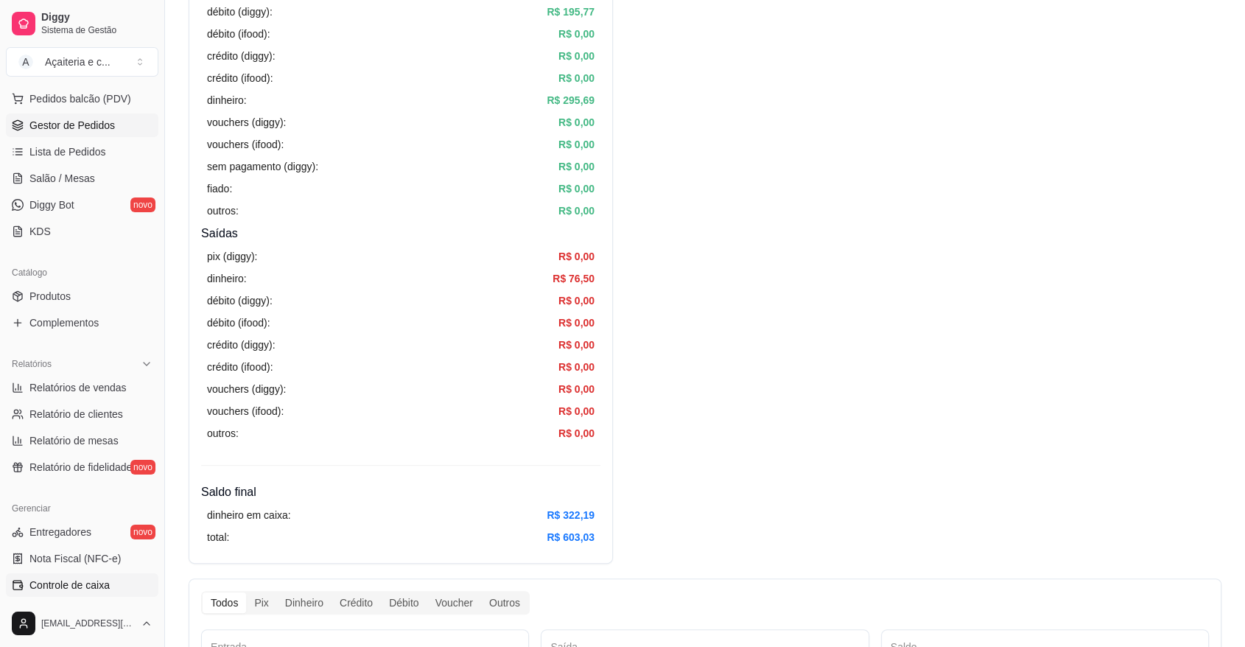
click at [102, 119] on span "Gestor de Pedidos" at bounding box center [71, 125] width 85 height 15
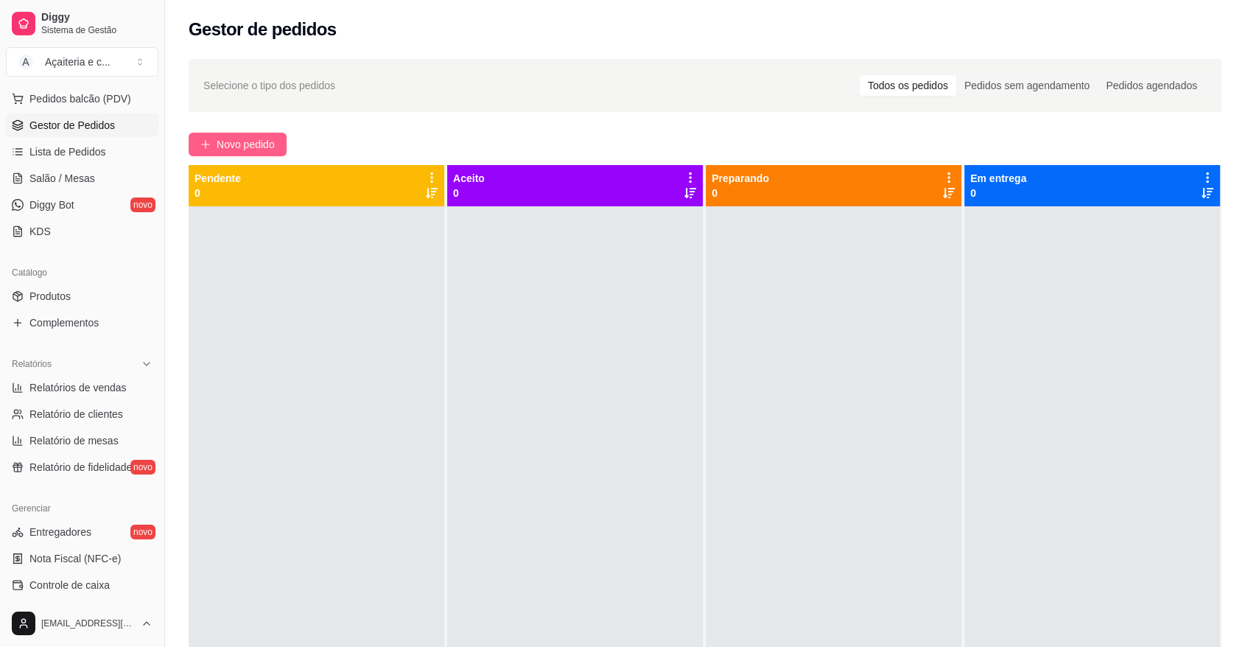
click at [225, 138] on span "Novo pedido" at bounding box center [246, 144] width 58 height 16
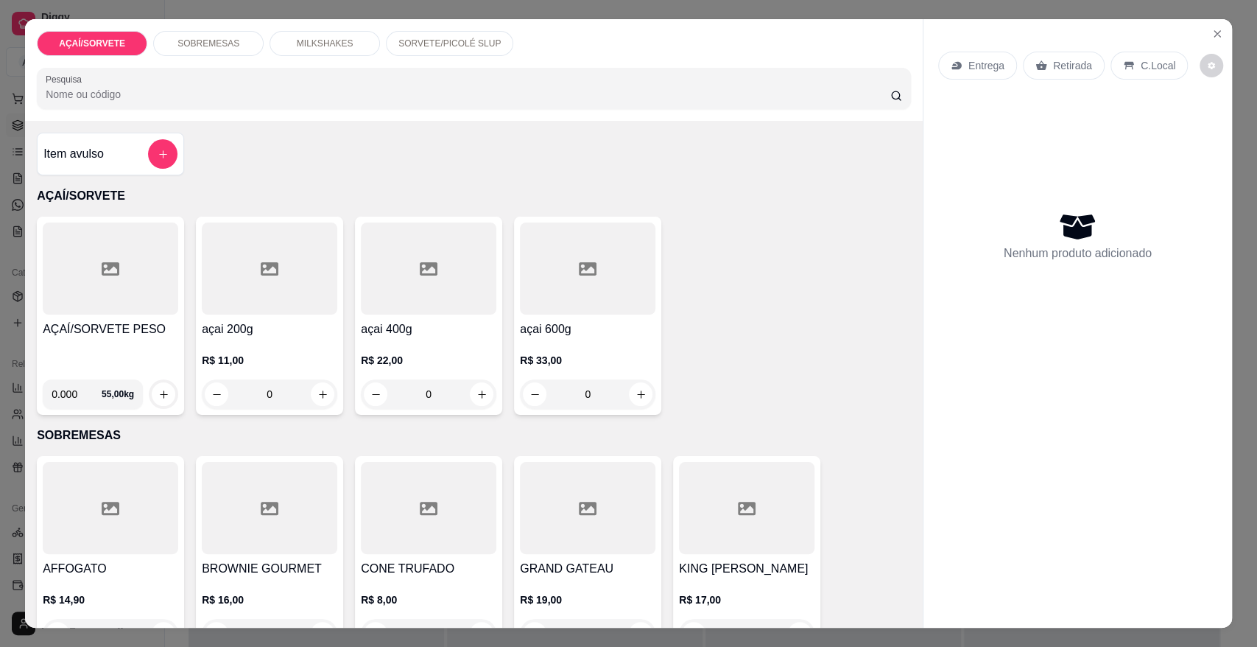
click at [110, 279] on div at bounding box center [111, 268] width 136 height 92
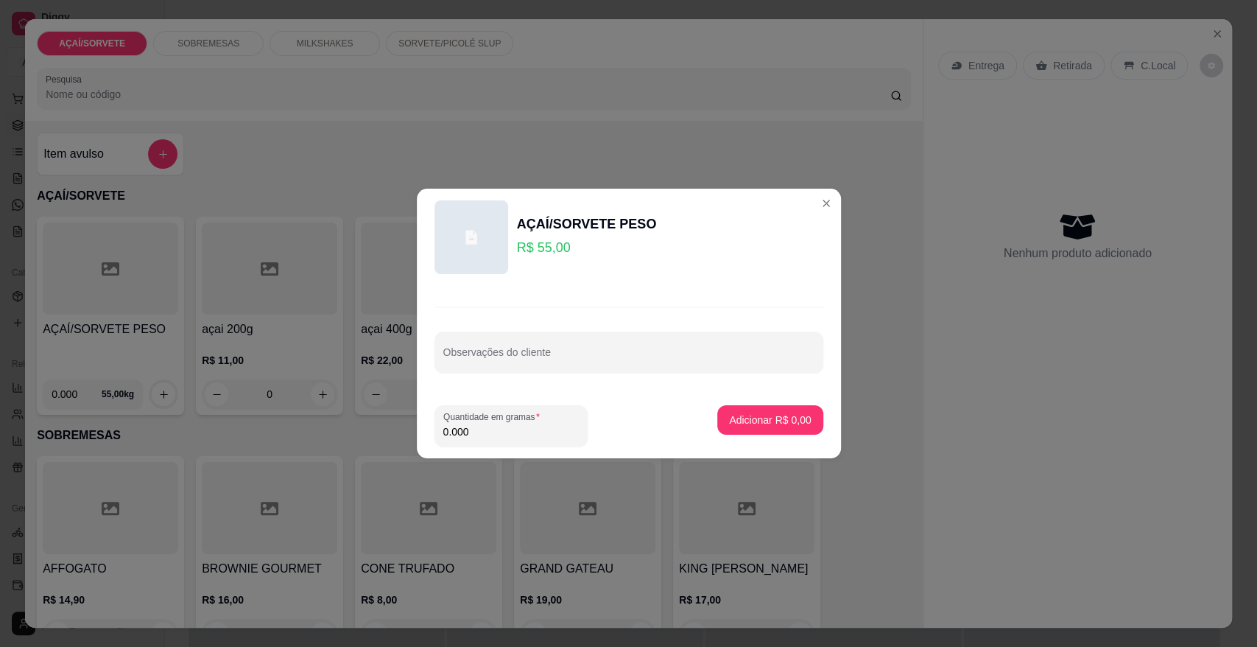
click at [474, 431] on input "0.000" at bounding box center [511, 431] width 136 height 15
type input "0.252"
click at [737, 426] on p "Adicionar R$ 13,86" at bounding box center [767, 419] width 85 height 14
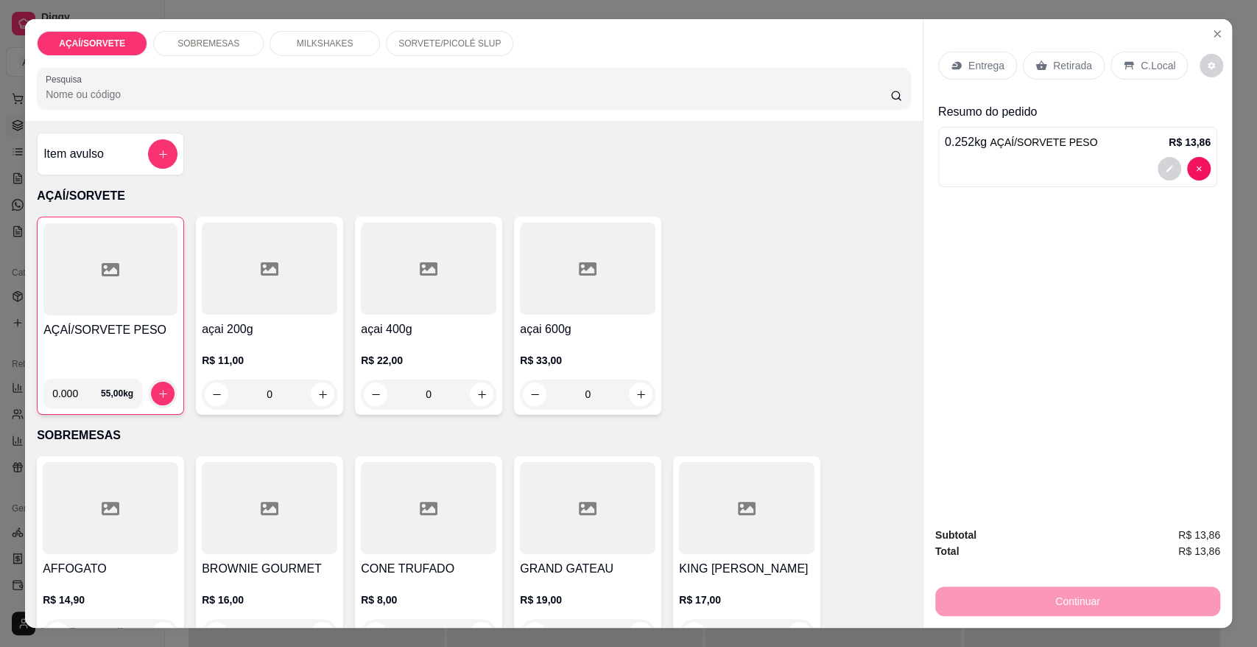
click at [1053, 66] on p "Retirada" at bounding box center [1072, 65] width 39 height 15
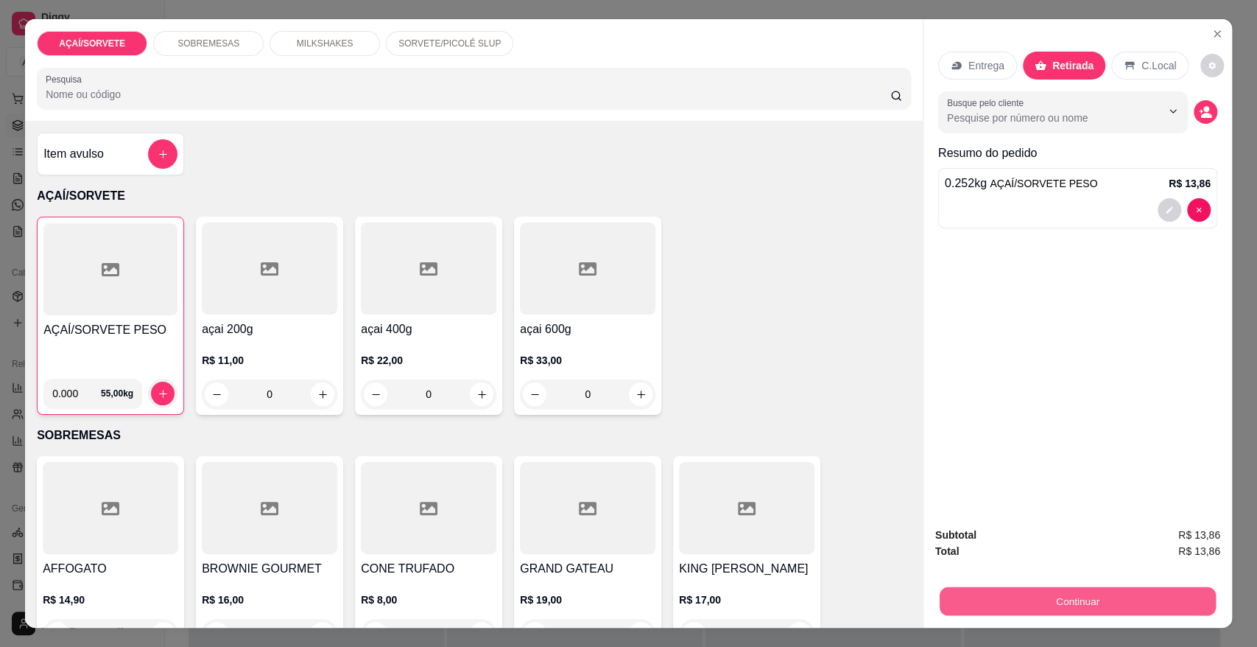
click at [1150, 602] on button "Continuar" at bounding box center [1078, 600] width 276 height 29
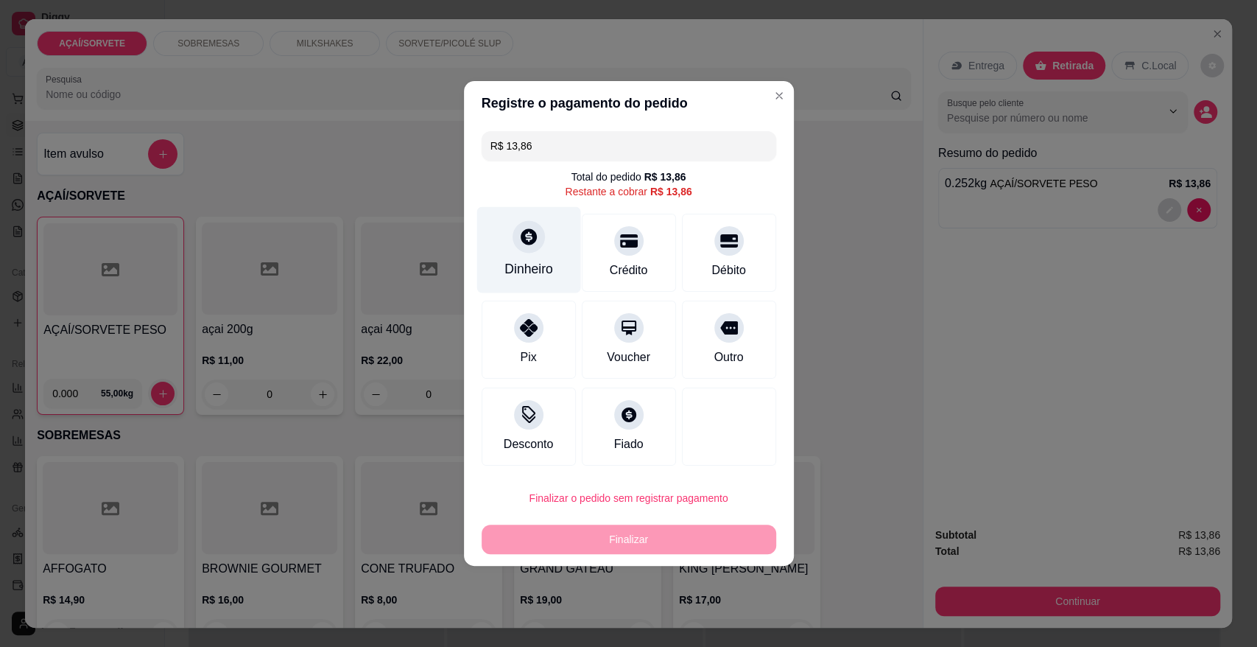
click at [502, 251] on div "Dinheiro" at bounding box center [528, 250] width 104 height 86
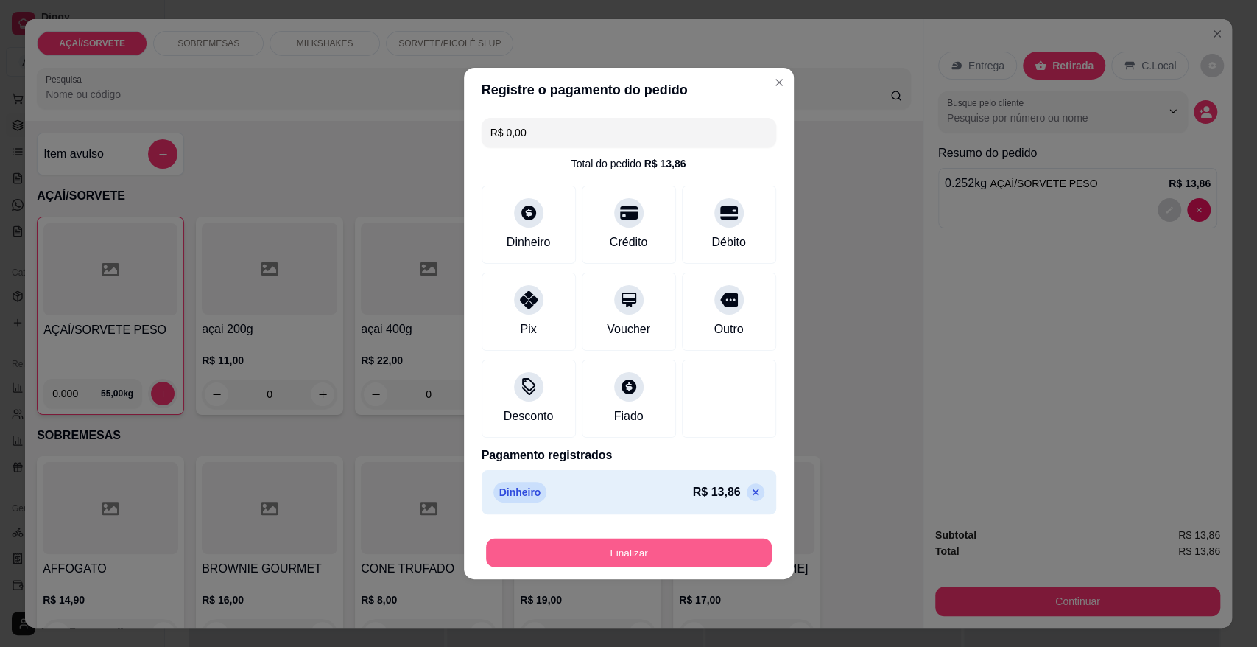
click at [693, 549] on button "Finalizar" at bounding box center [629, 552] width 286 height 29
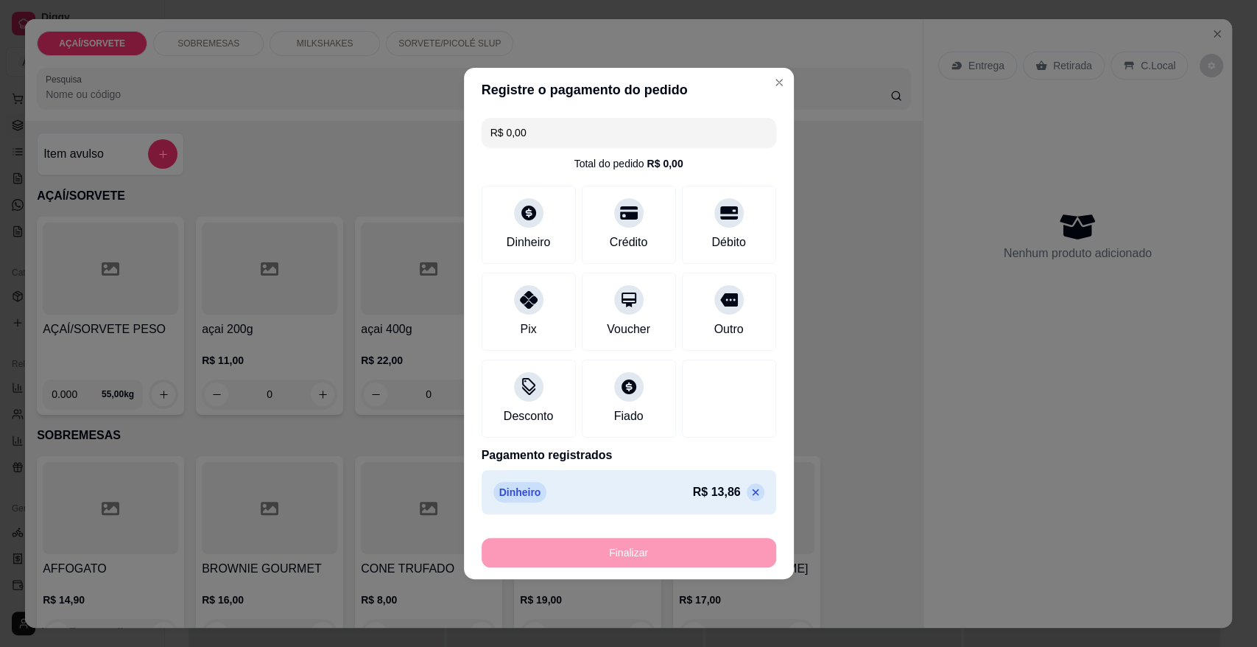
type input "-R$ 13,86"
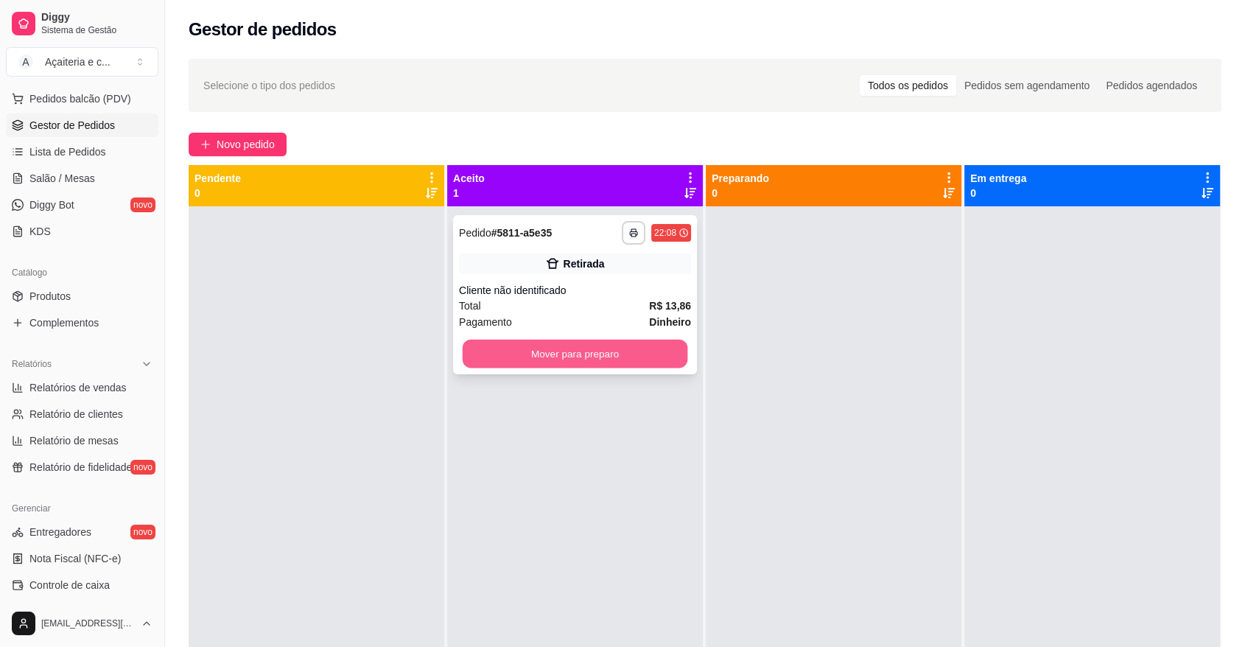
click at [519, 360] on button "Mover para preparo" at bounding box center [574, 353] width 225 height 29
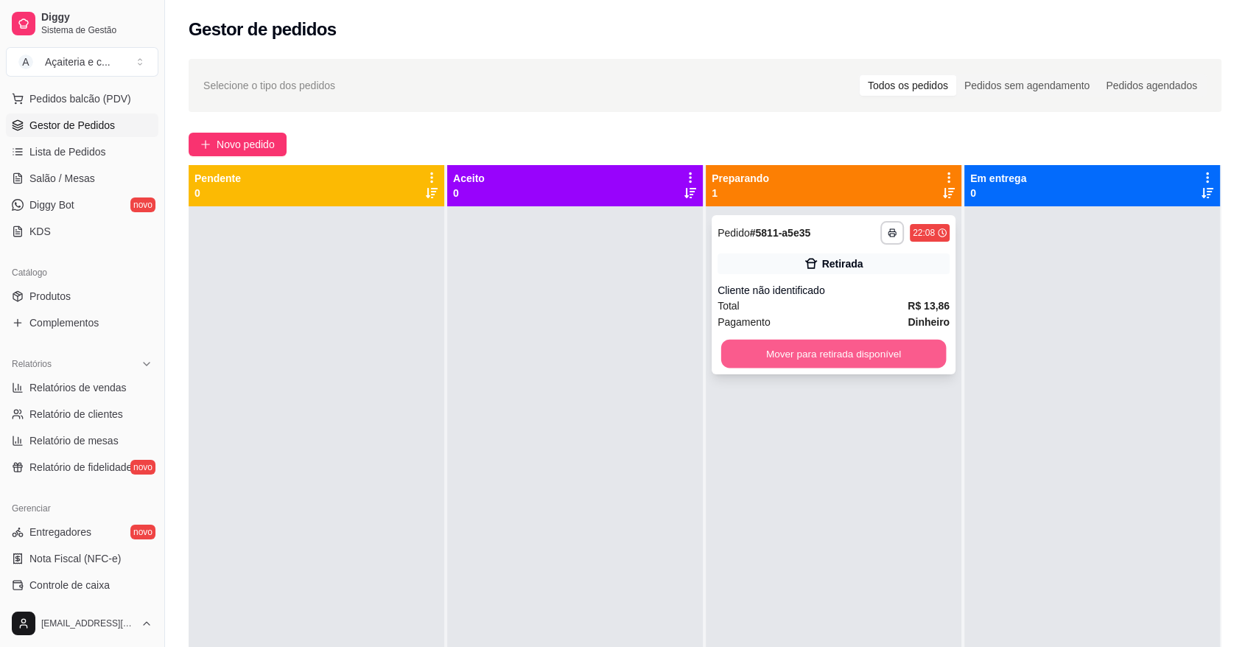
click at [837, 345] on button "Mover para retirada disponível" at bounding box center [833, 353] width 225 height 29
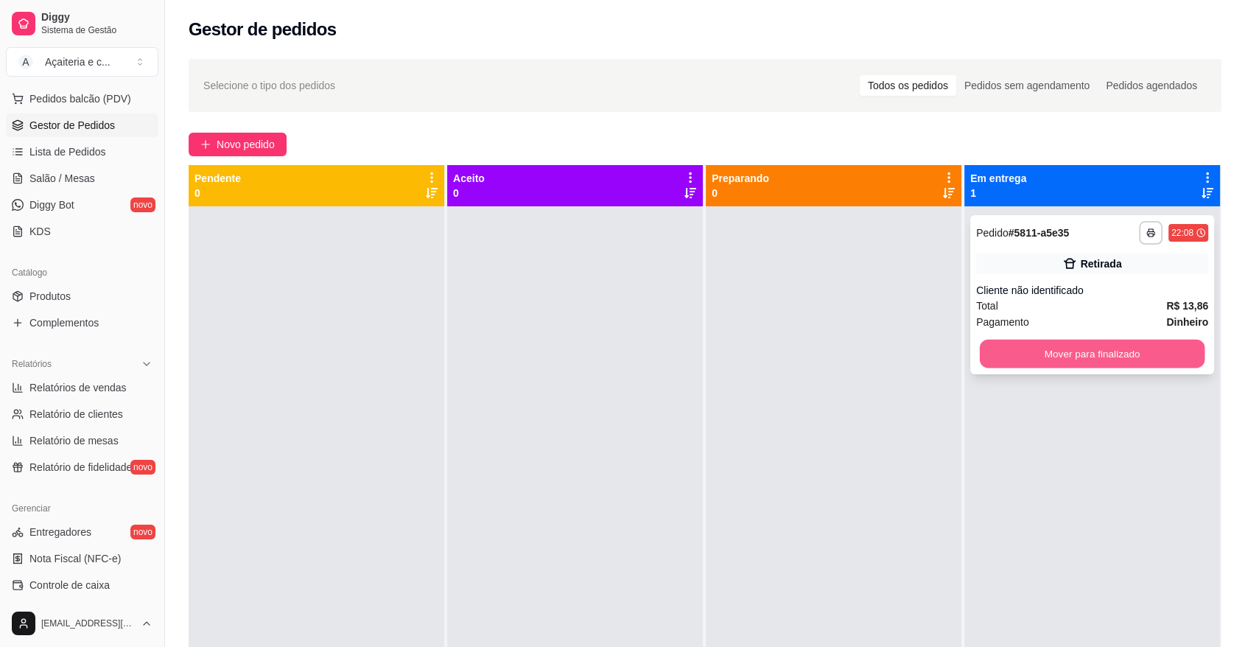
click at [1037, 360] on button "Mover para finalizado" at bounding box center [1091, 353] width 225 height 29
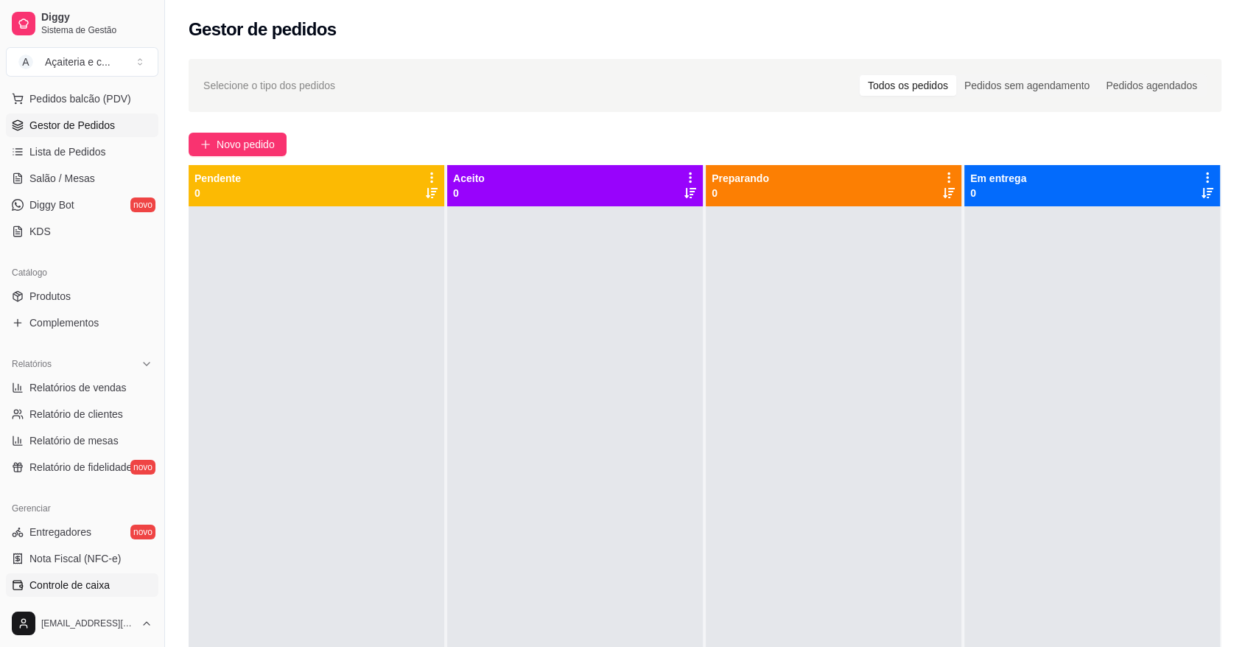
click at [57, 577] on span "Controle de caixa" at bounding box center [69, 584] width 80 height 15
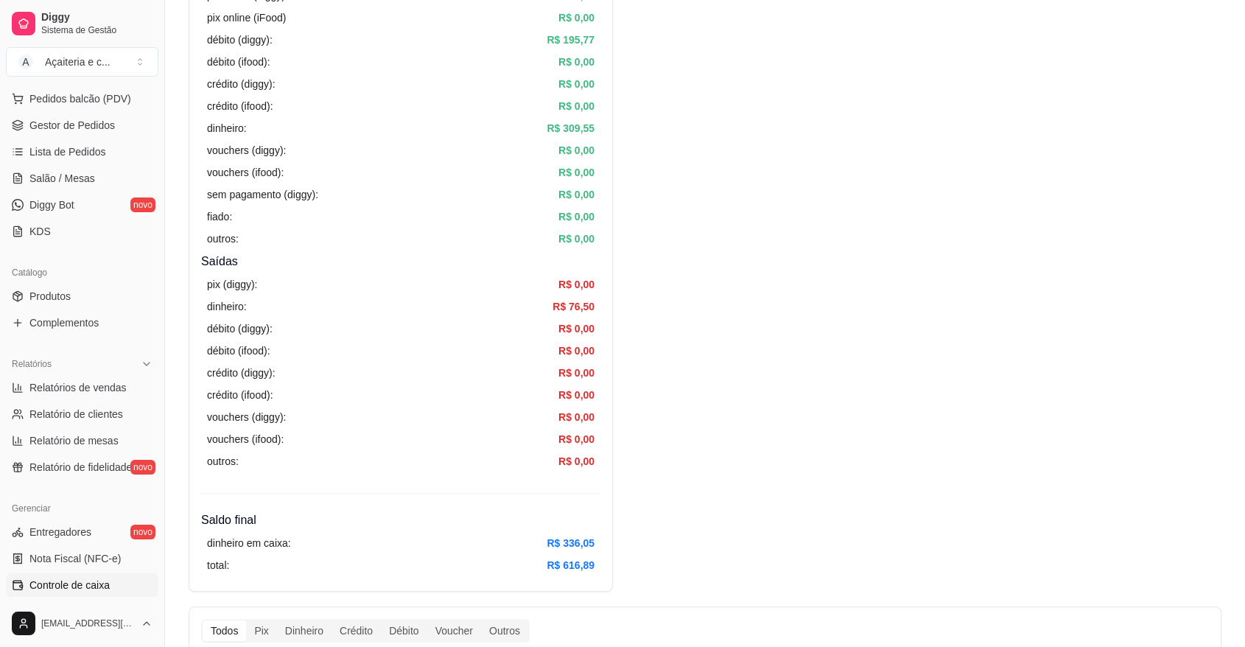
scroll to position [306, 0]
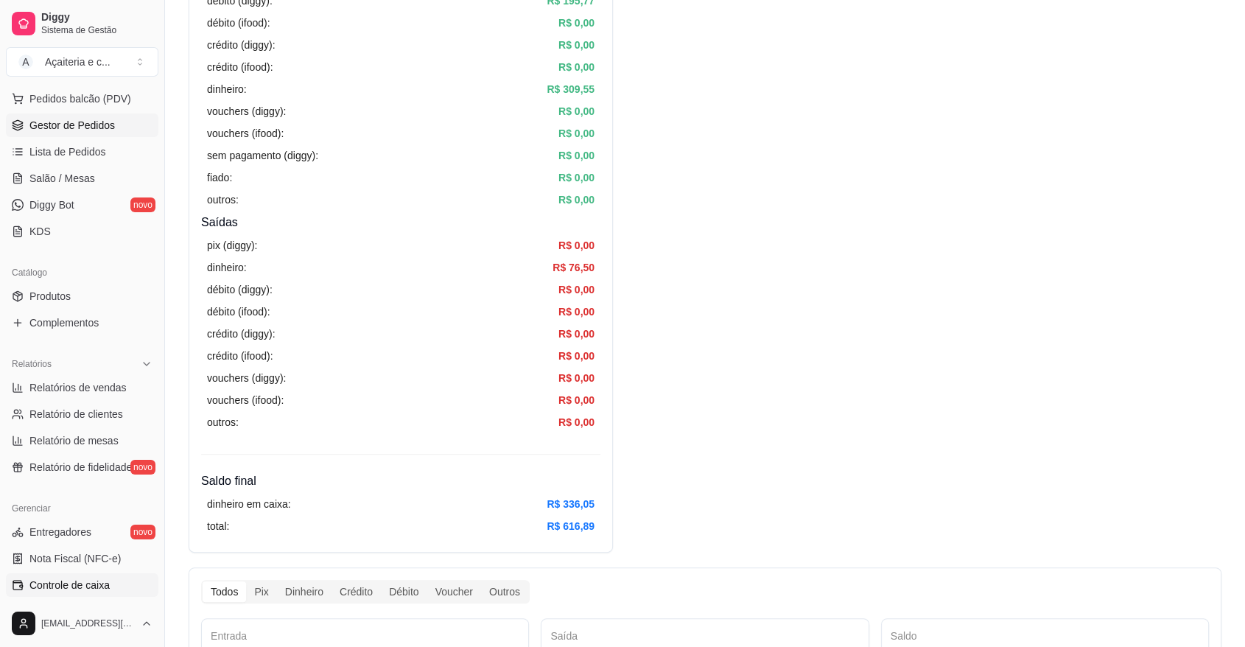
click at [49, 130] on span "Gestor de Pedidos" at bounding box center [71, 125] width 85 height 15
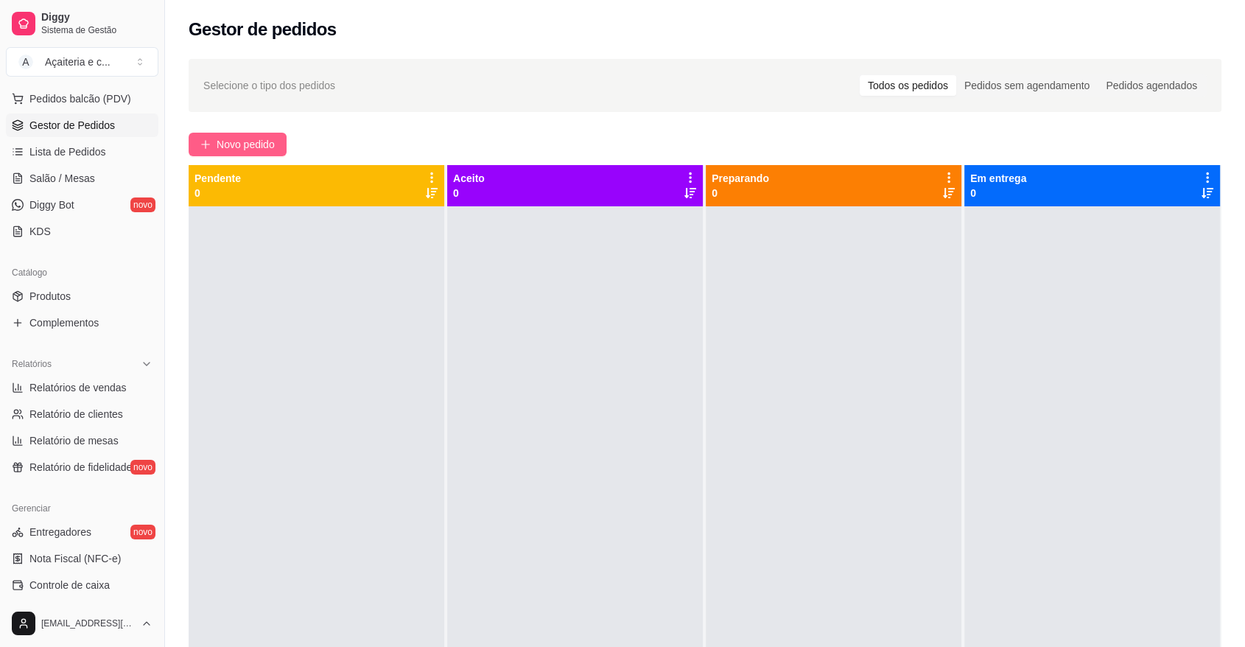
click at [211, 144] on button "Novo pedido" at bounding box center [238, 145] width 98 height 24
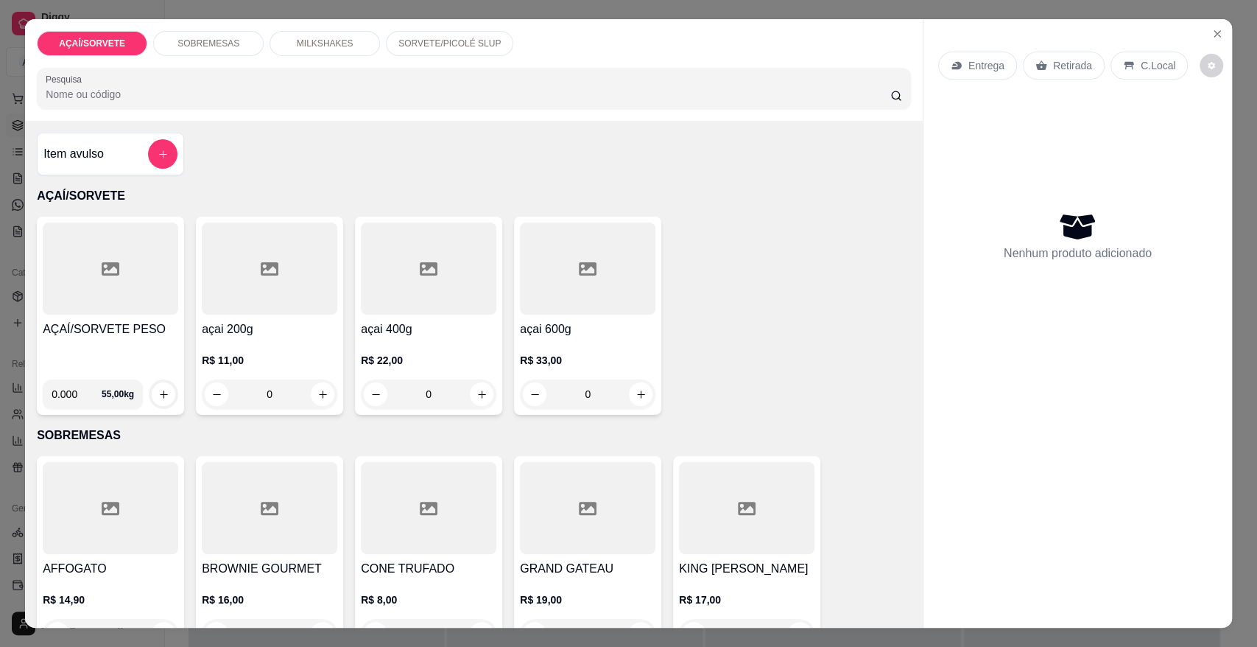
click at [75, 334] on h4 "AÇAÍ/SORVETE PESO" at bounding box center [111, 329] width 136 height 18
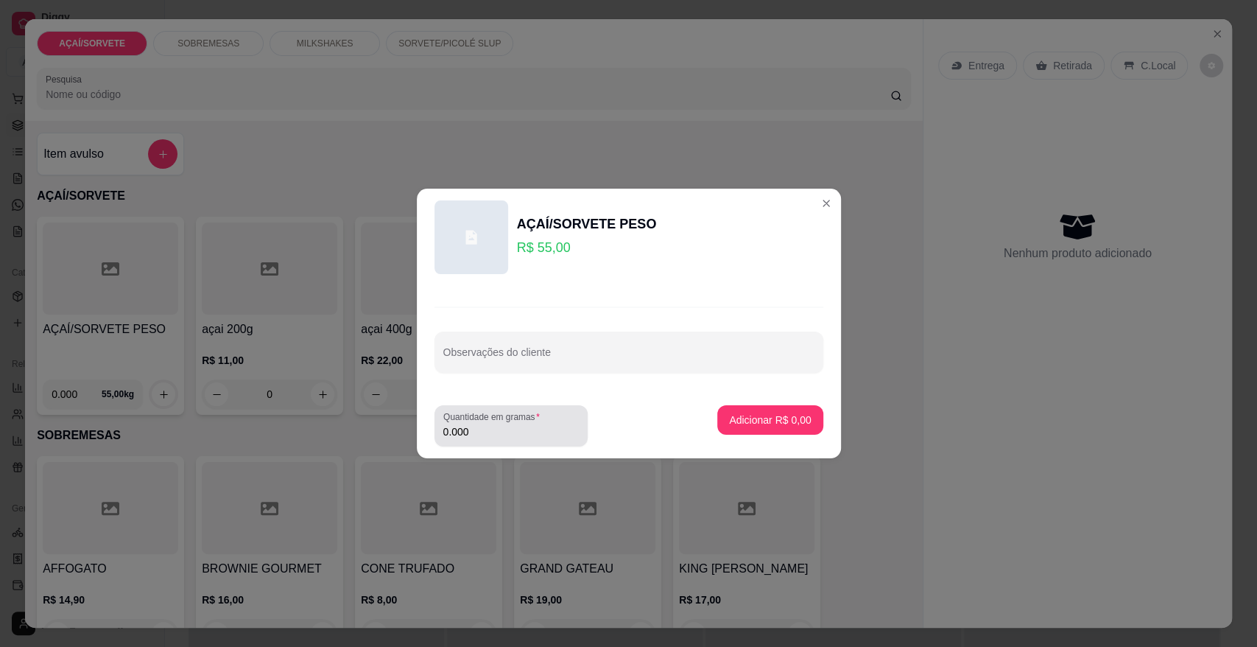
click at [469, 434] on input "0.000" at bounding box center [511, 431] width 136 height 15
type input "0.228"
click at [744, 435] on div "Adicionar R$ 12,54" at bounding box center [766, 425] width 111 height 41
click at [748, 409] on button "Adicionar R$ 12,54" at bounding box center [768, 420] width 108 height 29
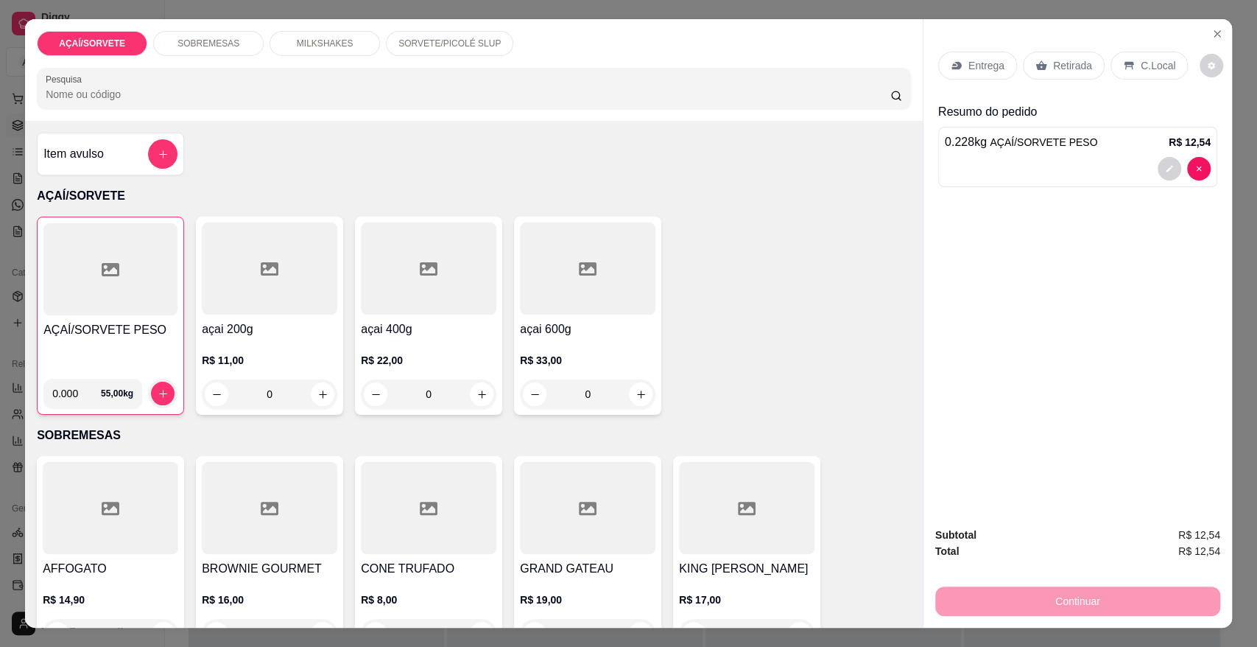
click at [1130, 52] on div "C.Local" at bounding box center [1149, 66] width 77 height 28
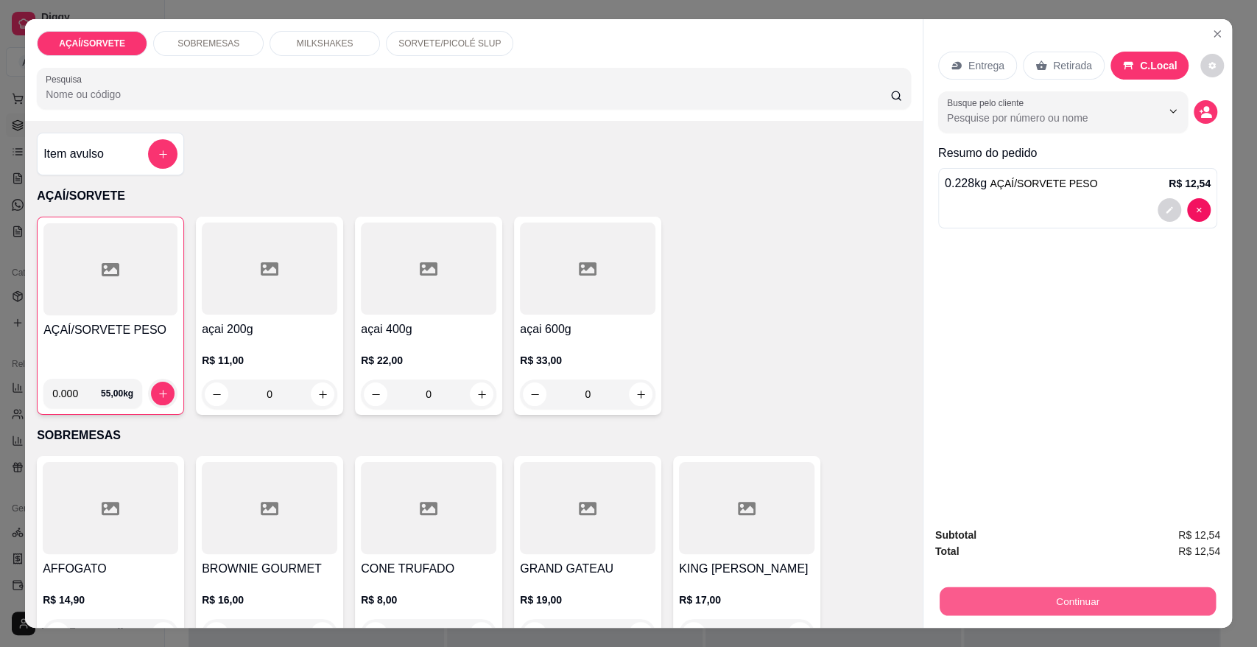
click at [1108, 597] on button "Continuar" at bounding box center [1078, 600] width 276 height 29
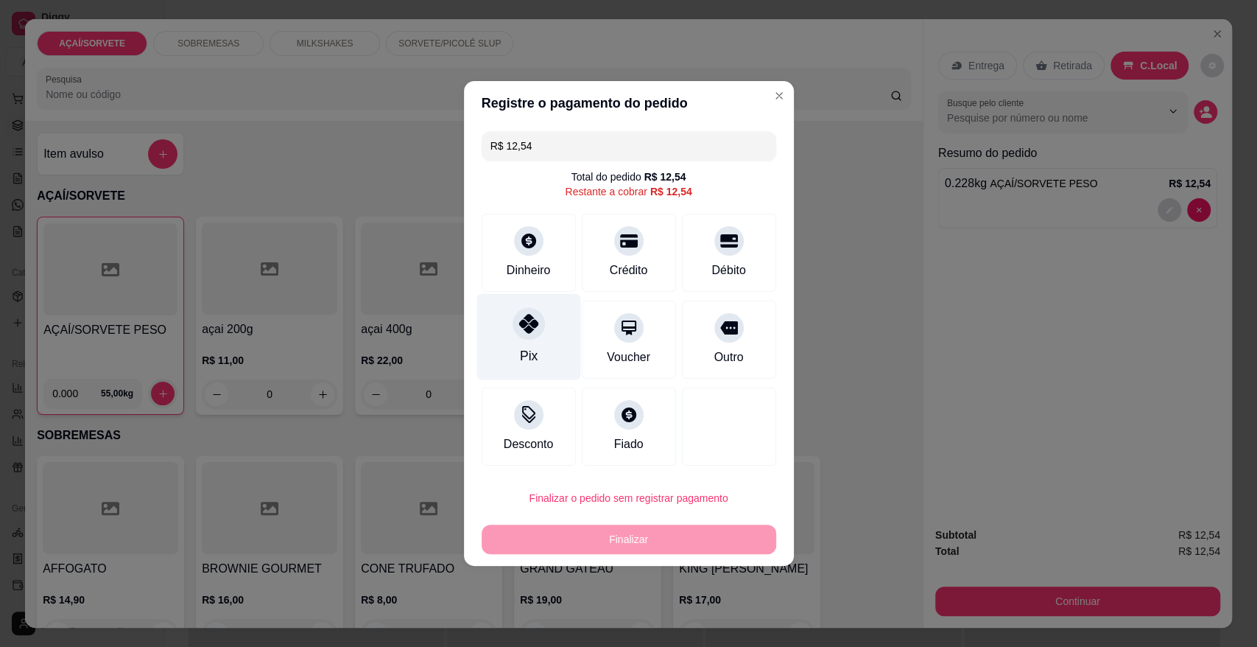
click at [556, 363] on div "Pix" at bounding box center [528, 337] width 104 height 86
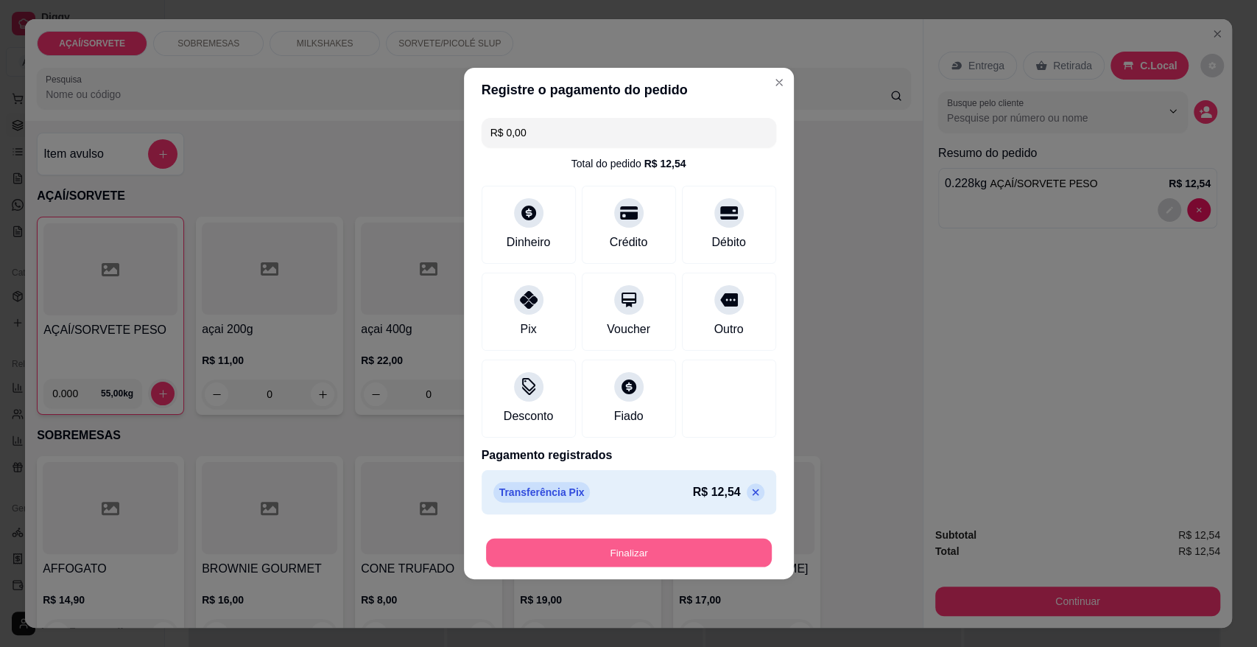
click at [594, 542] on button "Finalizar" at bounding box center [629, 552] width 286 height 29
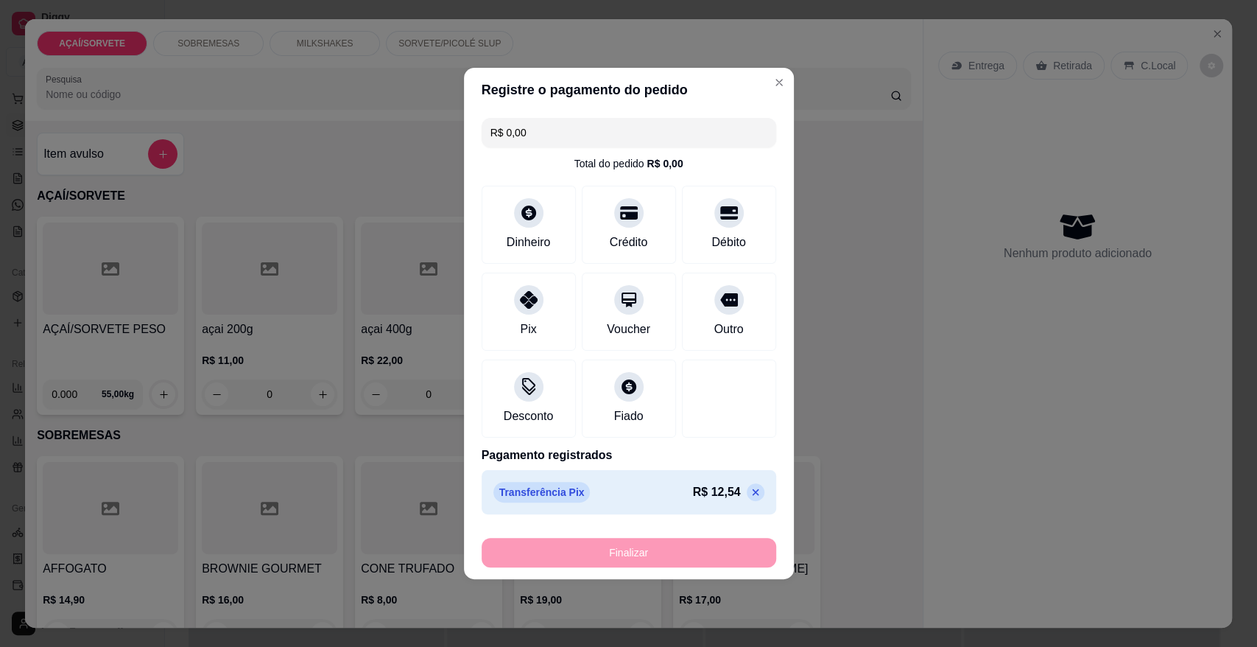
type input "-R$ 12,54"
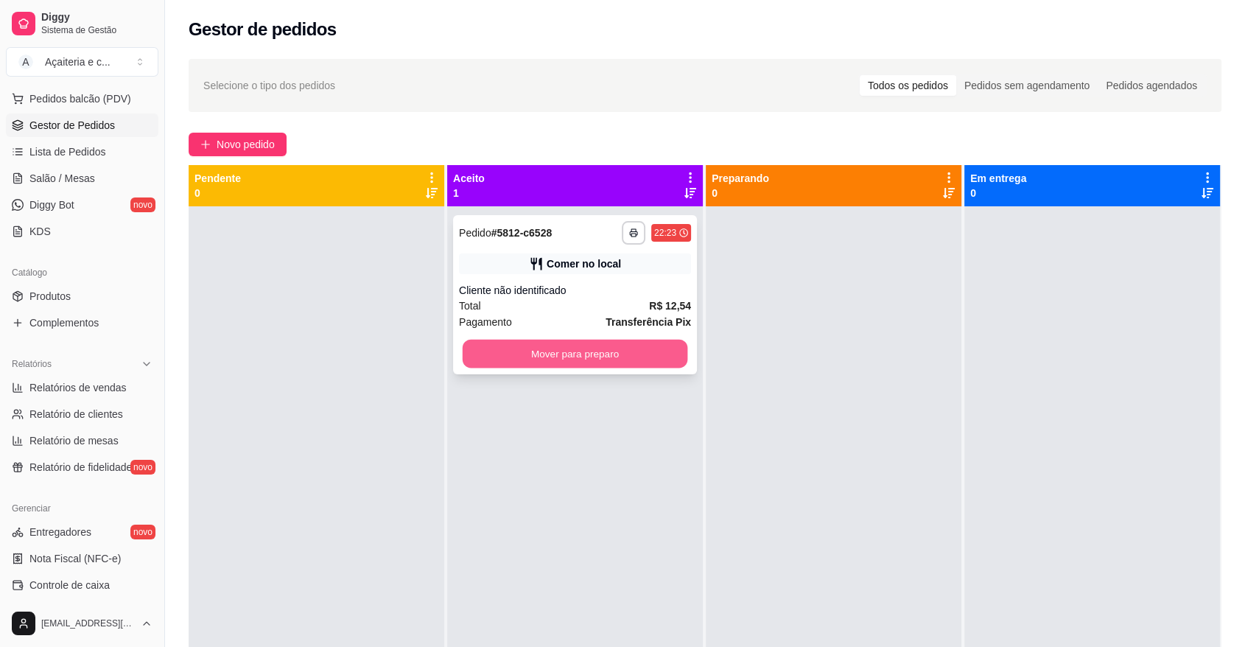
click at [560, 364] on button "Mover para preparo" at bounding box center [574, 353] width 225 height 29
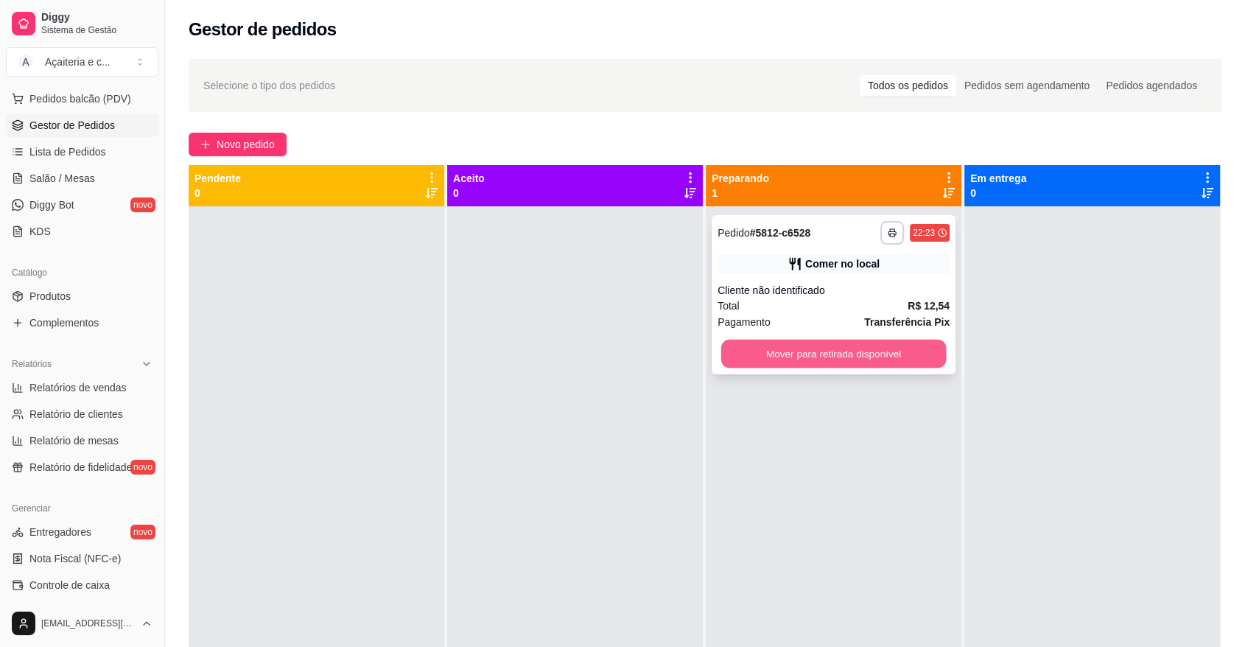
click at [772, 360] on button "Mover para retirada disponível" at bounding box center [833, 353] width 225 height 29
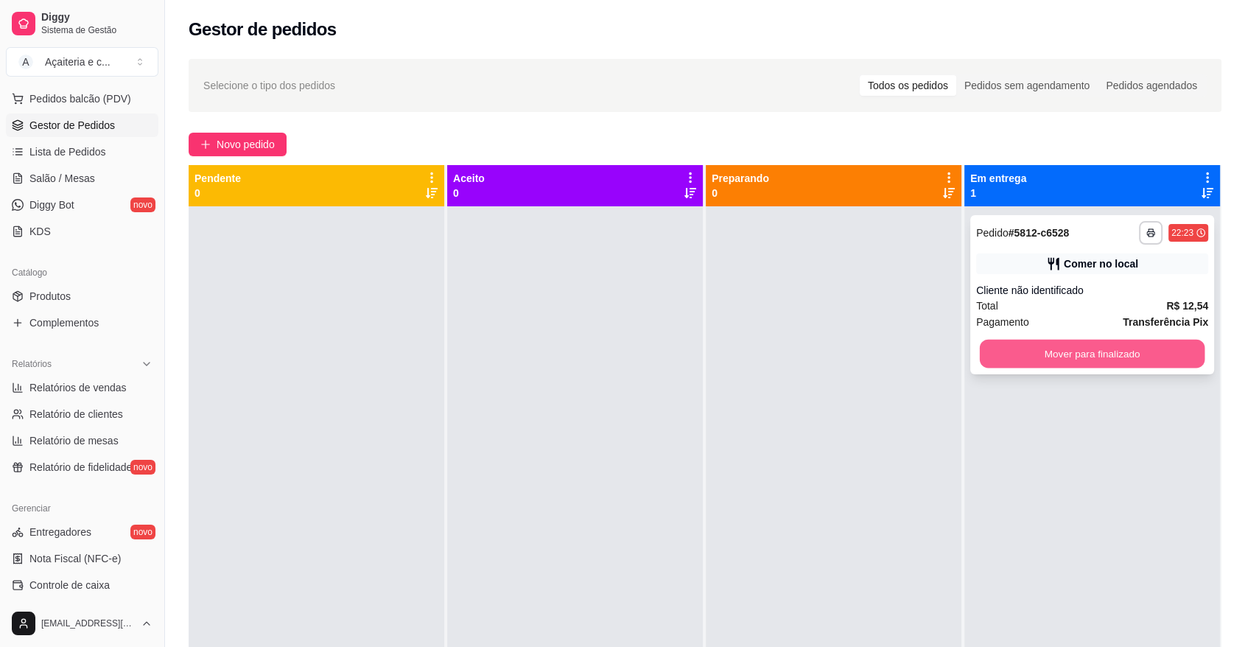
click at [1030, 345] on button "Mover para finalizado" at bounding box center [1091, 353] width 225 height 29
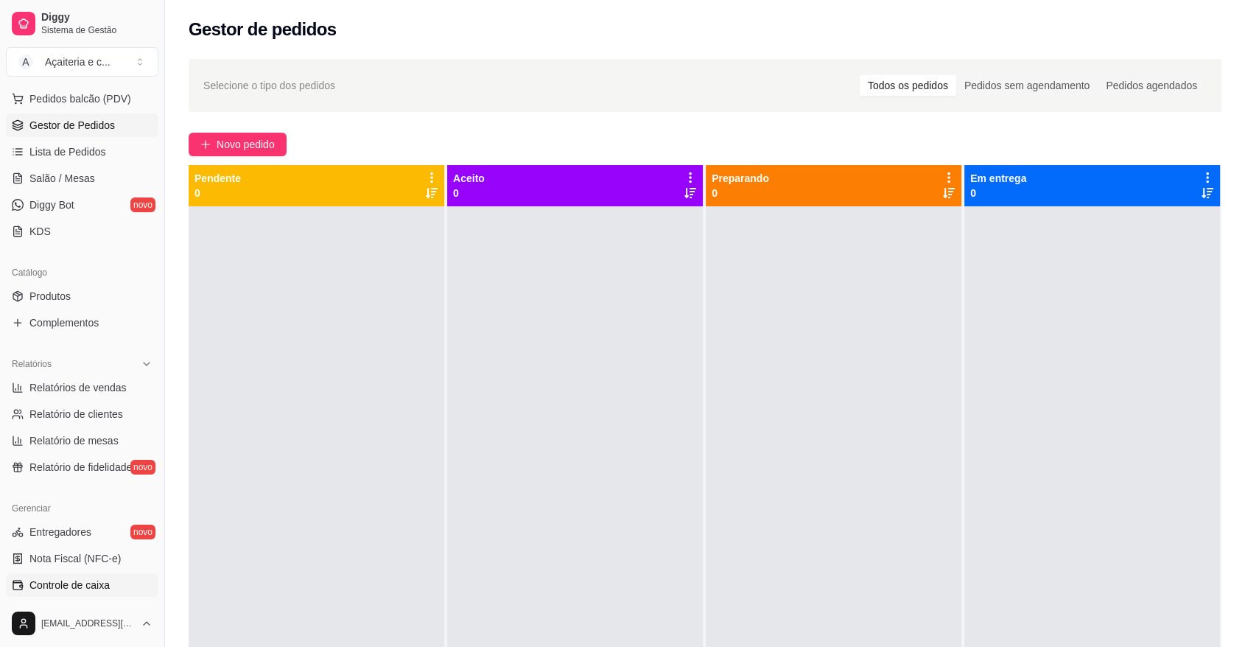
click at [124, 589] on link "Controle de caixa" at bounding box center [82, 585] width 152 height 24
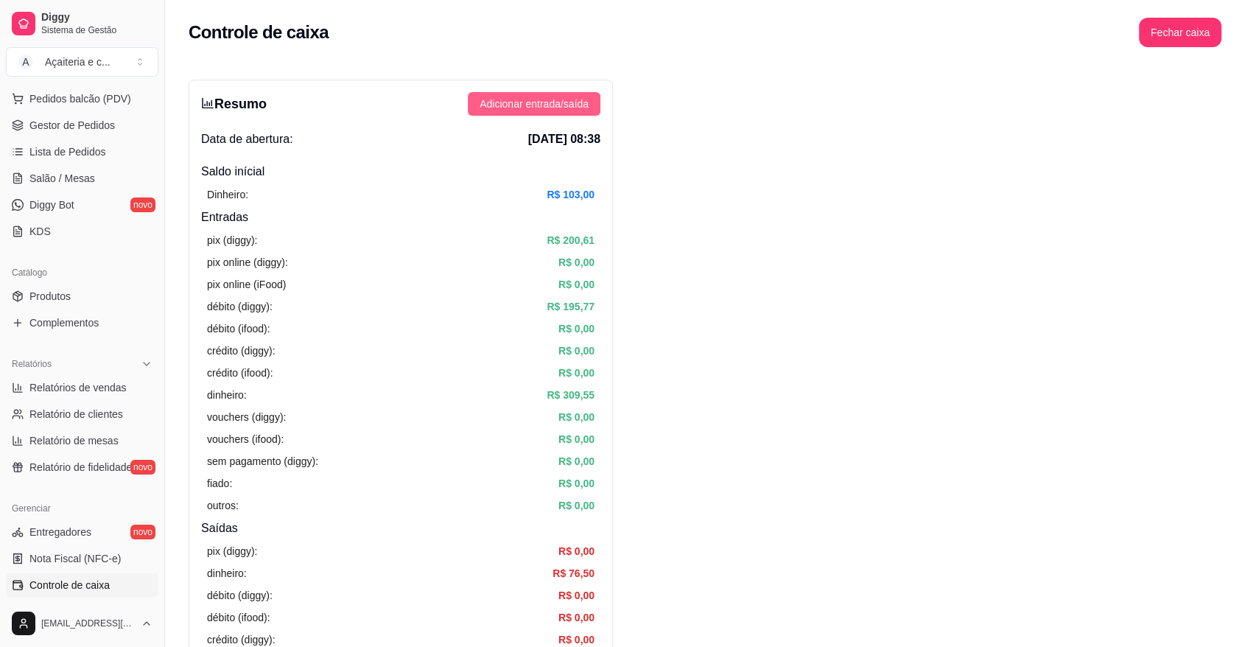
click at [546, 106] on span "Adicionar entrada/saída" at bounding box center [533, 104] width 109 height 16
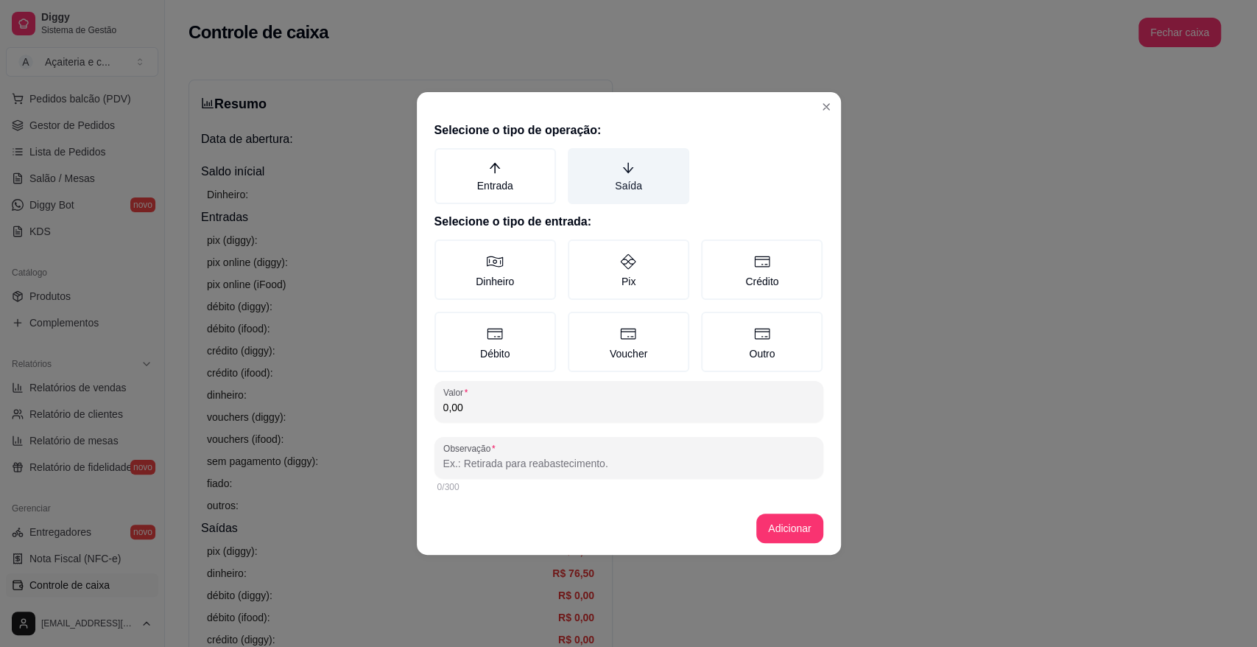
click at [602, 172] on label "Saída" at bounding box center [629, 176] width 122 height 56
click at [579, 159] on button "Saída" at bounding box center [573, 153] width 12 height 12
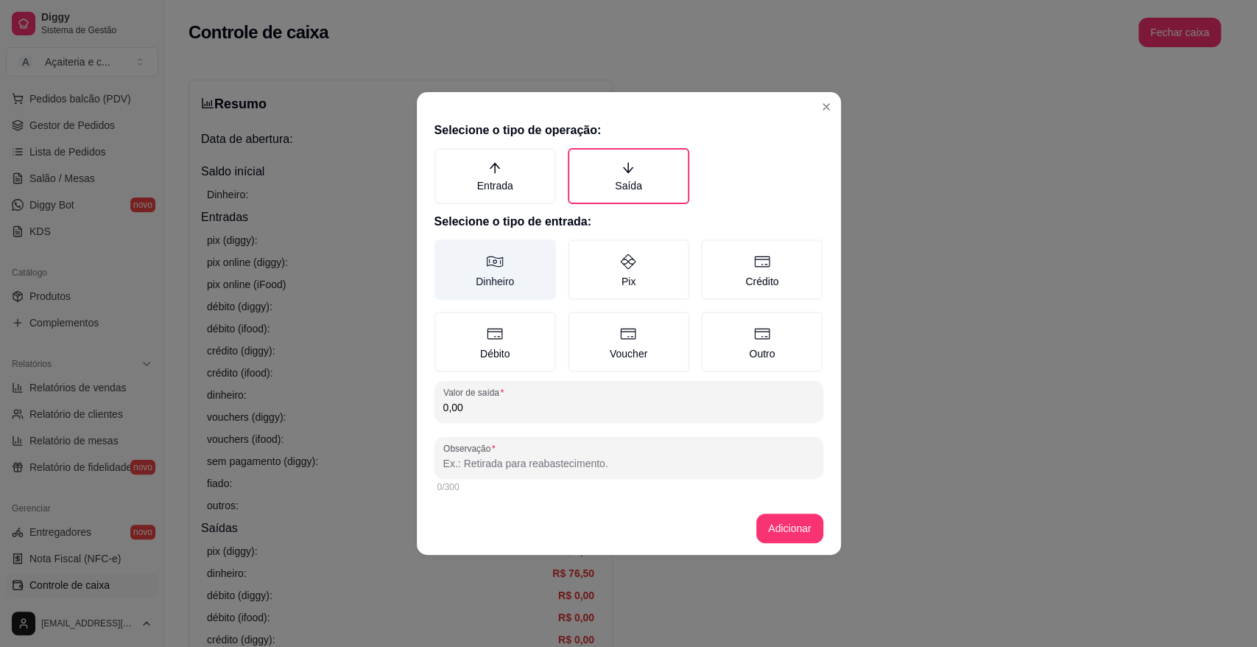
drag, startPoint x: 509, startPoint y: 302, endPoint x: 509, endPoint y: 288, distance: 14.0
click at [509, 288] on div "Dinheiro Pix Crédito Débito Voucher Outro" at bounding box center [628, 305] width 389 height 133
click at [509, 288] on label "Dinheiro" at bounding box center [495, 269] width 122 height 60
click at [446, 250] on button "Dinheiro" at bounding box center [440, 245] width 12 height 12
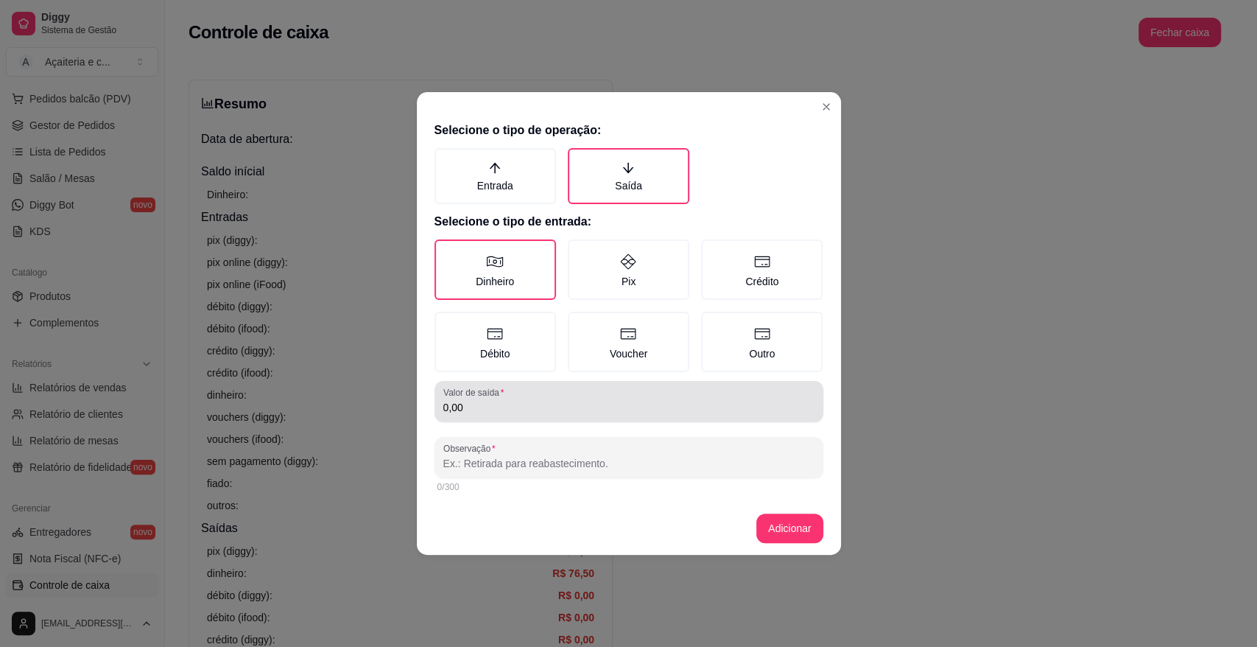
drag, startPoint x: 529, startPoint y: 422, endPoint x: 529, endPoint y: 414, distance: 8.1
click at [529, 414] on div "Selecione o tipo de operação: Entrada Saída Selecione o tipo de entrada: Dinhei…" at bounding box center [629, 309] width 424 height 386
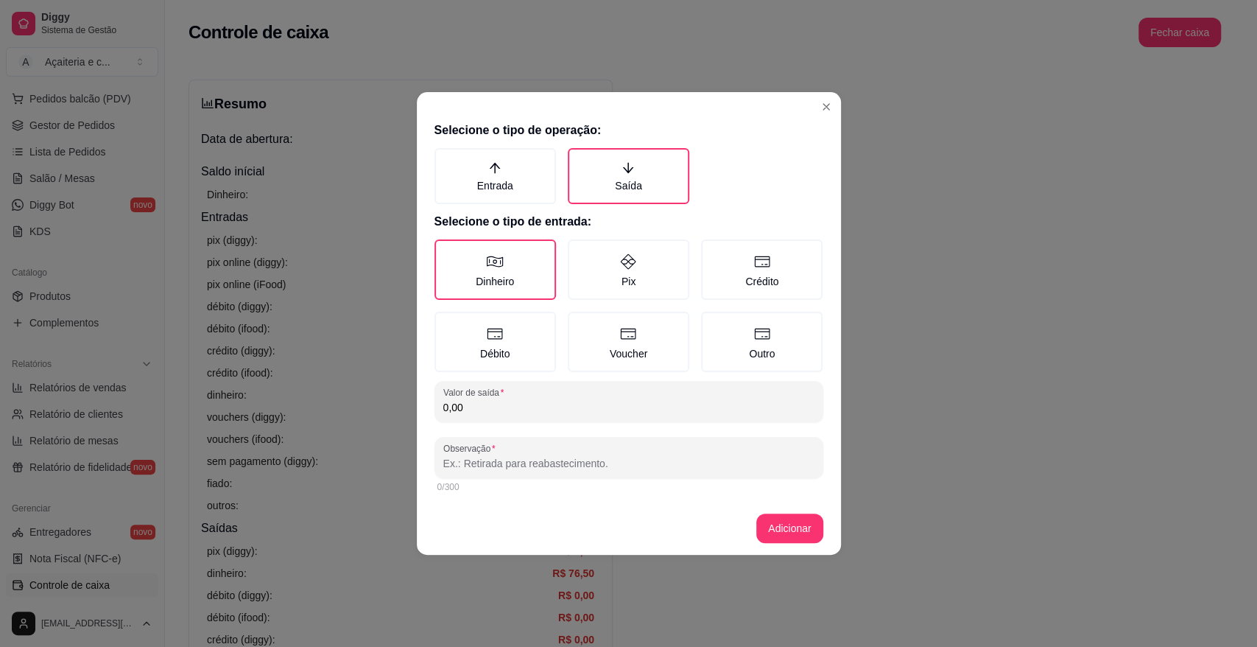
click at [529, 414] on input "0,00" at bounding box center [628, 407] width 371 height 15
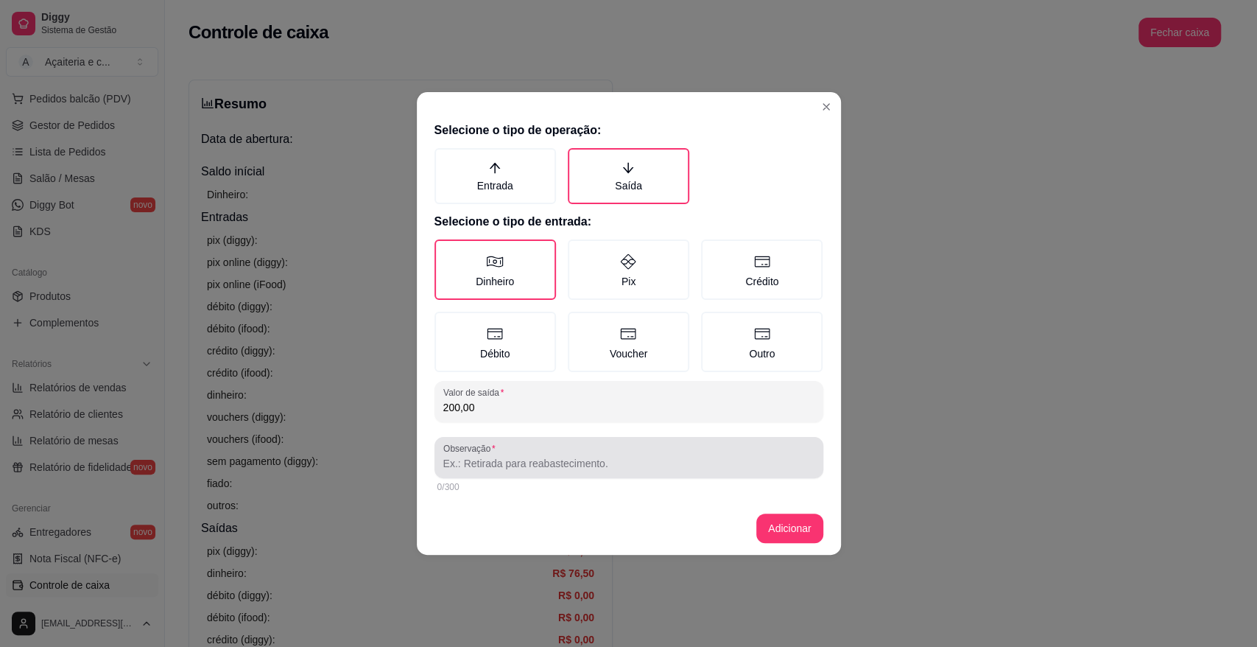
type input "200,00"
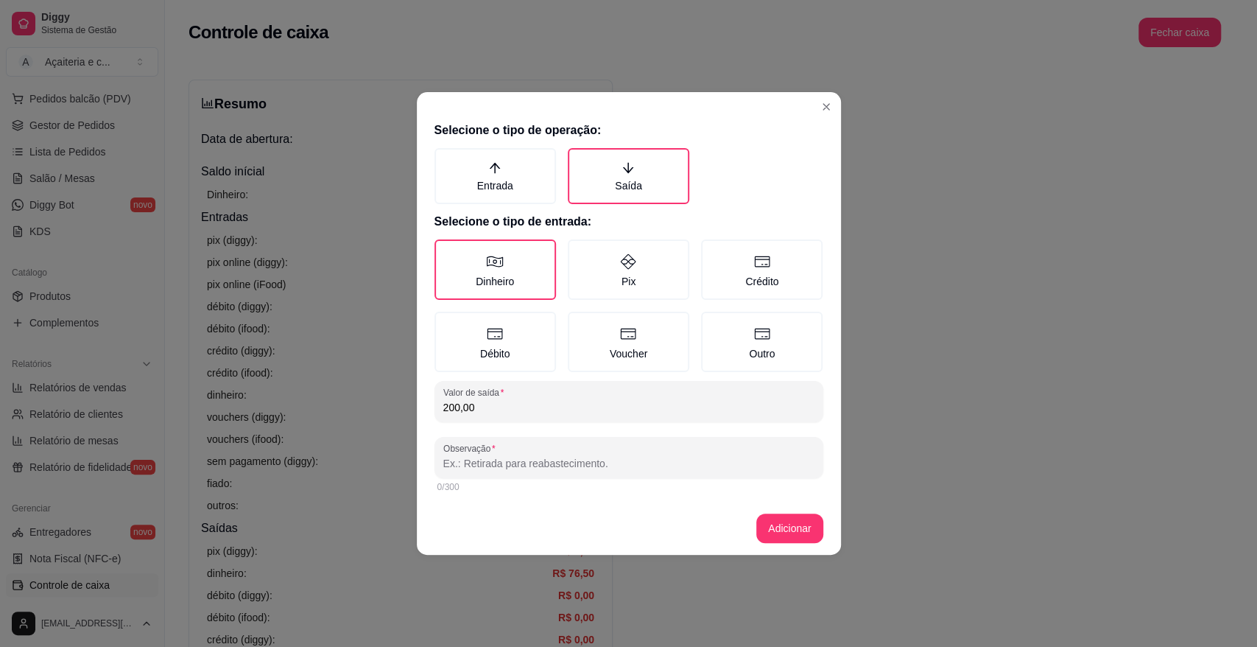
click at [550, 466] on input "Observação" at bounding box center [628, 463] width 371 height 15
type input "[PERSON_NAME]"
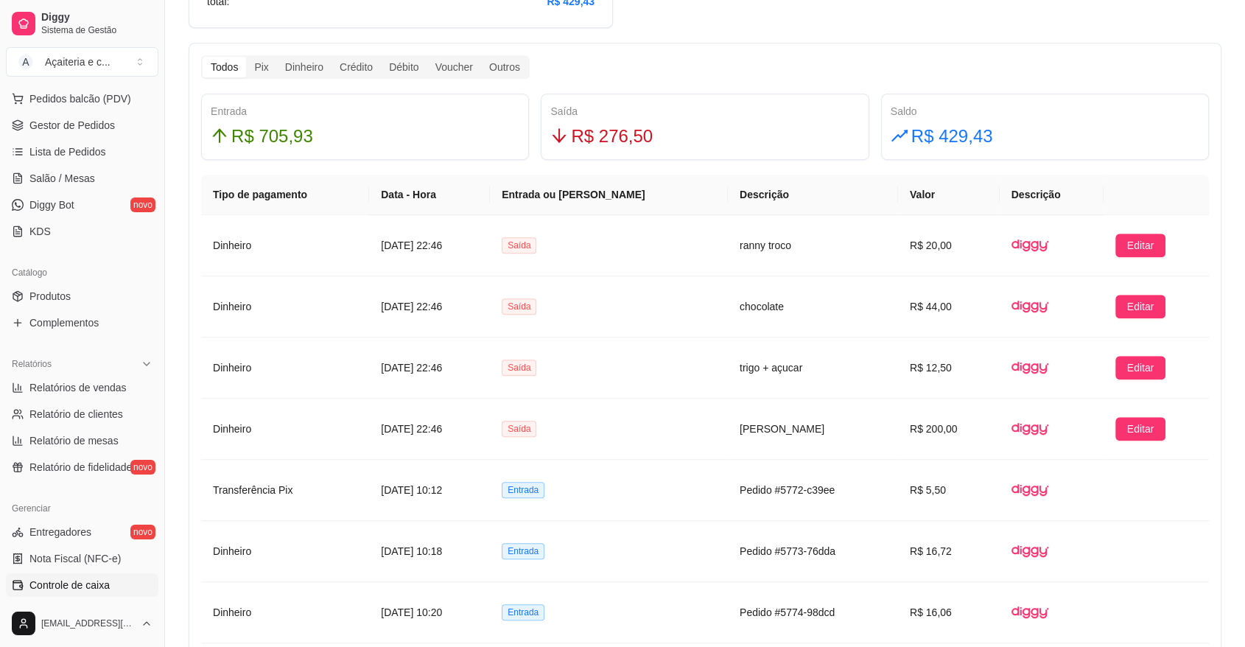
scroll to position [835, 0]
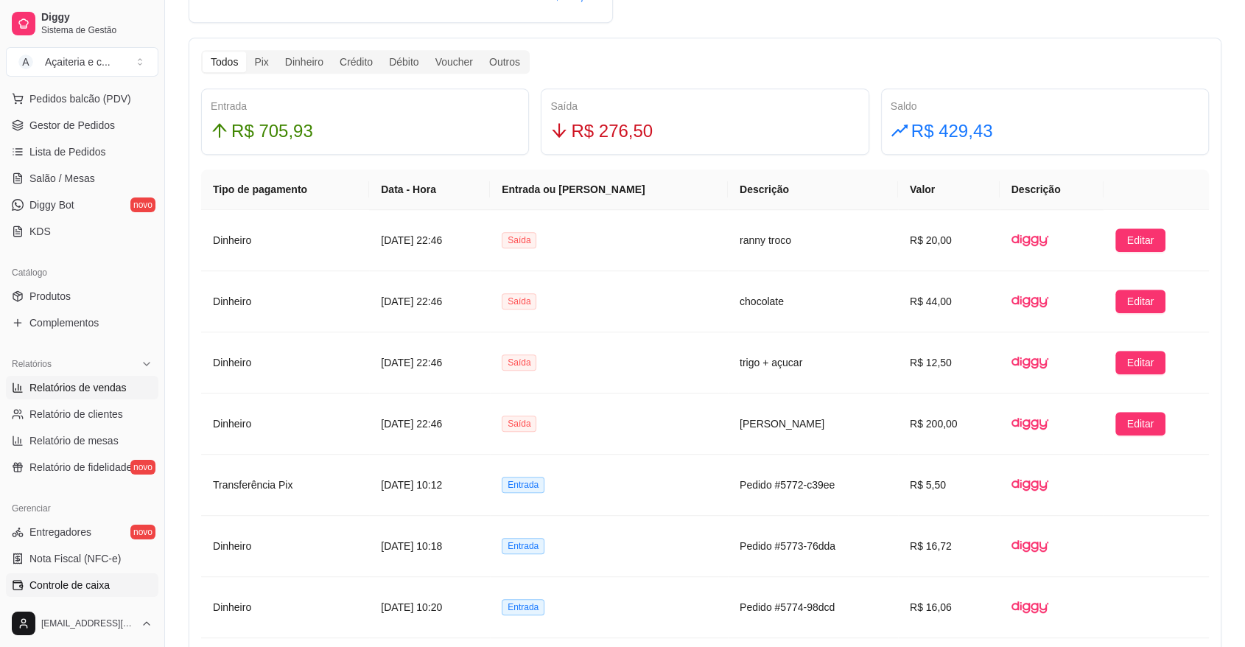
click at [83, 384] on span "Relatórios de vendas" at bounding box center [77, 387] width 97 height 15
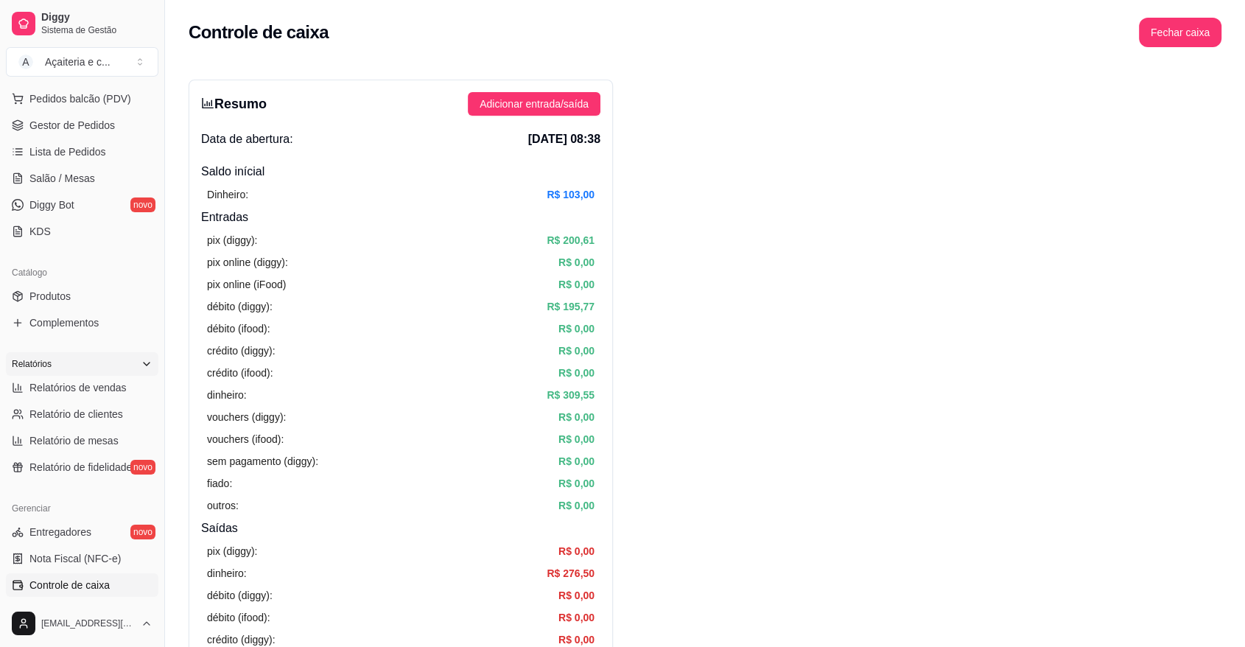
select select "ALL"
select select "0"
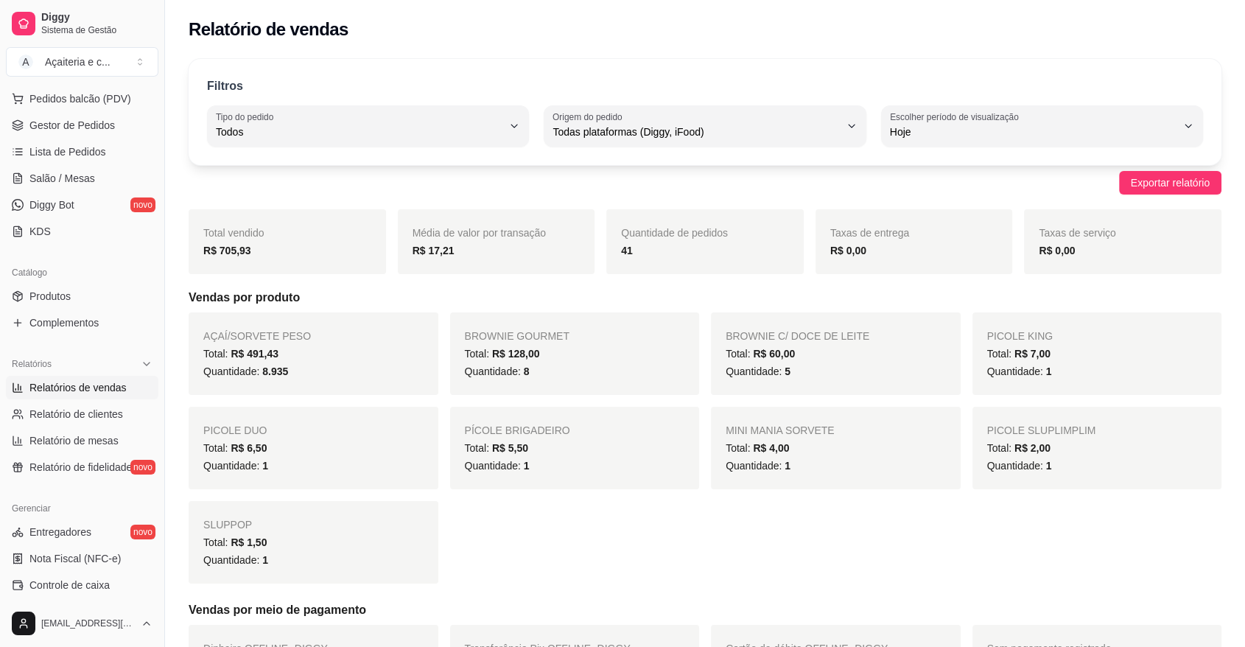
drag, startPoint x: 1242, startPoint y: 85, endPoint x: 1256, endPoint y: 87, distance: 14.2
click at [1244, 87] on html "Diggy Sistema de Gestão A Açaiteria e c ... Loja aberta Plano Customizado até 2…" at bounding box center [622, 323] width 1245 height 647
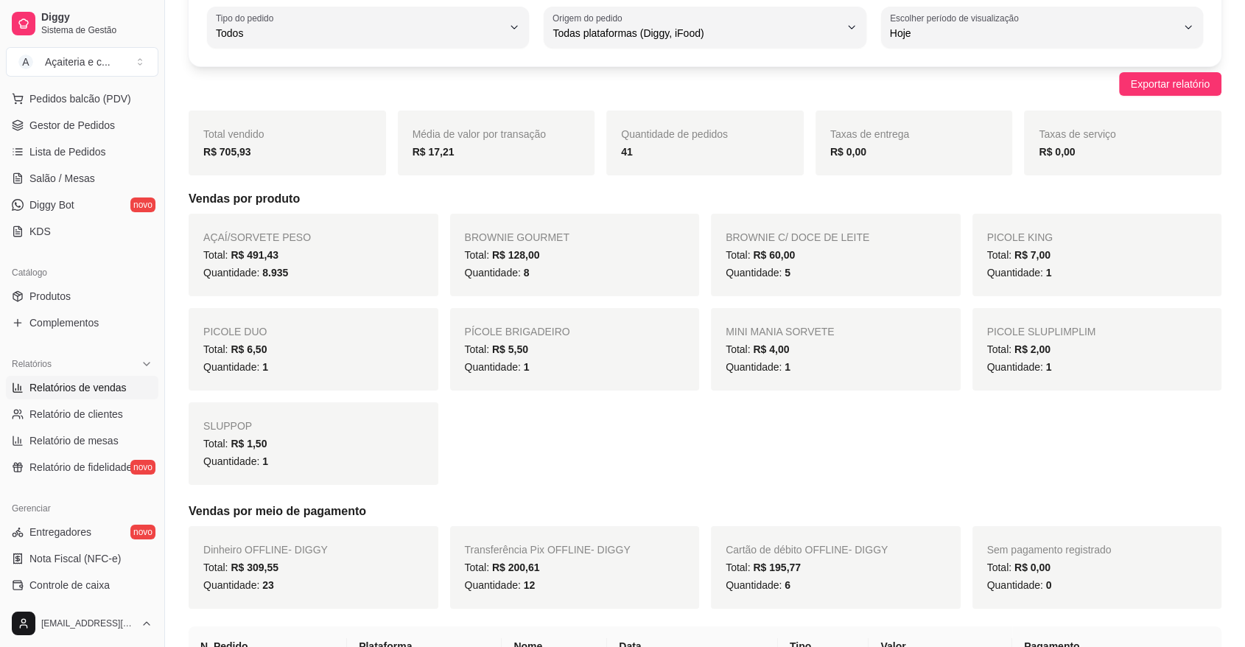
scroll to position [90, 0]
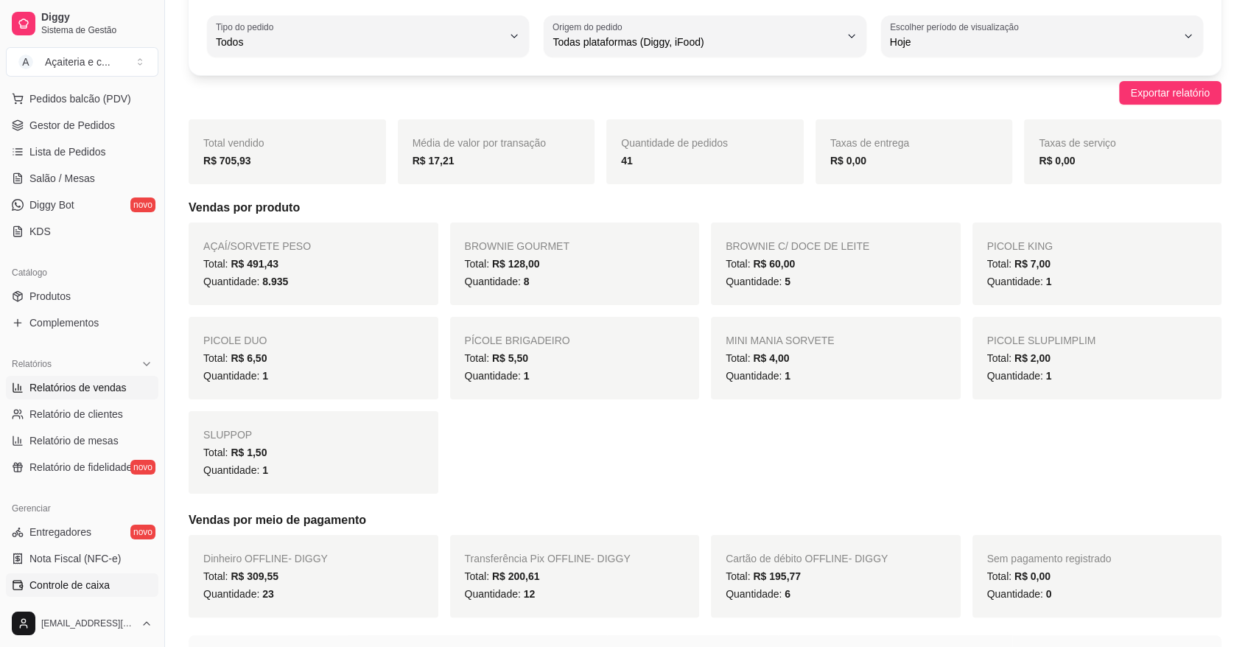
click at [122, 587] on link "Controle de caixa" at bounding box center [82, 585] width 152 height 24
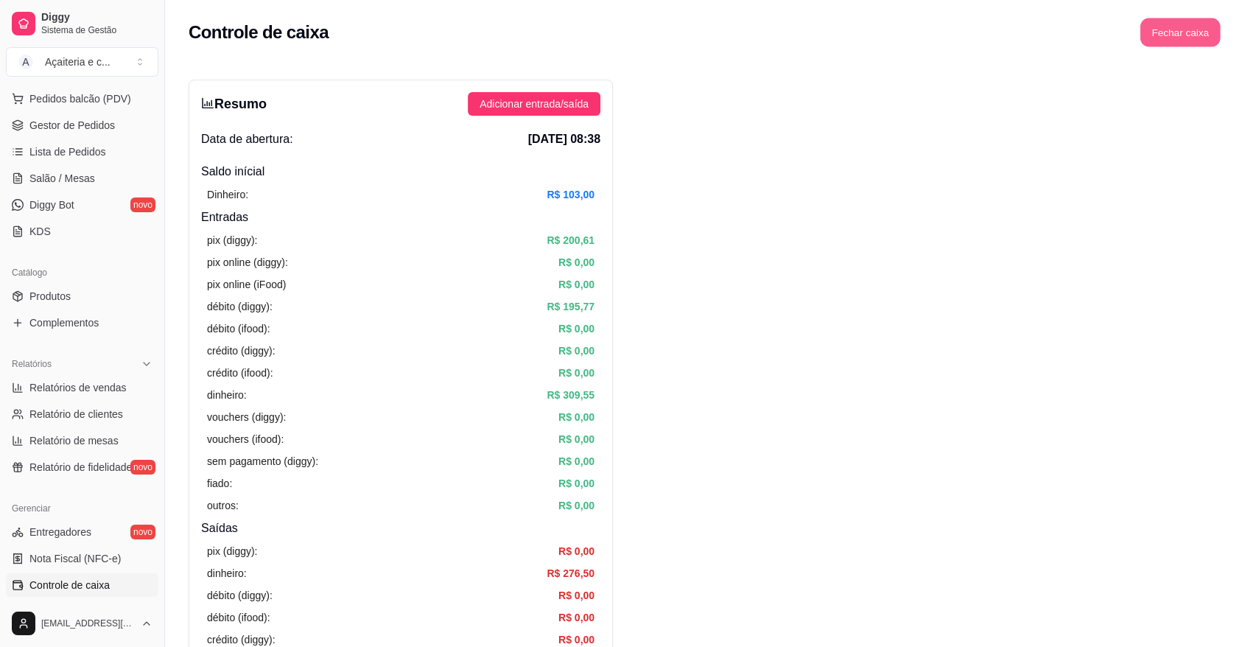
click at [1200, 43] on button "Fechar caixa" at bounding box center [1180, 32] width 80 height 29
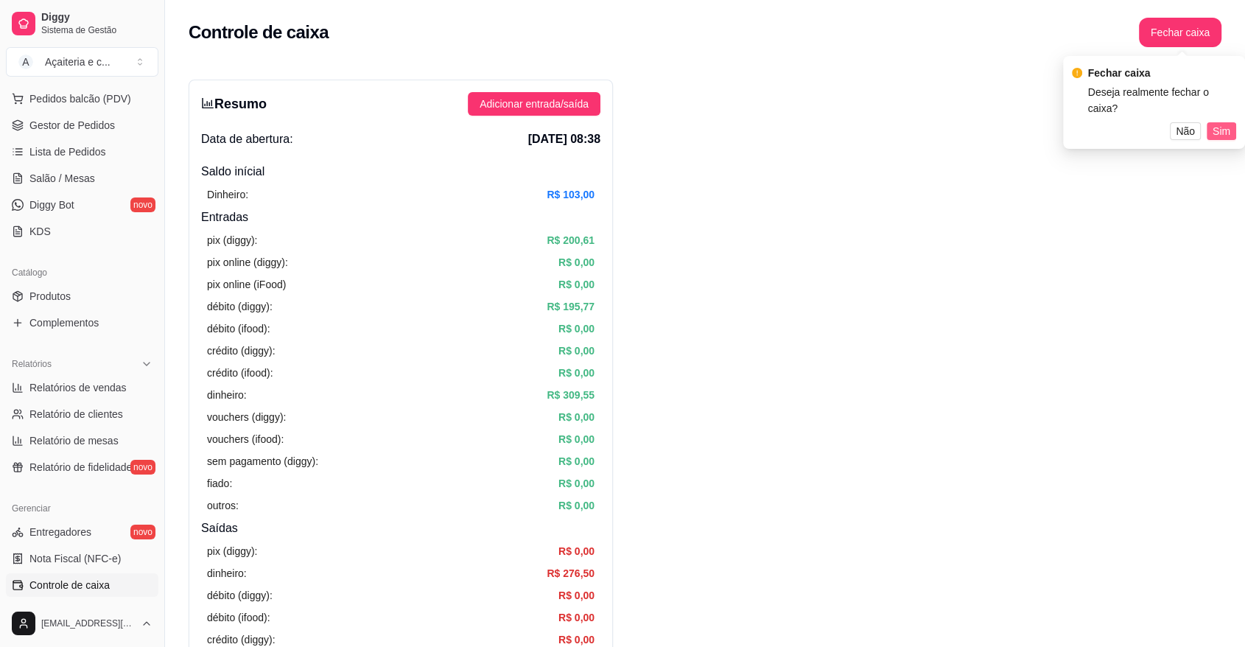
click at [1219, 127] on span "Sim" at bounding box center [1221, 131] width 18 height 16
